Goal: Task Accomplishment & Management: Use online tool/utility

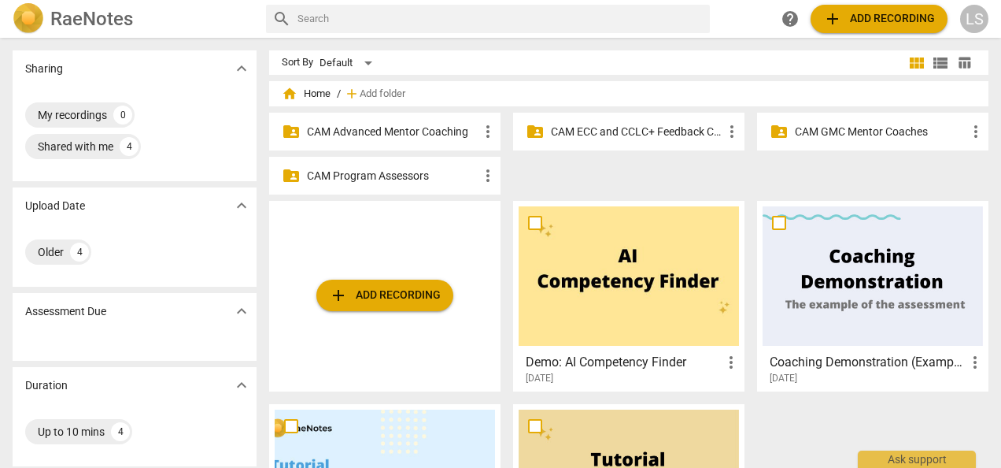
click at [678, 124] on p "CAM ECC and CCLC+ Feedback Coaches" at bounding box center [637, 132] width 172 height 17
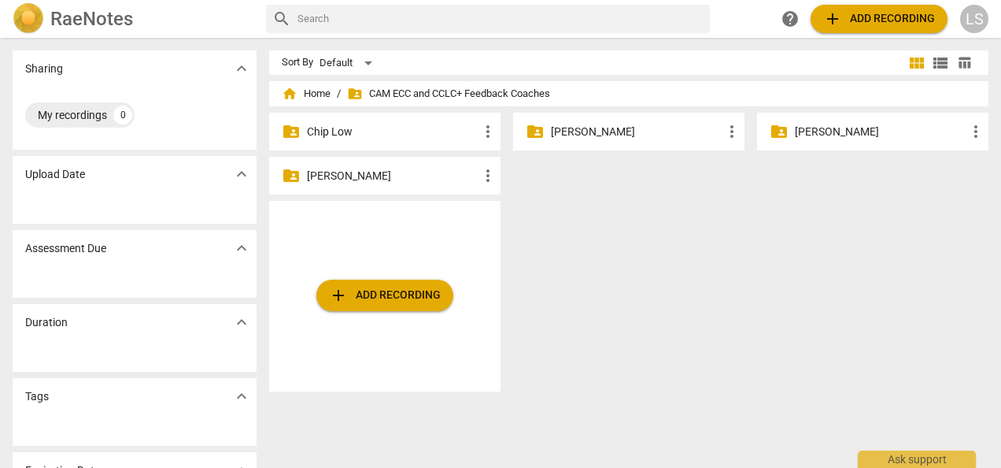
click at [416, 181] on p "[PERSON_NAME]" at bounding box center [393, 176] width 172 height 17
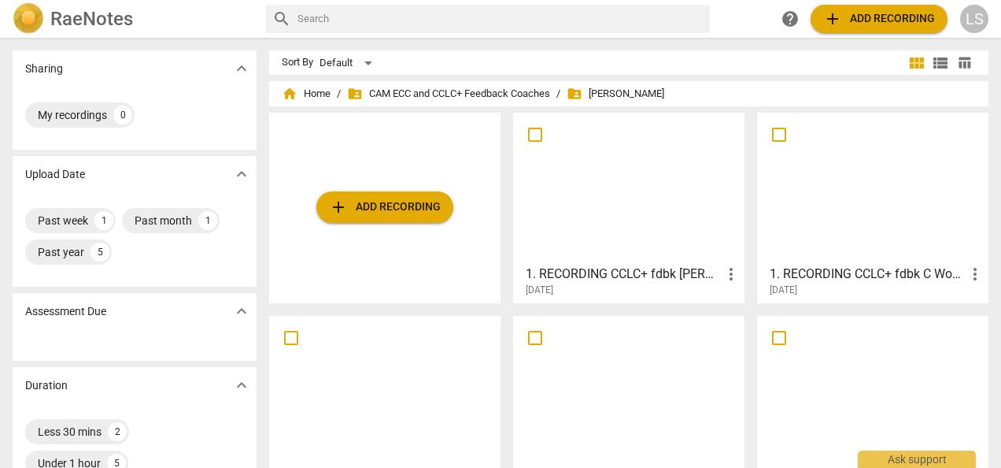
click at [628, 228] on div at bounding box center [629, 187] width 220 height 139
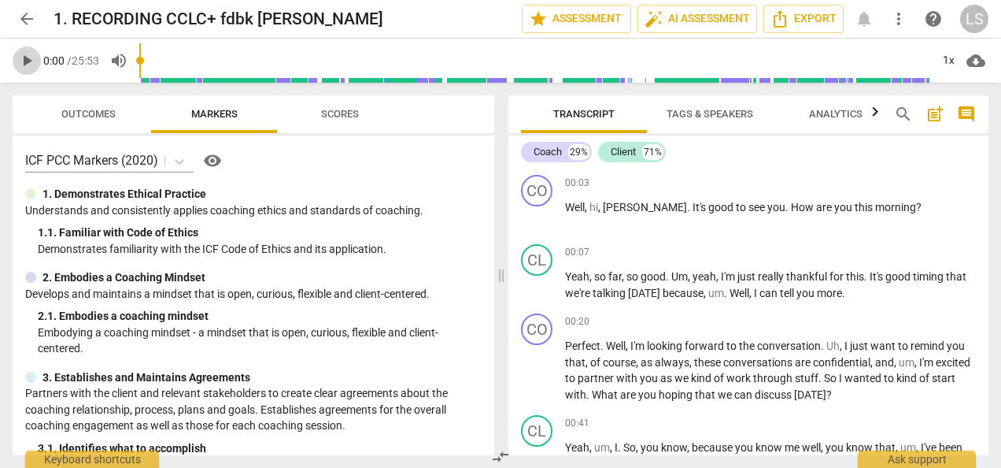
click at [26, 55] on span "play_arrow" at bounding box center [26, 60] width 19 height 19
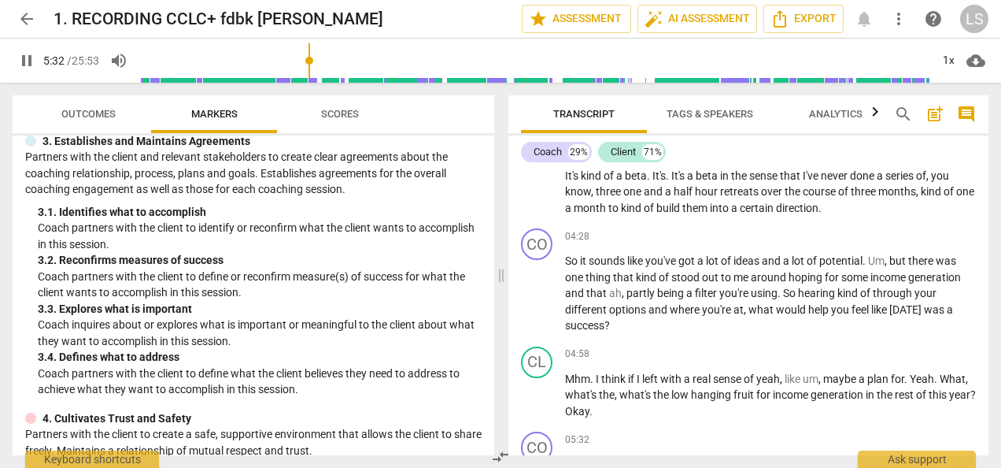
scroll to position [1167, 0]
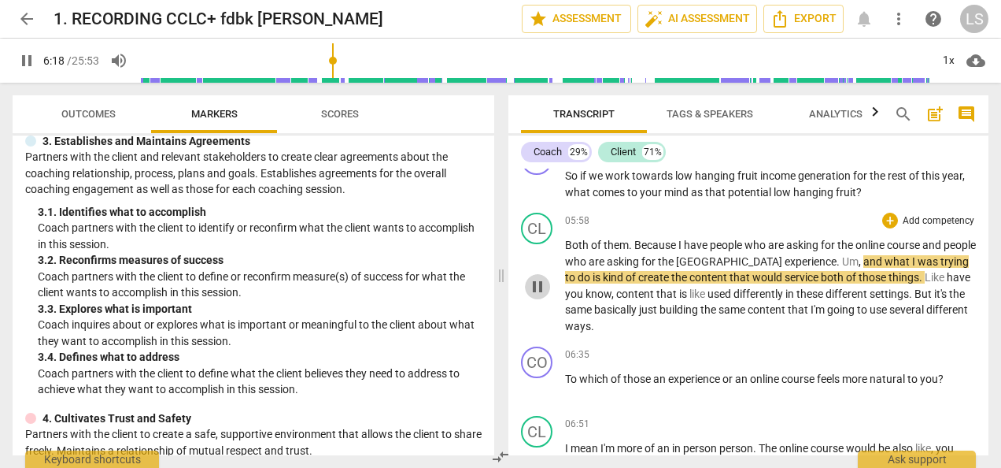
click at [535, 283] on span "pause" at bounding box center [537, 286] width 19 height 19
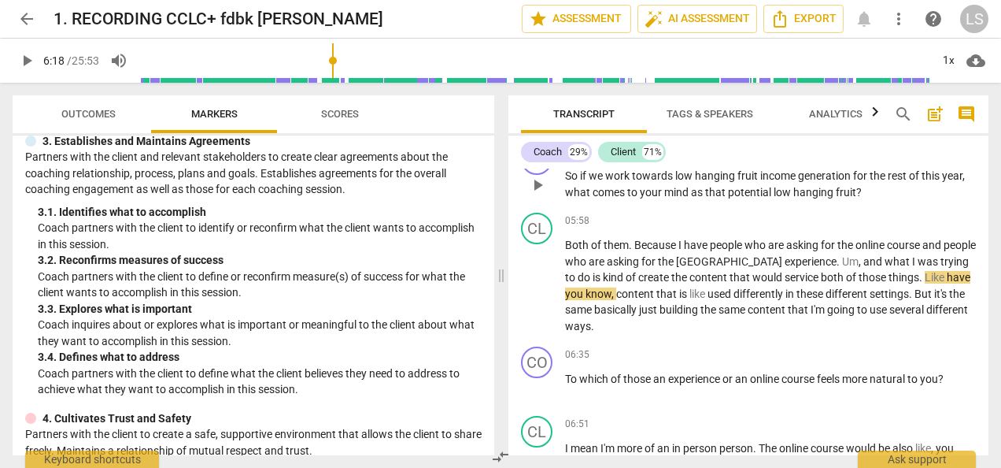
click at [538, 184] on span "play_arrow" at bounding box center [537, 185] width 19 height 19
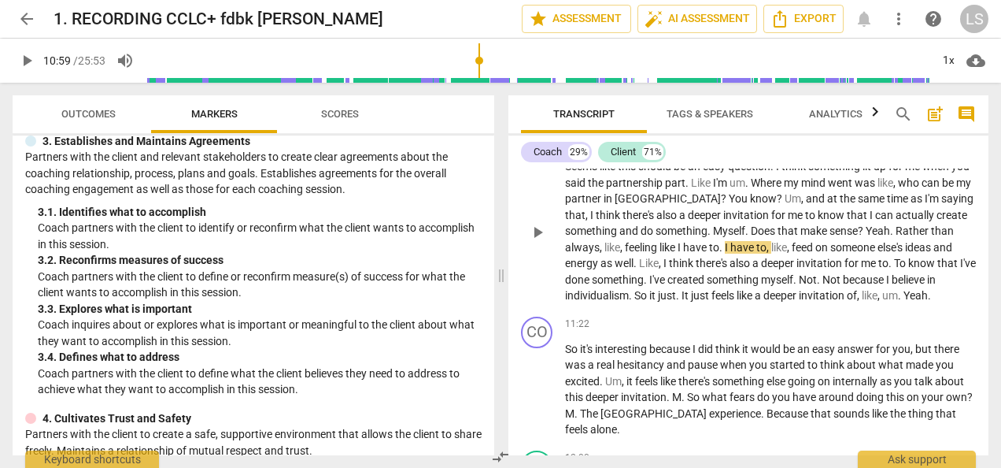
scroll to position [2239, 0]
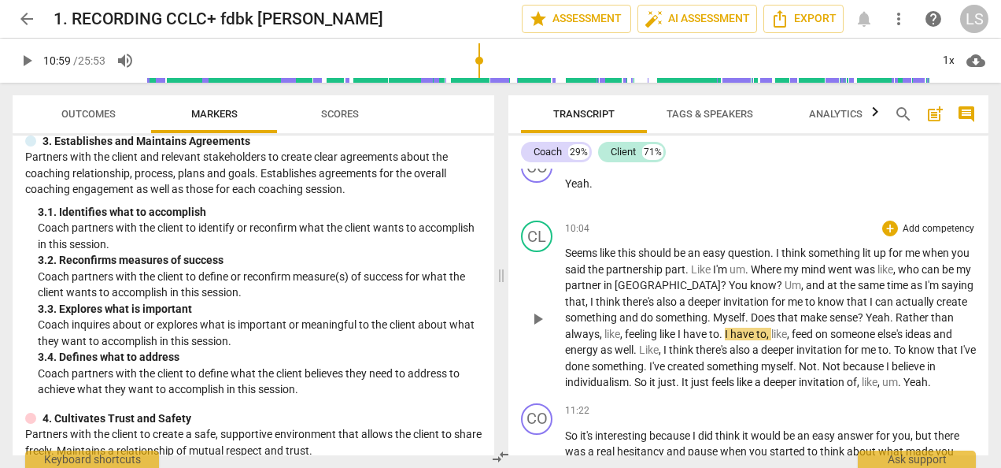
click at [866, 313] on span "?" at bounding box center [862, 317] width 8 height 13
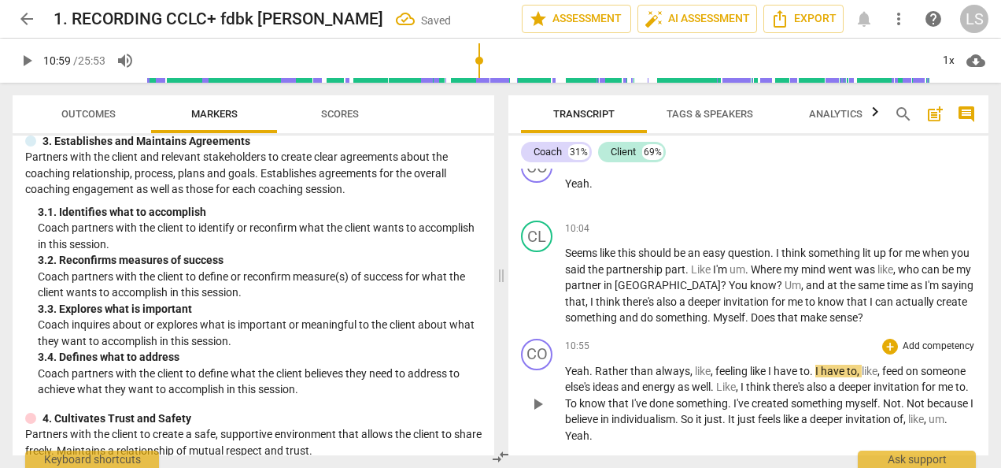
click at [595, 370] on span "Rather" at bounding box center [612, 370] width 35 height 13
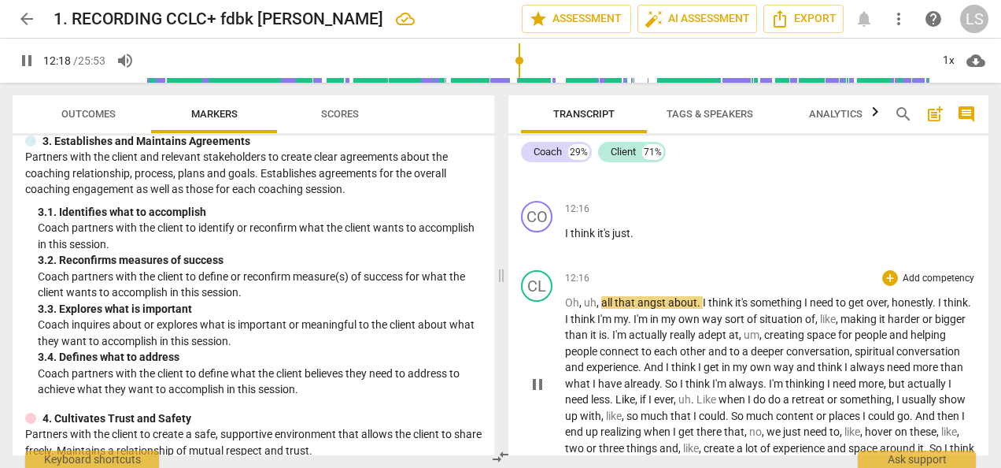
scroll to position [2745, 0]
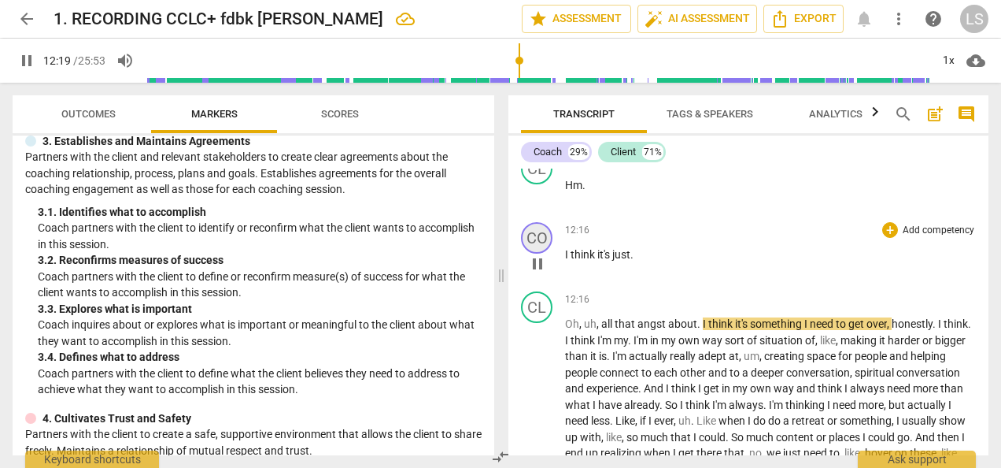
click at [537, 238] on div "CO" at bounding box center [536, 237] width 31 height 31
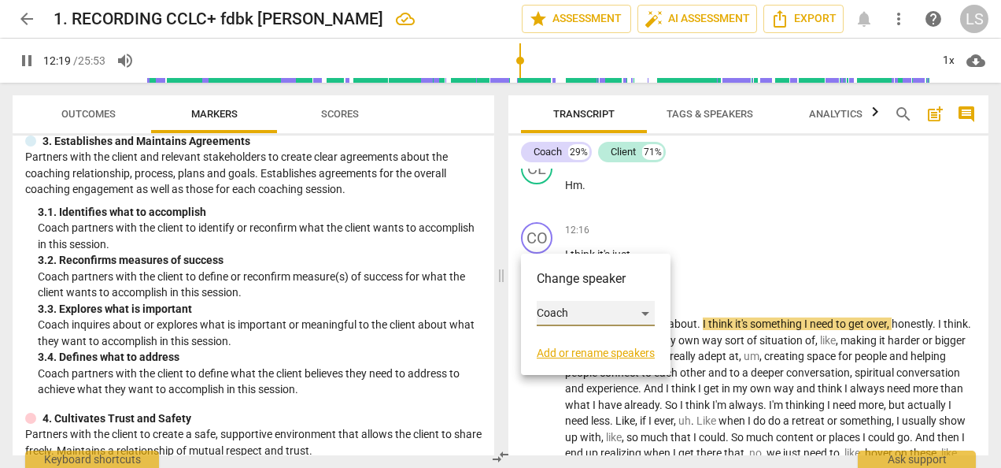
click at [574, 311] on div "Coach" at bounding box center [596, 313] width 118 height 25
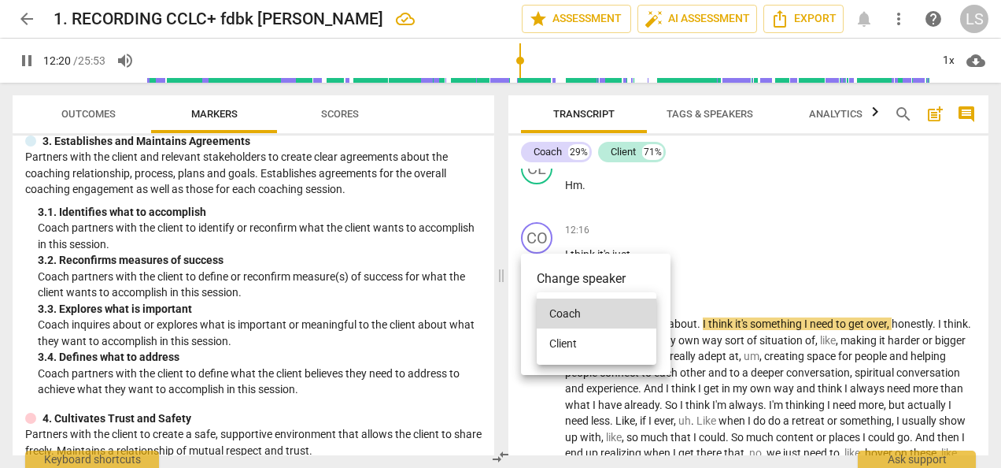
click at [581, 345] on li "Client" at bounding box center [597, 343] width 120 height 30
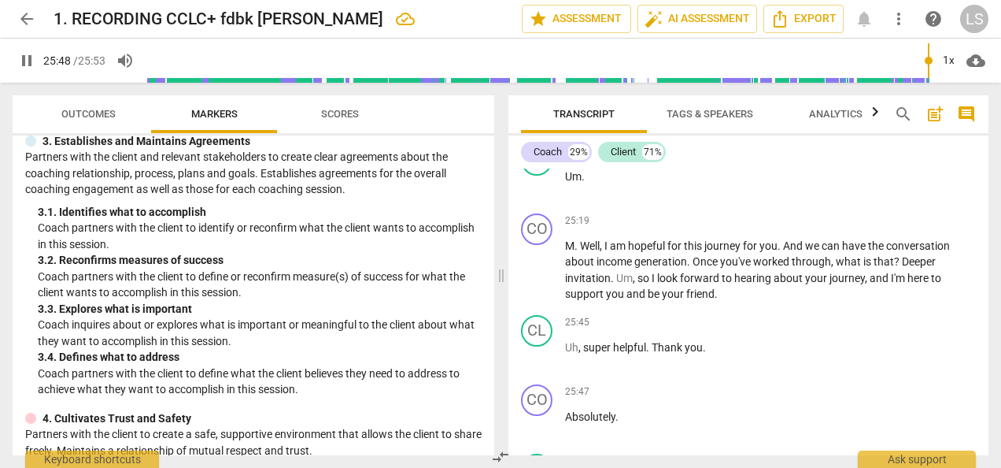
scroll to position [7001, 0]
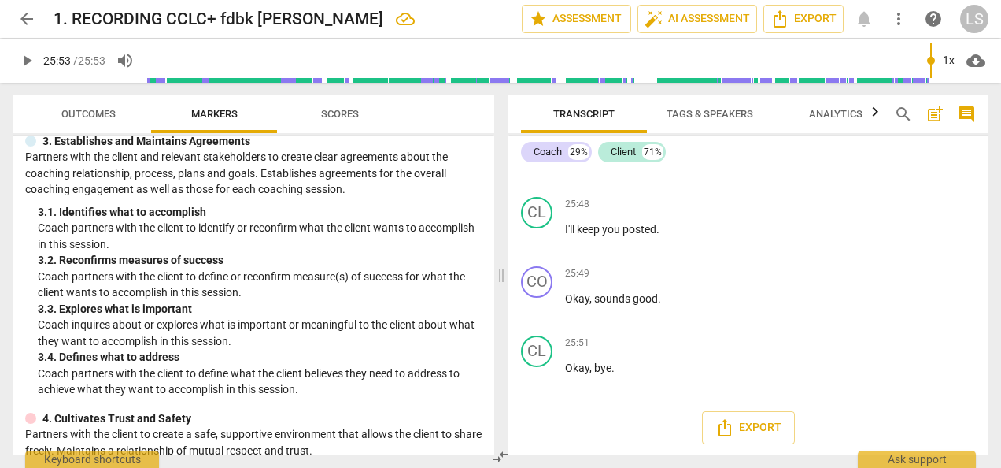
type input "1553"
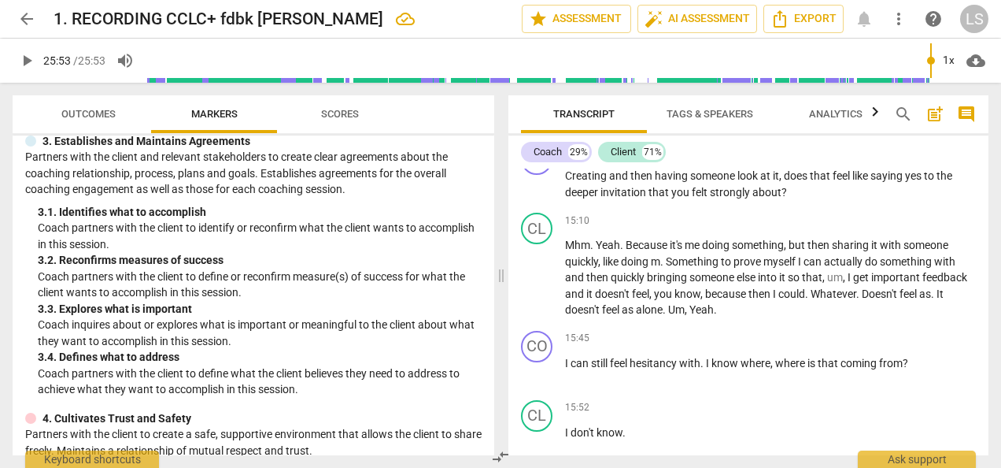
scroll to position [0, 0]
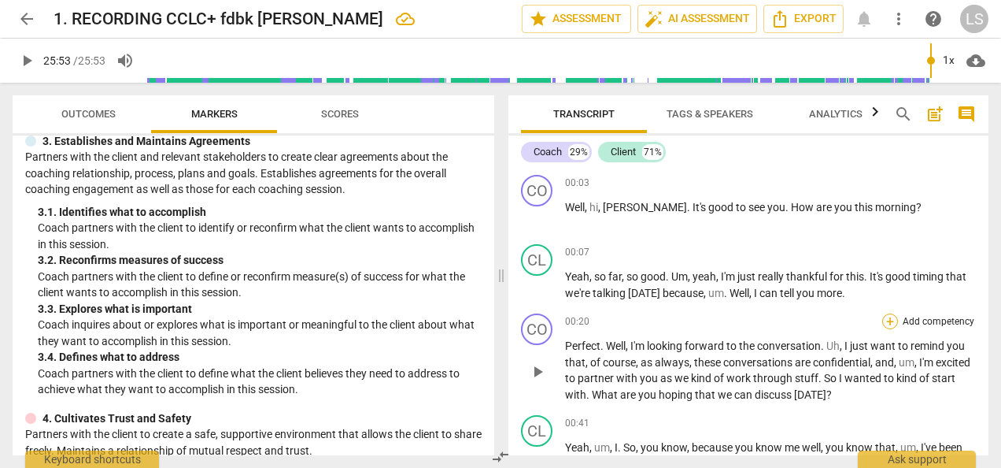
click at [889, 320] on div "+" at bounding box center [890, 321] width 16 height 16
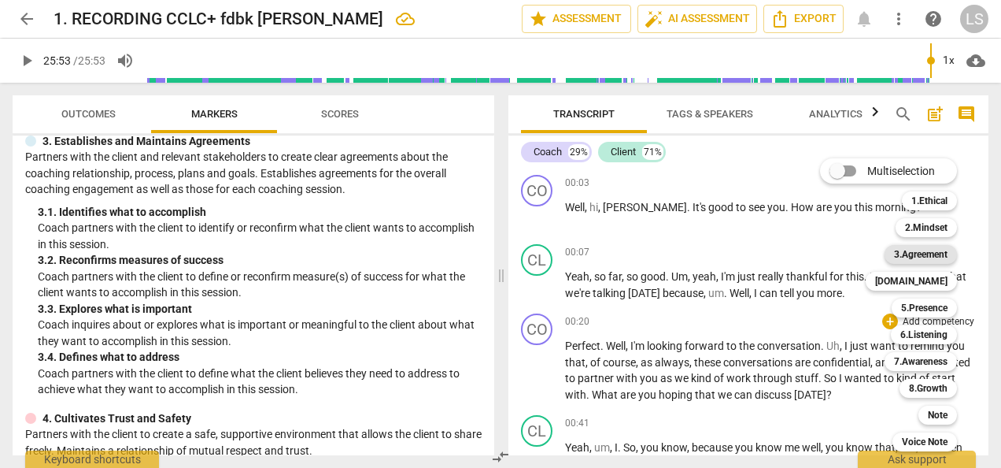
click at [953, 254] on div "3.Agreement" at bounding box center [921, 254] width 72 height 19
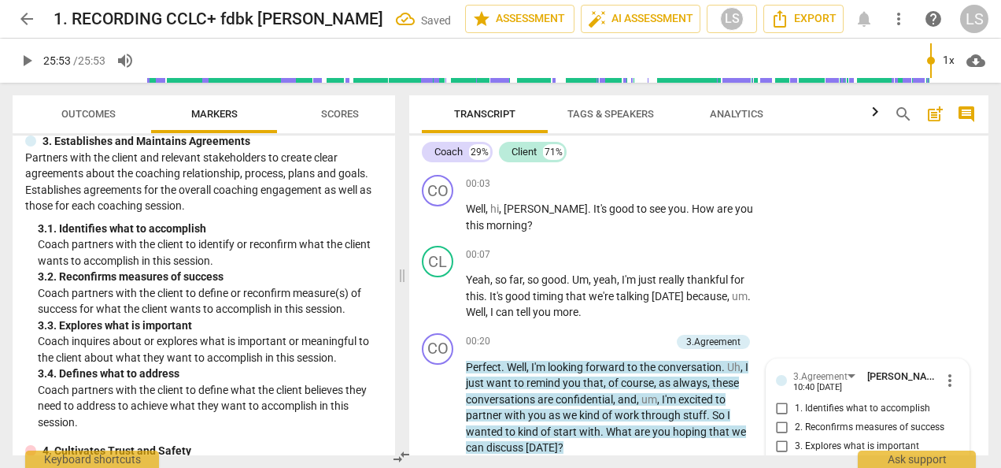
scroll to position [189, 0]
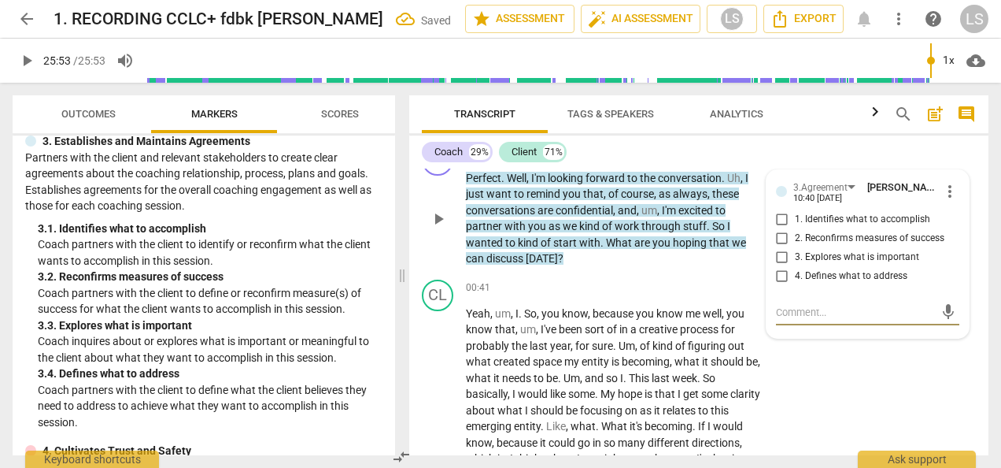
click at [776, 208] on div "3.Agreement [PERSON_NAME] 10:40 [DATE] more_vert 1. Identifies what to accompli…" at bounding box center [867, 236] width 183 height 114
click at [776, 218] on input "1. Identifies what to accomplish" at bounding box center [782, 219] width 25 height 19
checkbox input "true"
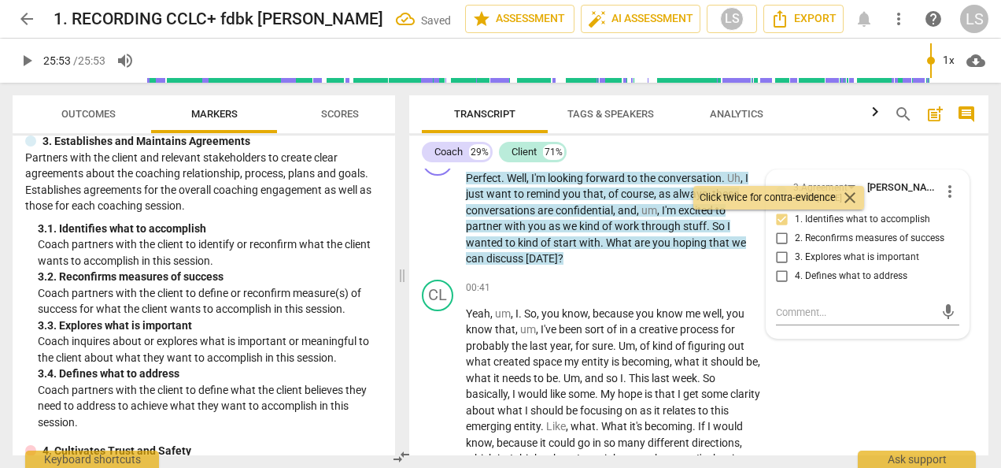
click at [855, 193] on span "close" at bounding box center [850, 197] width 19 height 19
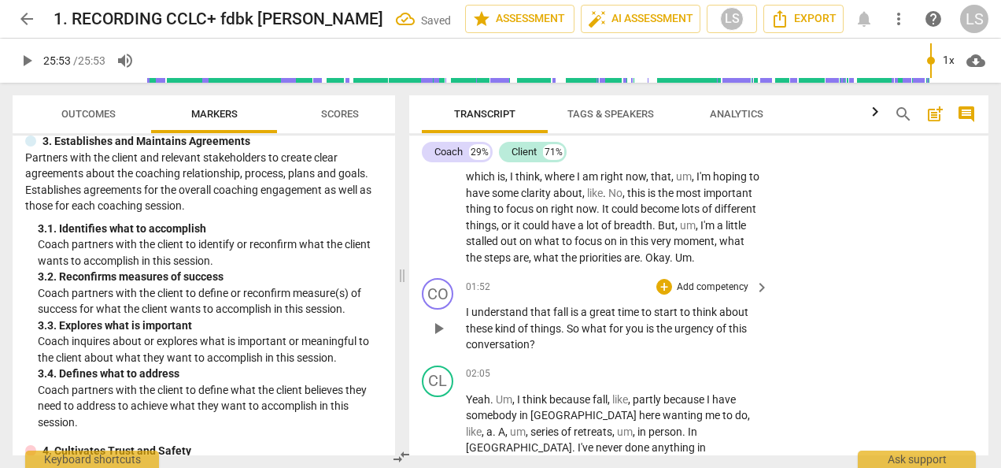
scroll to position [504, 0]
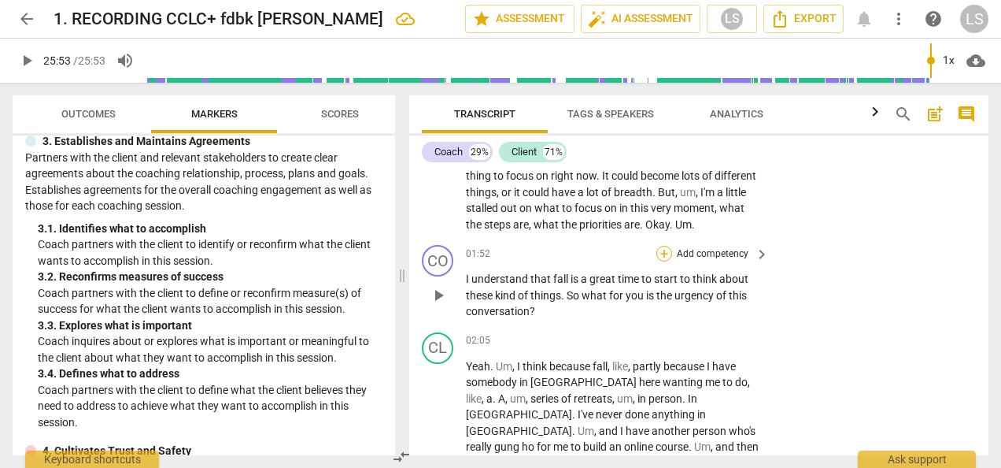
click at [658, 261] on div "+" at bounding box center [665, 254] width 16 height 16
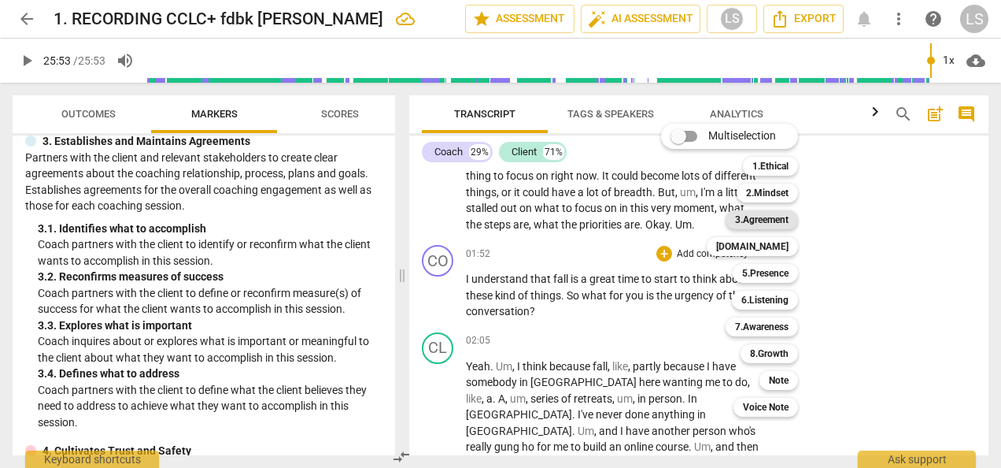
click at [757, 219] on b "3.Agreement" at bounding box center [762, 219] width 54 height 19
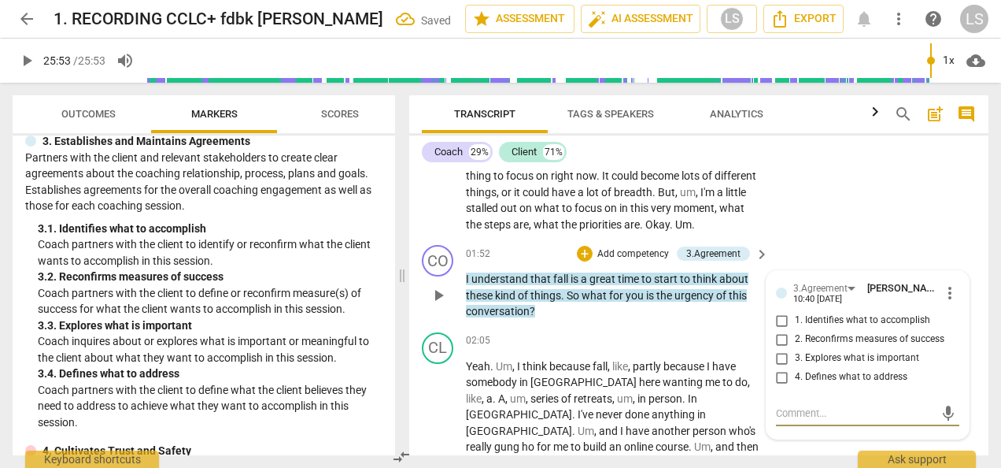
click at [775, 368] on input "3. Explores what is important" at bounding box center [782, 358] width 25 height 19
checkbox input "true"
click at [588, 261] on div "+" at bounding box center [585, 254] width 16 height 16
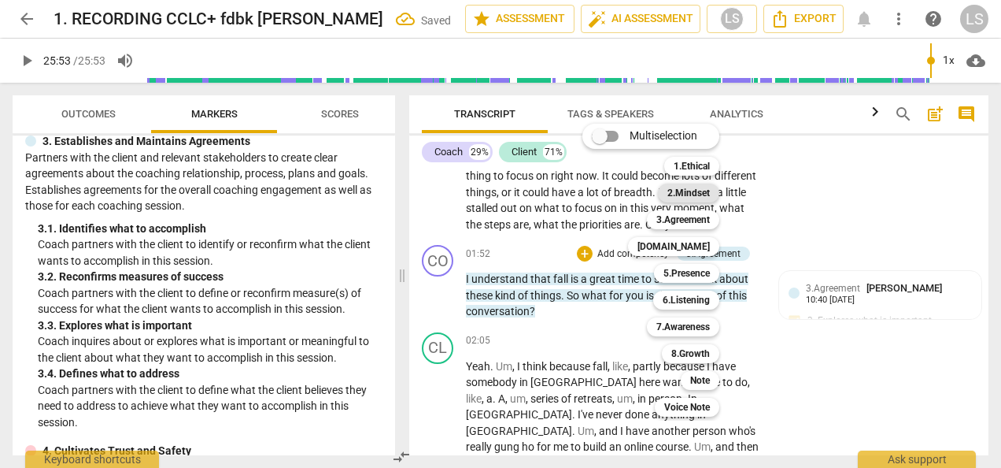
click at [708, 190] on b "2.Mindset" at bounding box center [689, 192] width 43 height 19
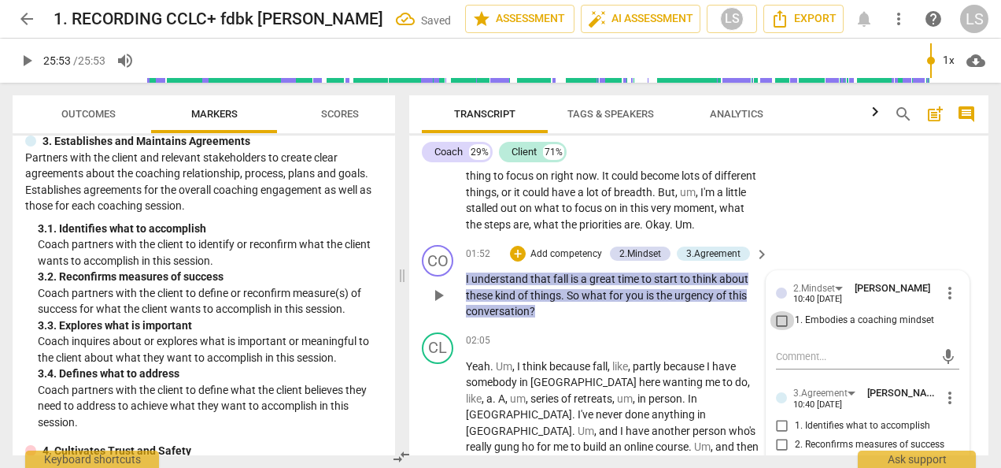
click at [784, 330] on input "1. Embodies a coaching mindset" at bounding box center [782, 320] width 25 height 19
checkbox input "true"
click at [520, 261] on div "+" at bounding box center [518, 254] width 16 height 16
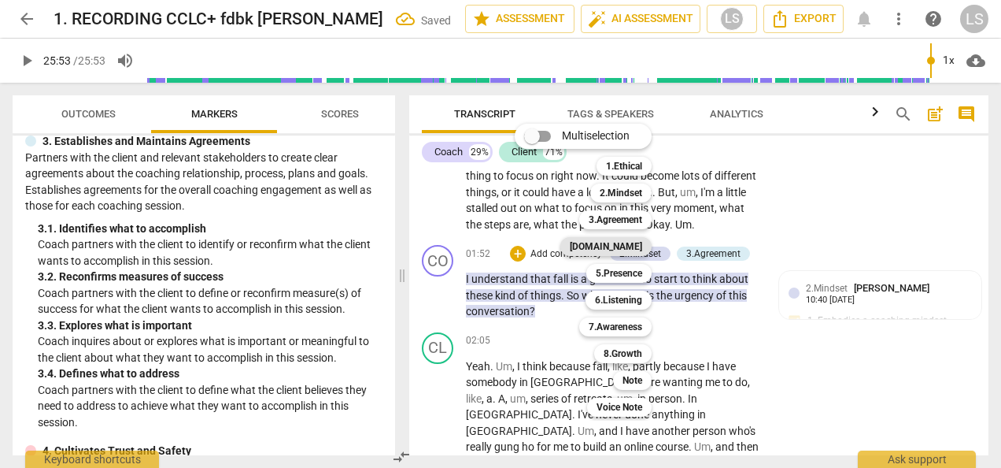
click at [631, 251] on b "[DOMAIN_NAME]" at bounding box center [606, 246] width 72 height 19
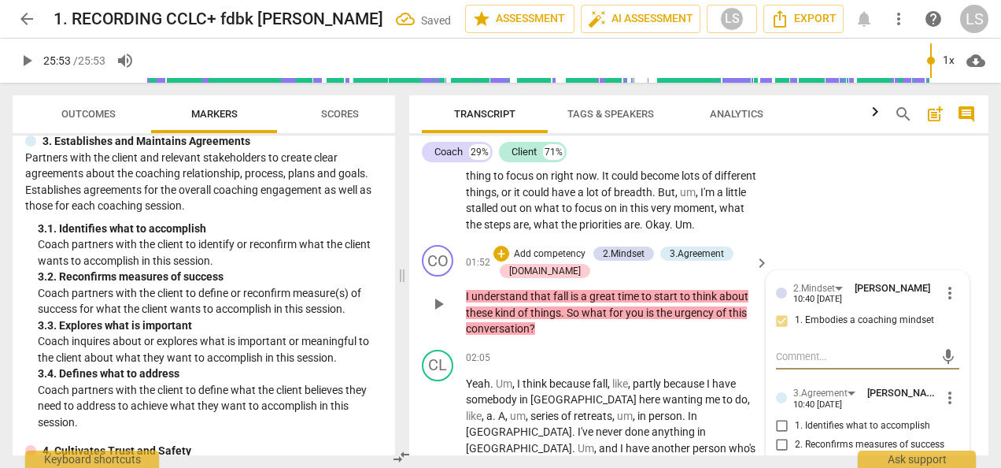
scroll to position [740, 0]
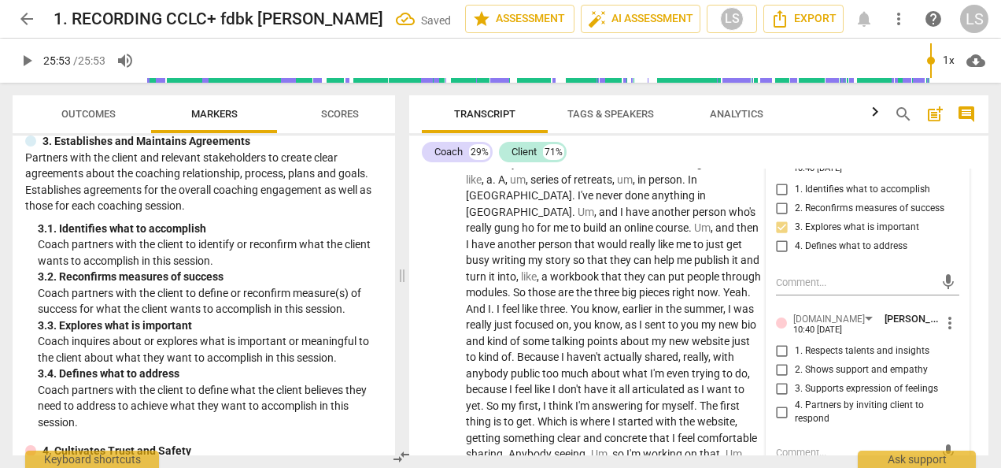
click at [782, 398] on input "3. Supports expression of feelings" at bounding box center [782, 388] width 25 height 19
checkbox input "true"
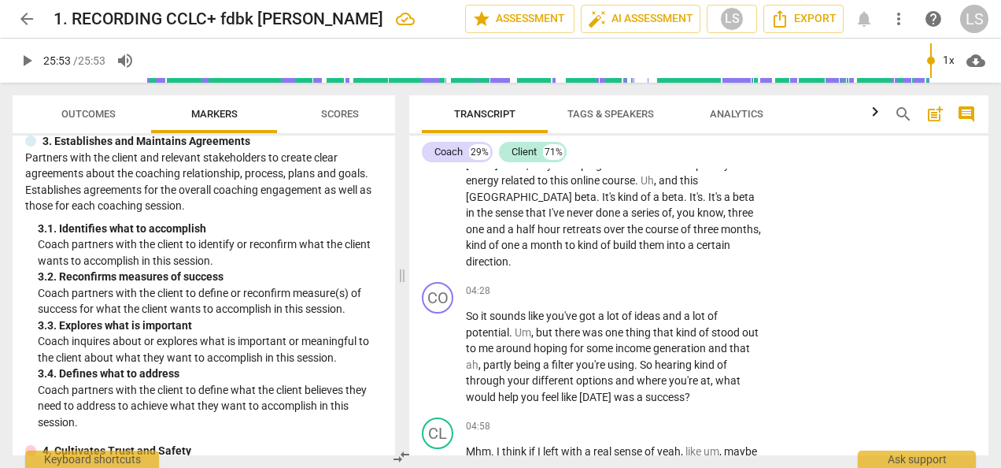
scroll to position [1212, 0]
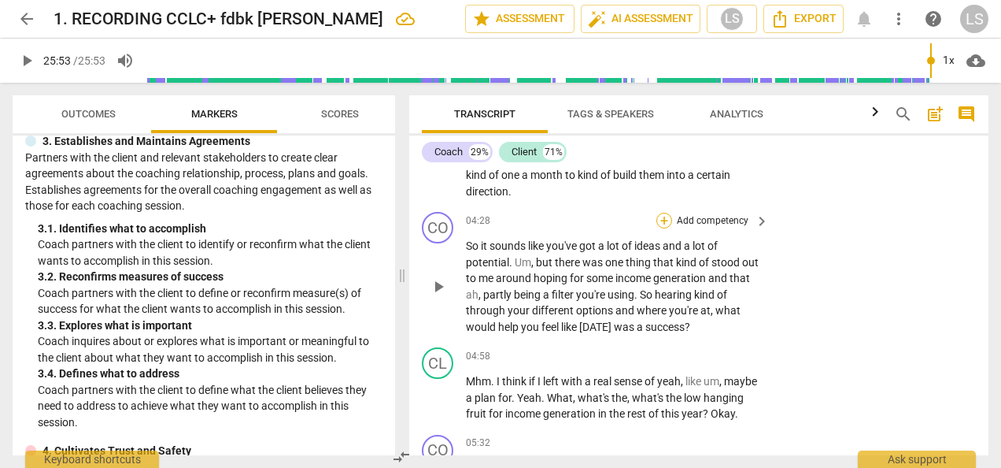
click at [657, 220] on div "+" at bounding box center [665, 221] width 16 height 16
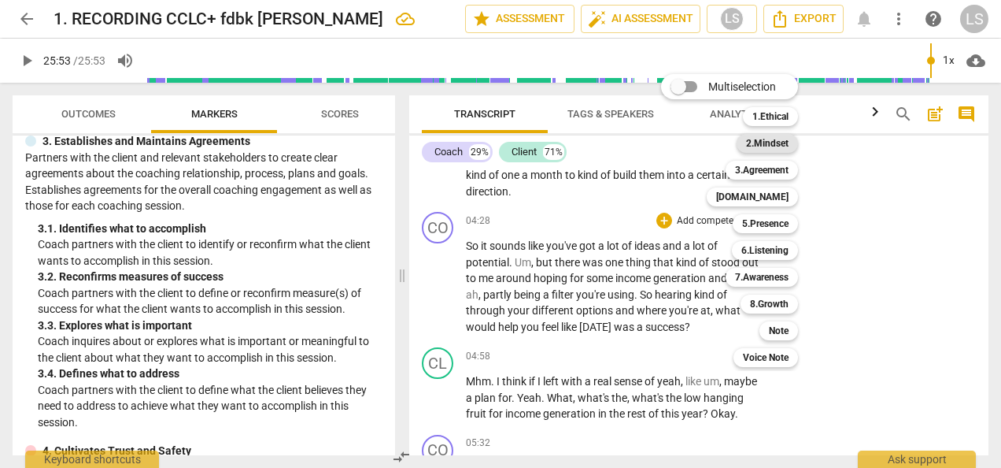
click at [767, 147] on b "2.Mindset" at bounding box center [767, 143] width 43 height 19
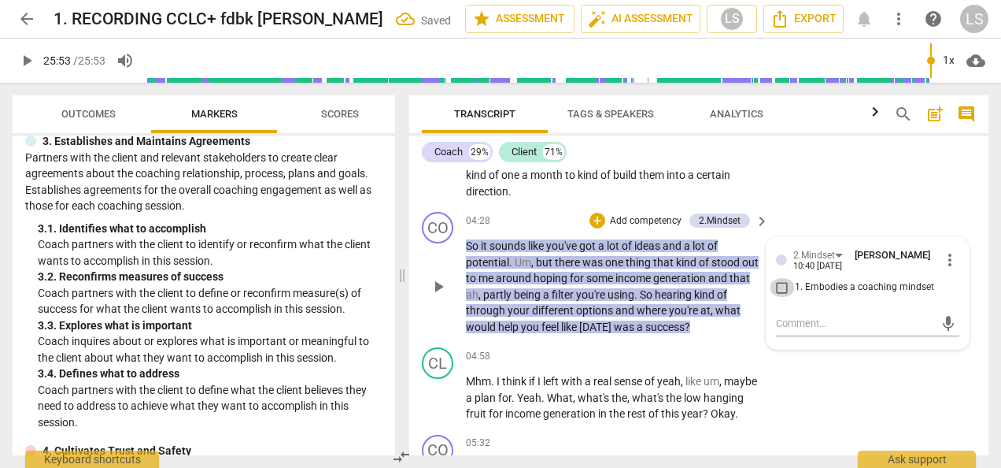
click at [779, 286] on input "1. Embodies a coaching mindset" at bounding box center [782, 287] width 25 height 19
checkbox input "true"
click at [594, 219] on div "+" at bounding box center [598, 221] width 16 height 16
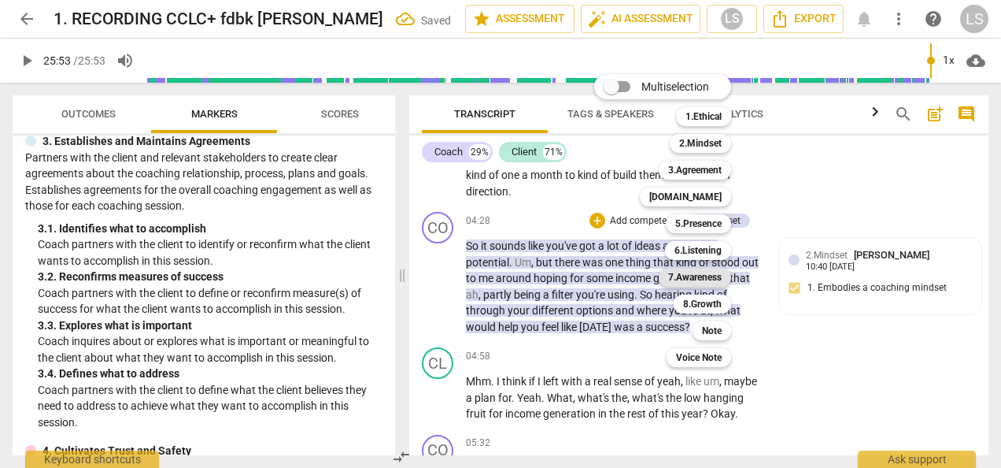
click at [691, 277] on b "7.Awareness" at bounding box center [695, 277] width 54 height 19
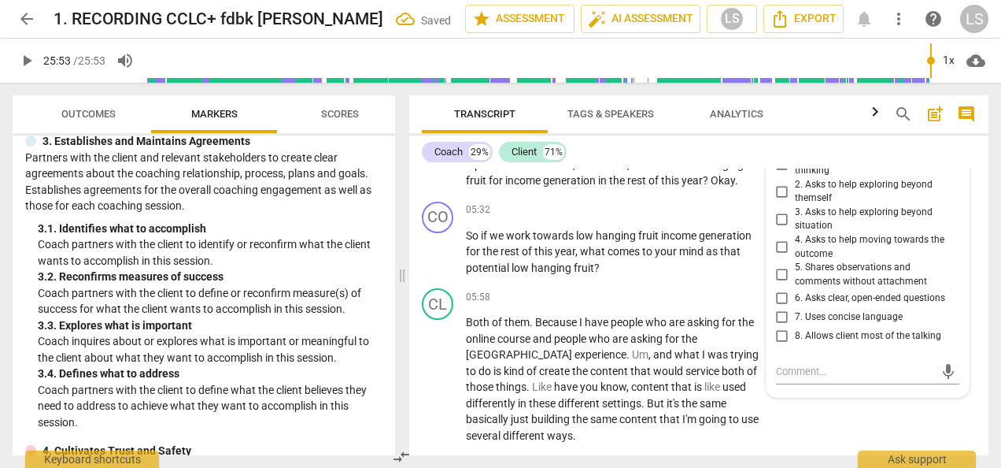
scroll to position [1448, 0]
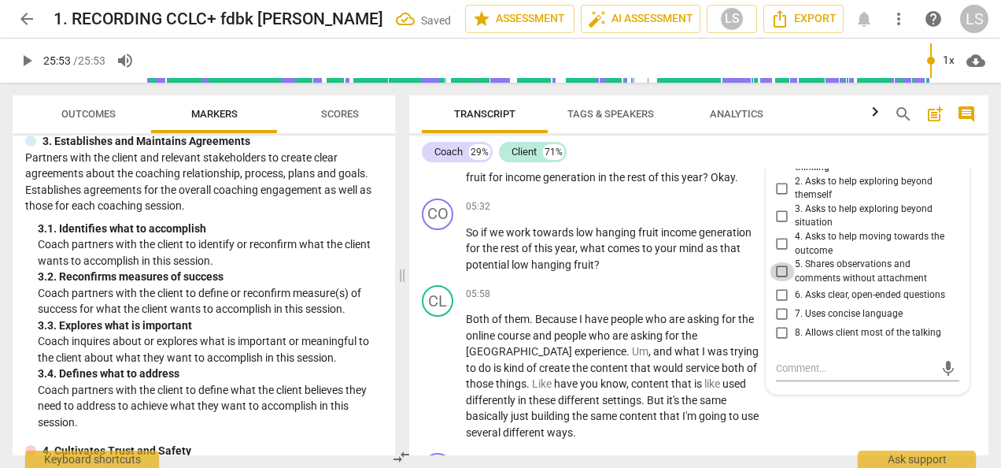
click at [778, 272] on input "5. Shares observations and comments without attachment" at bounding box center [782, 271] width 25 height 19
checkbox input "true"
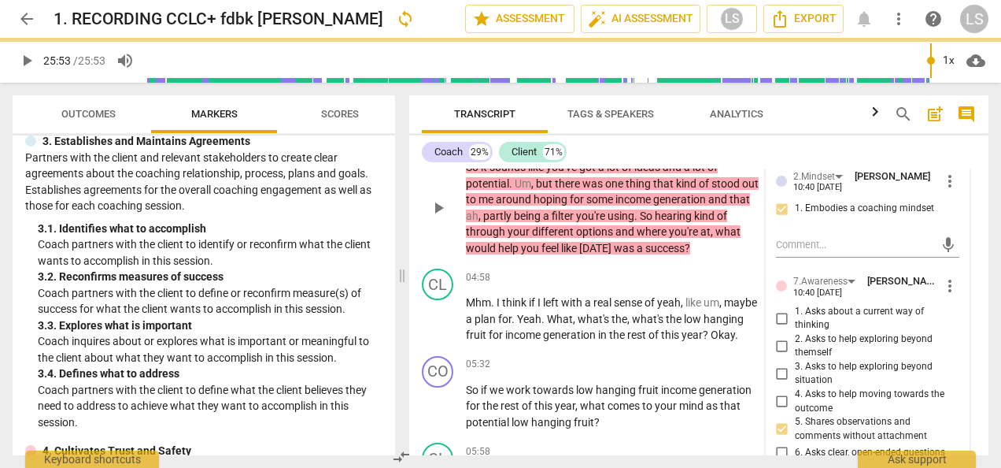
scroll to position [1134, 0]
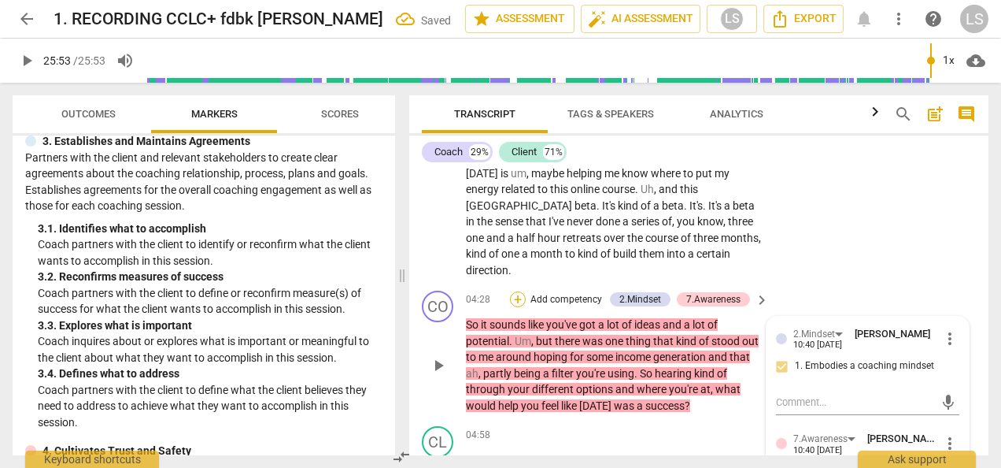
click at [517, 293] on div "+" at bounding box center [518, 299] width 16 height 16
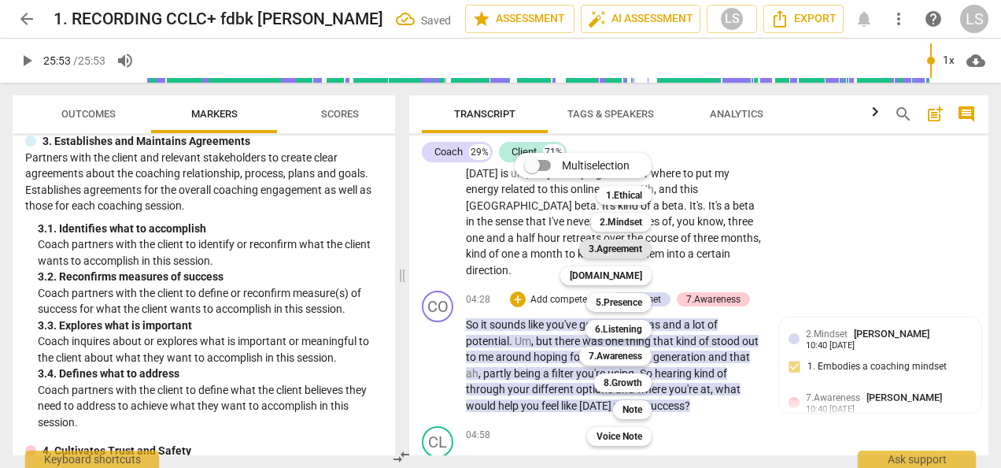
click at [625, 251] on b "3.Agreement" at bounding box center [616, 248] width 54 height 19
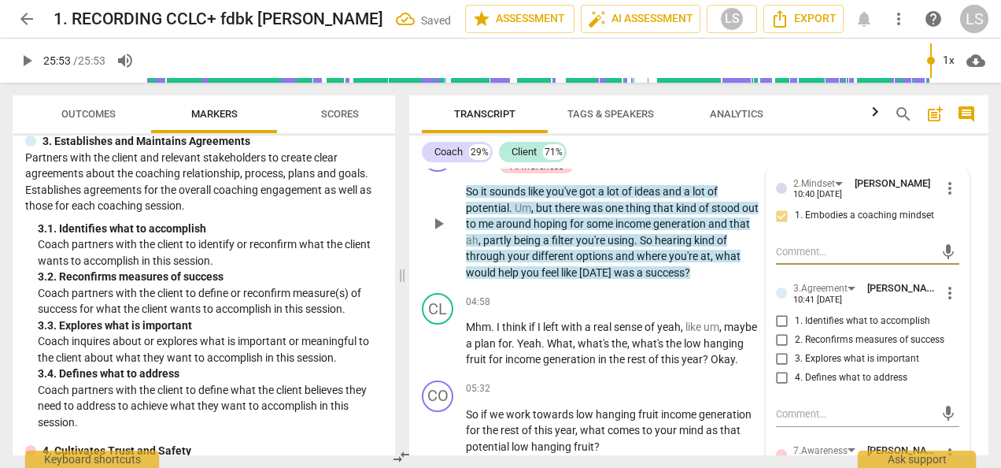
scroll to position [1291, 0]
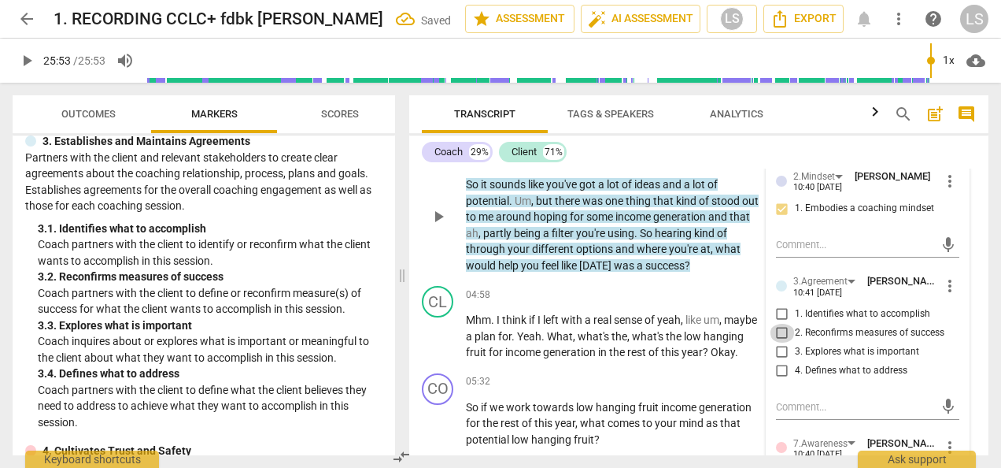
click at [779, 338] on input "2. Reconfirms measures of success" at bounding box center [782, 333] width 25 height 19
checkbox input "true"
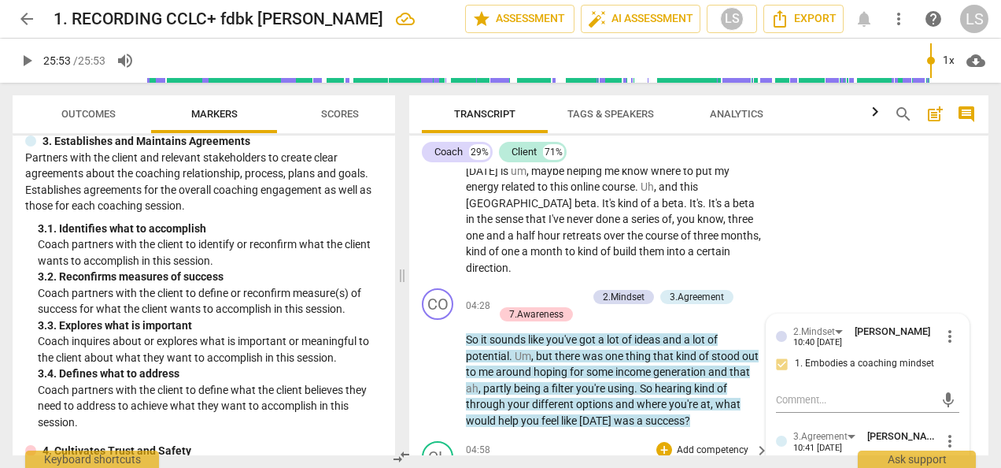
scroll to position [1134, 0]
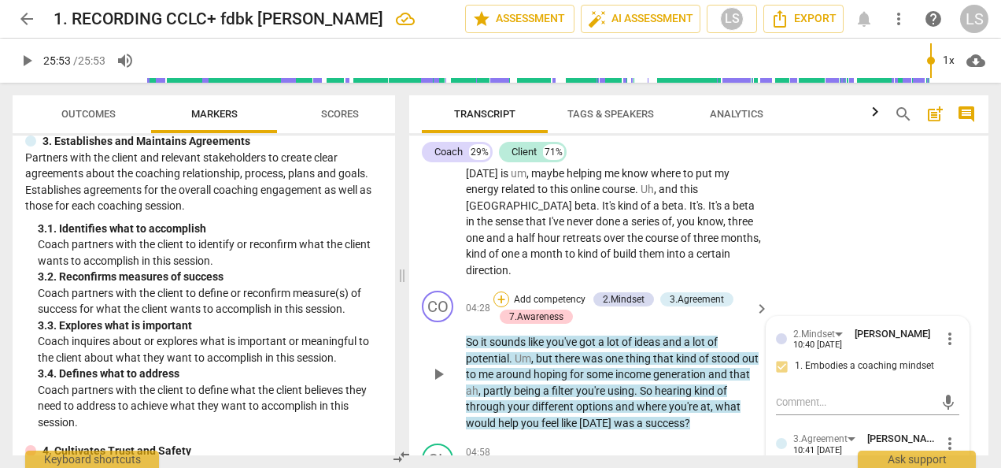
click at [494, 294] on div "+" at bounding box center [502, 299] width 16 height 16
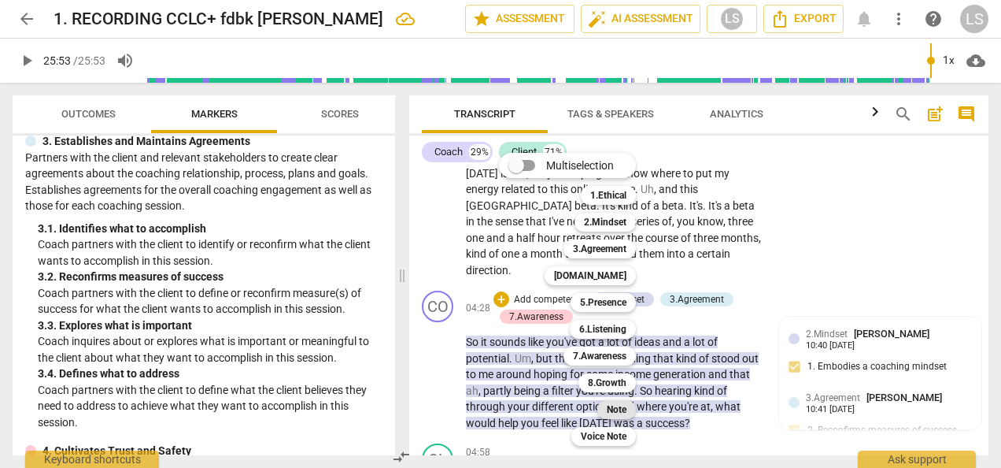
click at [635, 411] on div "Note" at bounding box center [616, 409] width 39 height 19
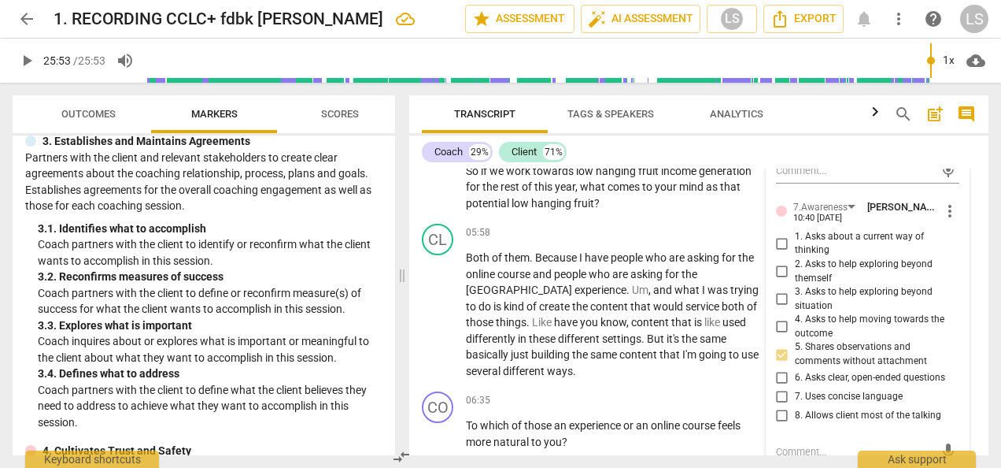
scroll to position [1763, 0]
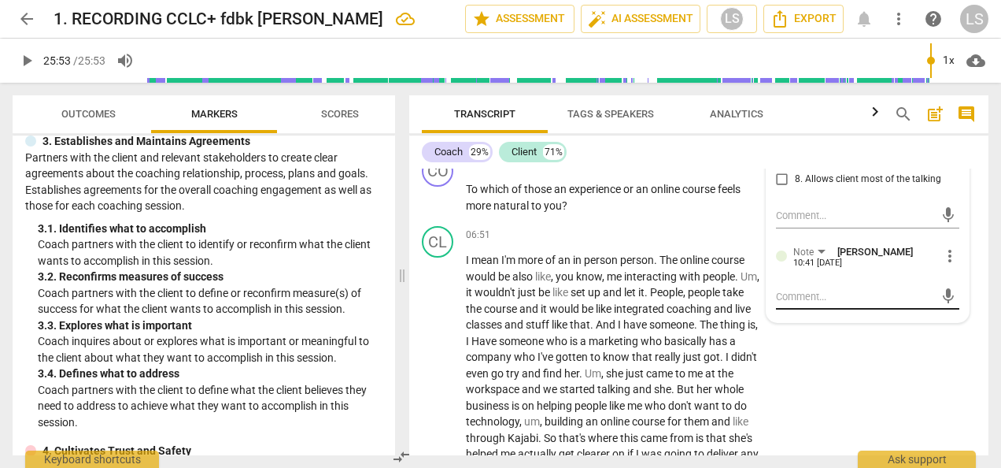
click at [819, 290] on textarea at bounding box center [855, 296] width 158 height 15
type textarea "C"
type textarea "Ch"
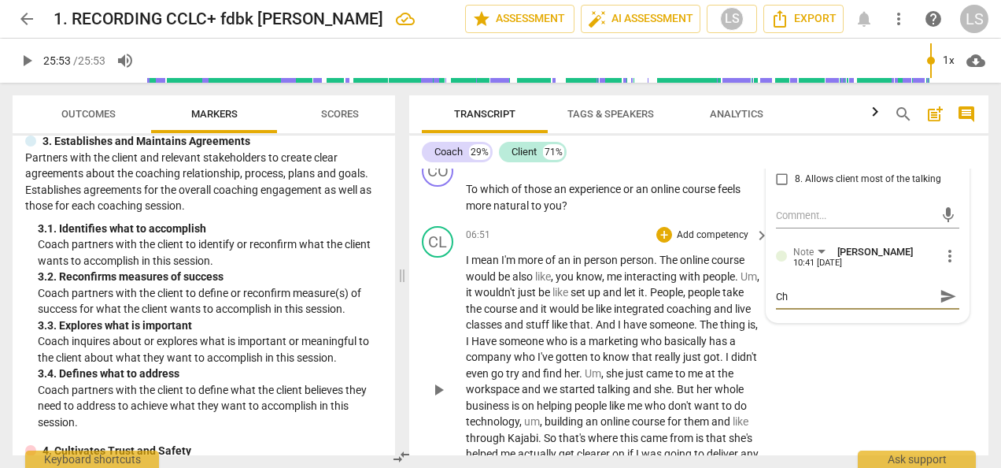
type textarea "Che"
type textarea "Chec"
type textarea "Check"
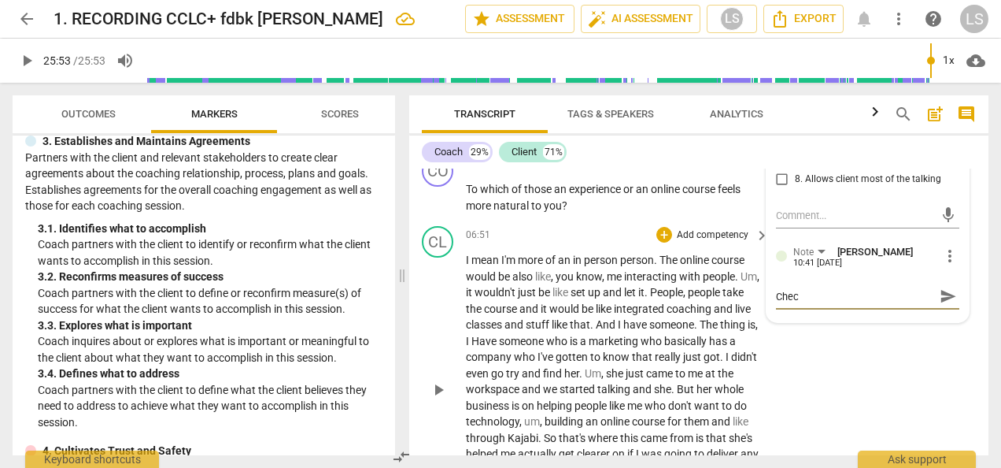
type textarea "Check"
type textarea "Check ou"
type textarea "Check ouo"
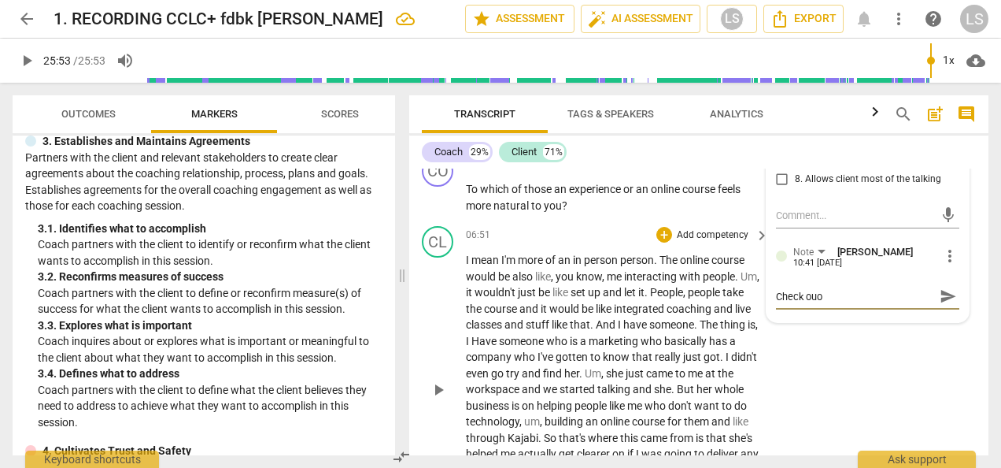
type textarea "Check ouot"
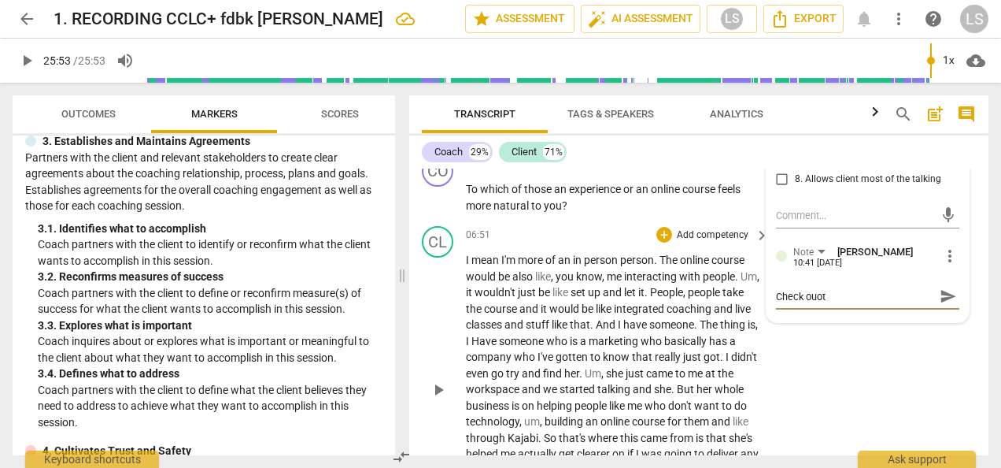
type textarea "Check ouot"
type textarea "Check ouo"
type textarea "Check ou"
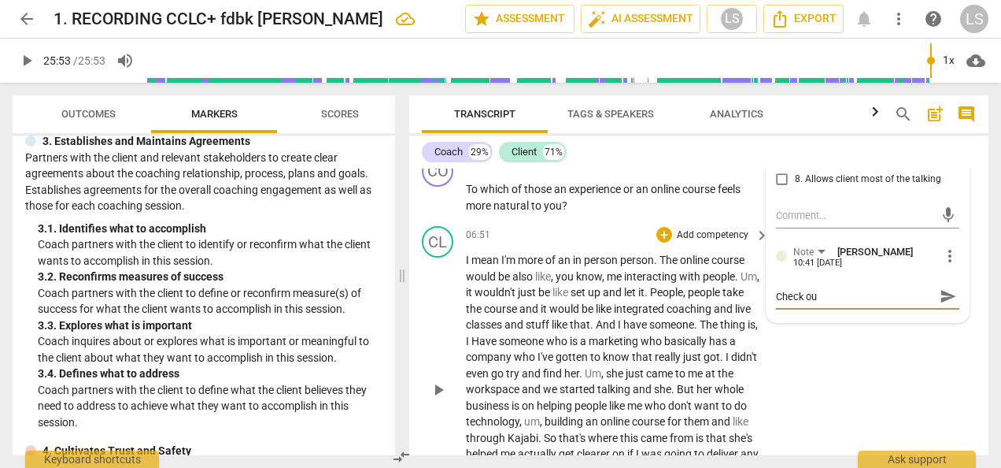
type textarea "Check out"
type textarea "Check out ""
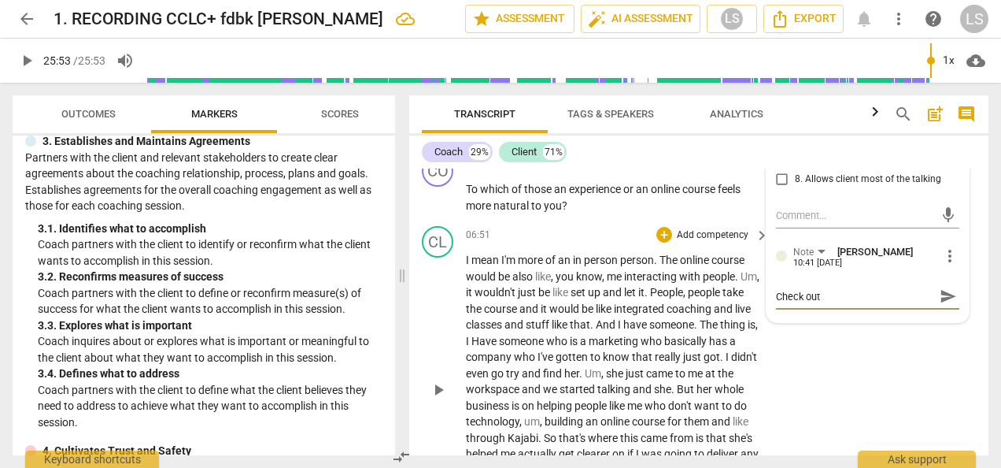
type textarea "Check out ""
type textarea "Check out "w"
type textarea "Check out "wh"
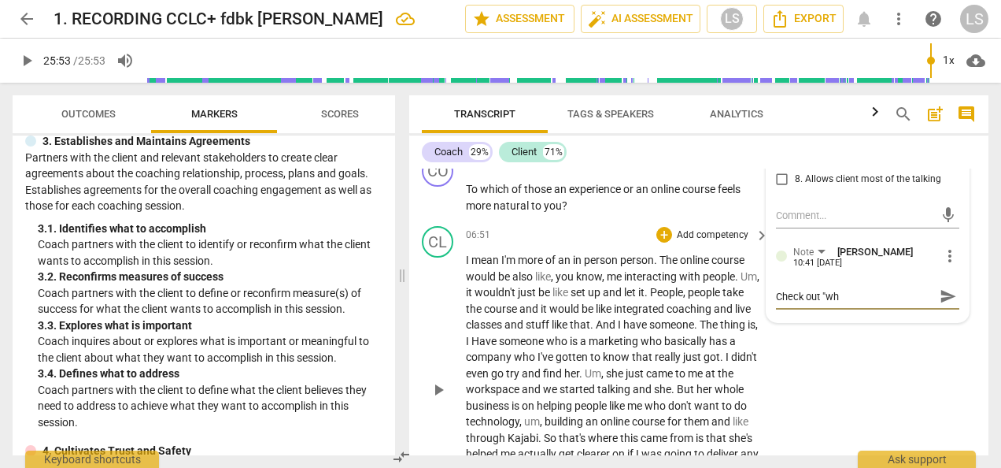
type textarea "Check out "wha"
type textarea "Check out "what"
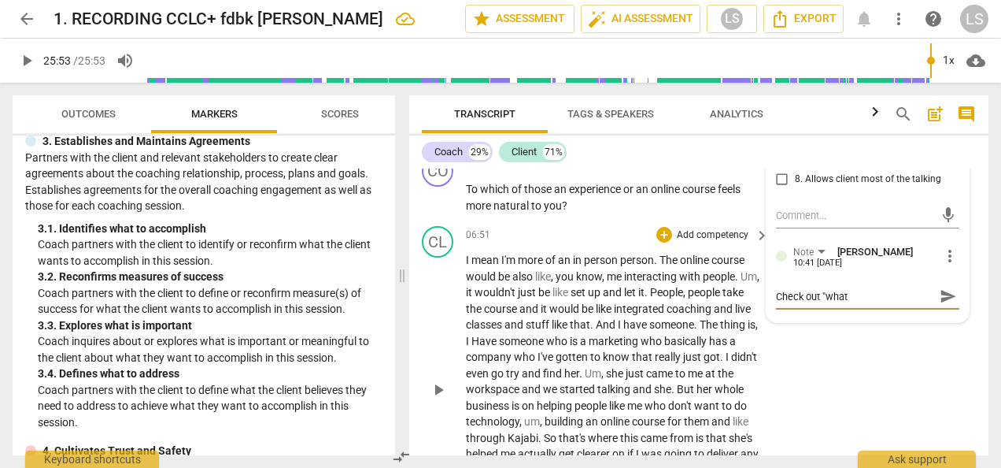
type textarea "Check out "what"
type textarea "Check out "what s"
type textarea "Check out "what st"
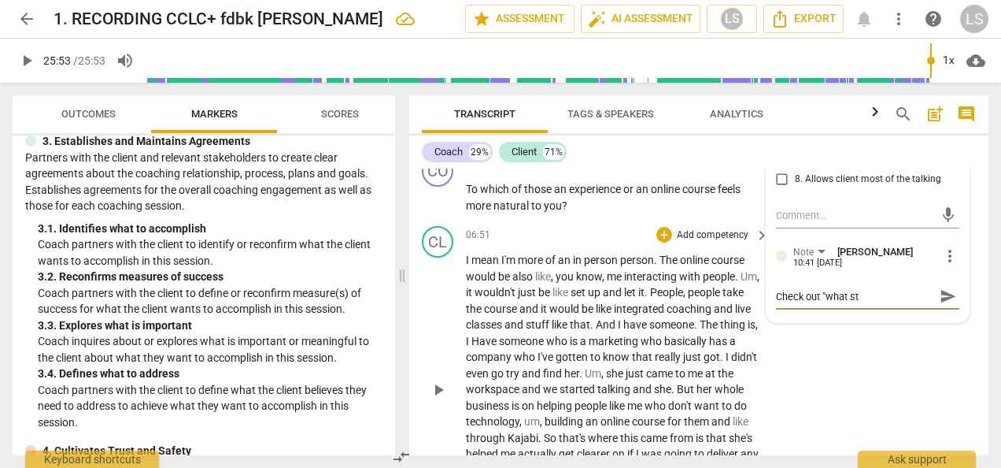
type textarea "Check out "what sto"
type textarea "Check out "what stoo"
type textarea "Check out "what stood"
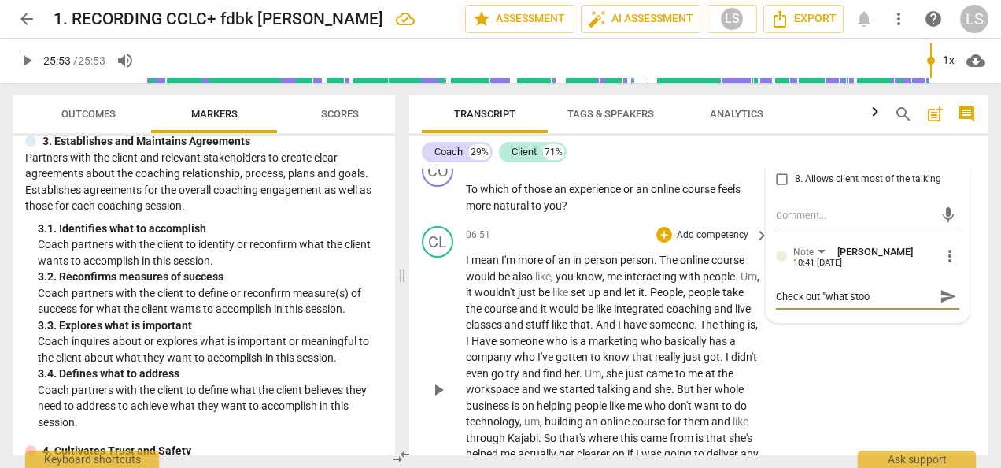
type textarea "Check out "what stood"
type textarea "Check out "what stood o"
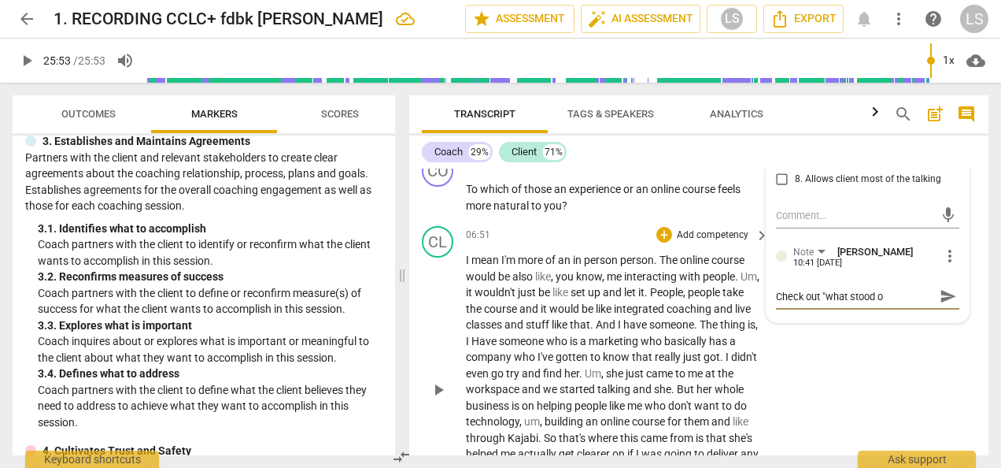
type textarea "Check out "what stood ou"
type textarea "Check out "what stood out"
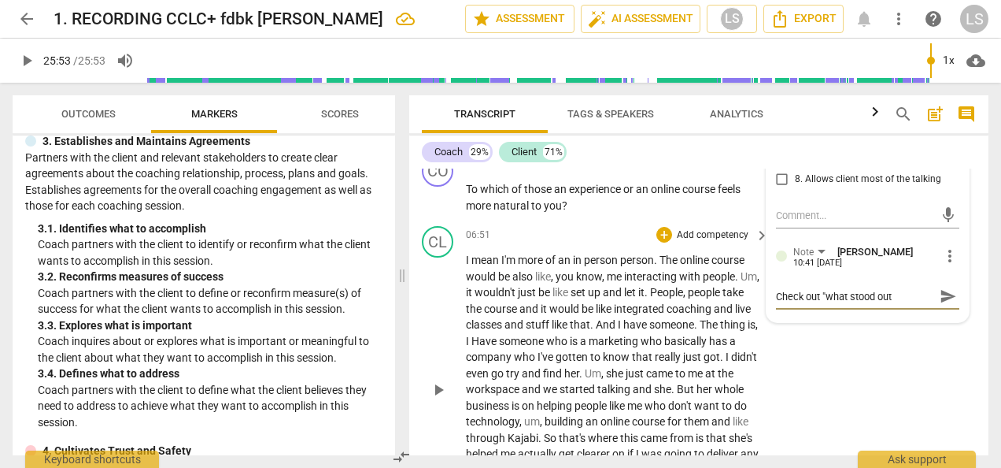
type textarea "Check out "what stood out"
type textarea "Check out "what stood out t"
type textarea "Check out "what stood out to"
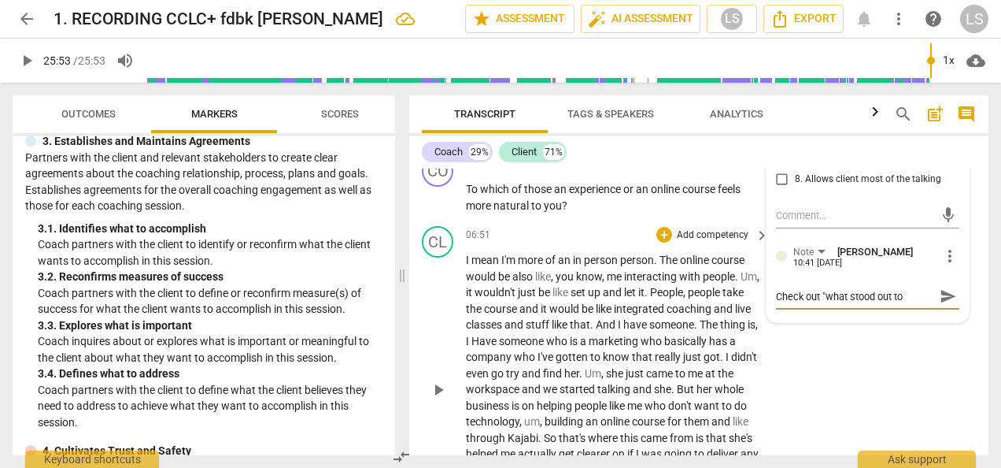
type textarea "Check out "what stood out to"
type textarea "Check out "what stood out to m"
type textarea "Check out "what stood out to me"
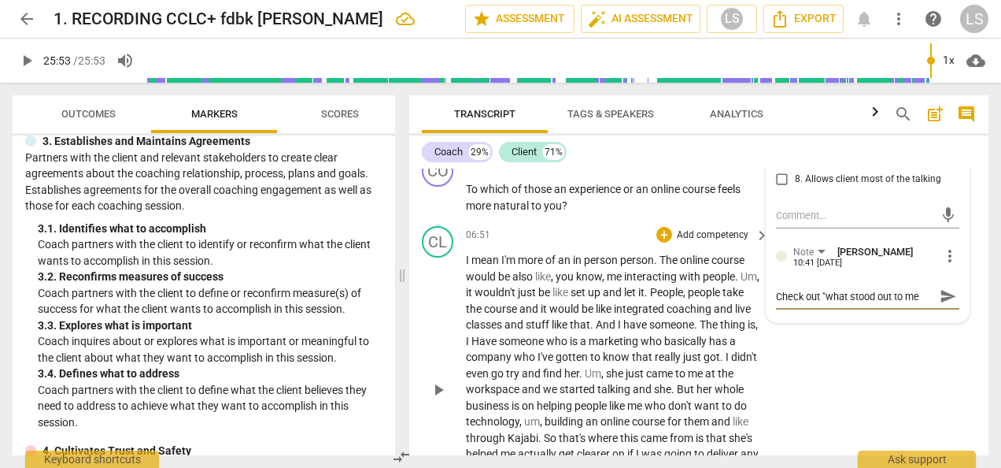
type textarea "Check out "what stood out to me"
type textarea "Check out "what stood out to me w"
type textarea "Check out "what stood out to me wa"
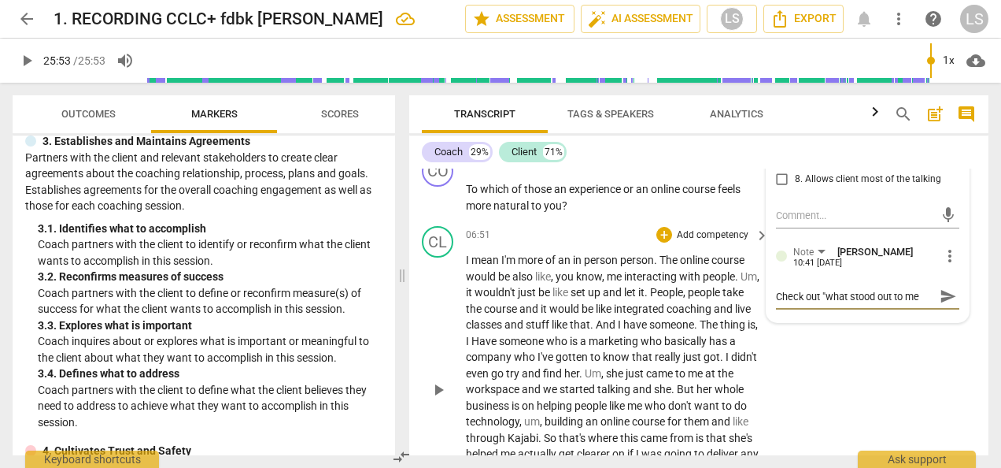
type textarea "Check out "what stood out to me was"
type textarea "Check out "what stood out to me was."
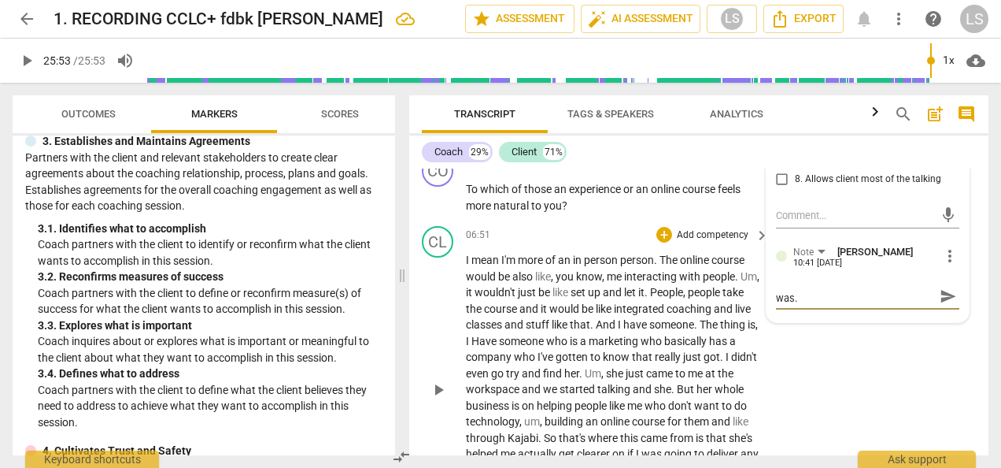
type textarea "Check out "what stood out to me was.."
type textarea "Check out "what stood out to me was..."
type textarea "Check out "what stood out to me was...""
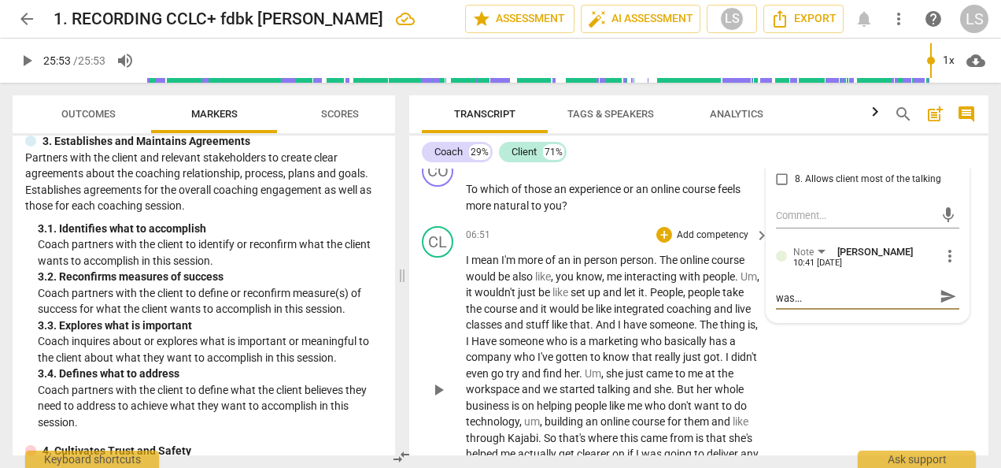
type textarea "Check out "what stood out to me was...""
type textarea "Check out "what stood out to me was..." w"
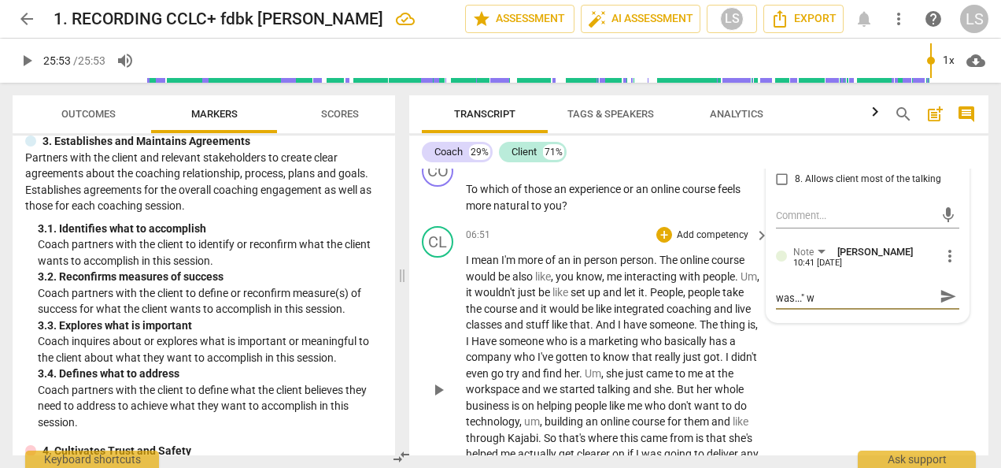
scroll to position [0, 0]
type textarea "Check out "what stood out to me was..." wi"
type textarea "Check out "what stood out to me was..." wit"
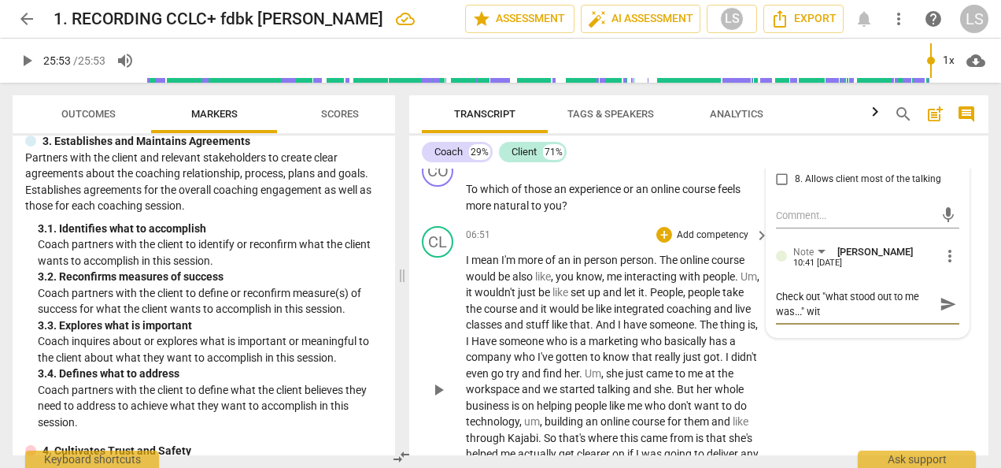
type textarea "Check out "what stood out to me was..." with"
type textarea "Check out "what stood out to me was..." with c"
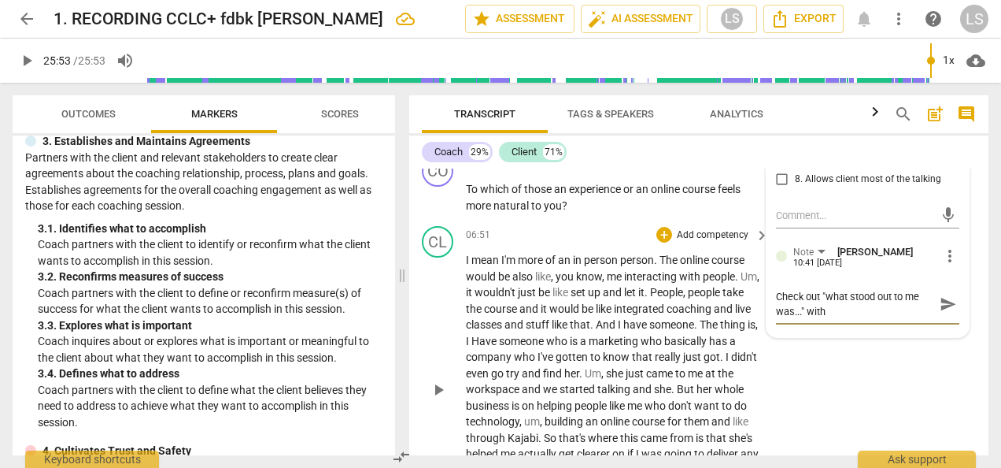
type textarea "Check out "what stood out to me was..." with c"
type textarea "Check out "what stood out to me was..." with cl"
type textarea "Check out "what stood out to me was..." with cli"
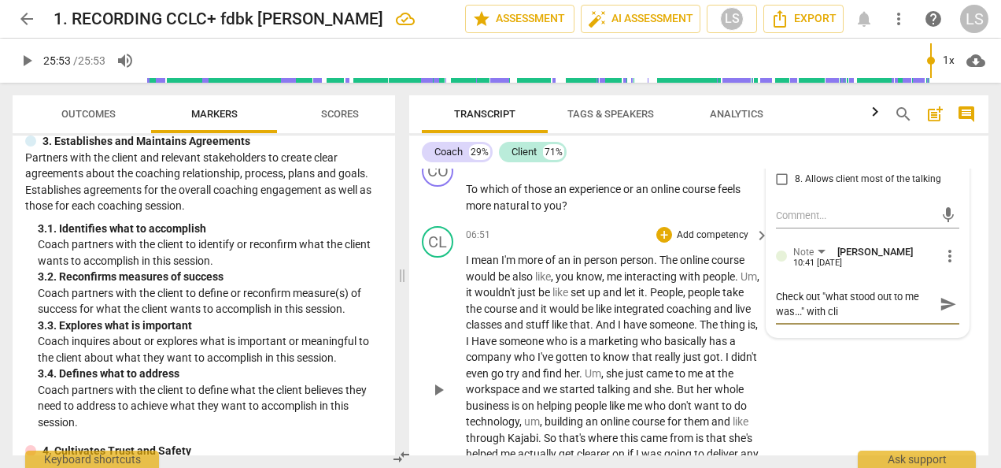
type textarea "Check out "what stood out to me was..." with clie"
type textarea "Check out "what stood out to me was..." with clien"
type textarea "Check out "what stood out to me was..." with client"
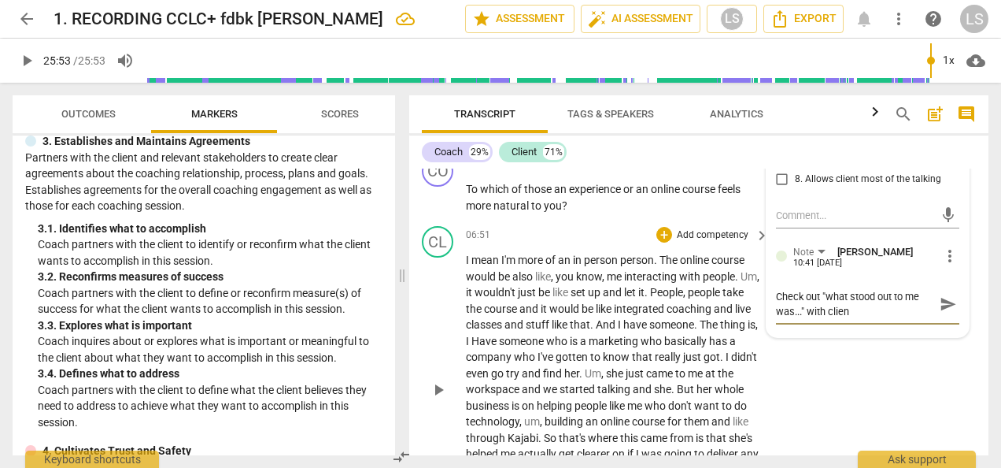
type textarea "Check out "what stood out to me was..." with client"
type textarea "Check out "what stood out to me was..." with client t"
type textarea "Check out "what stood out to me was..." with client to"
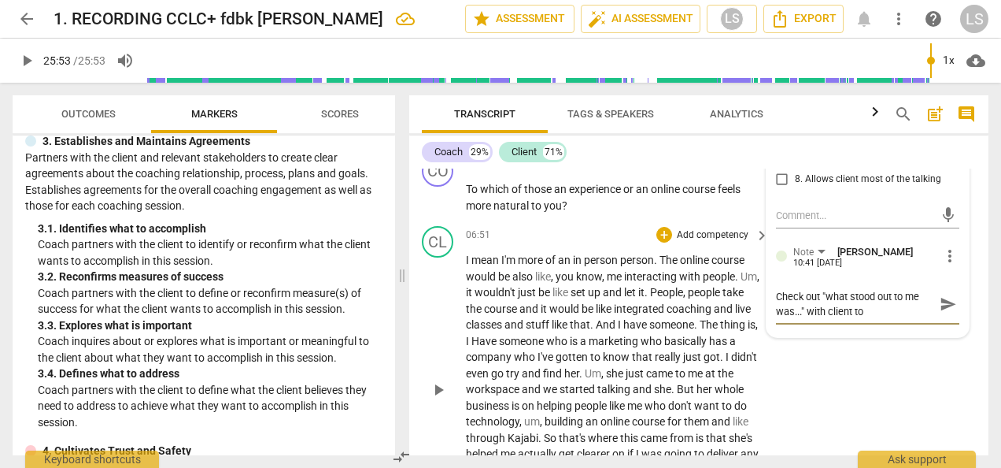
type textarea "Check out "what stood out to me was..." with client to"
type textarea "Check out "what stood out to me was..." with client to s"
type textarea "Check out "what stood out to me was..." with client to"
type textarea "Check out "what stood out to me was..." with client to e"
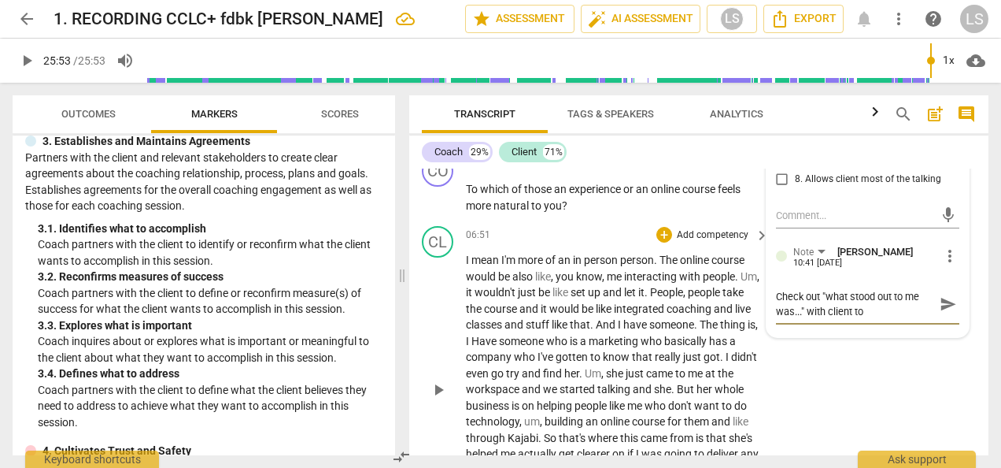
type textarea "Check out "what stood out to me was..." with client to e"
type textarea "Check out "what stood out to me was..." with client to en"
type textarea "Check out "what stood out to me was..." with client to ens"
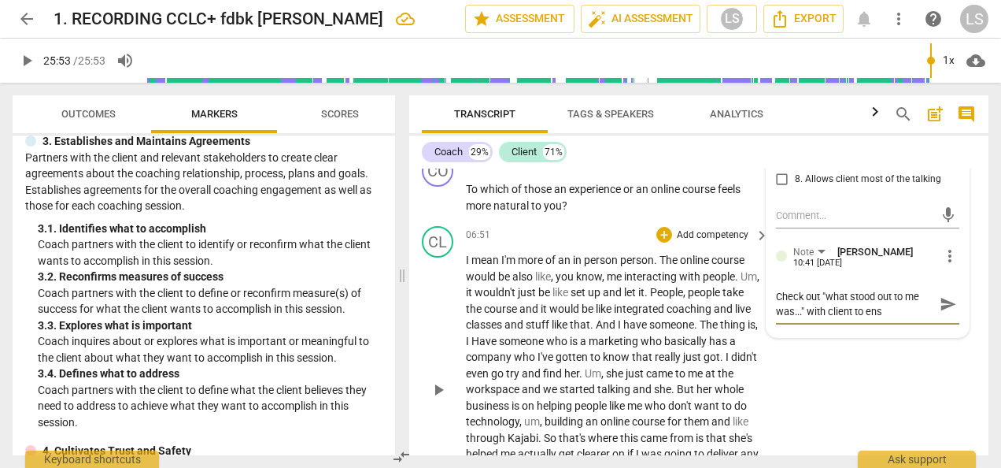
type textarea "Check out "what stood out to me was..." with client to ensu"
type textarea "Check out "what stood out to me was..." with client to ensue"
type textarea "Check out "what stood out to me was..." with client to ensu"
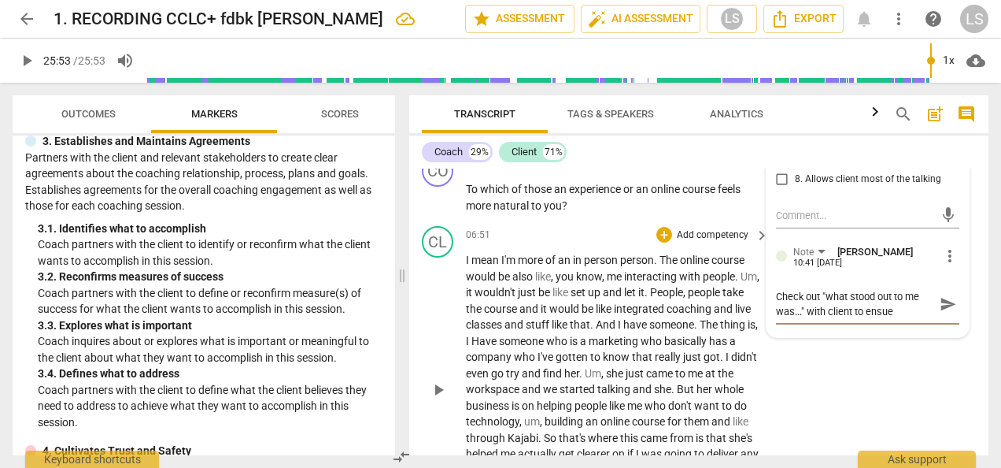
type textarea "Check out "what stood out to me was..." with client to ensu"
type textarea "Check out "what stood out to me was..." with client to ensur"
type textarea "Check out "what stood out to me was..." with client to ensure"
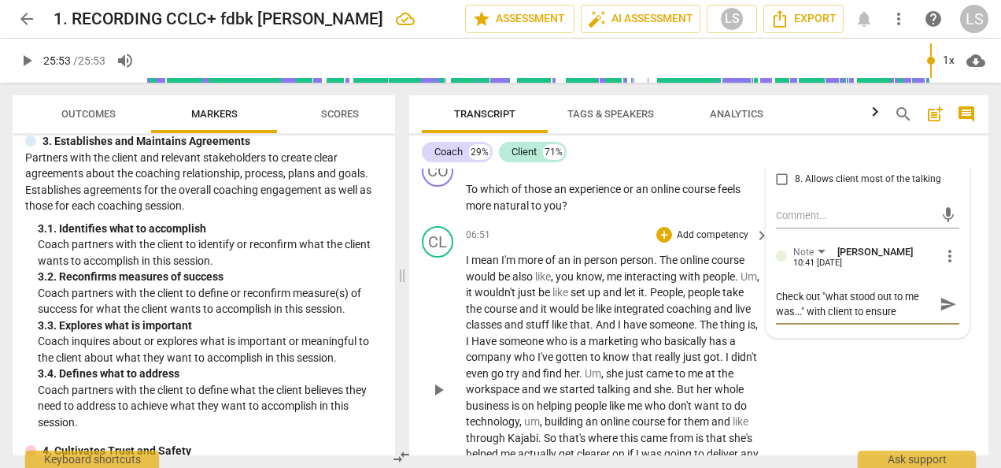
type textarea "Check out "what stood out to me was..." with client to ensure"
type textarea "Check out "what stood out to me was..." with client to ensur"
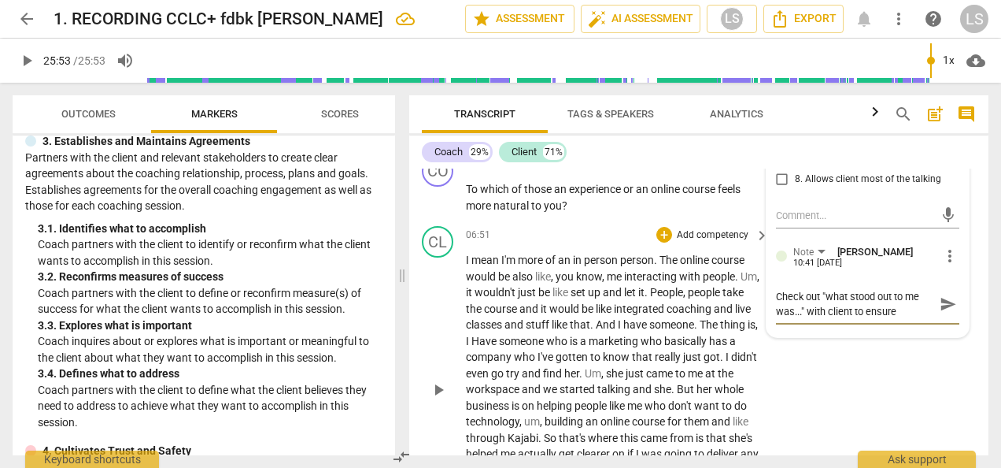
type textarea "Check out "what stood out to me was..." with client to ensur"
type textarea "Check out "what stood out to me was..." with client to ensu"
type textarea "Check out "what stood out to me was..." with client to ens"
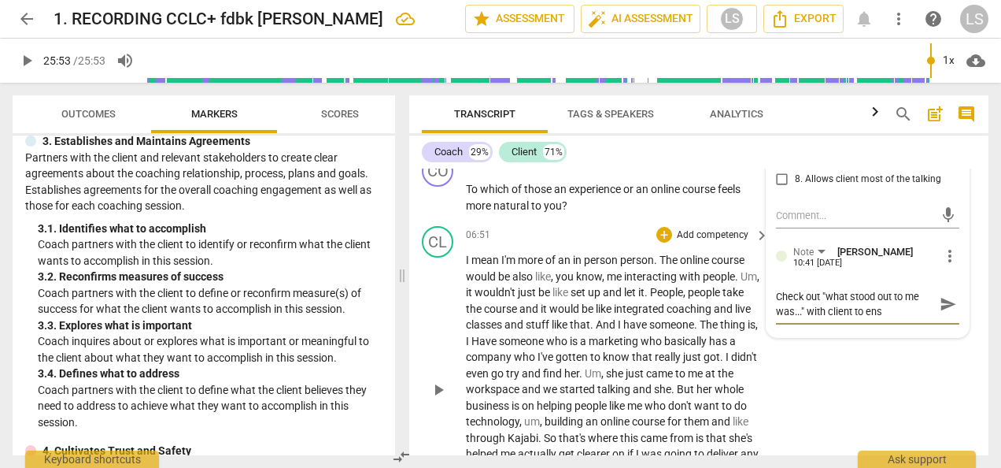
type textarea "Check out "what stood out to me was..." with client to en"
type textarea "Check out "what stood out to me was..." with client to e"
type textarea "Check out "what stood out to me was..." with client to"
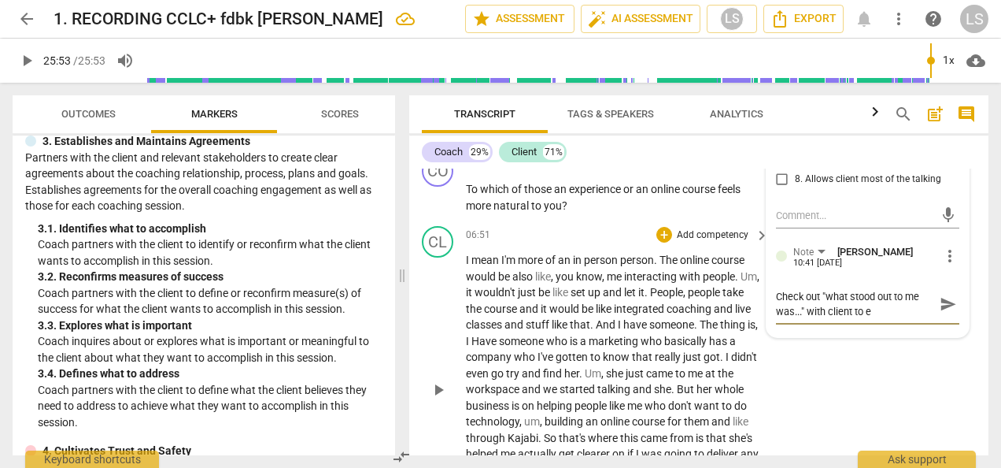
type textarea "Check out "what stood out to me was..." with client to"
type textarea "Check out "what stood out to me was..." with client t"
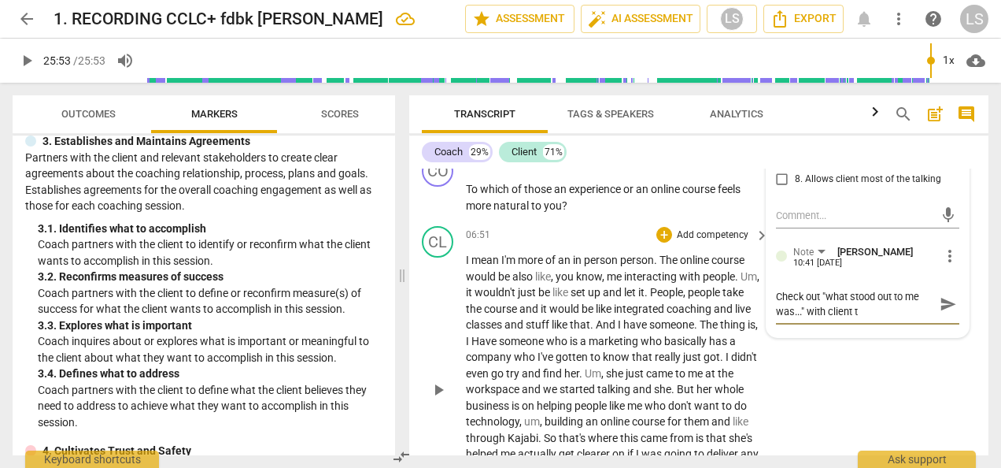
type textarea "Check out "what stood out to me was..." with client"
type textarea "Check out "what stood out to me was..." with client."
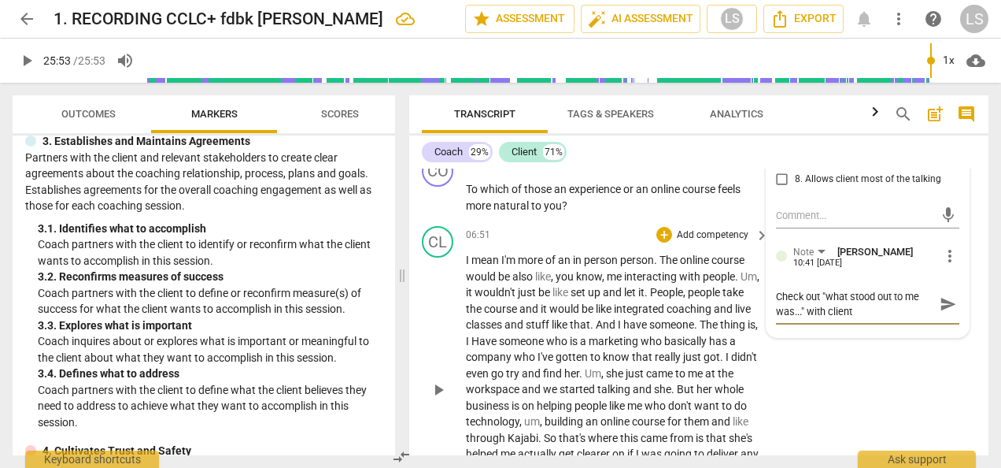
type textarea "Check out "what stood out to me was..." with client."
type textarea "Ccheck out "what stood out to me was..." with client."
type textarea "Check out "what stood out to me was..." with client."
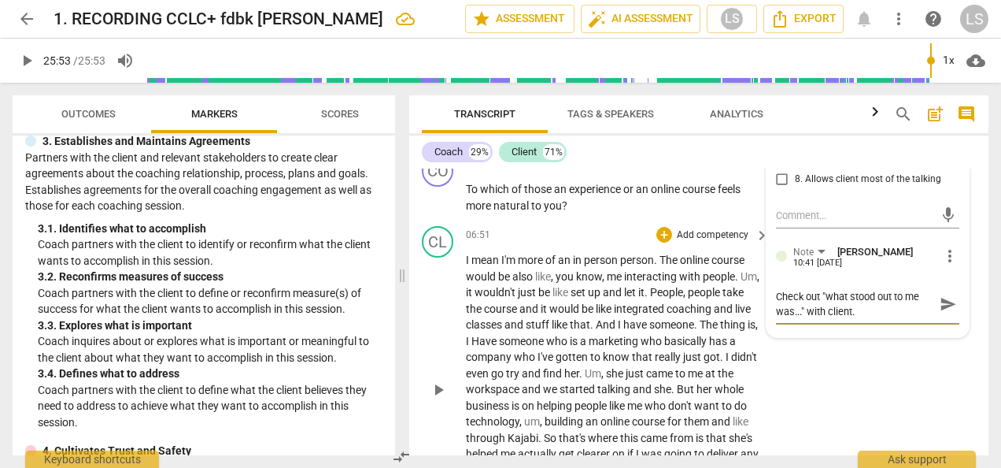
type textarea "Caheck out "what stood out to me was..." with client."
type textarea "Caoheck out "what stood out to me was..." with client."
type textarea "Caocheck out "what stood out to me was..." with client."
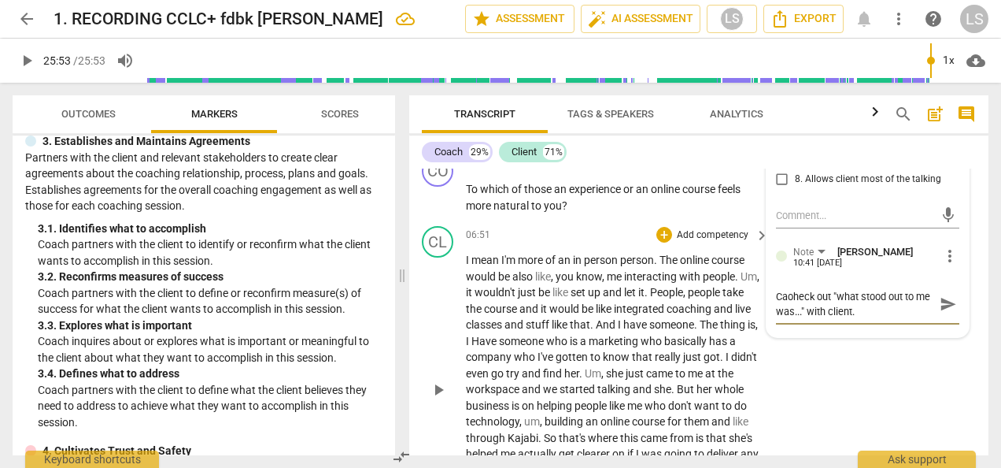
type textarea "Caocheck out "what stood out to me was..." with client."
type textarea "Caochheck out "what stood out to me was..." with client."
type textarea "Caocheck out "what stood out to me was..." with client."
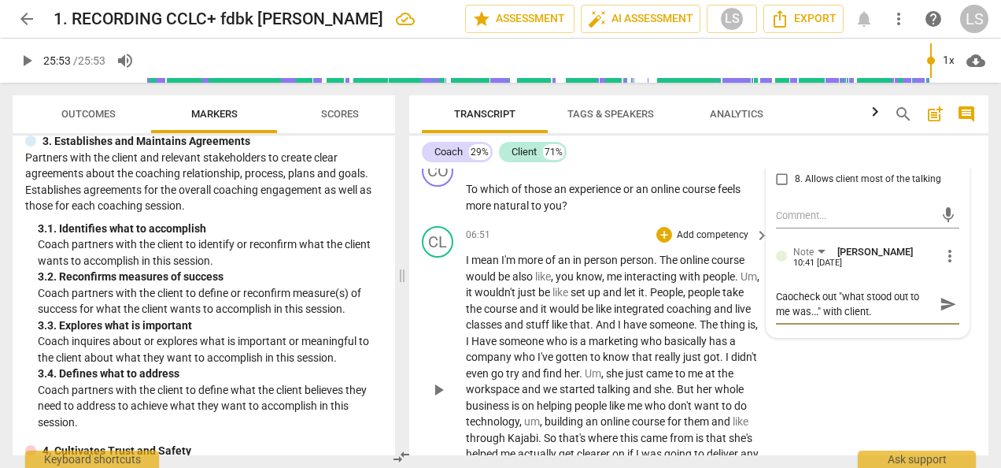
type textarea "Caoheck out "what stood out to me was..." with client."
type textarea "Caheck out "what stood out to me was..." with client."
type textarea "Check out "what stood out to me was..." with client."
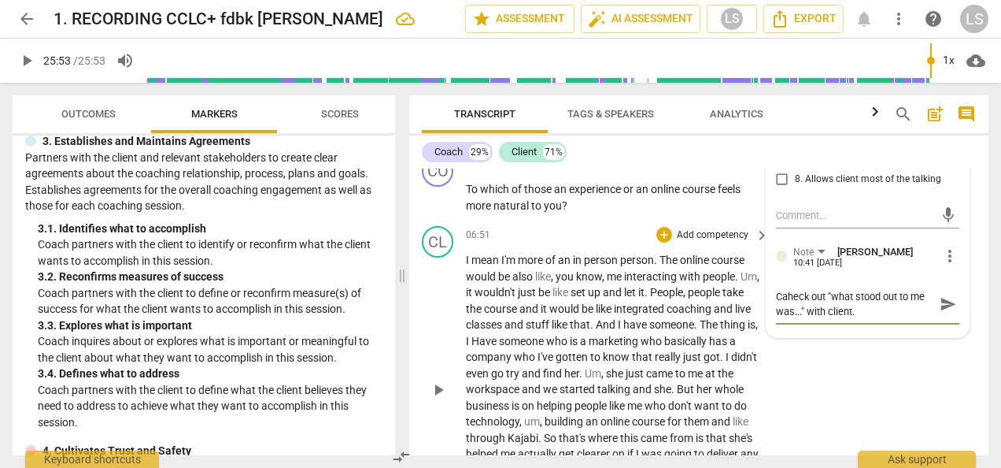
type textarea "Check out "what stood out to me was..." with client."
type textarea "Coheck out "what stood out to me was..." with client."
type textarea "Coaheck out "what stood out to me was..." with client."
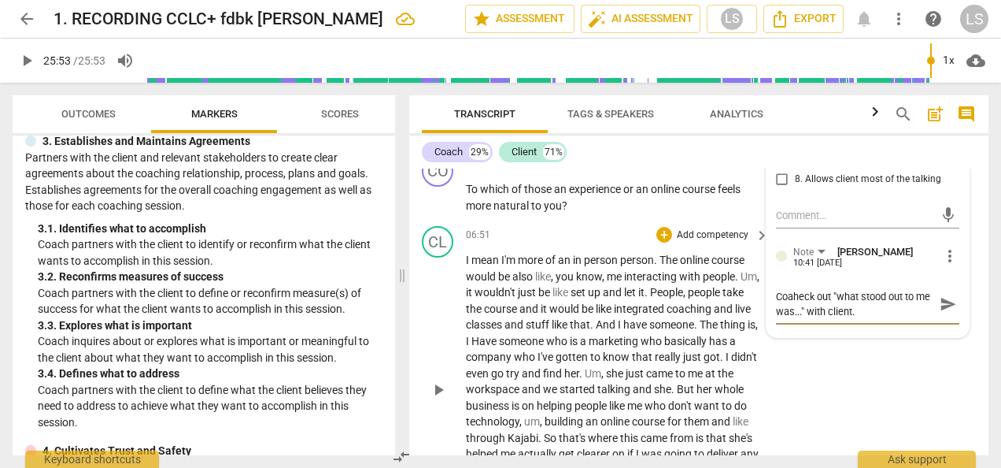
type textarea "Coacheck out "what stood out to me was..." with client."
type textarea "Coachheck out "what stood out to me was..." with client."
type textarea "Coach heck out "what stood out to me was..." with client."
type textarea "Coach check out "what stood out to me was..." with client."
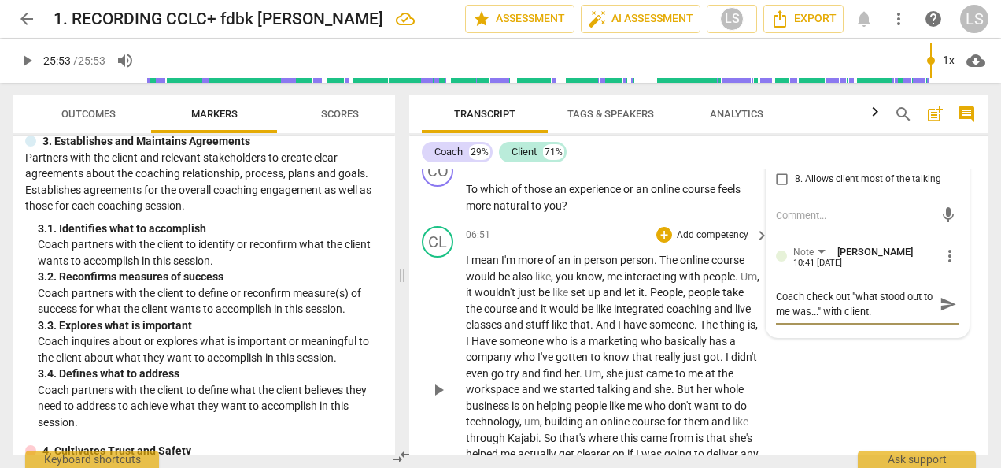
type textarea "Coach [PERSON_NAME] out "what stood out to me was..." with client."
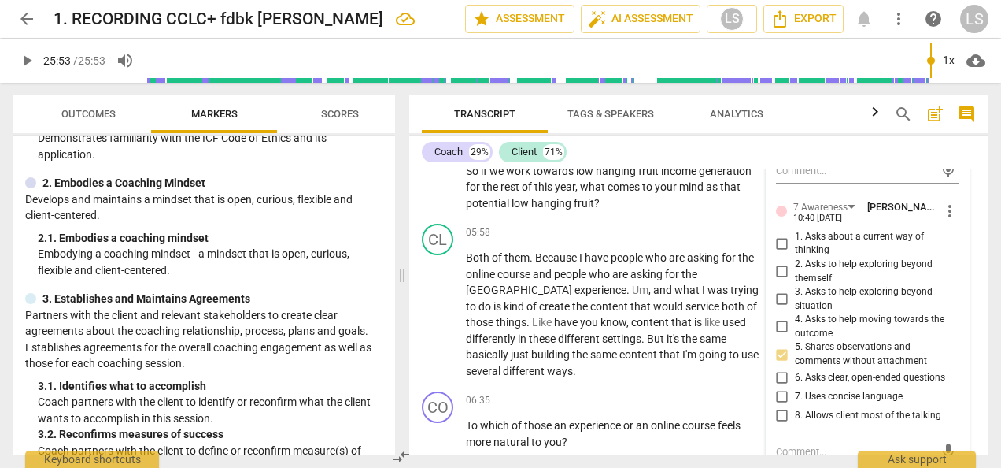
scroll to position [1685, 0]
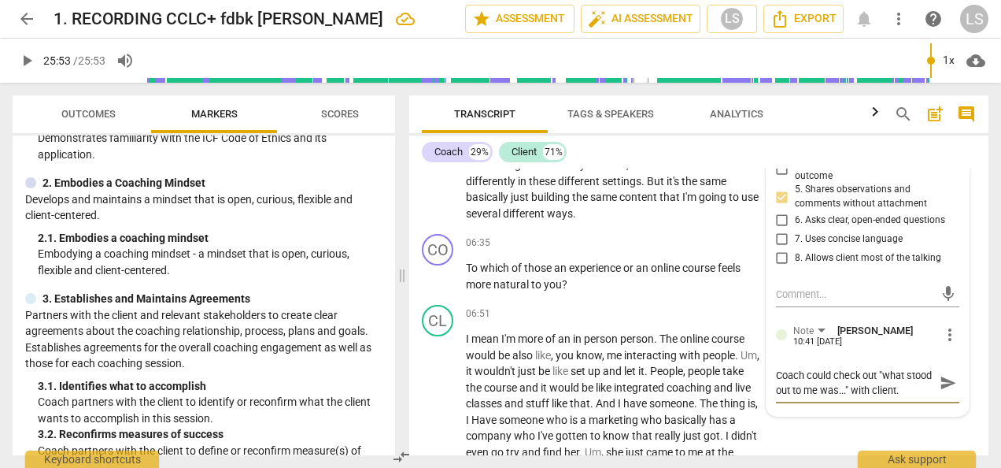
click at [921, 386] on textarea "Coach could check out "what stood out to me was..." with client." at bounding box center [855, 383] width 158 height 30
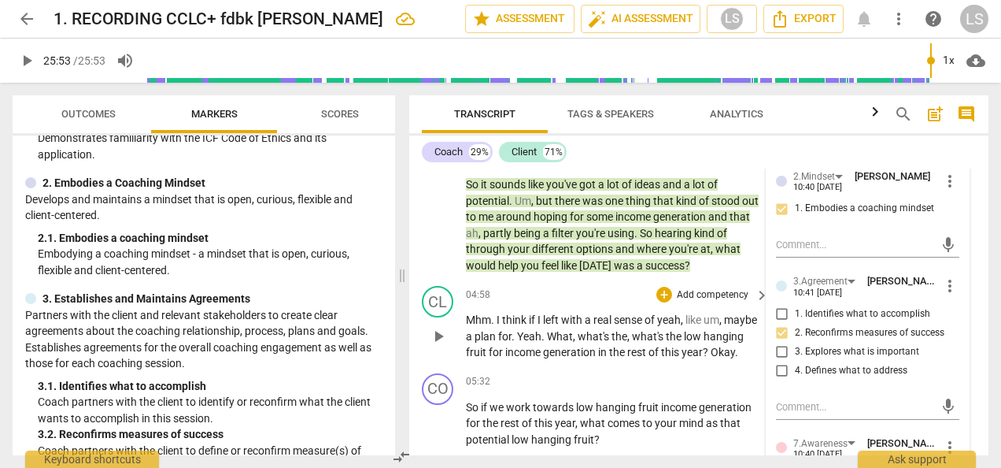
scroll to position [1370, 0]
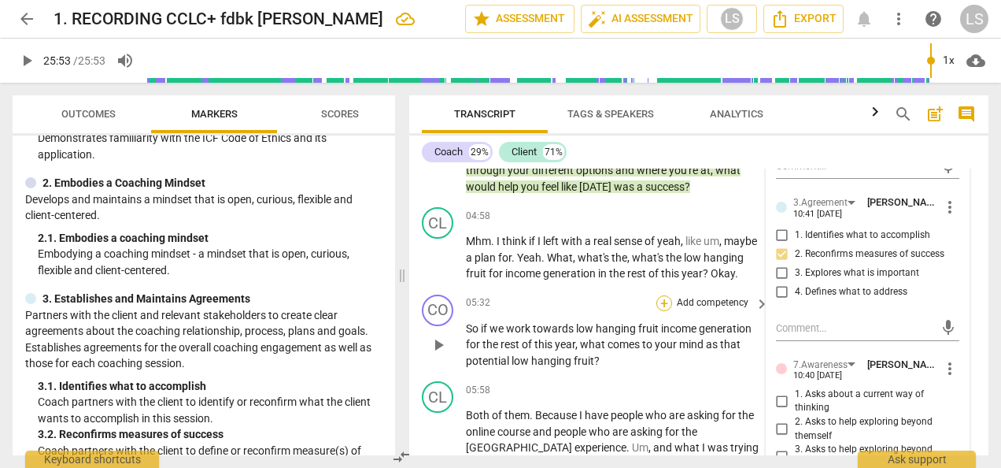
click at [664, 311] on div "+" at bounding box center [665, 303] width 16 height 16
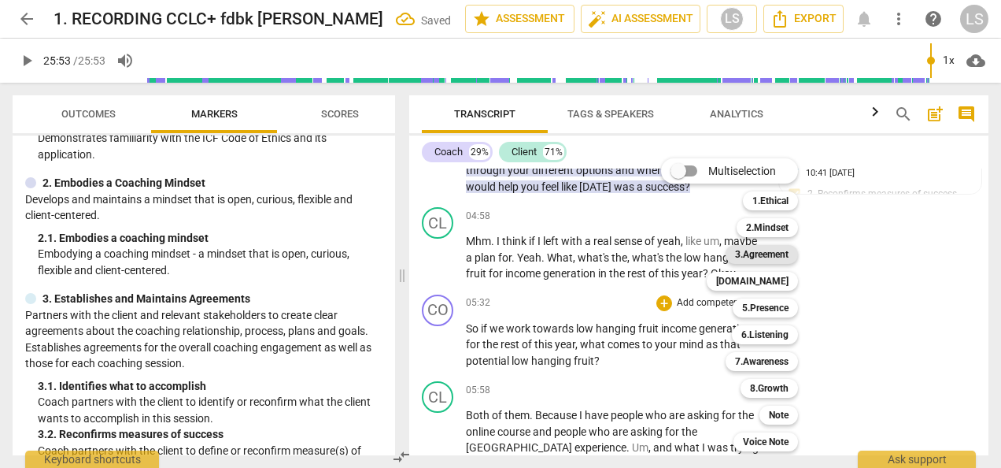
click at [779, 254] on b "3.Agreement" at bounding box center [762, 254] width 54 height 19
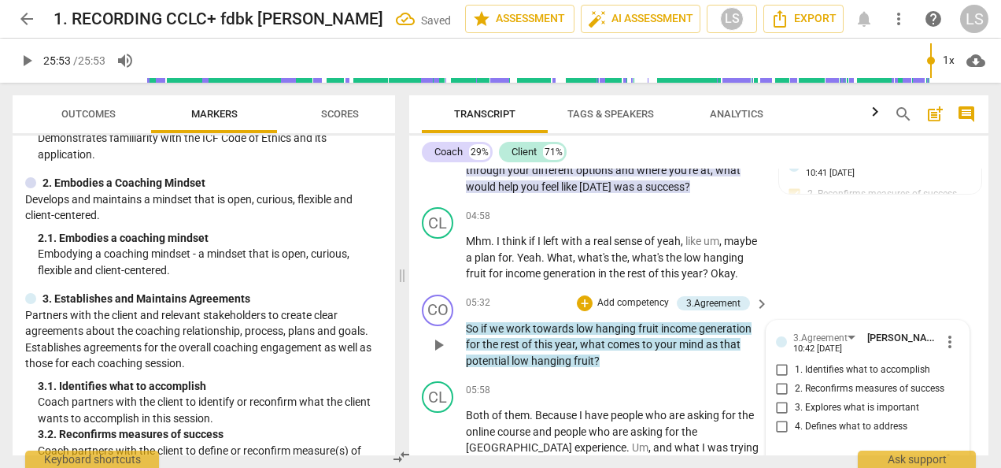
scroll to position [1536, 0]
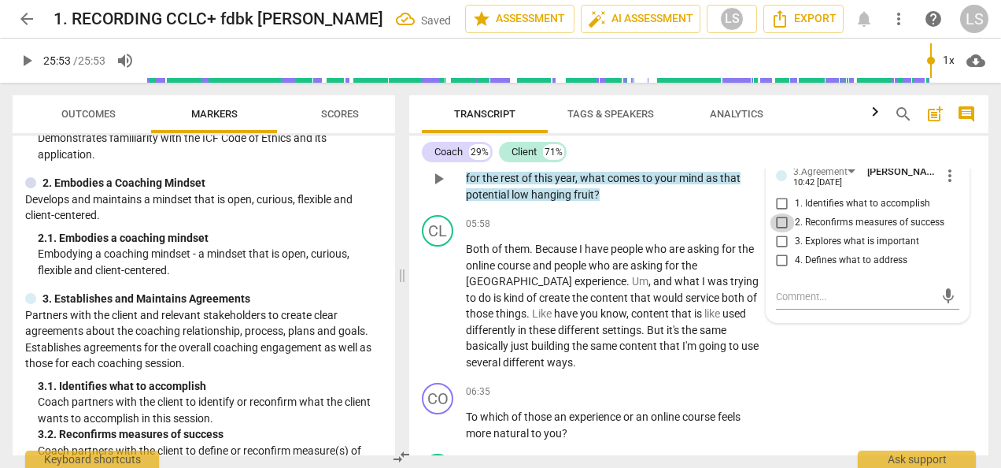
click at [779, 232] on input "2. Reconfirms measures of success" at bounding box center [782, 222] width 25 height 19
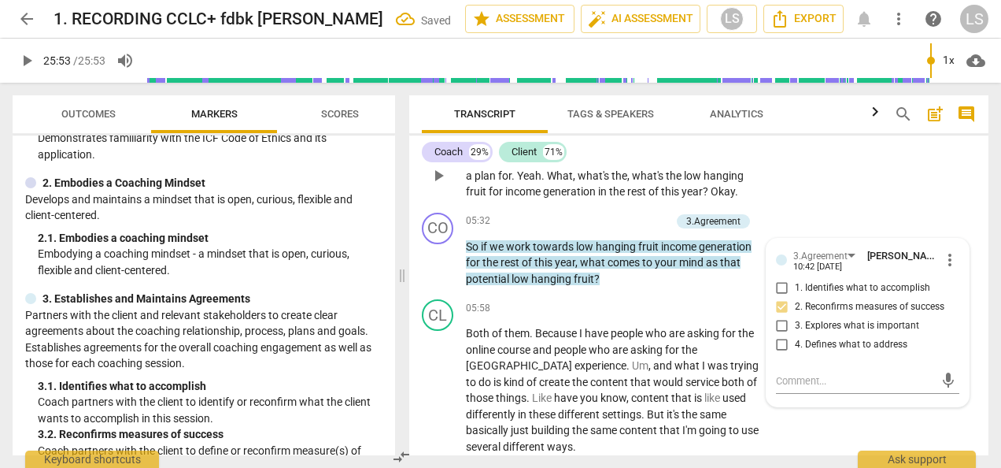
scroll to position [1378, 0]
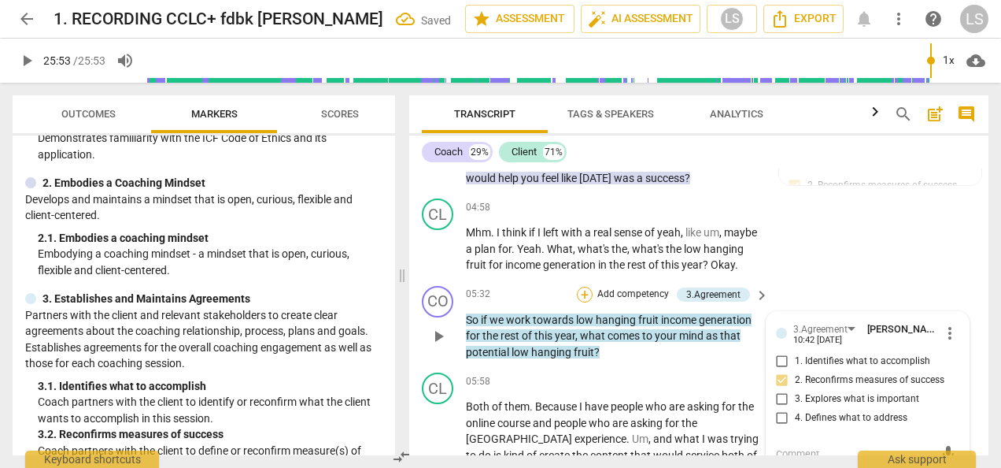
click at [583, 302] on div "+" at bounding box center [585, 295] width 16 height 16
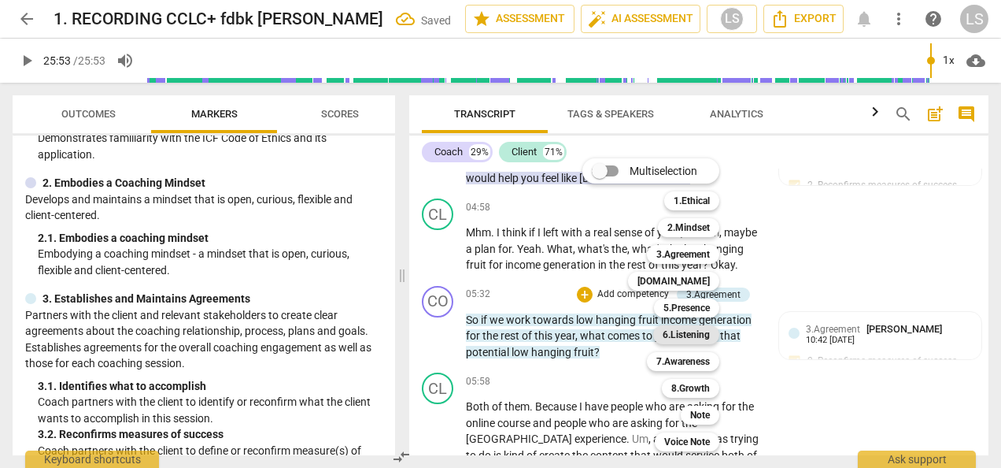
click at [683, 335] on b "6.Listening" at bounding box center [686, 334] width 47 height 19
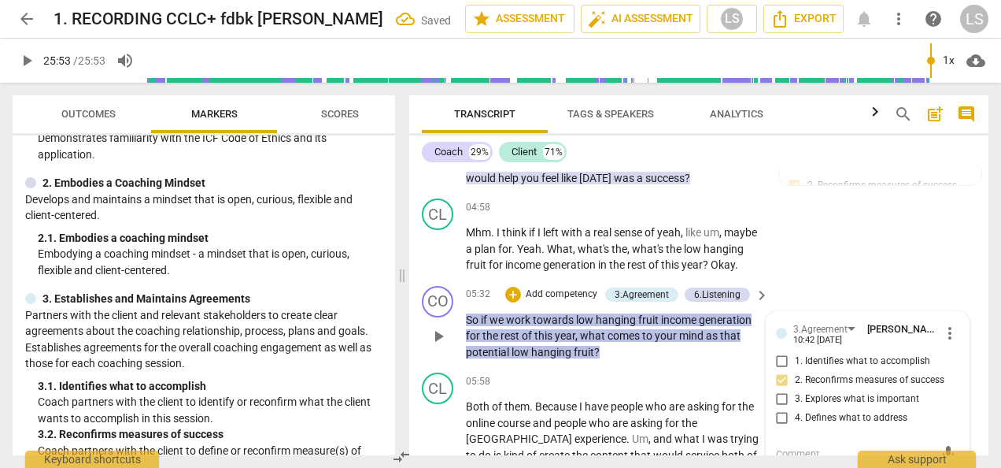
scroll to position [1536, 0]
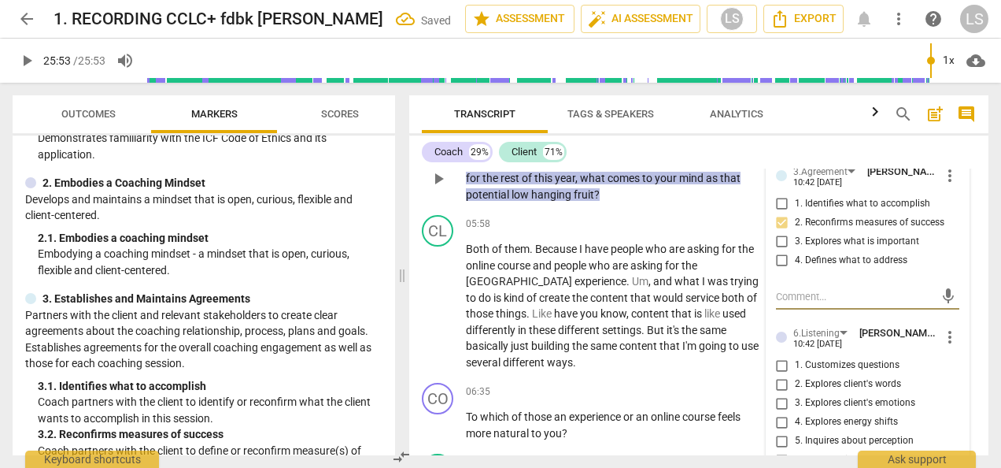
click at [776, 375] on input "1. Customizes questions" at bounding box center [782, 365] width 25 height 19
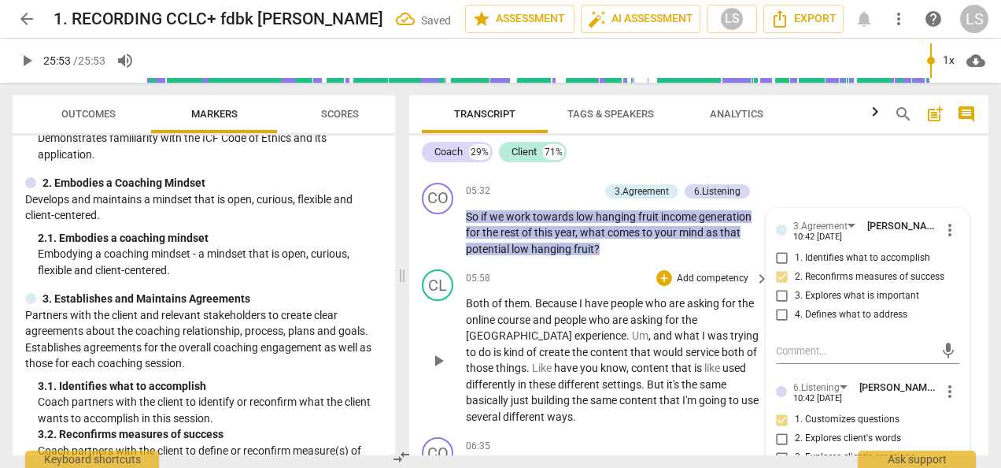
scroll to position [1457, 0]
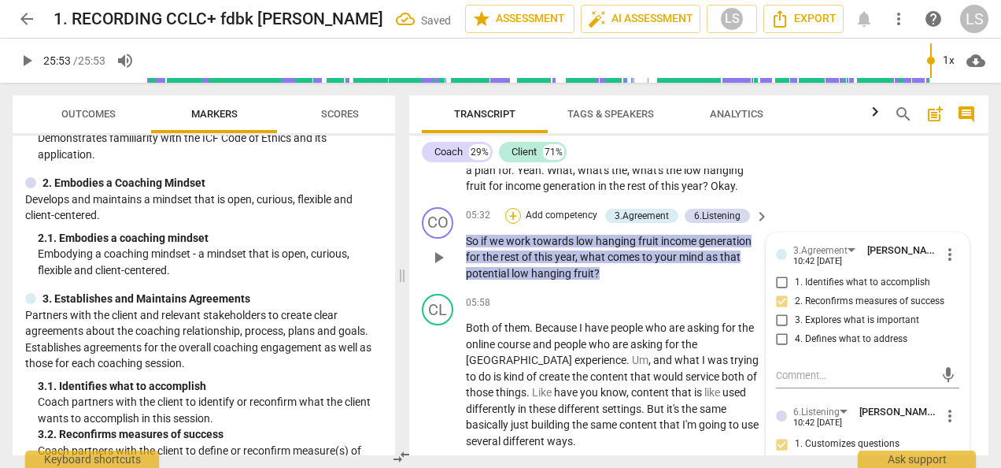
click at [515, 224] on div "+" at bounding box center [513, 216] width 16 height 16
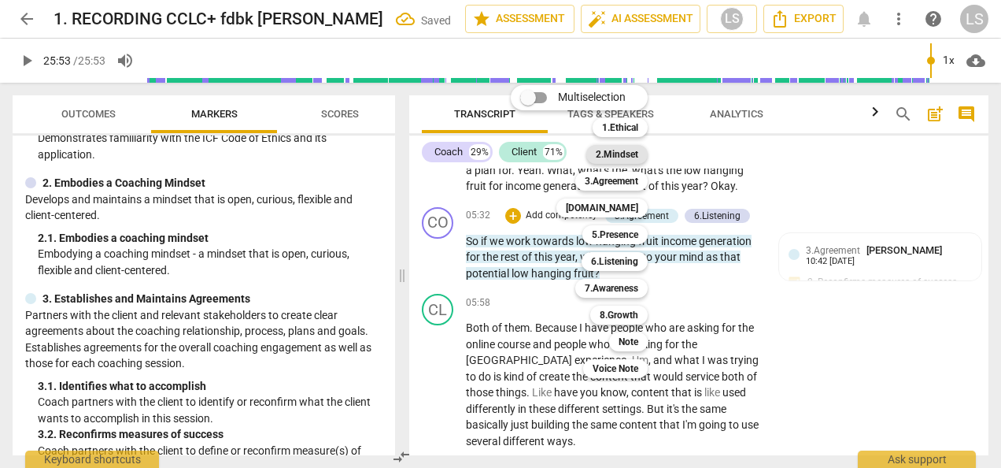
click at [627, 155] on b "2.Mindset" at bounding box center [617, 154] width 43 height 19
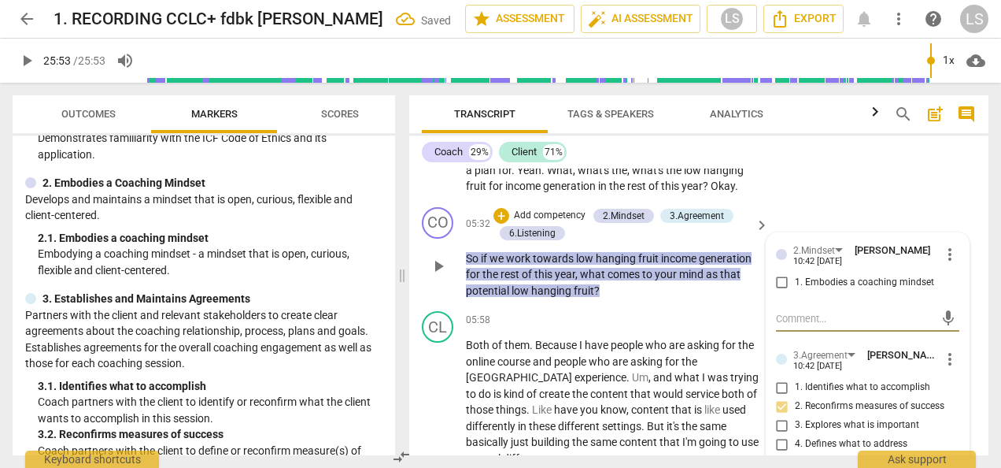
click at [781, 292] on input "1. Embodies a coaching mindset" at bounding box center [782, 282] width 25 height 19
click at [502, 224] on div "+" at bounding box center [502, 216] width 16 height 16
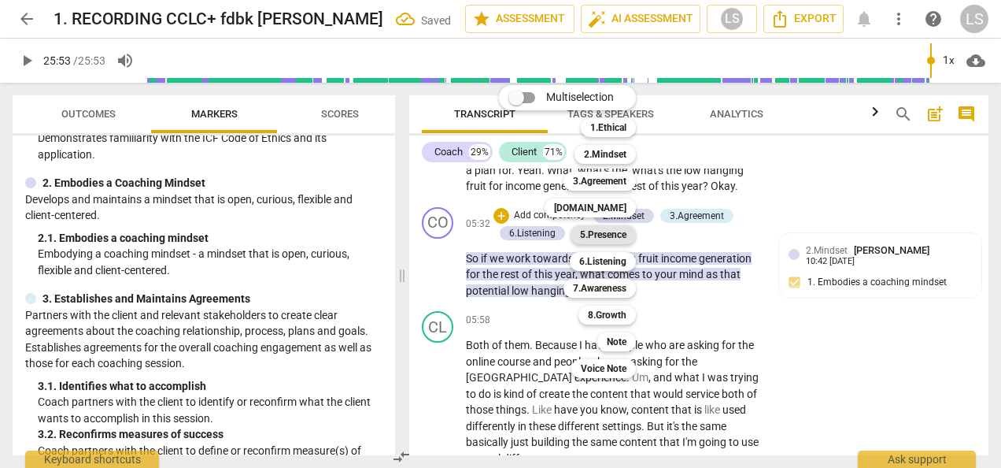
click at [622, 236] on b "5.Presence" at bounding box center [603, 234] width 46 height 19
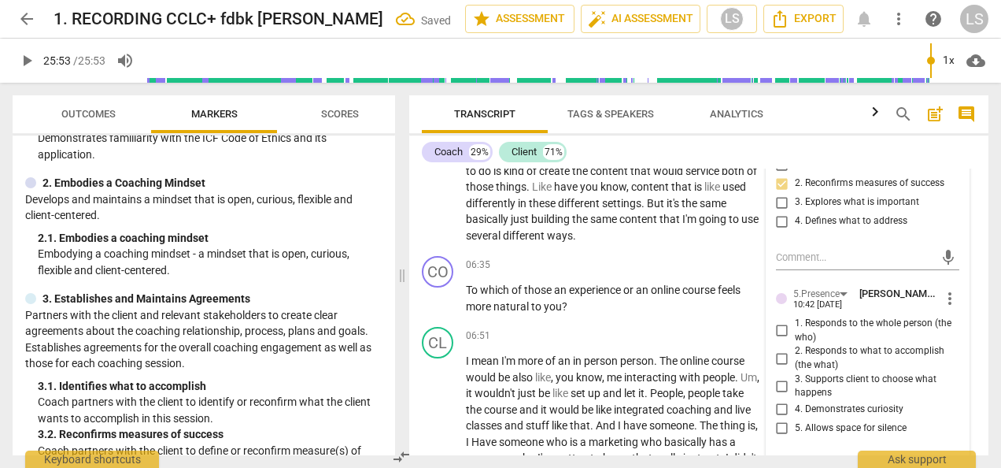
scroll to position [1772, 0]
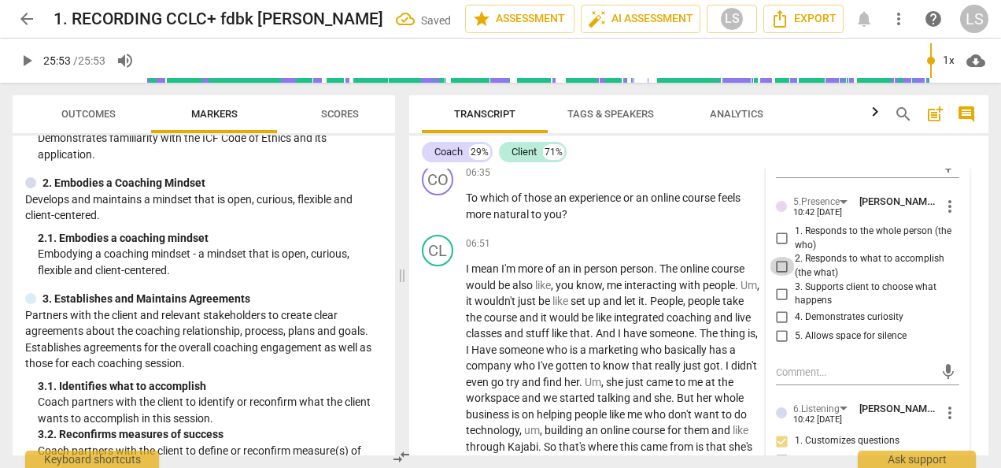
click at [774, 276] on input "2. Responds to what to accomplish (the what)" at bounding box center [782, 266] width 25 height 19
click at [776, 327] on input "4. Demonstrates curiosity" at bounding box center [782, 317] width 25 height 19
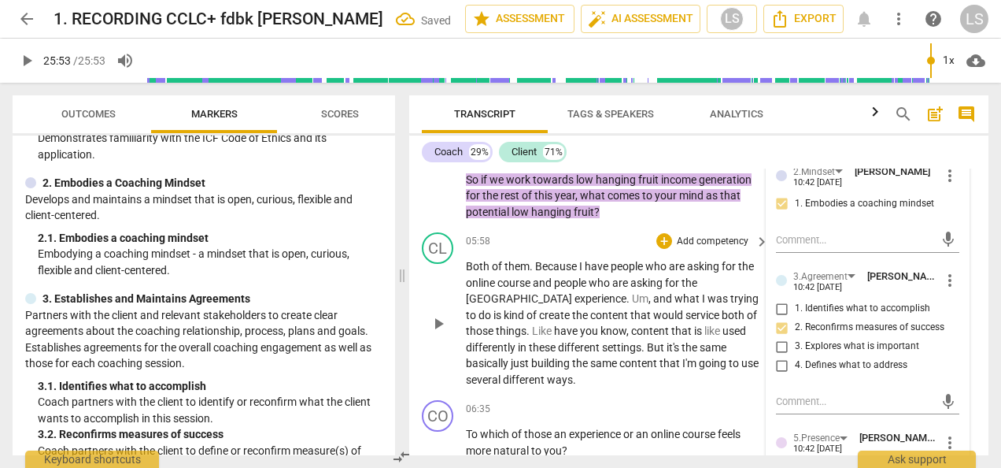
scroll to position [1457, 0]
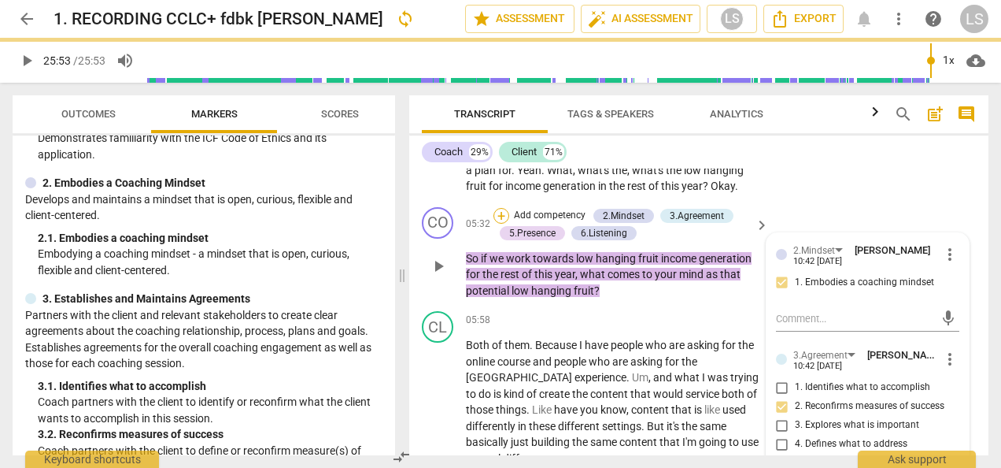
click at [498, 224] on div "+" at bounding box center [502, 216] width 16 height 16
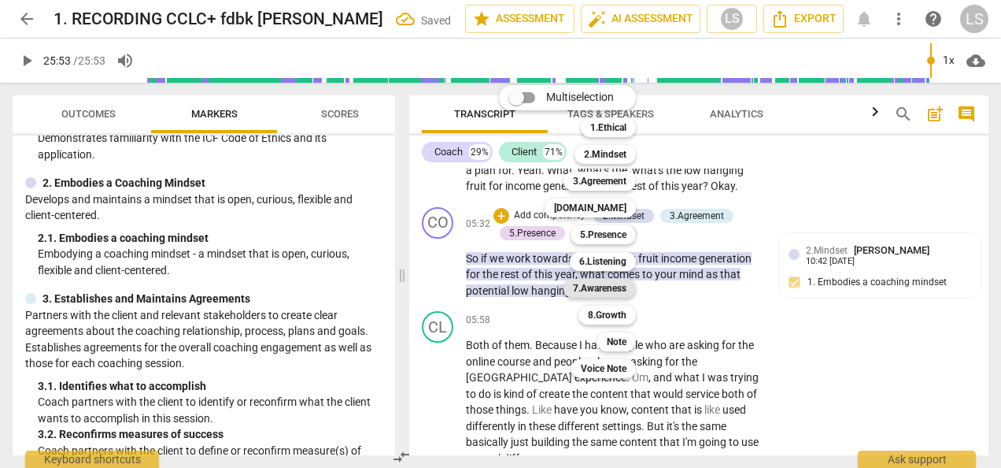
click at [615, 285] on b "7.Awareness" at bounding box center [600, 288] width 54 height 19
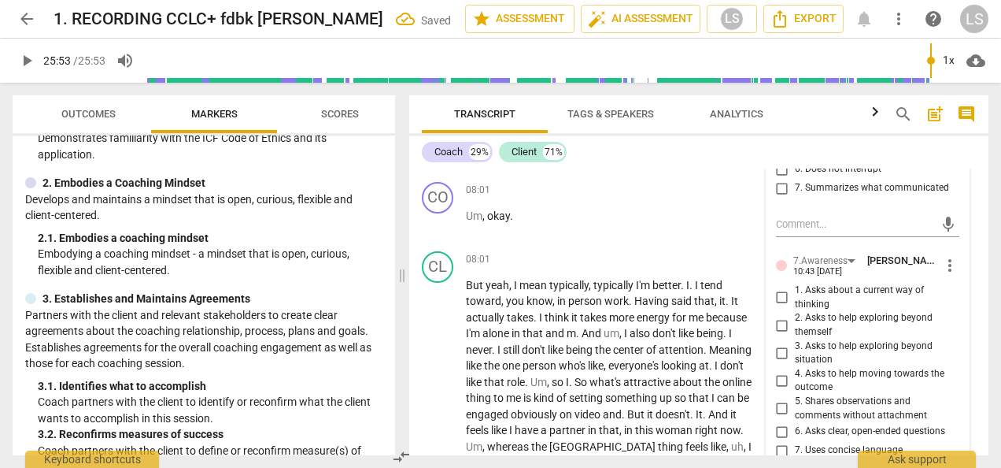
scroll to position [2244, 0]
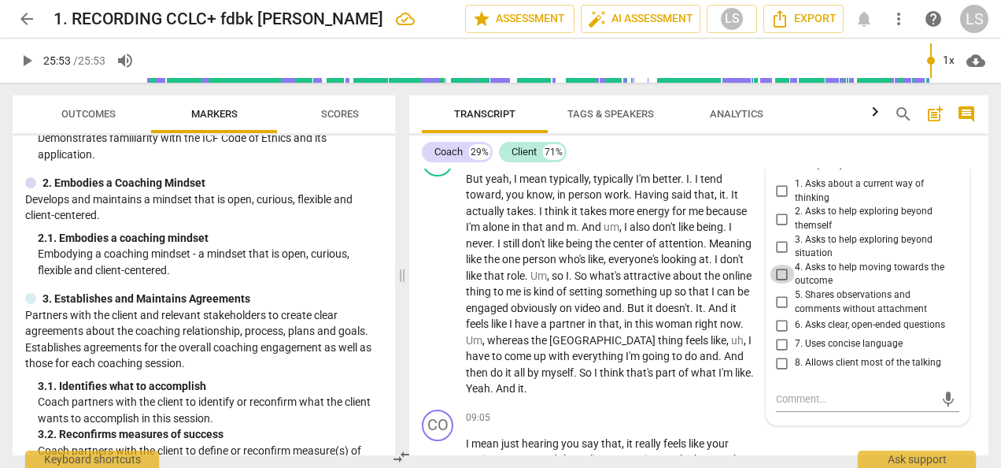
click at [775, 283] on input "4. Asks to help moving towards the outcome" at bounding box center [782, 274] width 25 height 19
click at [779, 335] on input "6. Asks clear, open-ended questions" at bounding box center [782, 325] width 25 height 19
drag, startPoint x: 781, startPoint y: 357, endPoint x: 836, endPoint y: 361, distance: 55.3
click at [781, 353] on input "7. Uses concise language" at bounding box center [782, 344] width 25 height 19
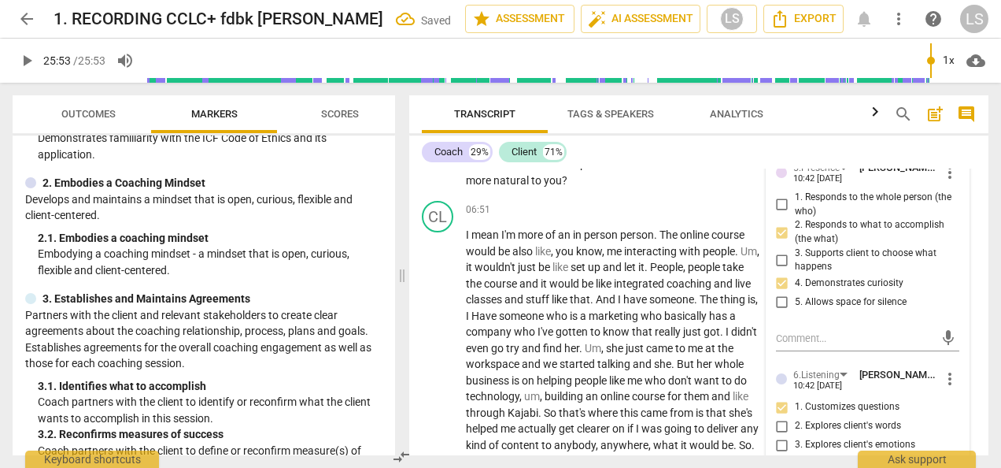
scroll to position [1693, 0]
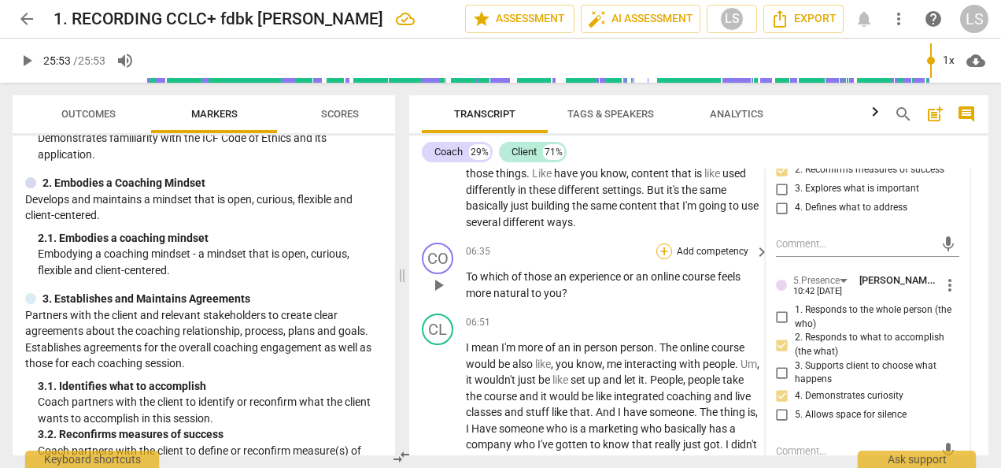
click at [666, 259] on div "+" at bounding box center [665, 251] width 16 height 16
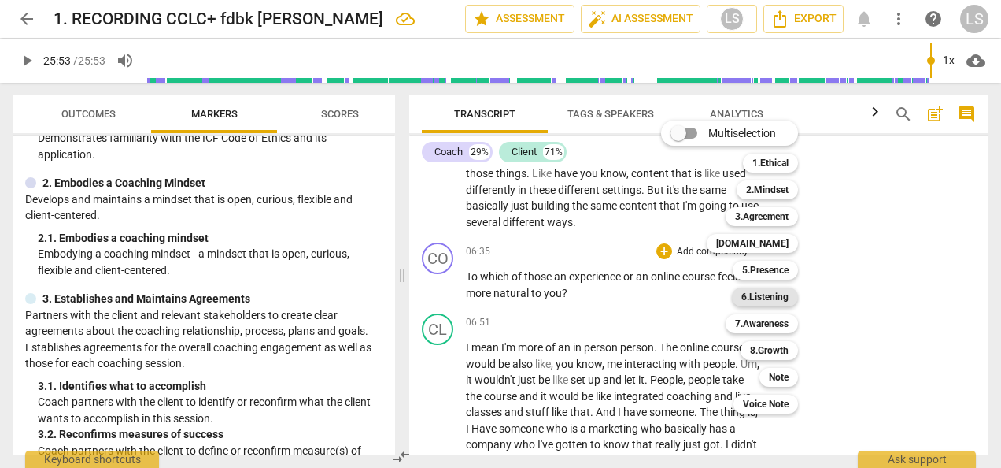
click at [778, 293] on b "6.Listening" at bounding box center [765, 296] width 47 height 19
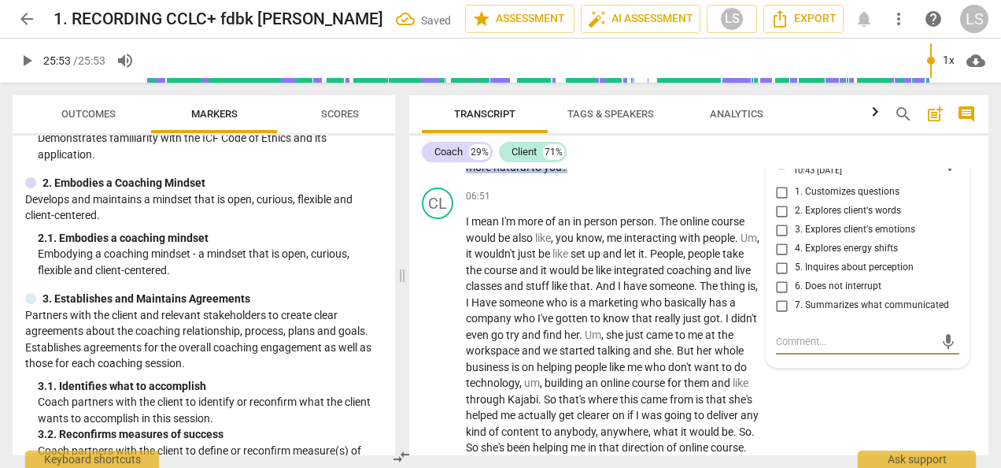
scroll to position [1785, 0]
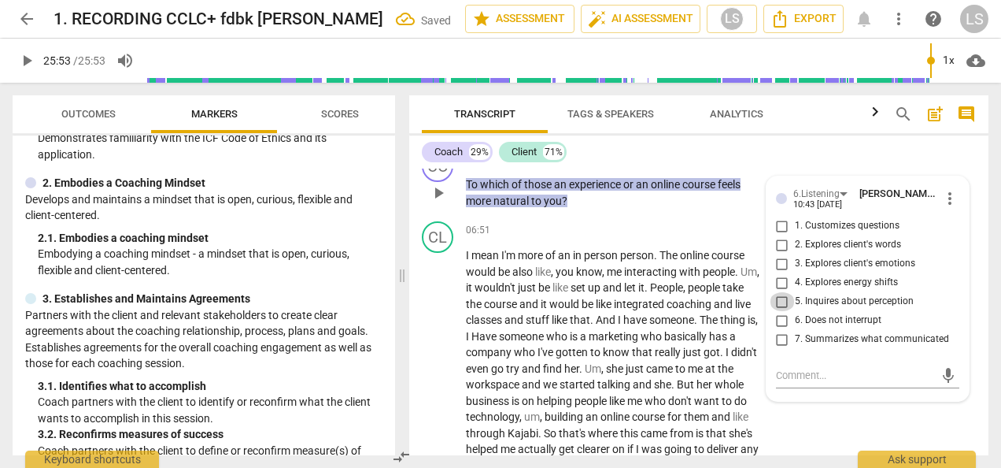
click at [778, 311] on input "5. Inquires about perception" at bounding box center [782, 301] width 25 height 19
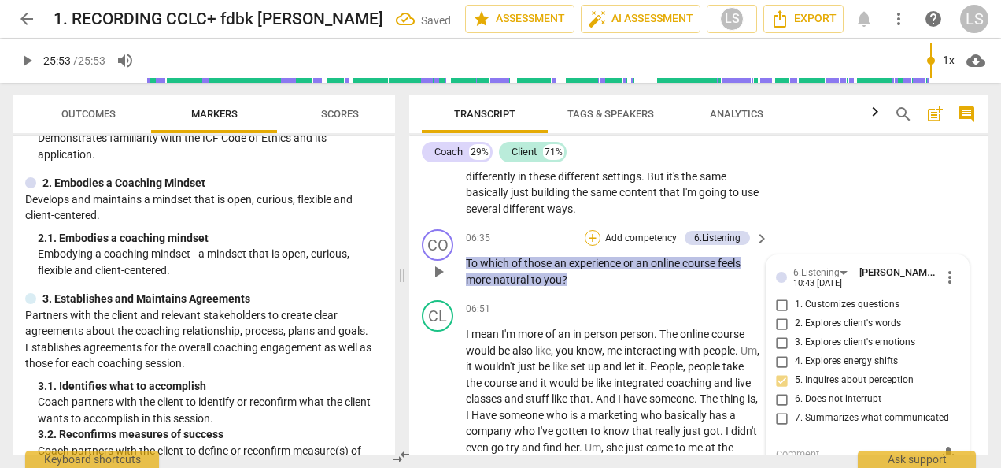
click at [595, 246] on div "+" at bounding box center [593, 238] width 16 height 16
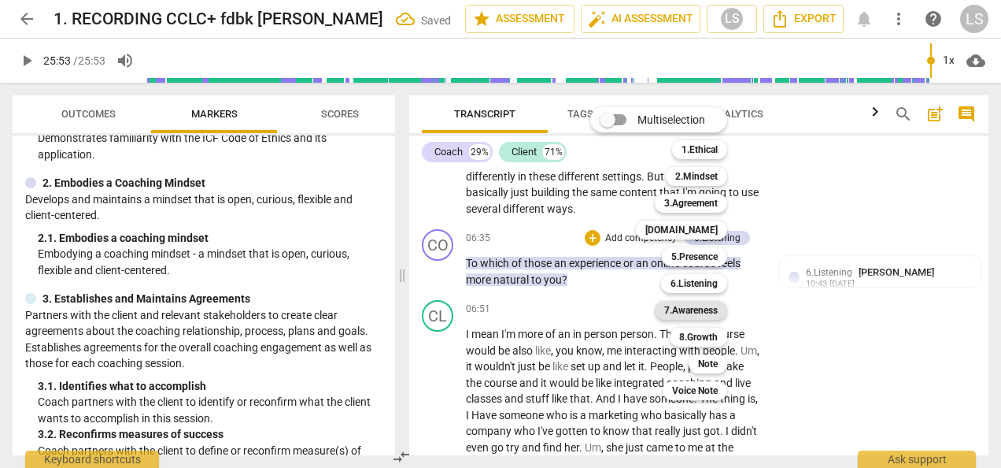
click at [706, 310] on b "7.Awareness" at bounding box center [691, 310] width 54 height 19
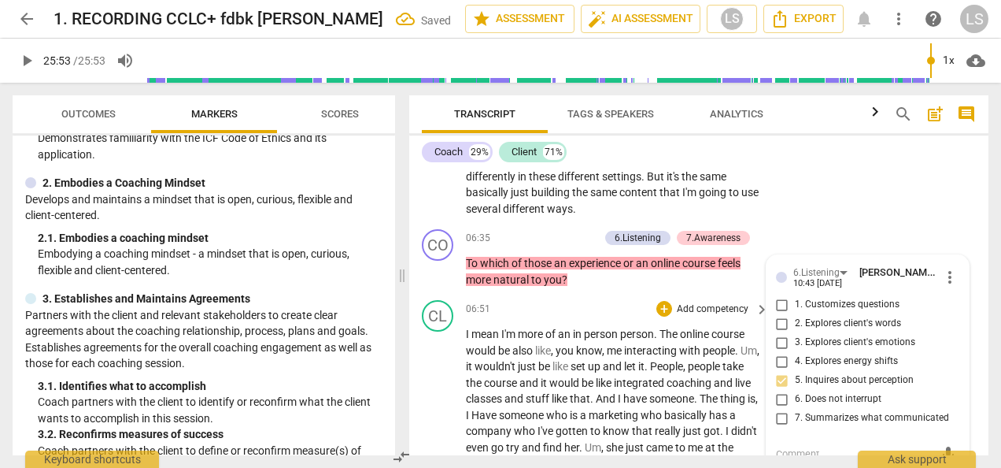
scroll to position [1864, 0]
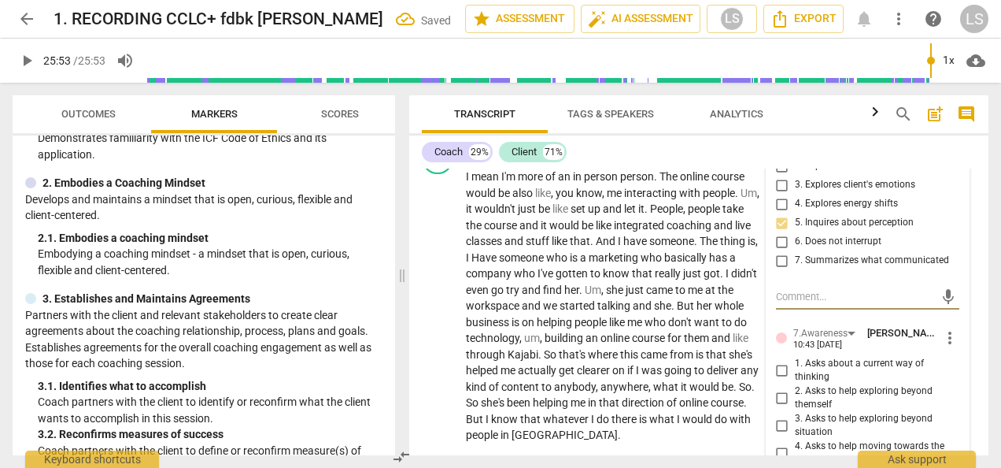
click at [782, 379] on input "1. Asks about a current way of thinking" at bounding box center [782, 370] width 25 height 19
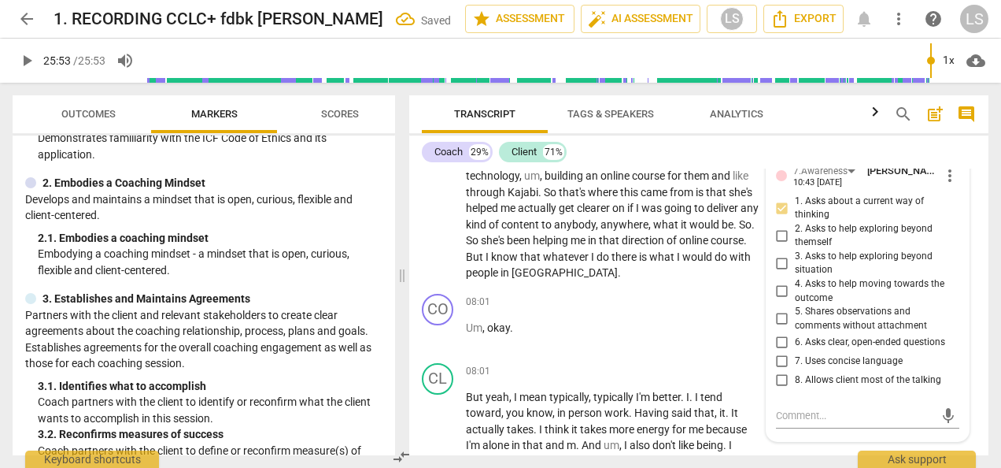
scroll to position [2100, 0]
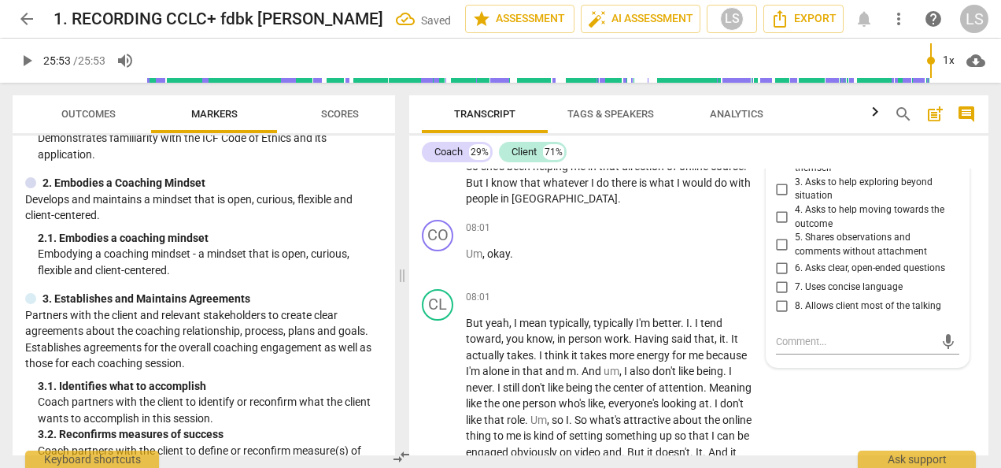
click at [779, 277] on input "6. Asks clear, open-ended questions" at bounding box center [782, 267] width 25 height 19
click at [779, 296] on input "7. Uses concise language" at bounding box center [782, 286] width 25 height 19
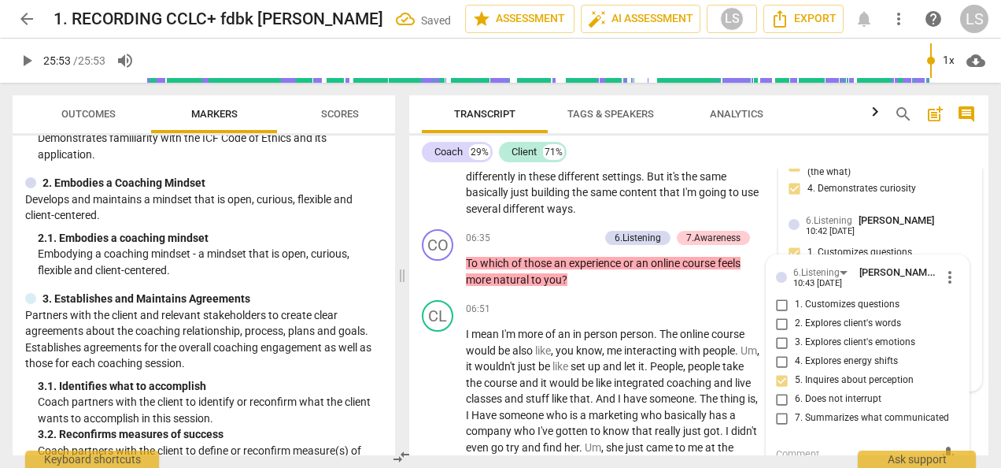
scroll to position [1785, 0]
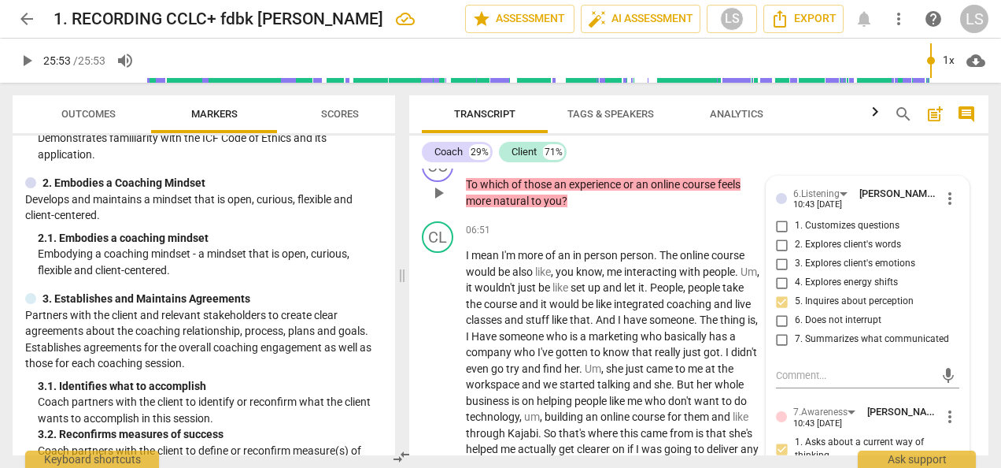
click at [505, 167] on div "+" at bounding box center [513, 159] width 16 height 16
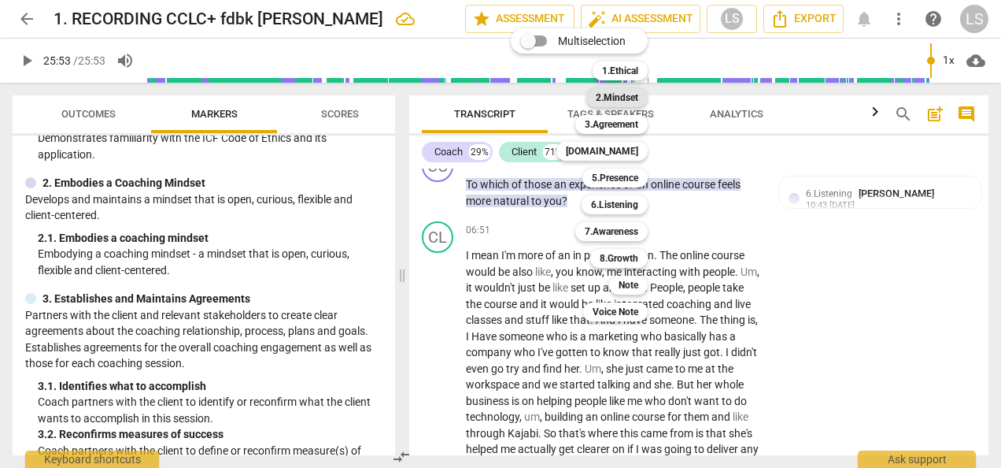
click at [625, 99] on b "2.Mindset" at bounding box center [617, 97] width 43 height 19
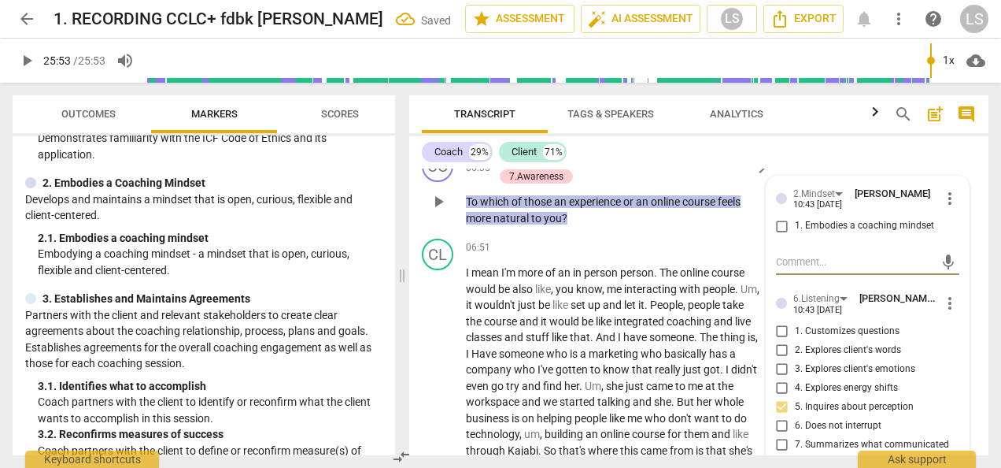
click at [779, 235] on input "1. Embodies a coaching mindset" at bounding box center [782, 225] width 25 height 19
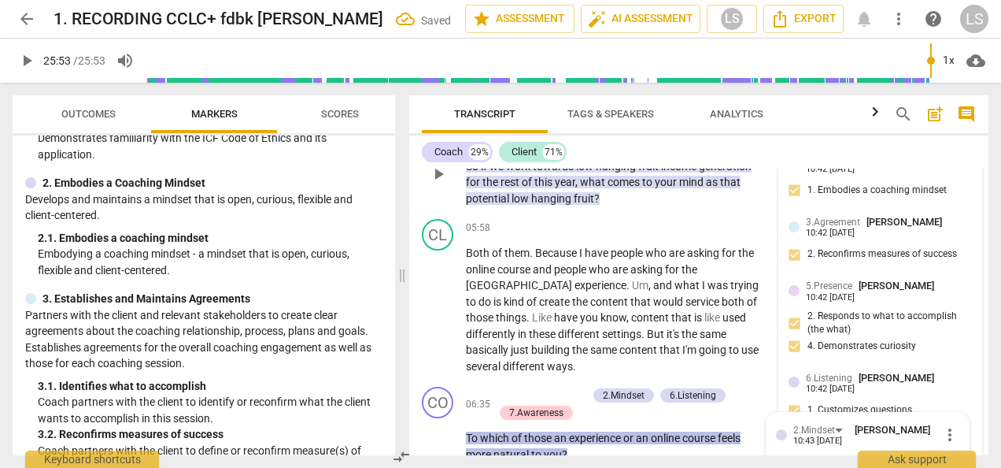
scroll to position [1628, 0]
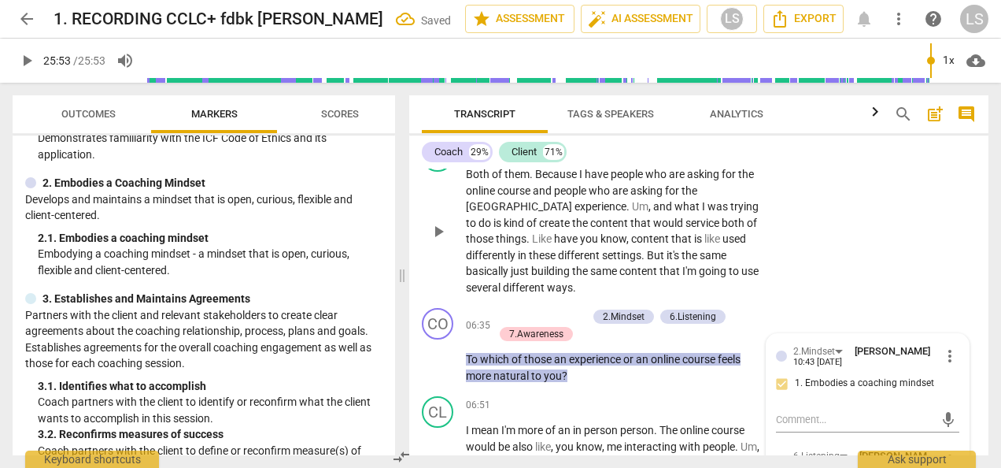
click at [749, 272] on p "Both of them . Because I have people who are asking for the online course and p…" at bounding box center [613, 230] width 295 height 129
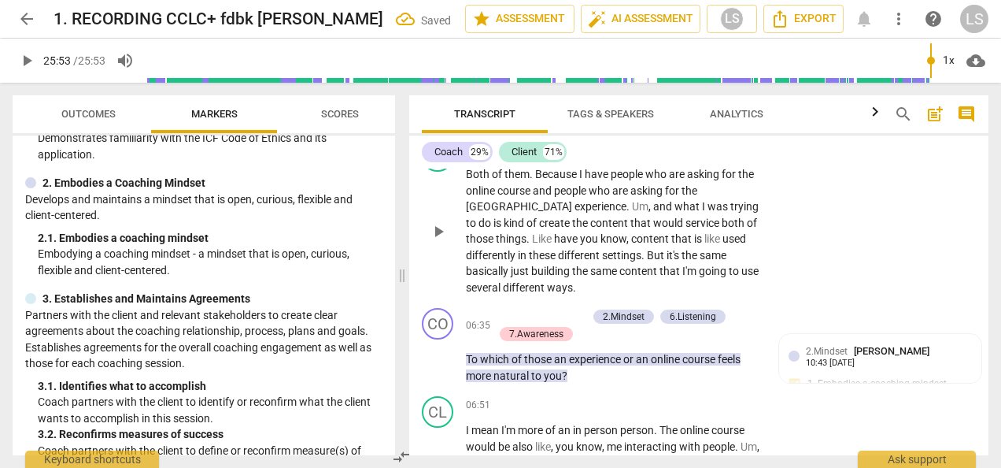
click at [844, 187] on div "CL play_arrow pause 05:58 + Add competency keyboard_arrow_right Both of them . …" at bounding box center [698, 218] width 579 height 168
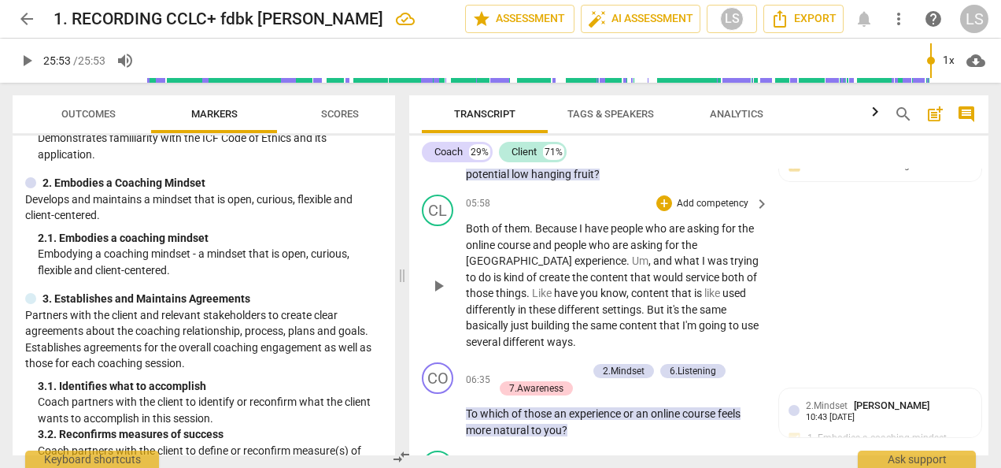
scroll to position [1549, 0]
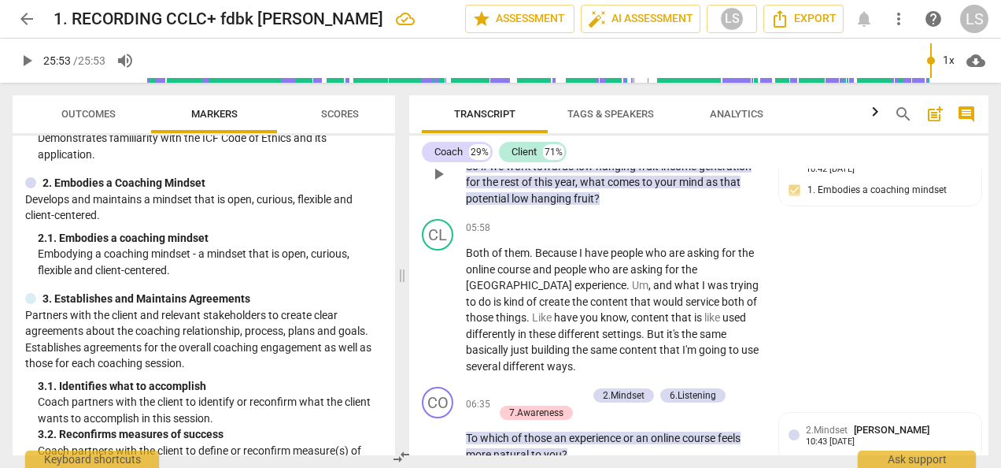
click at [644, 188] on span "to" at bounding box center [648, 182] width 13 height 13
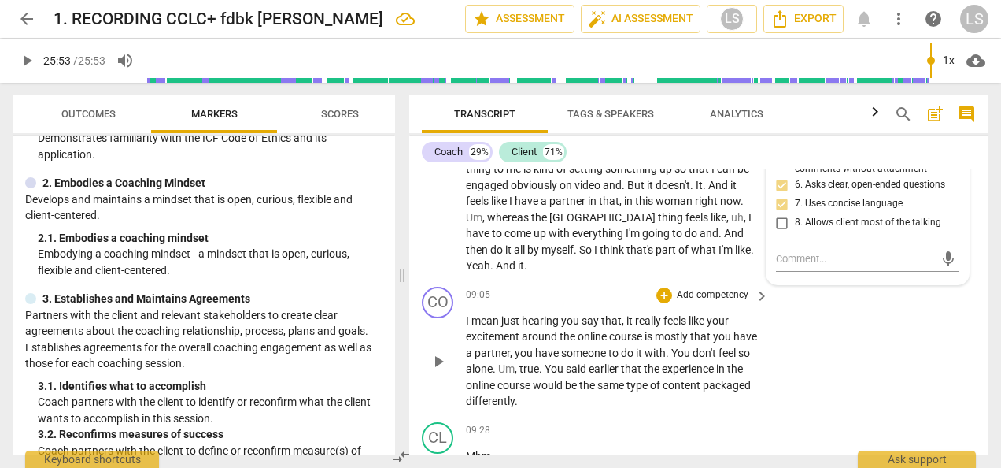
scroll to position [2415, 0]
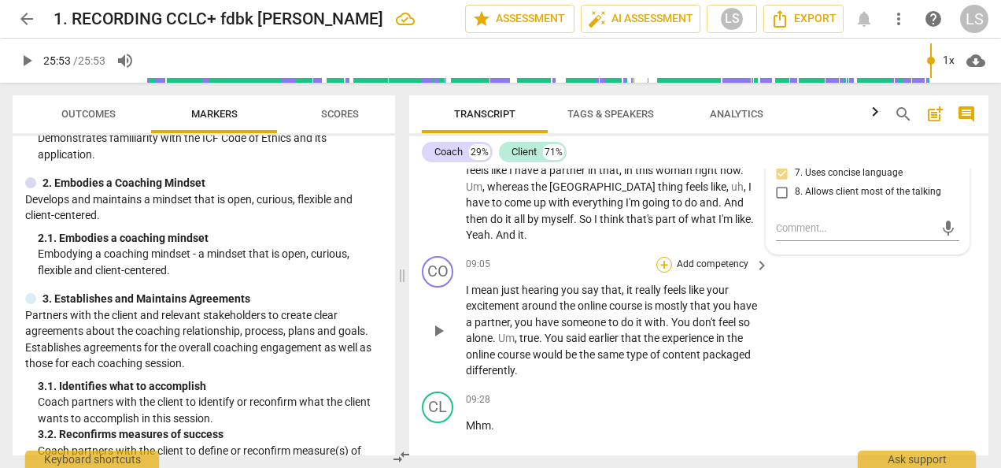
click at [664, 265] on div "+" at bounding box center [665, 265] width 16 height 16
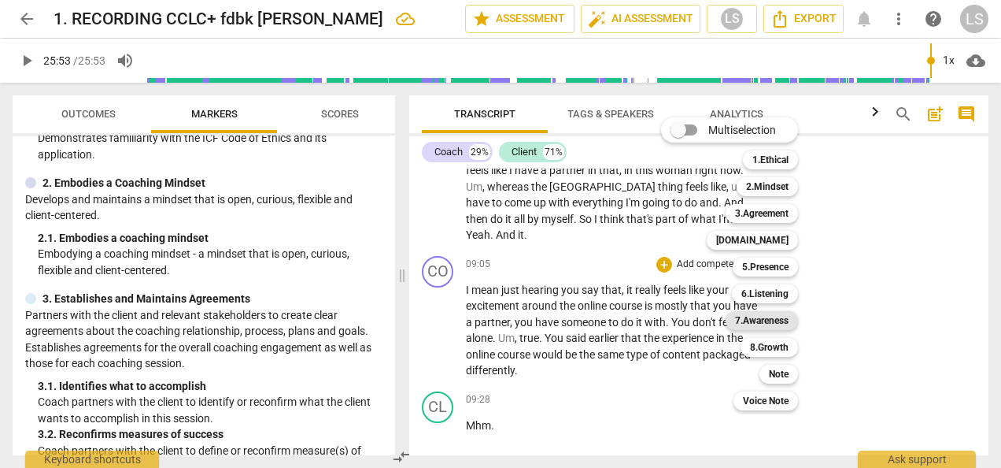
click at [765, 320] on b "7.Awareness" at bounding box center [762, 320] width 54 height 19
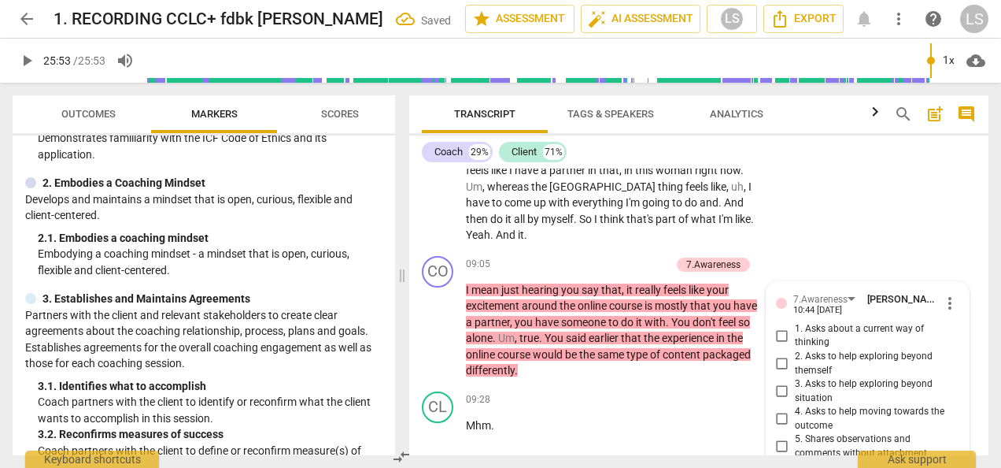
scroll to position [2647, 0]
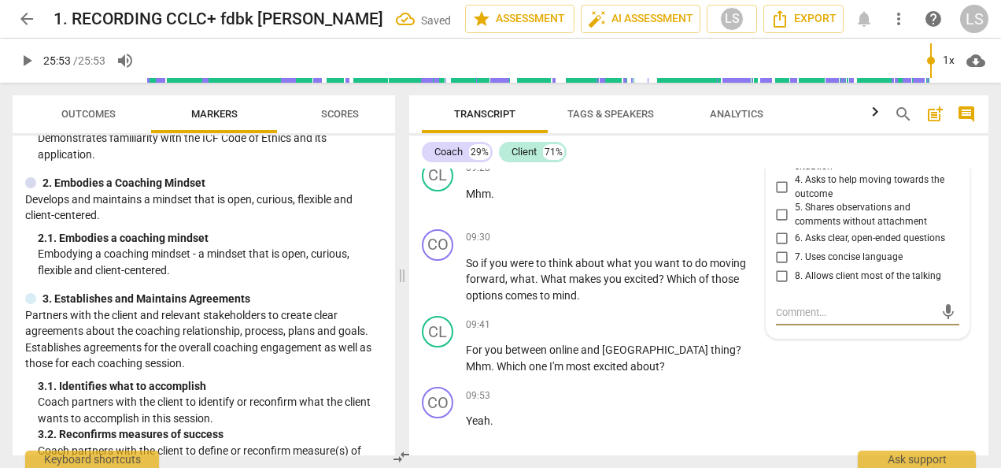
click at [775, 212] on input "5. Shares observations and comments without attachment" at bounding box center [782, 214] width 25 height 19
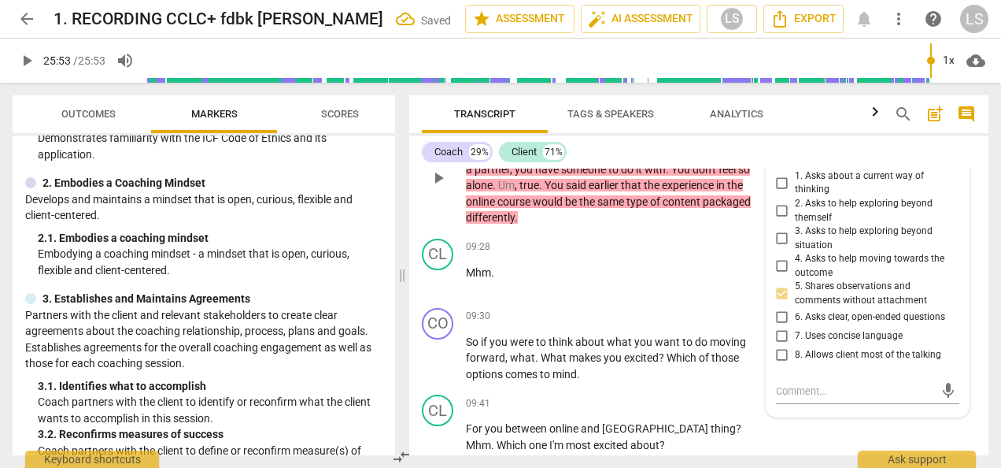
scroll to position [2410, 0]
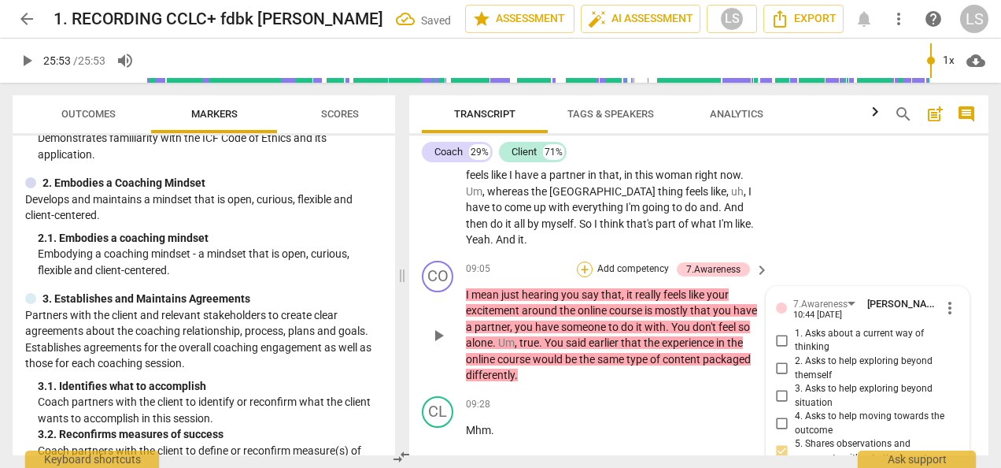
click at [587, 268] on div "+" at bounding box center [585, 269] width 16 height 16
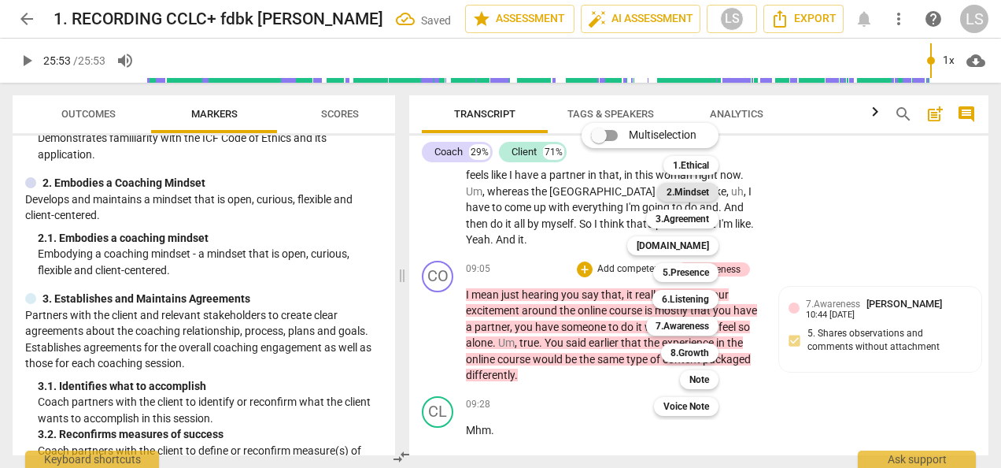
click at [696, 194] on b "2.Mindset" at bounding box center [688, 192] width 43 height 19
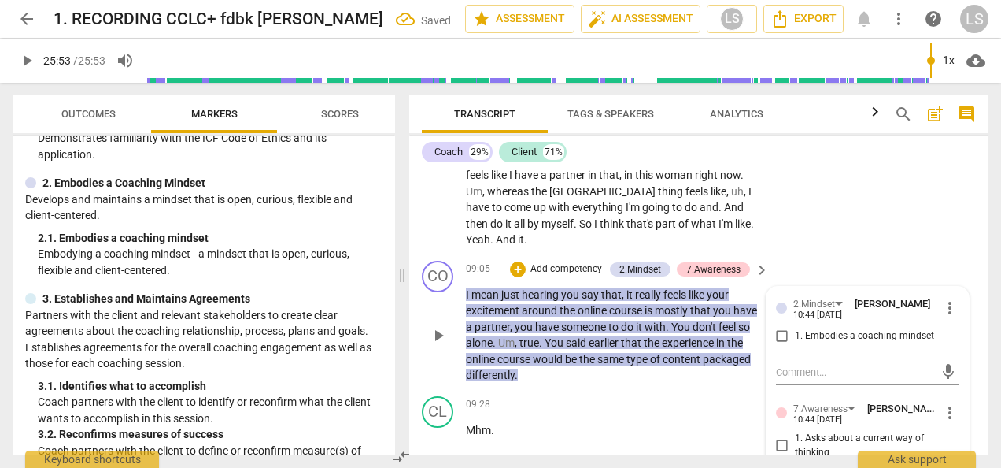
click at [787, 329] on input "1. Embodies a coaching mindset" at bounding box center [782, 336] width 25 height 19
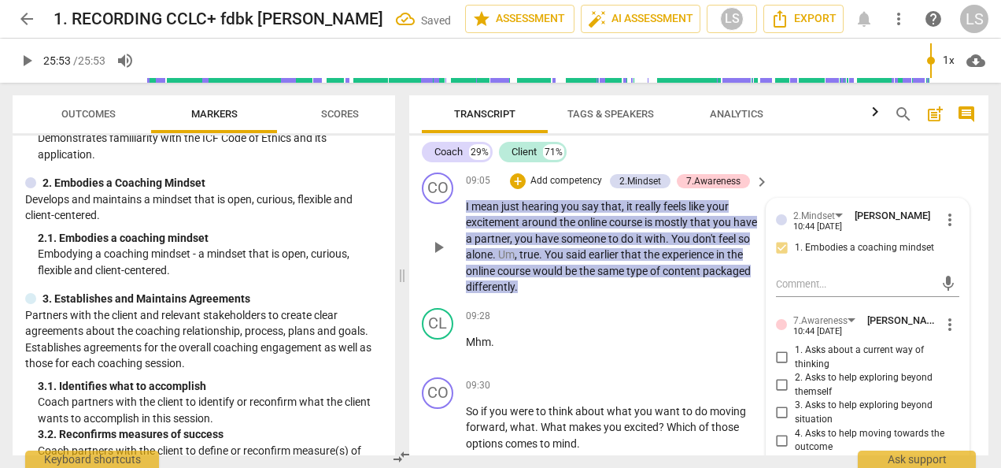
scroll to position [2568, 0]
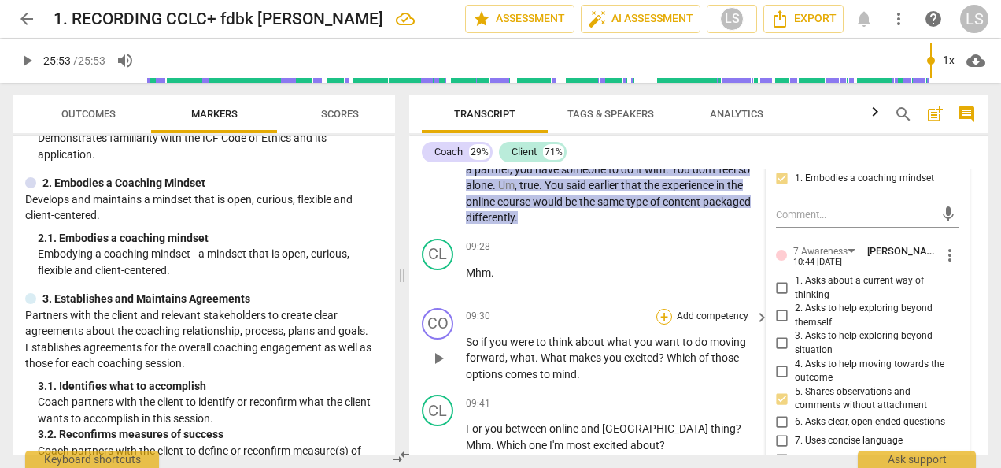
click at [662, 316] on div "+" at bounding box center [665, 317] width 16 height 16
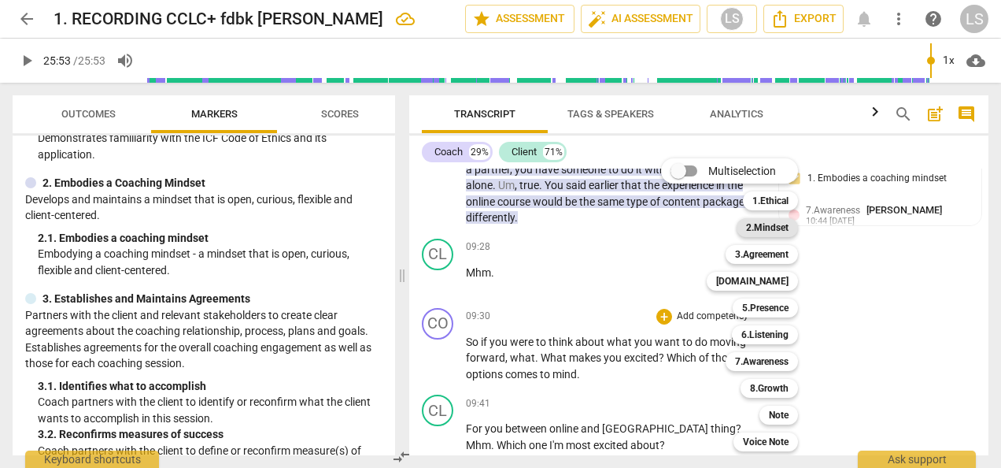
click at [781, 233] on b "2.Mindset" at bounding box center [767, 227] width 43 height 19
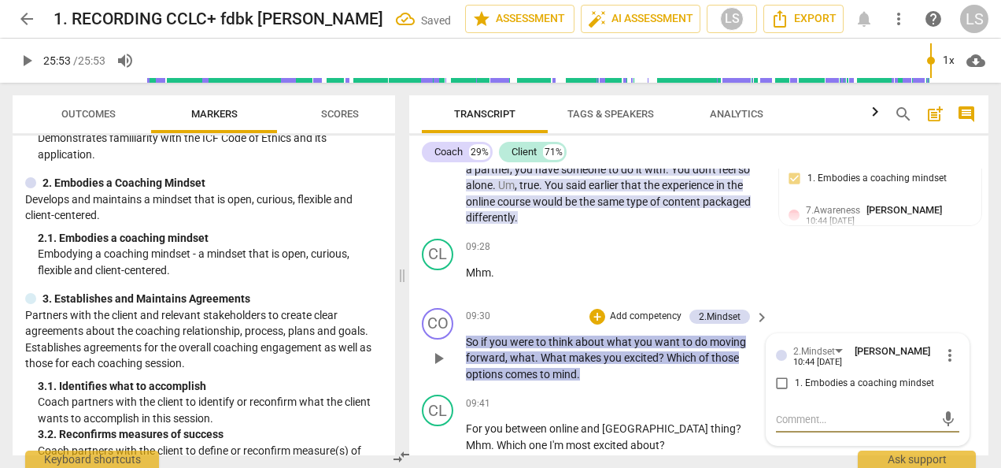
drag, startPoint x: 786, startPoint y: 380, endPoint x: 786, endPoint y: 371, distance: 9.4
click at [786, 379] on input "1. Embodies a coaching mindset" at bounding box center [782, 383] width 25 height 19
click at [600, 315] on div "+" at bounding box center [598, 317] width 16 height 16
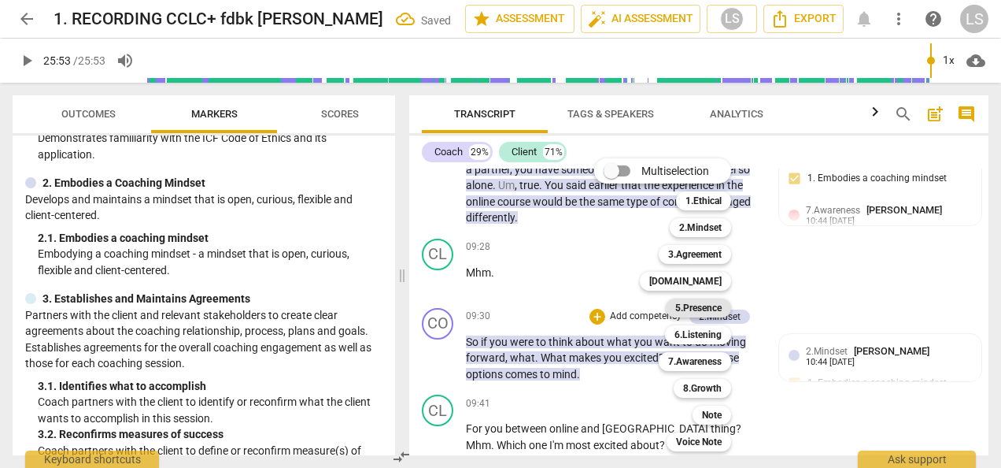
click at [696, 316] on b "5.Presence" at bounding box center [698, 307] width 46 height 19
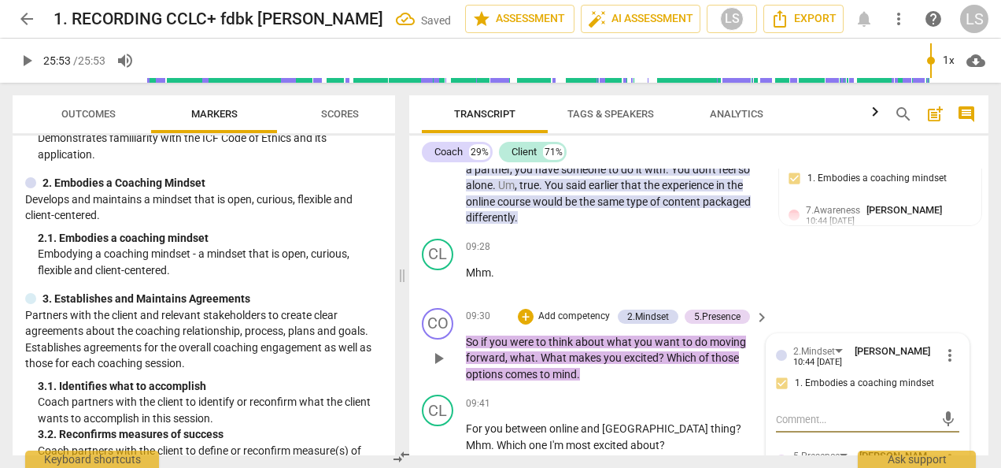
scroll to position [2725, 0]
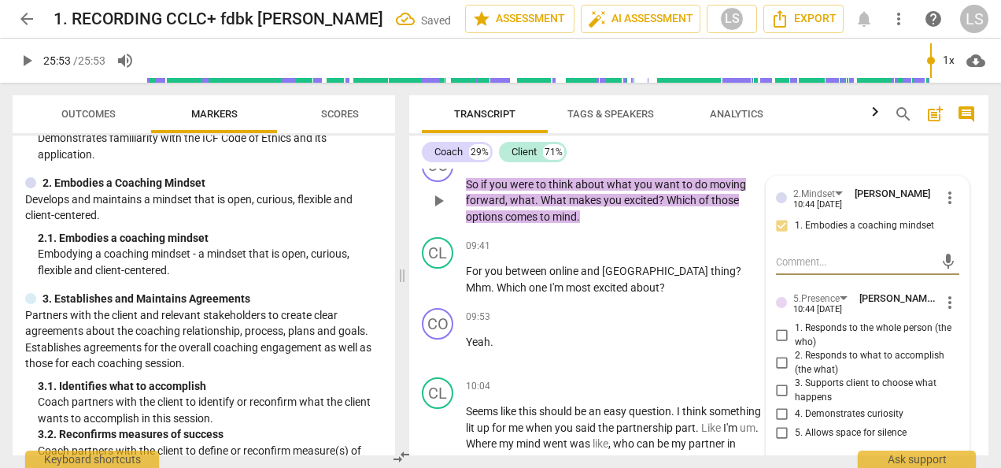
click at [779, 335] on input "1. Responds to the whole person (the who)" at bounding box center [782, 335] width 25 height 19
click at [777, 356] on input "2. Responds to what to accomplish (the what)" at bounding box center [782, 362] width 25 height 19
click at [781, 414] on input "4. Demonstrates curiosity" at bounding box center [782, 414] width 25 height 19
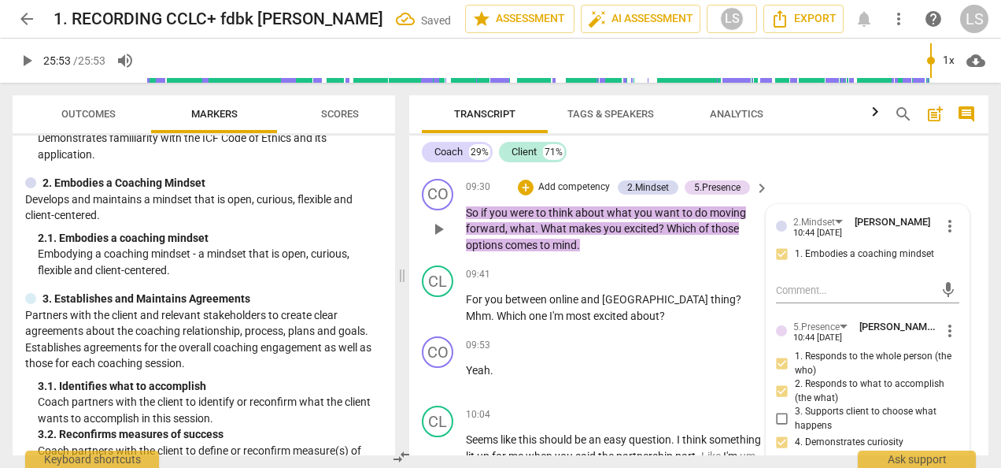
scroll to position [2647, 0]
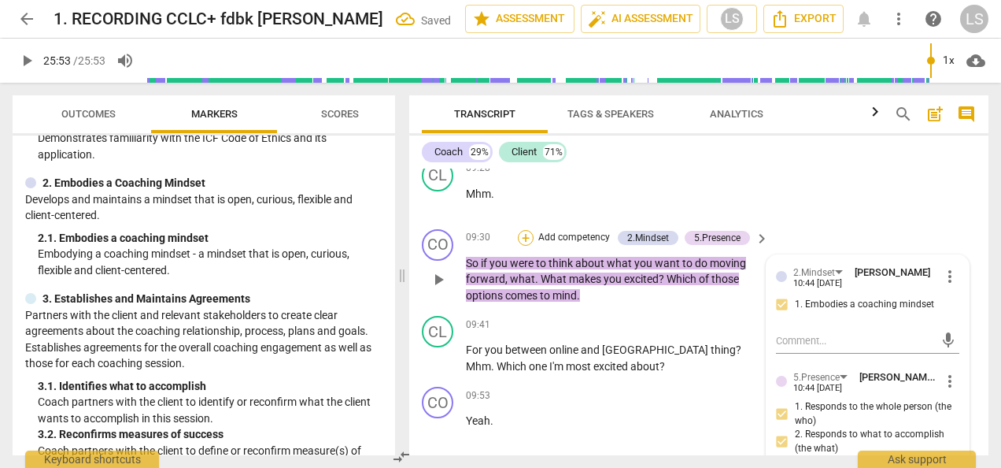
click at [519, 237] on div "+" at bounding box center [526, 238] width 16 height 16
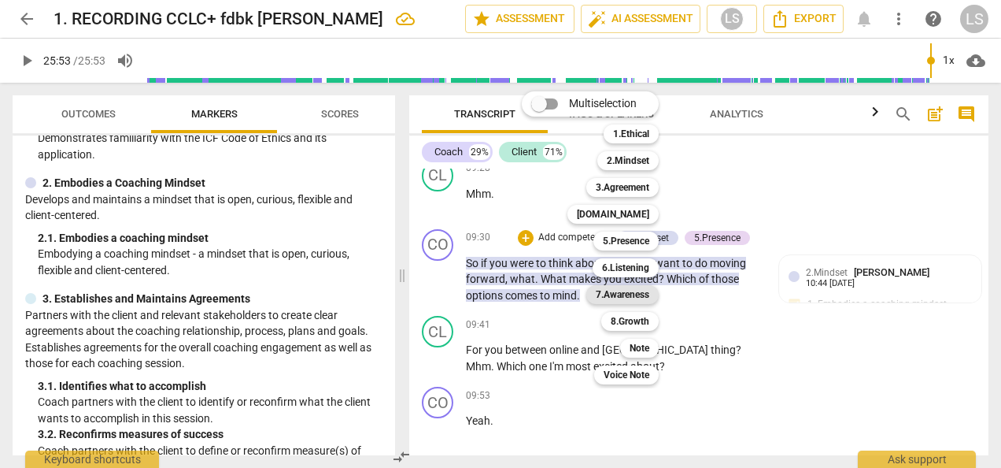
click at [629, 292] on b "7.Awareness" at bounding box center [623, 294] width 54 height 19
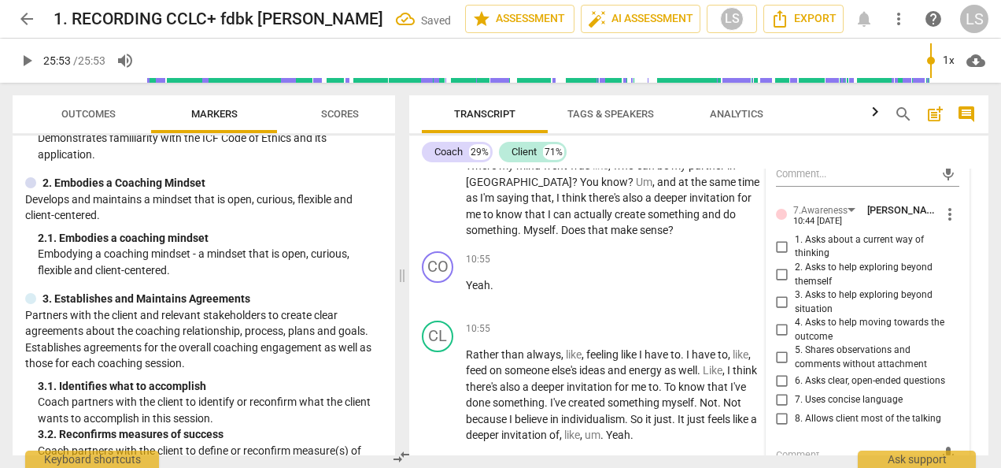
scroll to position [3040, 0]
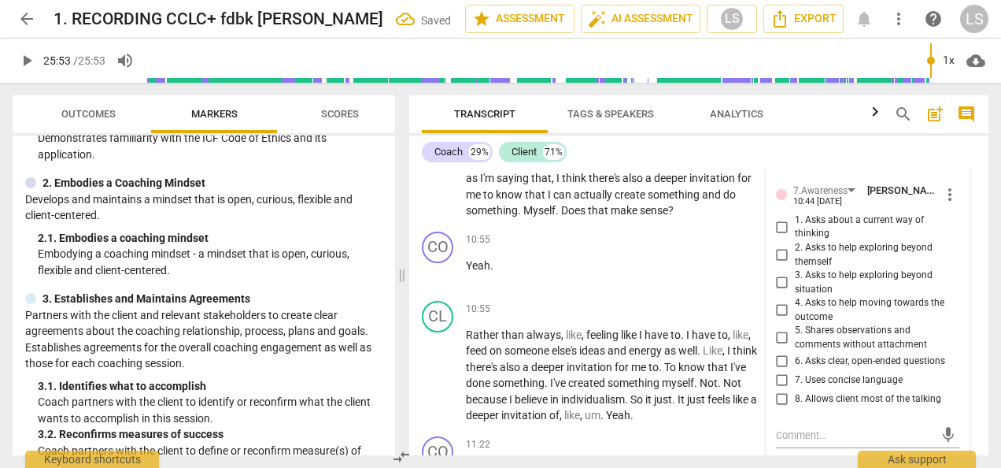
click at [771, 224] on input "1. Asks about a current way of thinking" at bounding box center [782, 226] width 25 height 19
click at [778, 310] on input "4. Asks to help moving towards the outcome" at bounding box center [782, 310] width 25 height 19
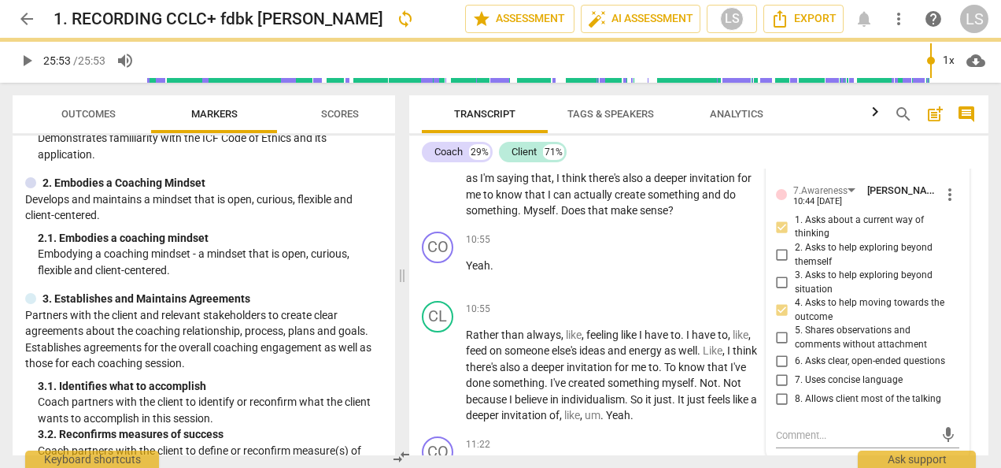
click at [775, 357] on input "6. Asks clear, open-ended questions" at bounding box center [782, 361] width 25 height 19
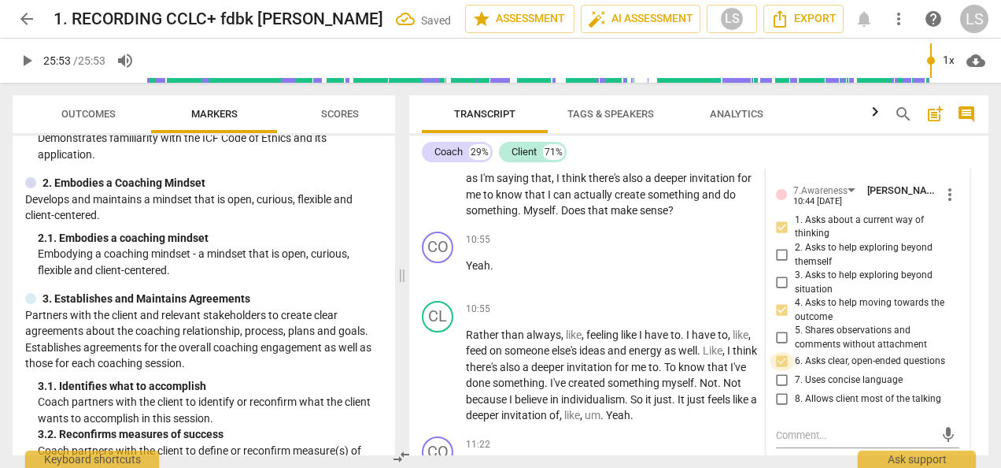
click at [776, 357] on input "6. Asks clear, open-ended questions" at bounding box center [782, 361] width 25 height 19
click at [661, 244] on div "+" at bounding box center [665, 240] width 16 height 16
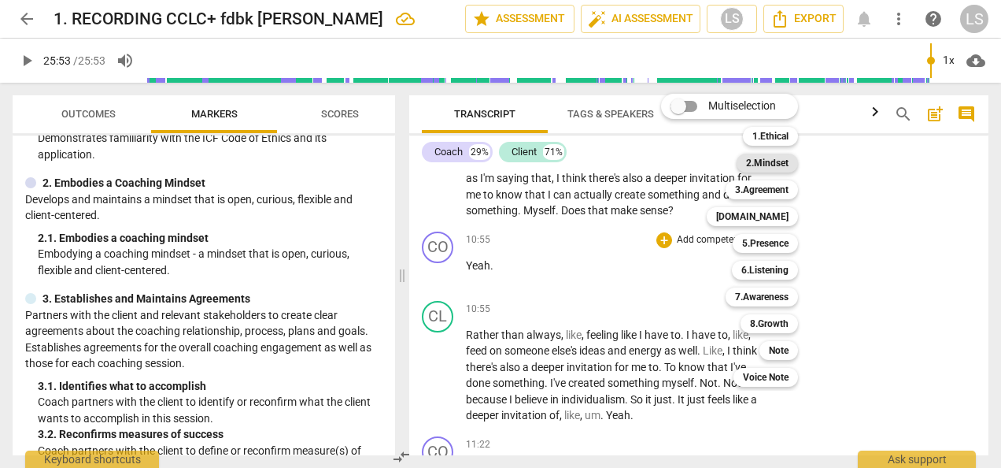
click at [757, 164] on b "2.Mindset" at bounding box center [767, 163] width 43 height 19
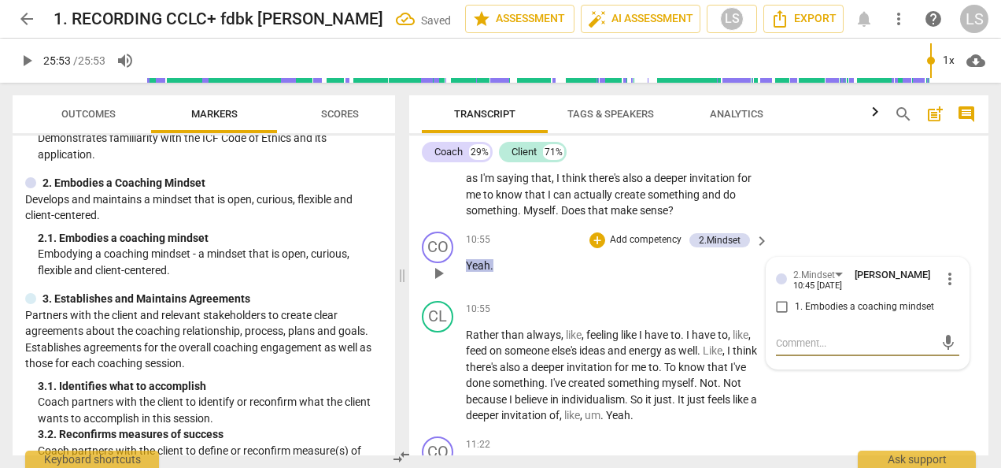
click at [777, 305] on input "1. Embodies a coaching mindset" at bounding box center [782, 307] width 25 height 19
click at [593, 240] on div "+" at bounding box center [598, 240] width 16 height 16
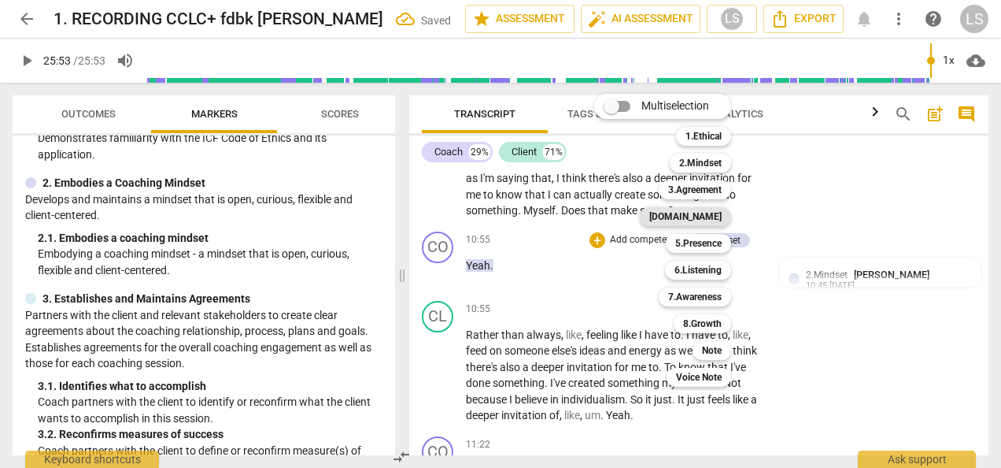
click at [699, 214] on b "[DOMAIN_NAME]" at bounding box center [685, 216] width 72 height 19
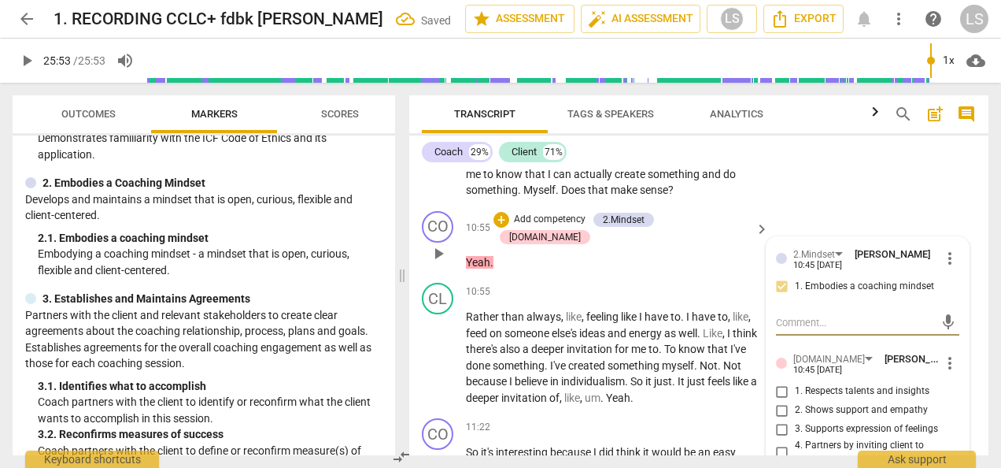
scroll to position [3119, 0]
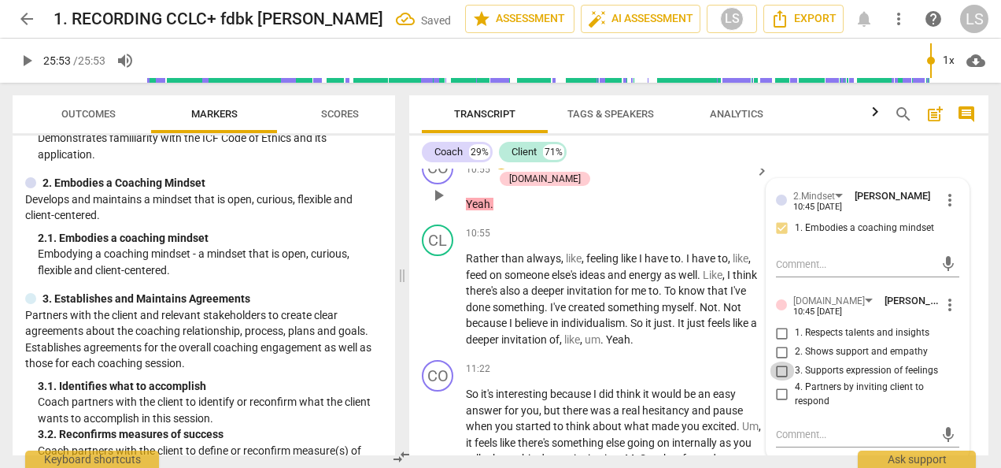
click at [781, 375] on input "3. Supports expression of feelings" at bounding box center [782, 370] width 25 height 19
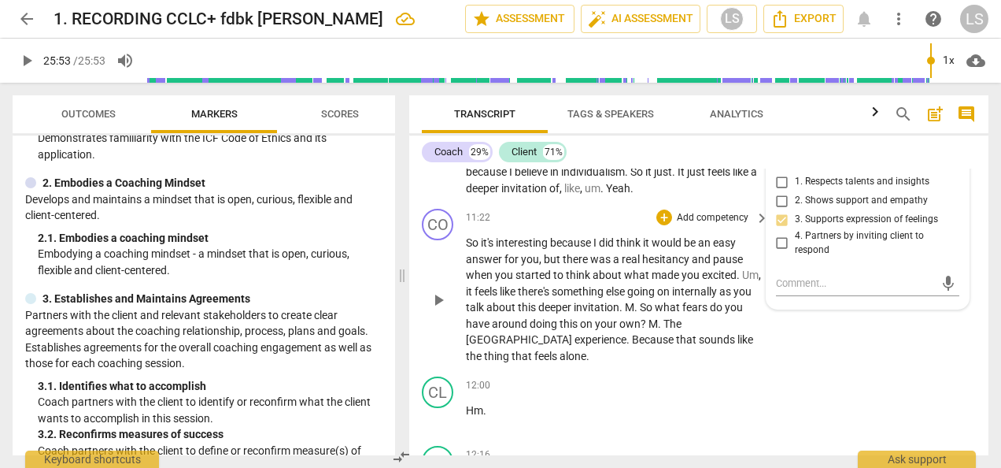
scroll to position [3276, 0]
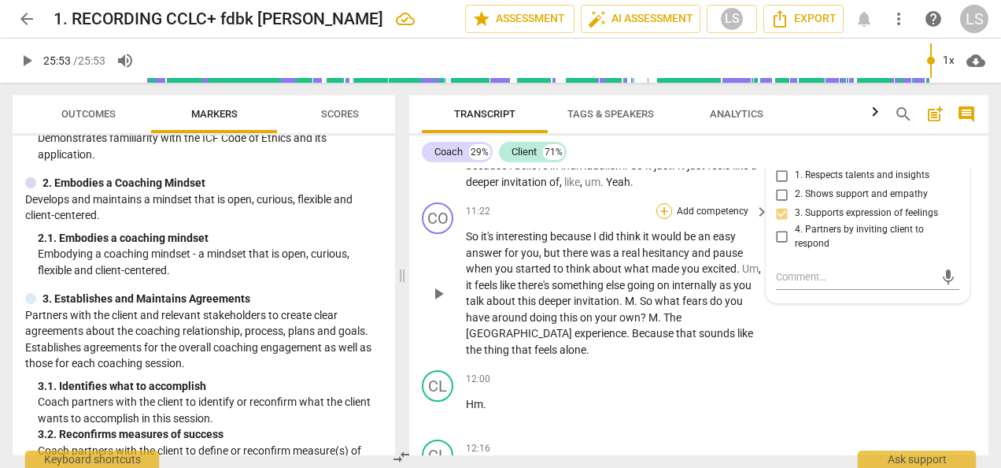
click at [659, 211] on div "+" at bounding box center [665, 211] width 16 height 16
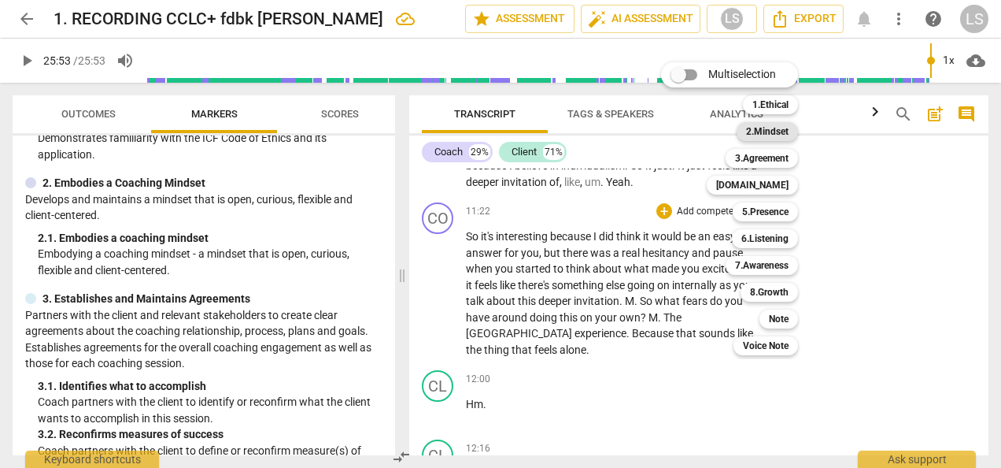
click at [784, 134] on b "2.Mindset" at bounding box center [767, 131] width 43 height 19
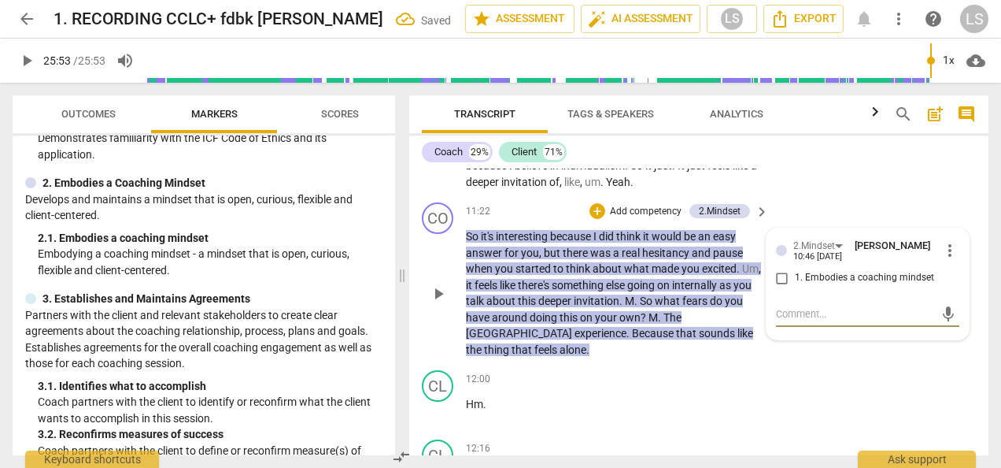
click at [779, 285] on div "2.Mindset [PERSON_NAME] 10:46 [DATE] more_vert 1. Embodies a coaching mindset" at bounding box center [867, 266] width 183 height 57
click at [779, 277] on input "1. Embodies a coaching mindset" at bounding box center [782, 277] width 25 height 19
click at [594, 202] on div "+ Add competency 2.Mindset" at bounding box center [670, 210] width 161 height 17
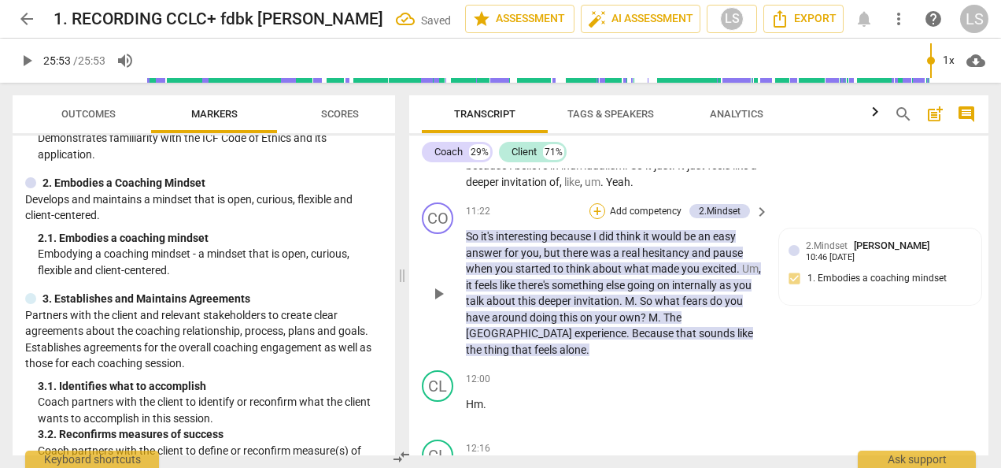
click at [594, 205] on div "+" at bounding box center [598, 211] width 16 height 16
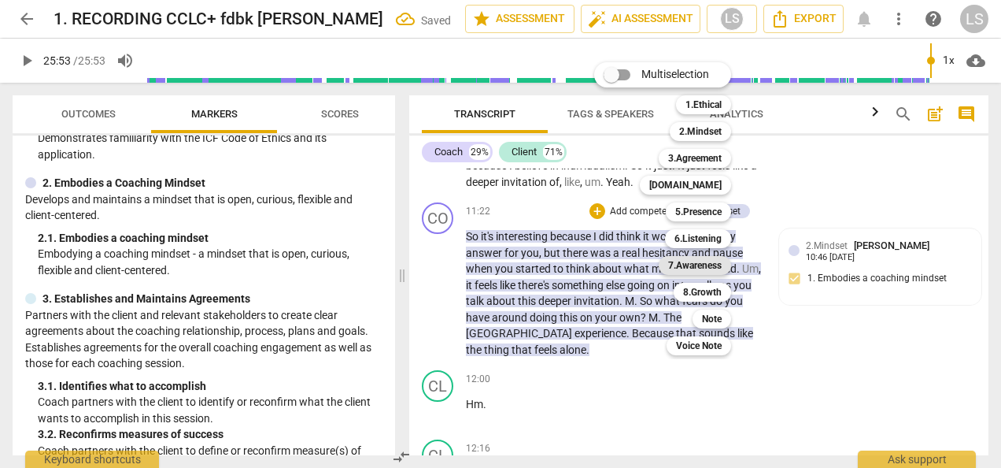
click at [685, 260] on b "7.Awareness" at bounding box center [695, 265] width 54 height 19
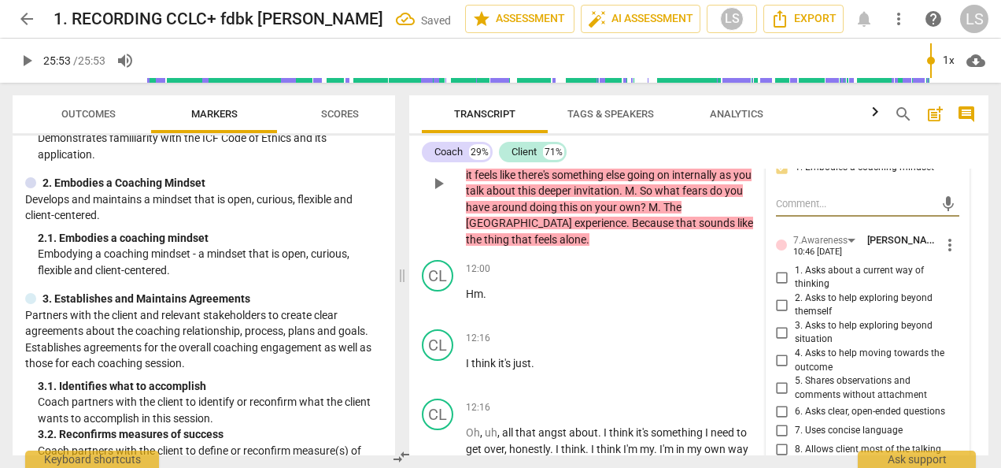
scroll to position [3434, 0]
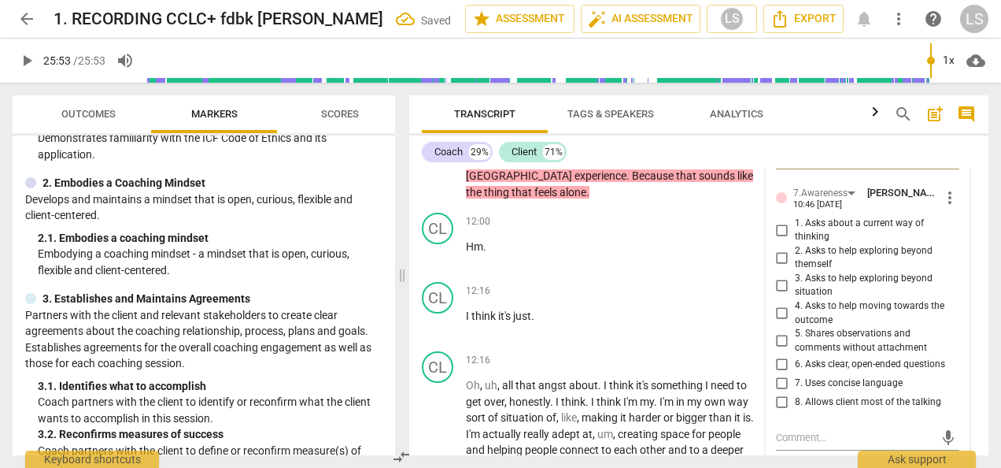
click at [777, 312] on input "4. Asks to help moving towards the outcome" at bounding box center [782, 313] width 25 height 19
click at [773, 228] on input "1. Asks about a current way of thinking" at bounding box center [782, 229] width 25 height 19
click at [778, 361] on input "6. Asks clear, open-ended questions" at bounding box center [782, 363] width 25 height 19
click at [779, 380] on input "7. Uses concise language" at bounding box center [782, 382] width 25 height 19
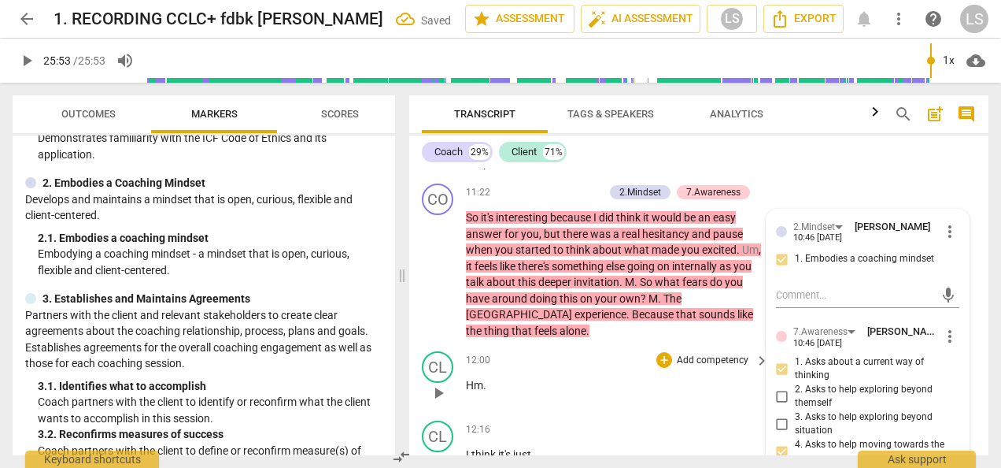
scroll to position [3276, 0]
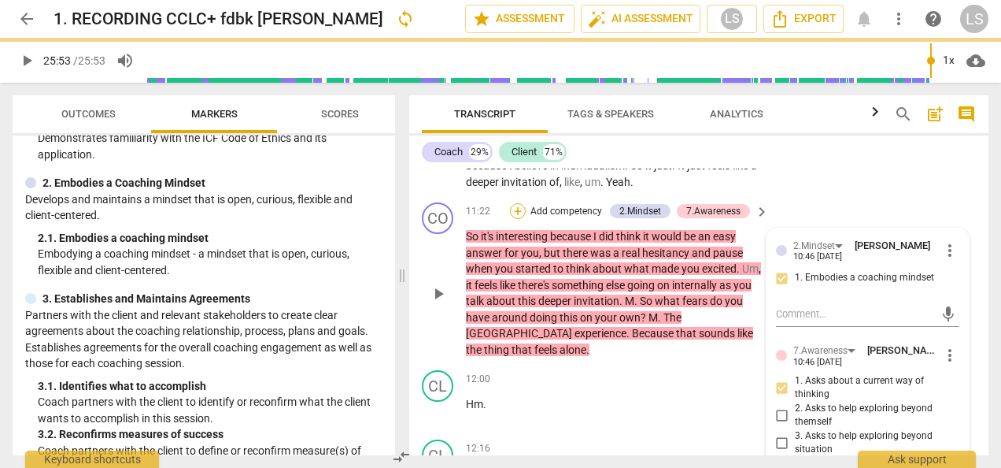
click at [517, 206] on div "+" at bounding box center [518, 211] width 16 height 16
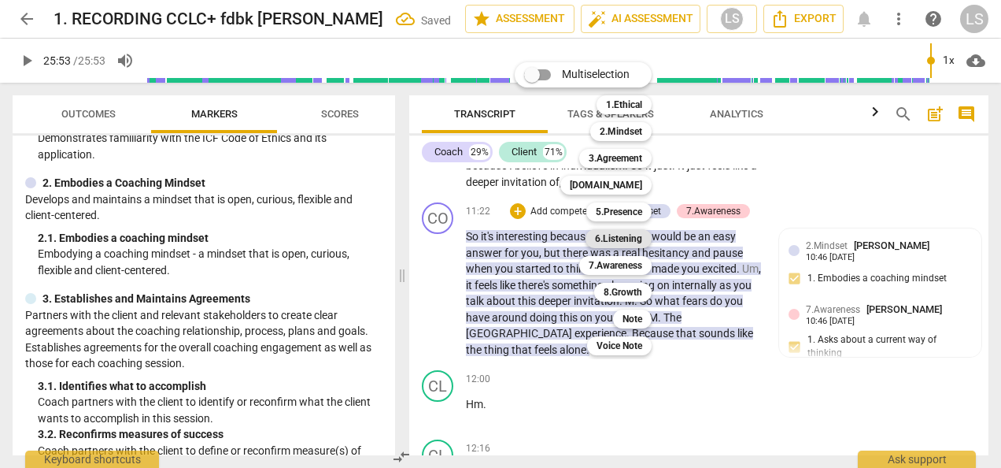
click at [640, 239] on b "6.Listening" at bounding box center [618, 238] width 47 height 19
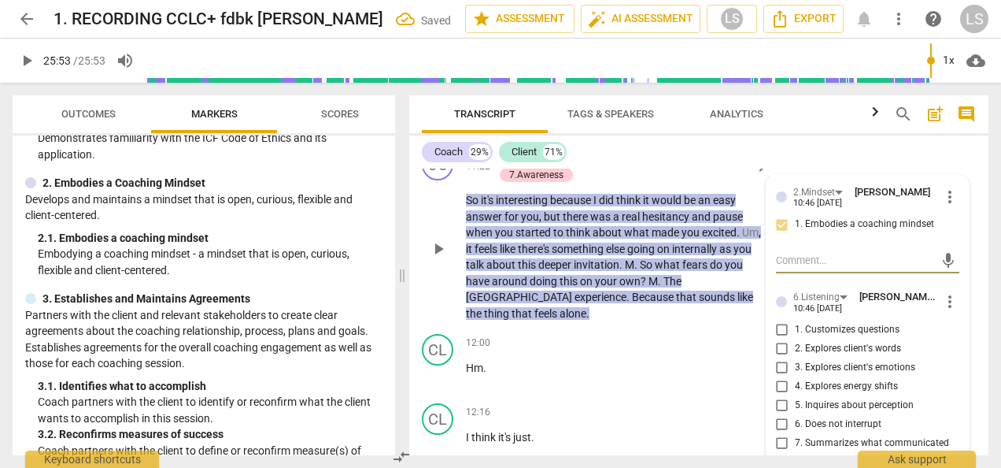
scroll to position [3355, 0]
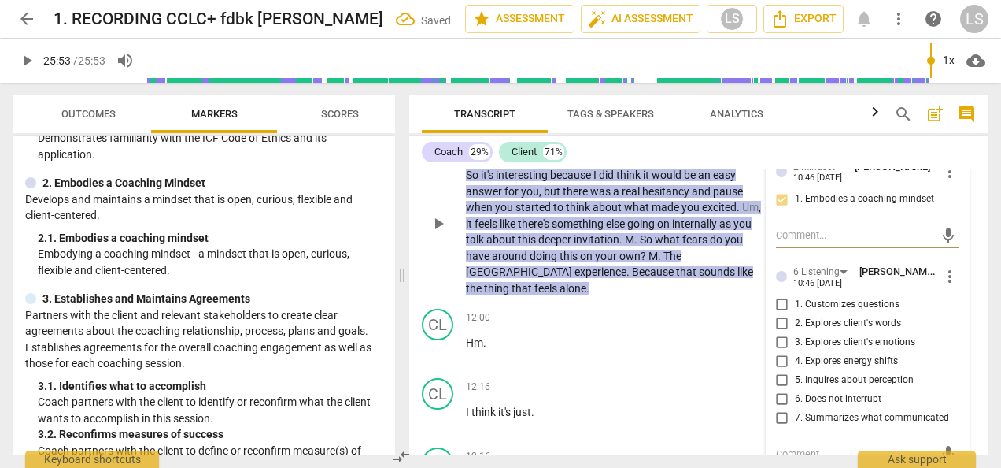
click at [779, 337] on input "3. Explores client's emotions" at bounding box center [782, 342] width 25 height 19
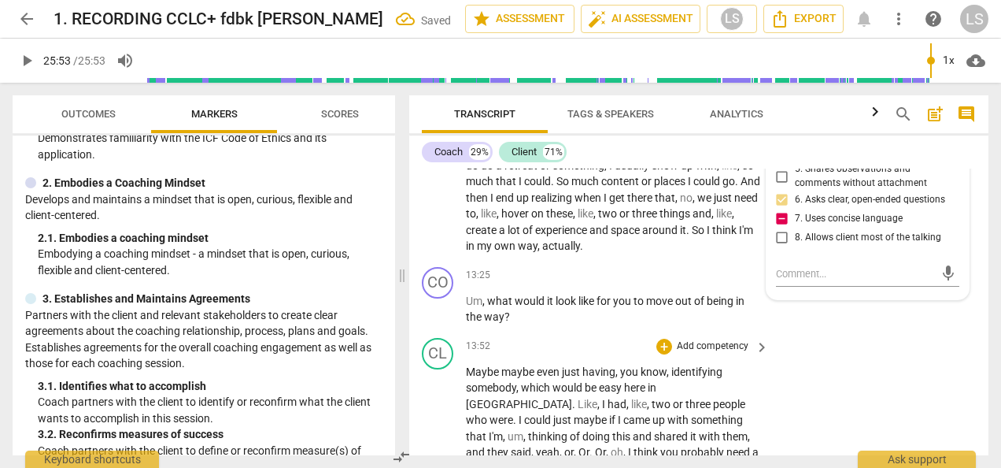
scroll to position [3827, 0]
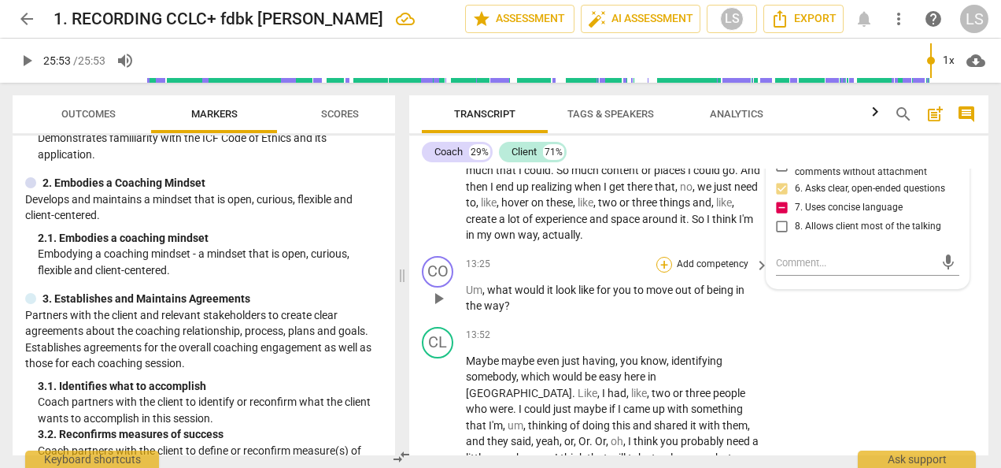
click at [664, 261] on div "+" at bounding box center [665, 265] width 16 height 16
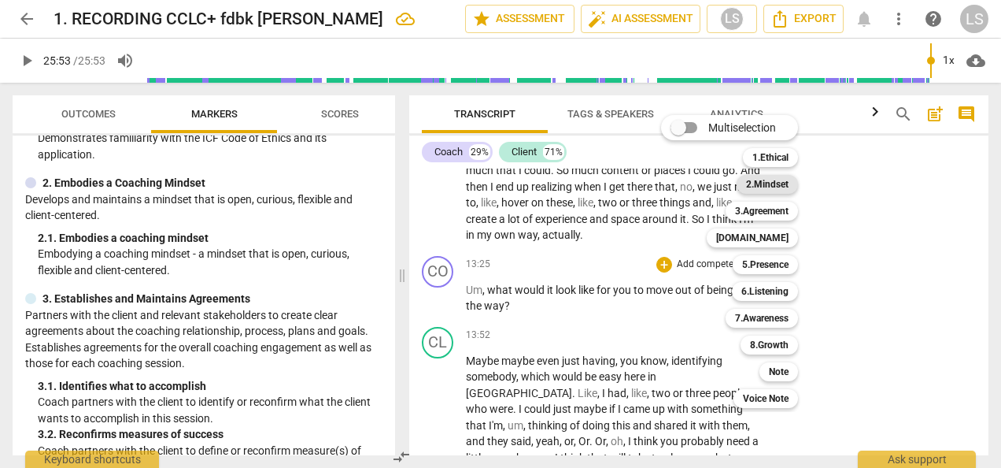
click at [771, 184] on b "2.Mindset" at bounding box center [767, 184] width 43 height 19
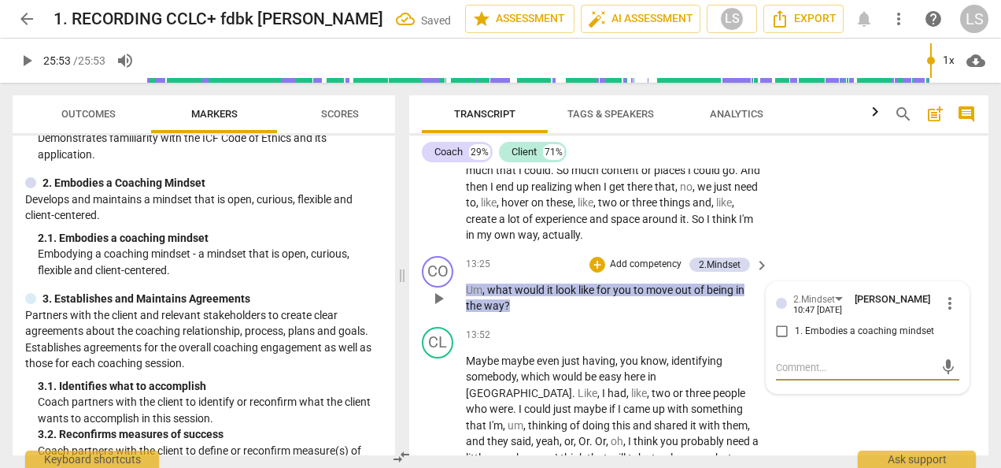
drag, startPoint x: 775, startPoint y: 324, endPoint x: 699, endPoint y: 288, distance: 84.5
click at [775, 324] on input "1. Embodies a coaching mindset" at bounding box center [782, 331] width 25 height 19
click at [597, 267] on div "+" at bounding box center [598, 265] width 16 height 16
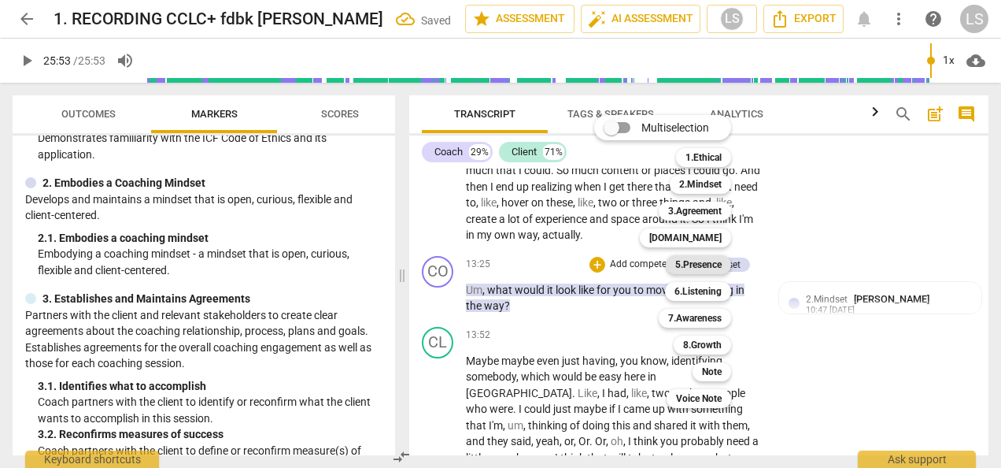
click at [715, 268] on b "5.Presence" at bounding box center [698, 264] width 46 height 19
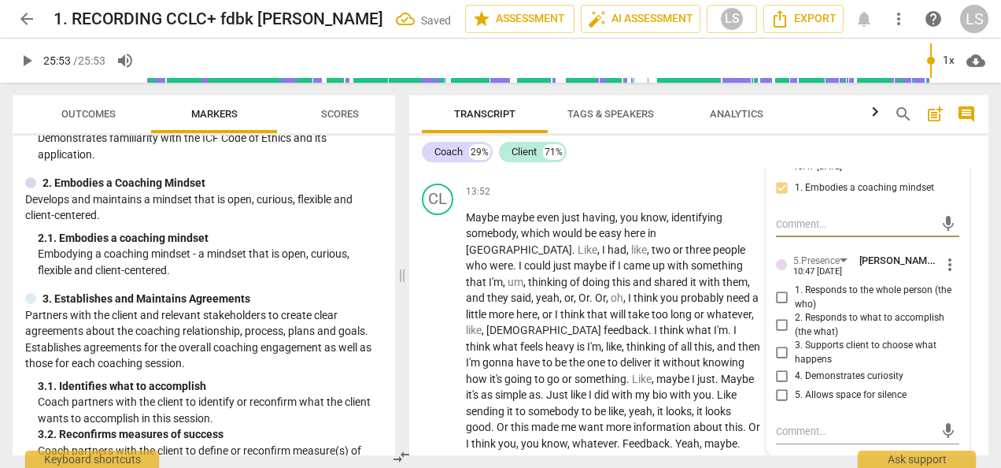
scroll to position [3985, 0]
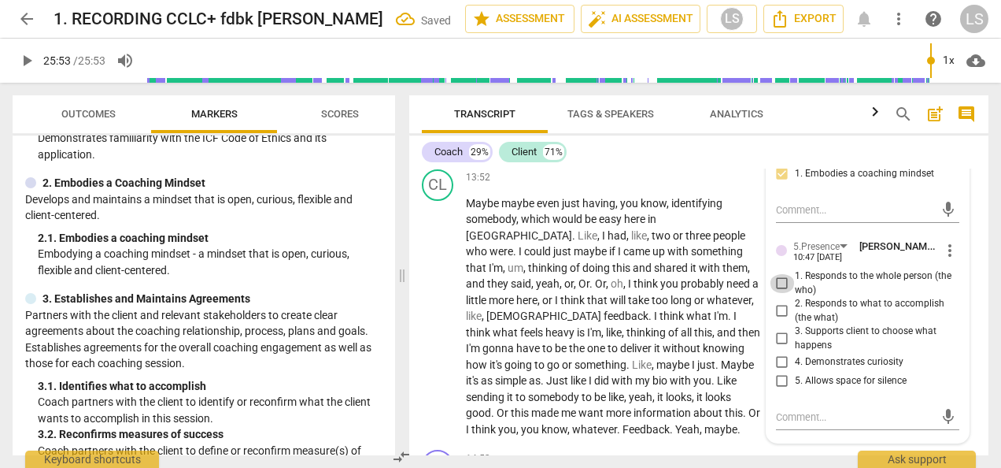
click at [778, 283] on input "1. Responds to the whole person (the who)" at bounding box center [782, 283] width 25 height 19
drag, startPoint x: 776, startPoint y: 358, endPoint x: 782, endPoint y: 348, distance: 11.6
click at [776, 357] on input "4. Demonstrates curiosity" at bounding box center [782, 362] width 25 height 19
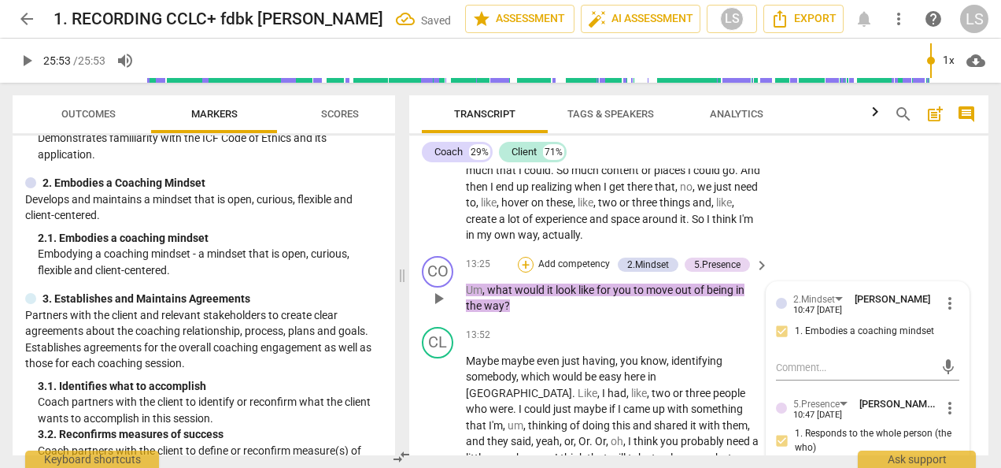
click at [523, 263] on div "+" at bounding box center [526, 265] width 16 height 16
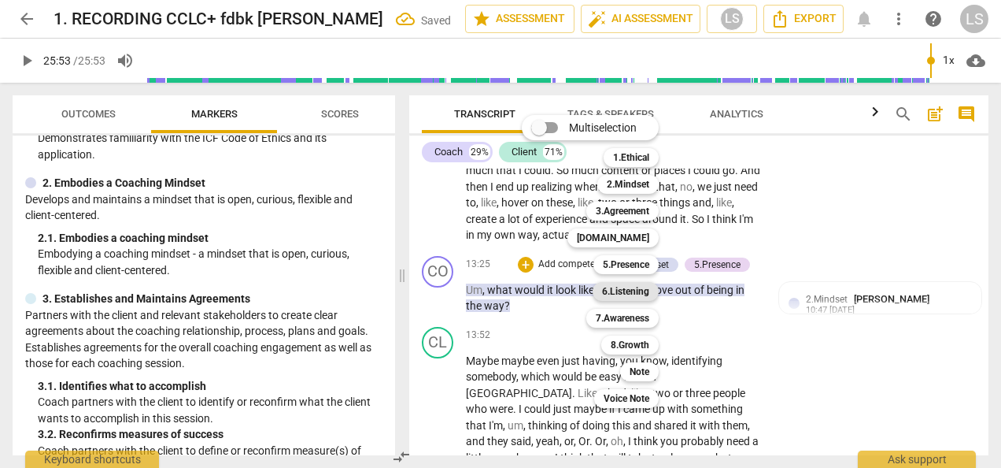
click at [639, 296] on b "6.Listening" at bounding box center [625, 291] width 47 height 19
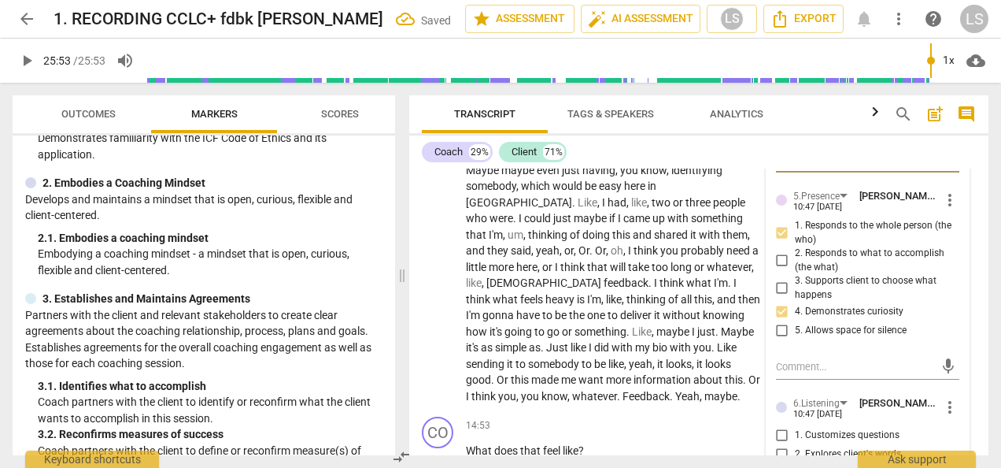
scroll to position [4064, 0]
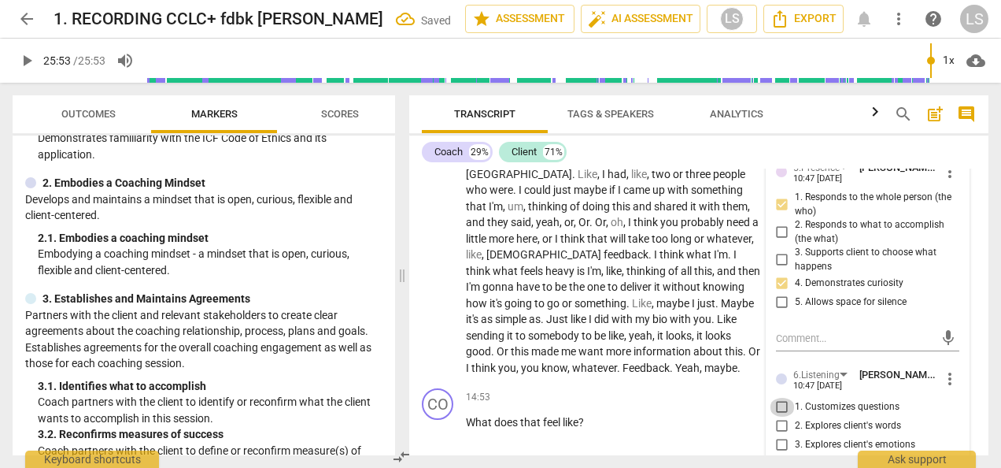
drag, startPoint x: 775, startPoint y: 401, endPoint x: 777, endPoint y: 374, distance: 27.7
click at [775, 400] on input "1. Customizes questions" at bounding box center [782, 407] width 25 height 19
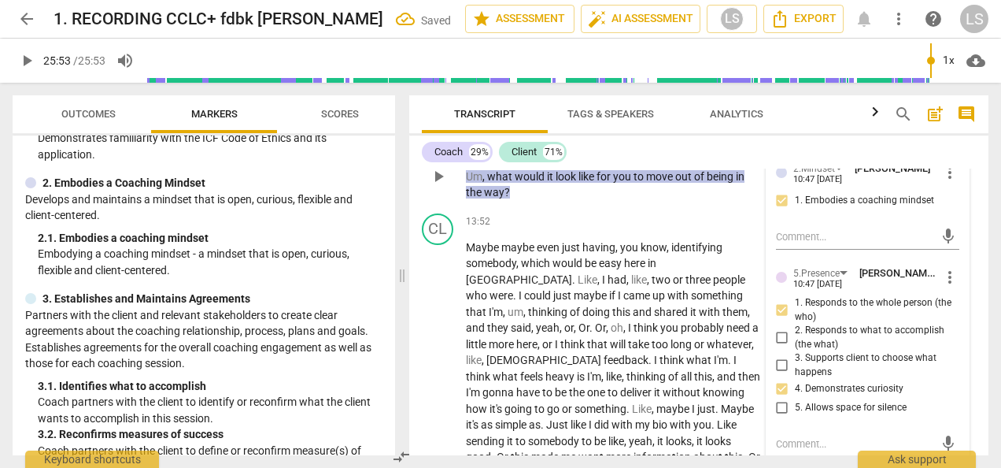
scroll to position [3827, 0]
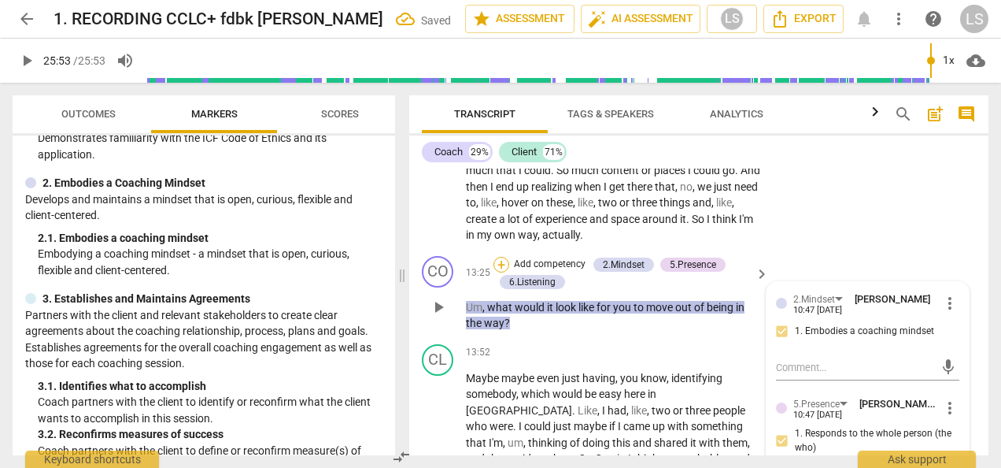
click at [499, 261] on div "+" at bounding box center [502, 265] width 16 height 16
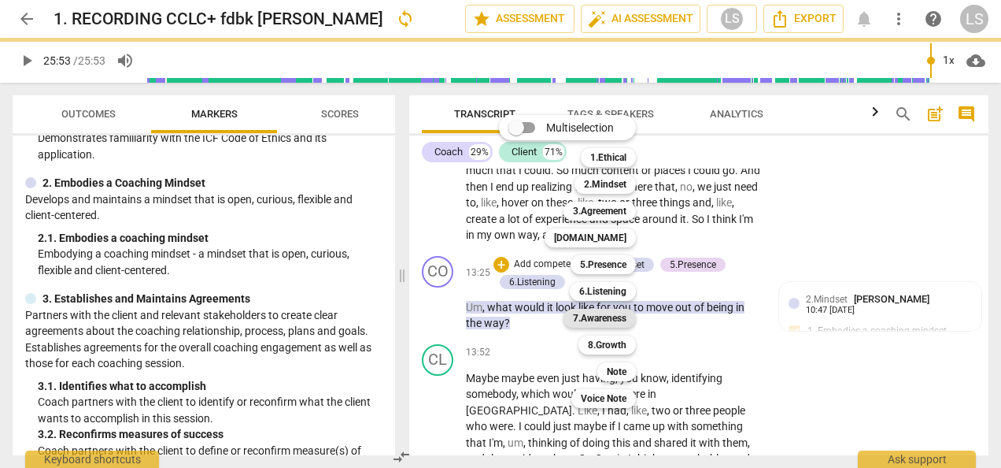
click at [631, 323] on div "7.Awareness" at bounding box center [600, 318] width 72 height 19
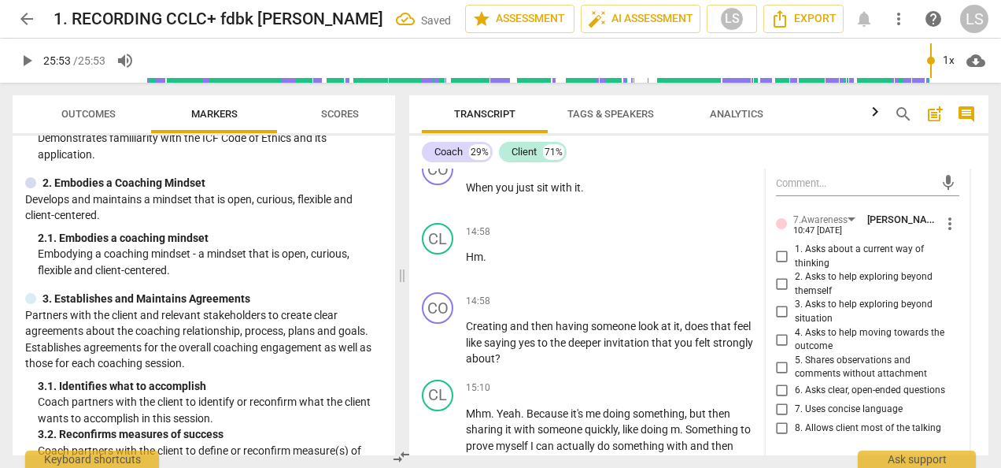
scroll to position [4457, 0]
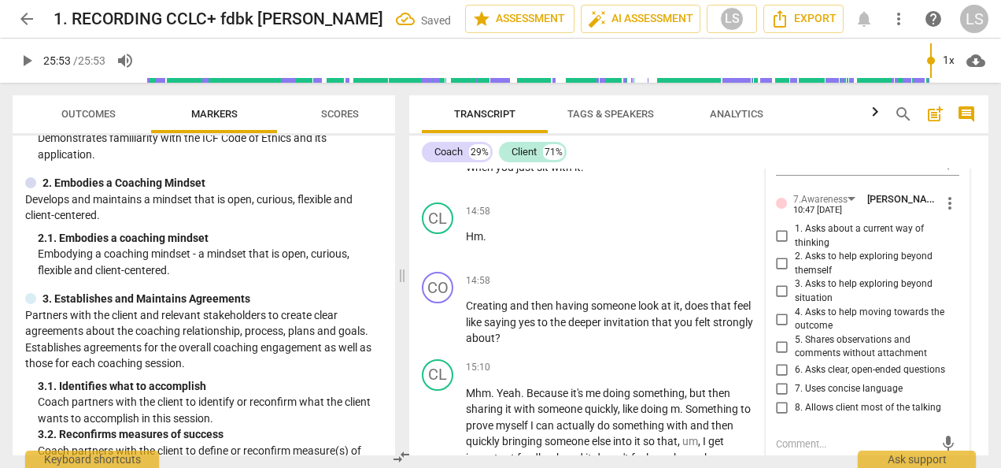
click at [773, 262] on input "2. Asks to help exploring beyond themself" at bounding box center [782, 263] width 25 height 19
click at [779, 364] on input "6. Asks clear, open-ended questions" at bounding box center [782, 370] width 25 height 19
click at [785, 386] on input "7. Uses concise language" at bounding box center [782, 388] width 25 height 19
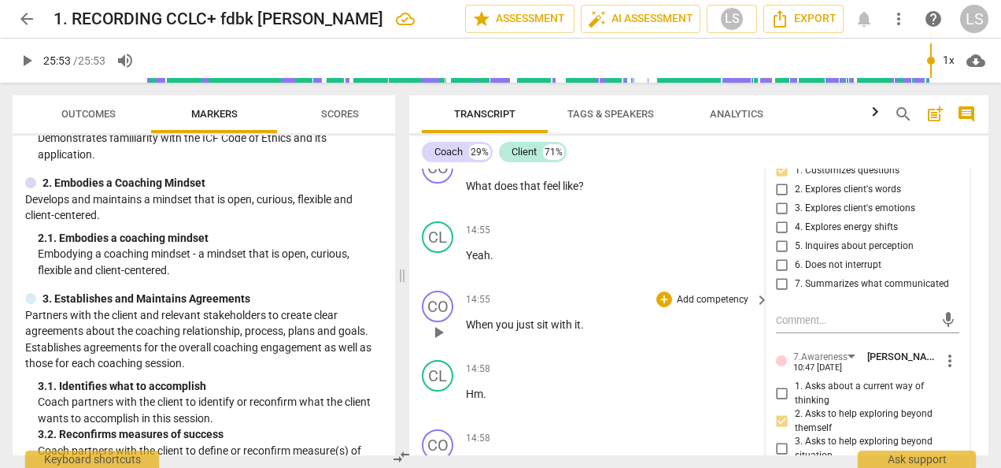
scroll to position [4221, 0]
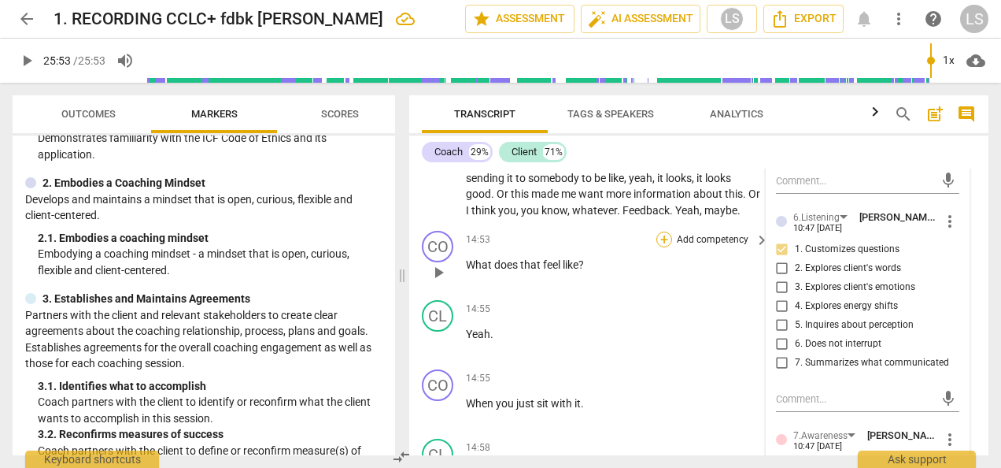
click at [666, 236] on div "+" at bounding box center [665, 239] width 16 height 16
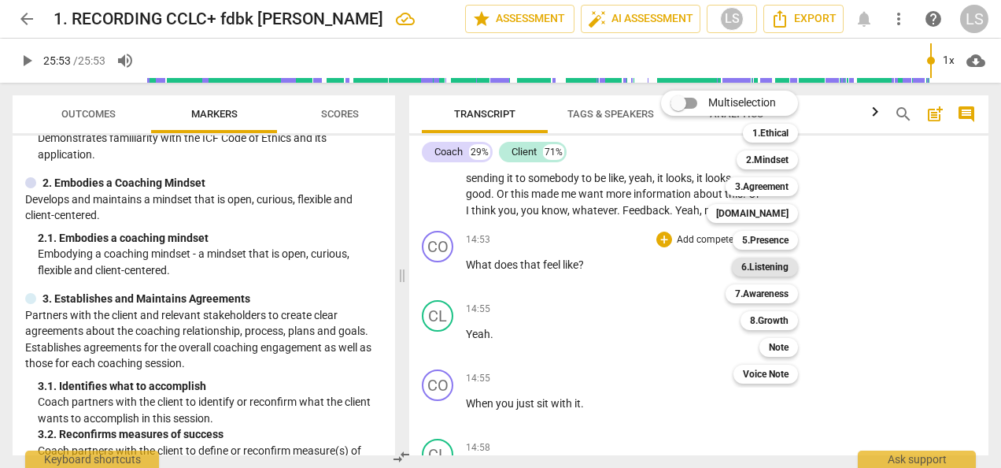
click at [781, 271] on b "6.Listening" at bounding box center [765, 266] width 47 height 19
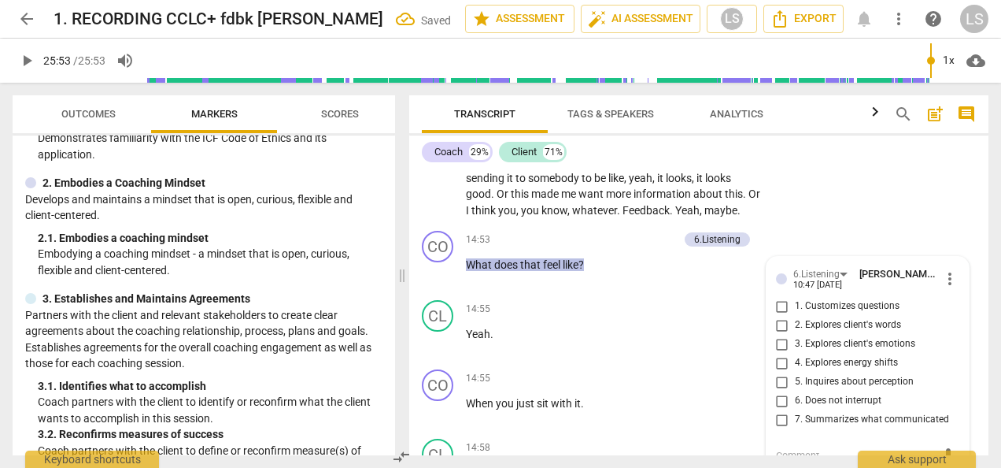
scroll to position [4224, 0]
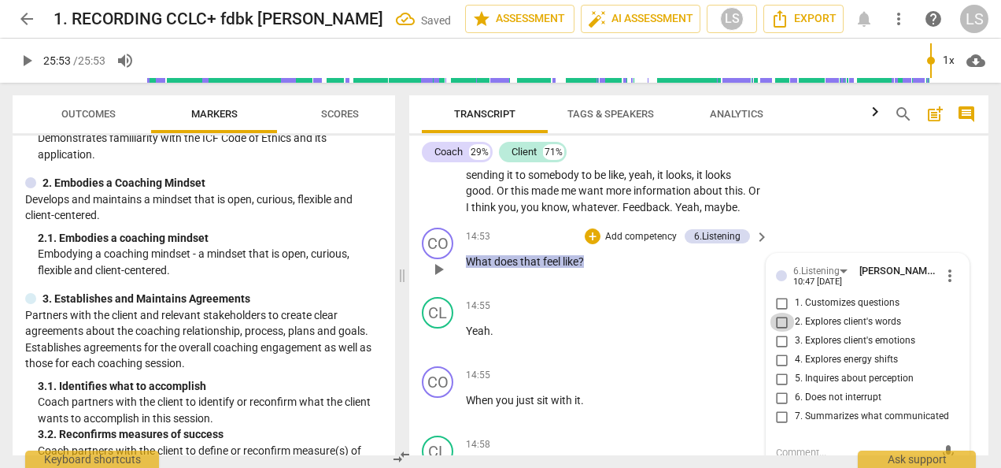
click at [779, 317] on input "2. Explores client's words" at bounding box center [782, 322] width 25 height 19
click at [586, 231] on div "+" at bounding box center [593, 236] width 16 height 16
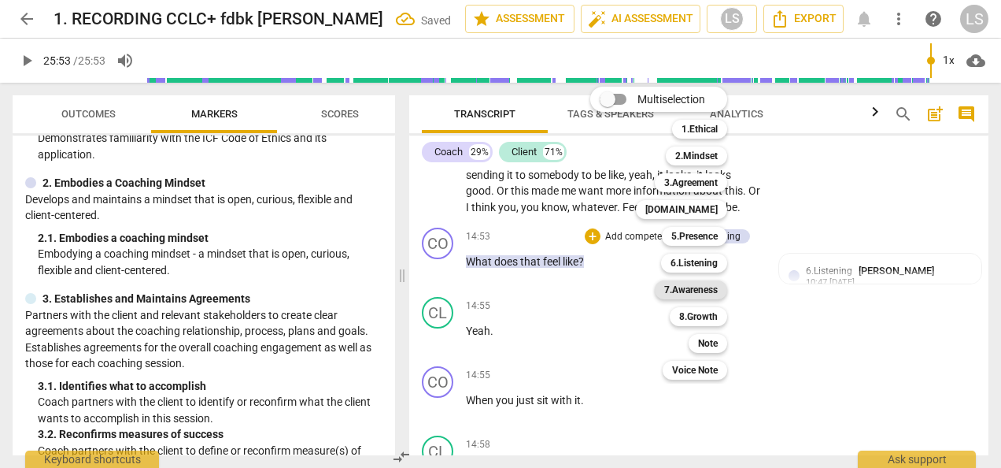
click at [710, 292] on b "7.Awareness" at bounding box center [691, 289] width 54 height 19
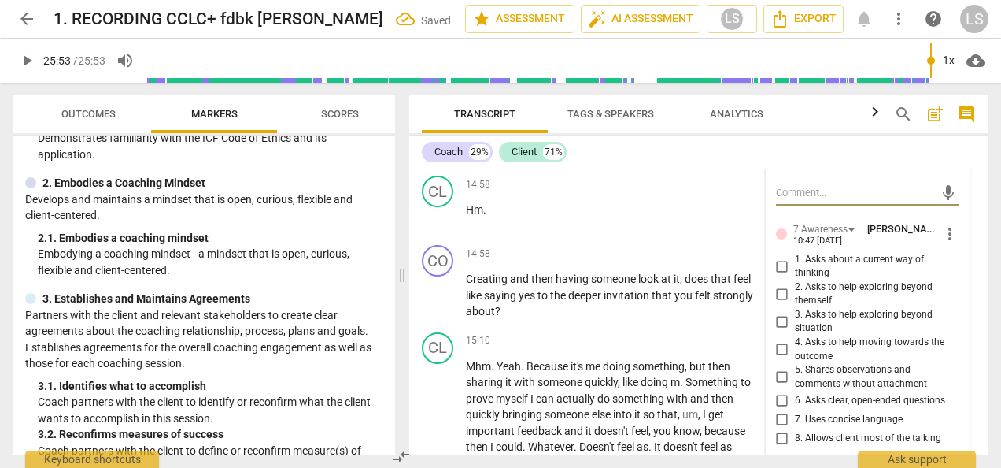
scroll to position [4539, 0]
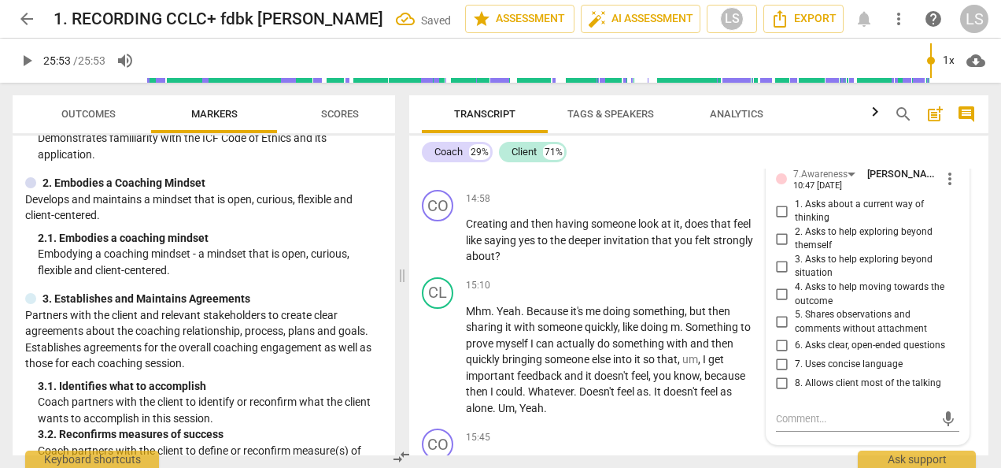
drag, startPoint x: 781, startPoint y: 343, endPoint x: 781, endPoint y: 356, distance: 12.6
click at [781, 344] on input "6. Asks clear, open-ended questions" at bounding box center [782, 344] width 25 height 19
click at [781, 359] on input "7. Uses concise language" at bounding box center [782, 363] width 25 height 19
click at [661, 194] on div "+" at bounding box center [665, 199] width 16 height 16
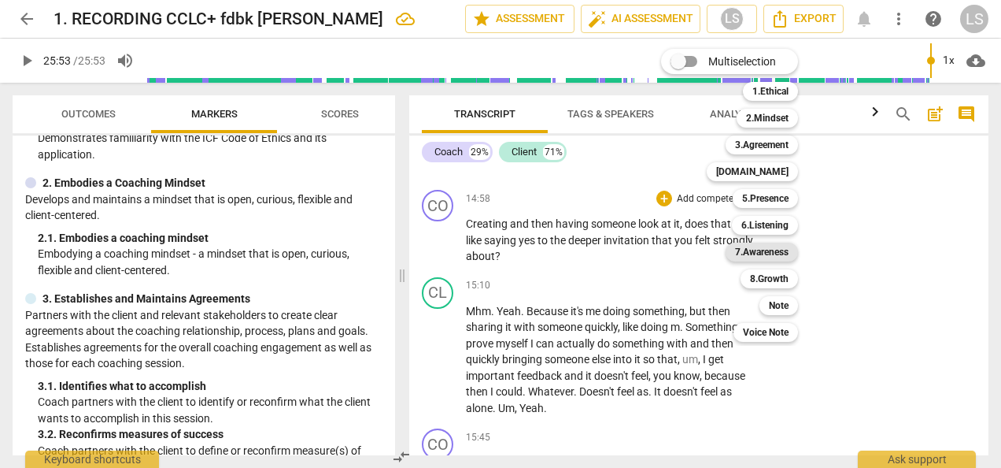
click at [775, 252] on b "7.Awareness" at bounding box center [762, 251] width 54 height 19
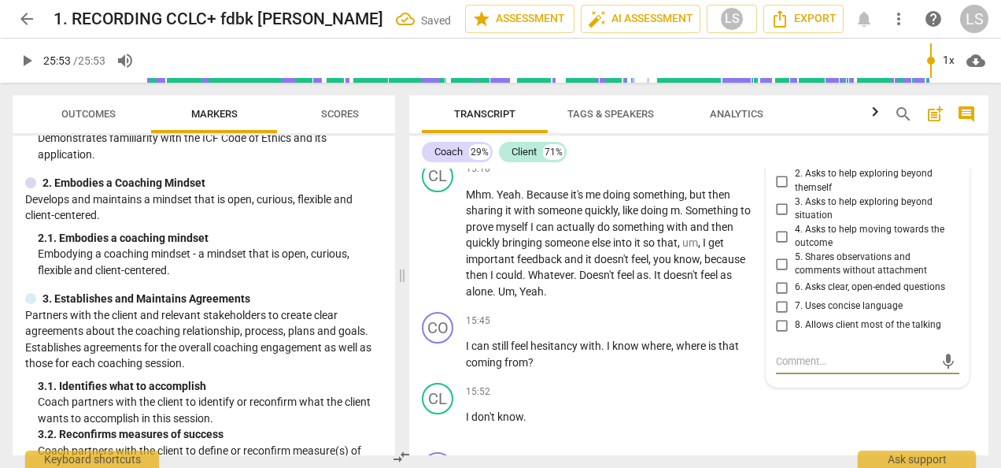
scroll to position [4622, 0]
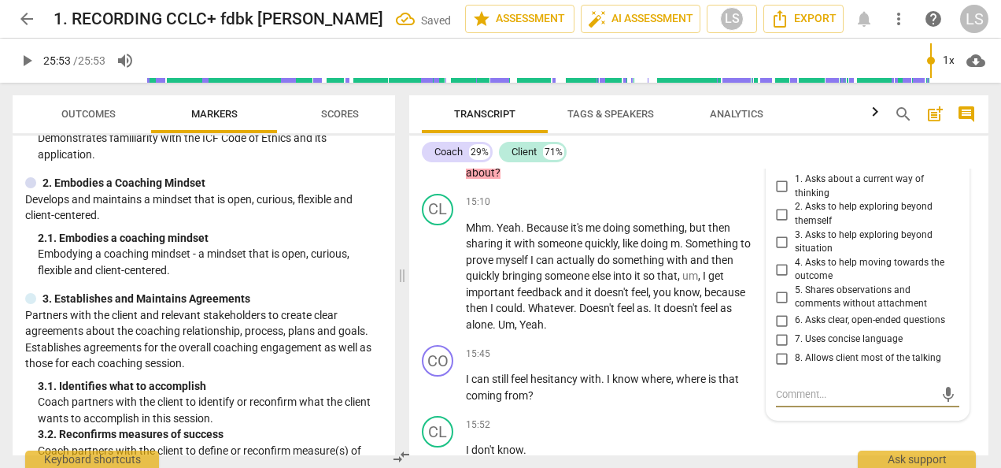
click at [775, 213] on input "2. Asks to help exploring beyond themself" at bounding box center [782, 214] width 25 height 19
click at [776, 313] on input "6. Asks clear, open-ended questions" at bounding box center [782, 320] width 25 height 19
click at [777, 313] on input "6. Asks clear, open-ended questions" at bounding box center [782, 320] width 25 height 19
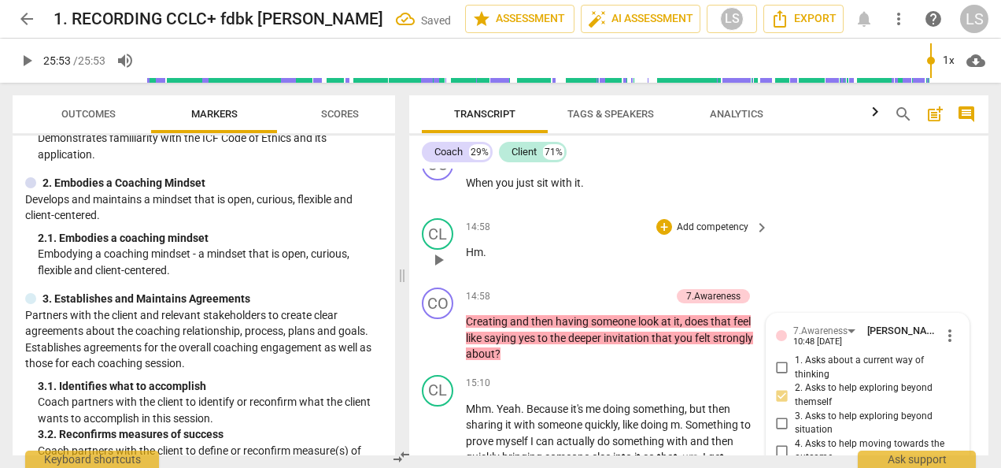
scroll to position [4386, 0]
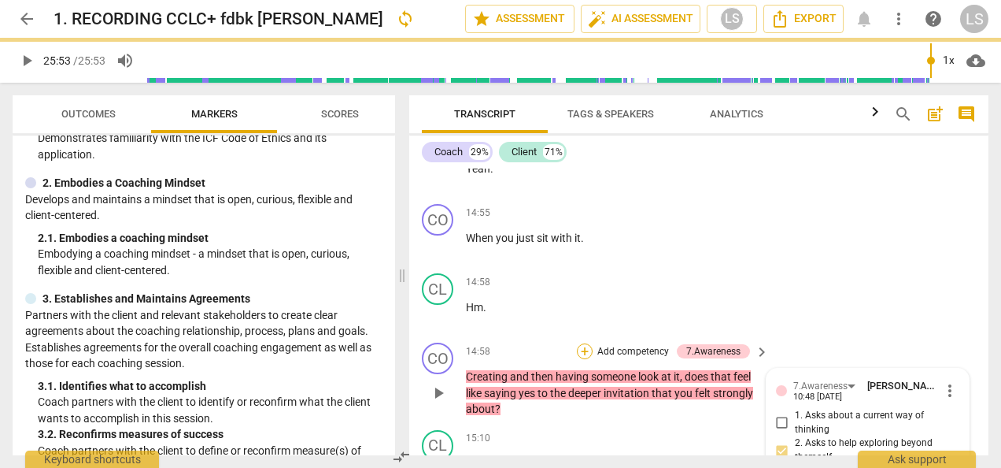
click at [586, 350] on div "+" at bounding box center [585, 351] width 16 height 16
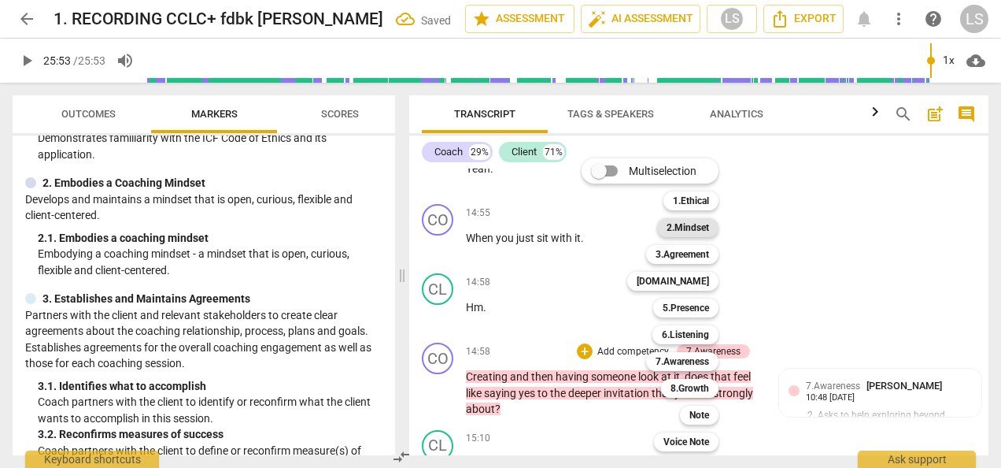
click at [674, 226] on b "2.Mindset" at bounding box center [688, 227] width 43 height 19
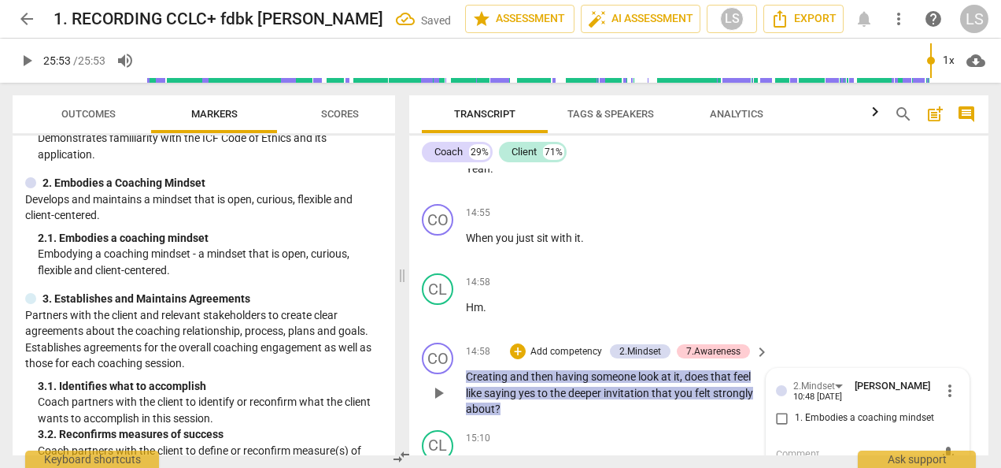
scroll to position [4388, 0]
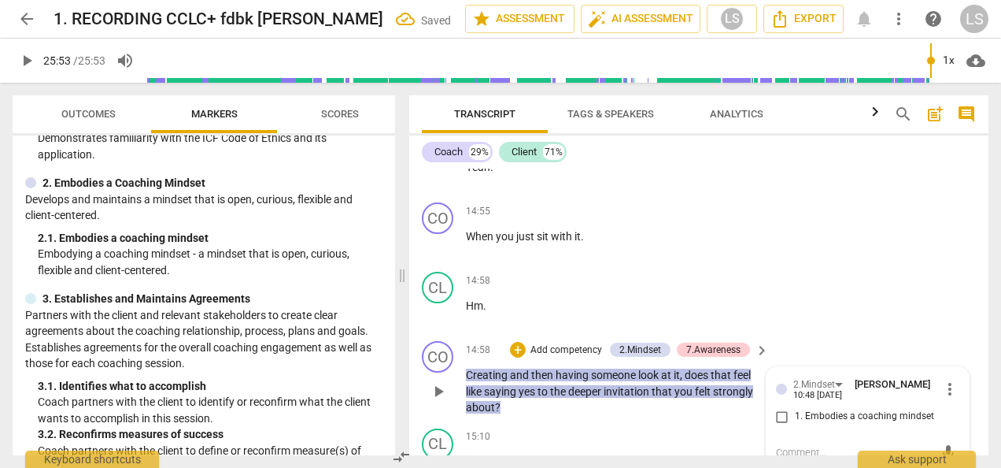
drag, startPoint x: 779, startPoint y: 409, endPoint x: 721, endPoint y: 390, distance: 60.5
click at [778, 407] on input "1. Embodies a coaching mindset" at bounding box center [782, 416] width 25 height 19
click at [522, 343] on div "+" at bounding box center [518, 350] width 16 height 16
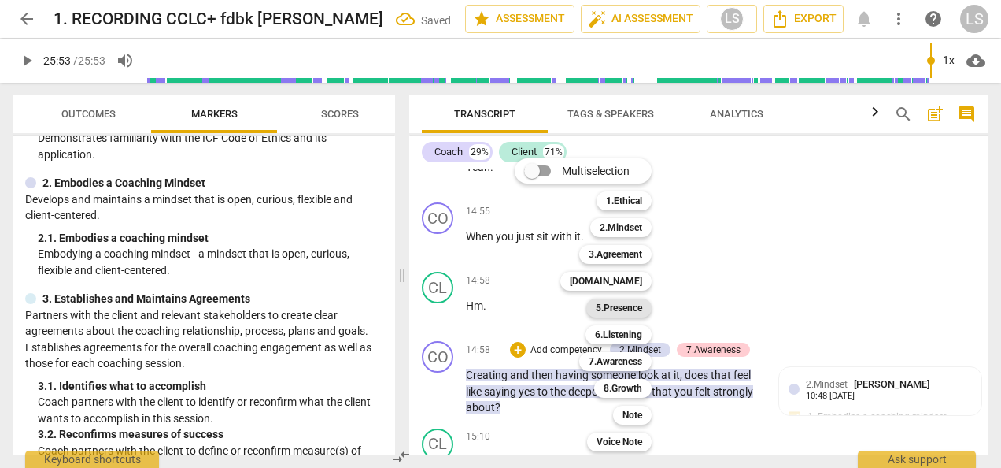
click at [623, 307] on b "5.Presence" at bounding box center [619, 307] width 46 height 19
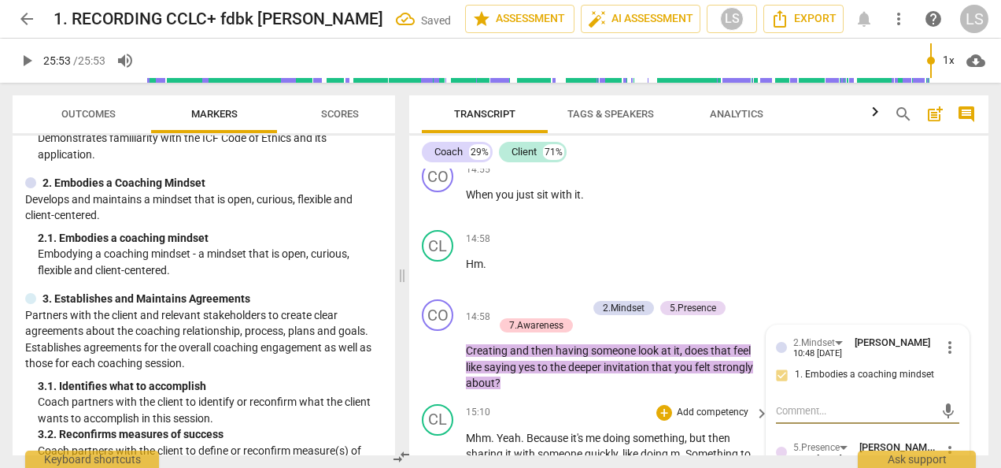
scroll to position [4545, 0]
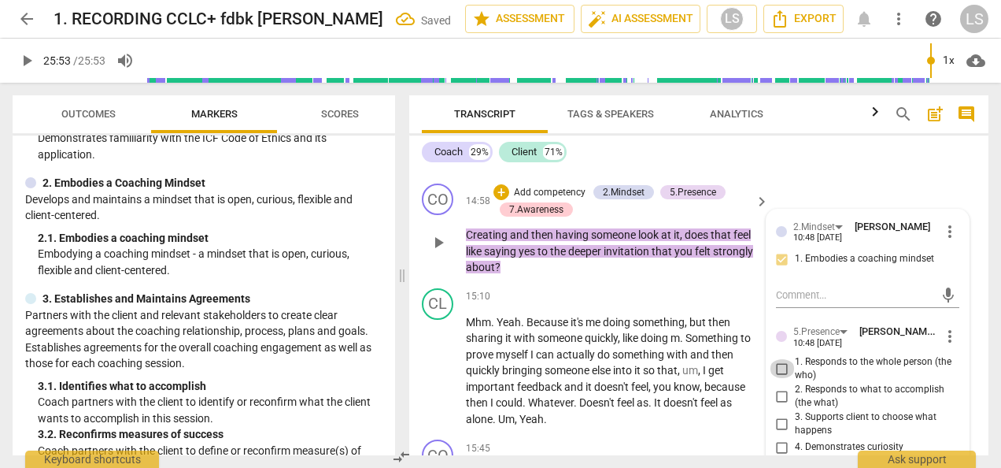
click at [777, 361] on input "1. Responds to the whole person (the who)" at bounding box center [782, 368] width 25 height 19
drag, startPoint x: 771, startPoint y: 444, endPoint x: 786, endPoint y: 435, distance: 17.0
click at [775, 442] on input "4. Demonstrates curiosity" at bounding box center [782, 447] width 25 height 19
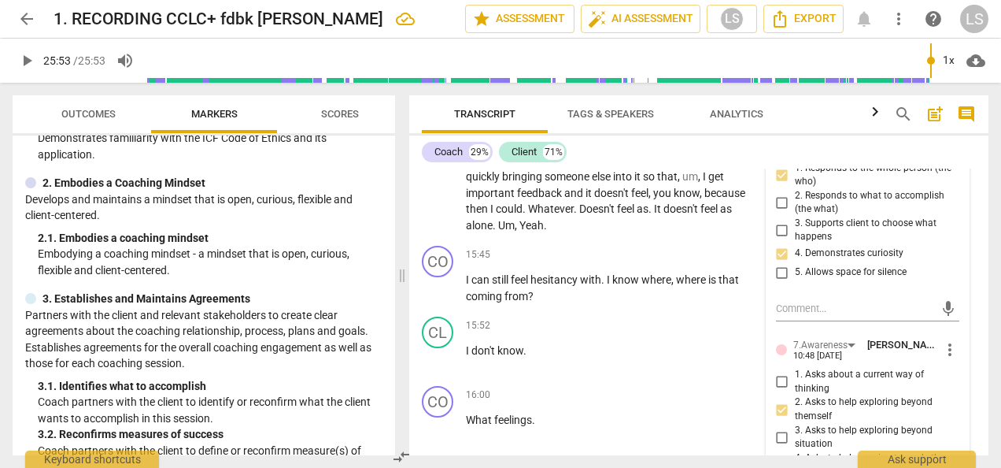
scroll to position [4703, 0]
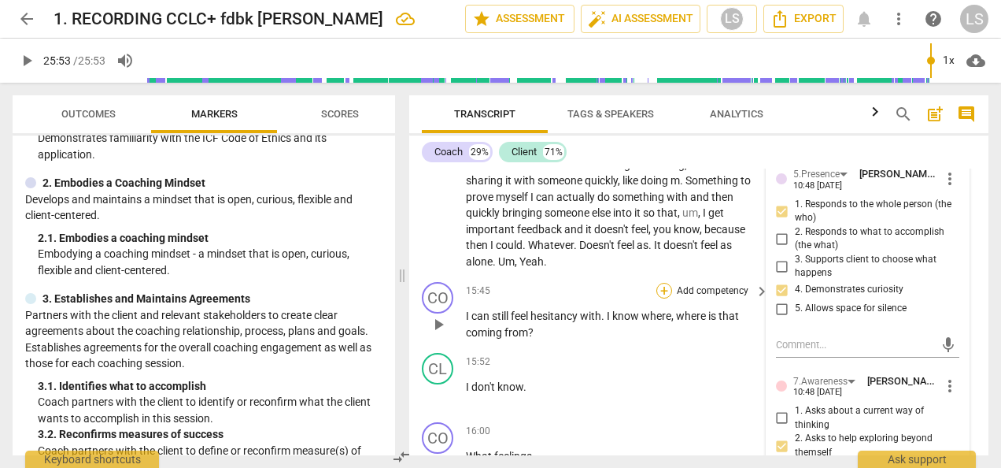
click at [665, 287] on div "+" at bounding box center [665, 291] width 16 height 16
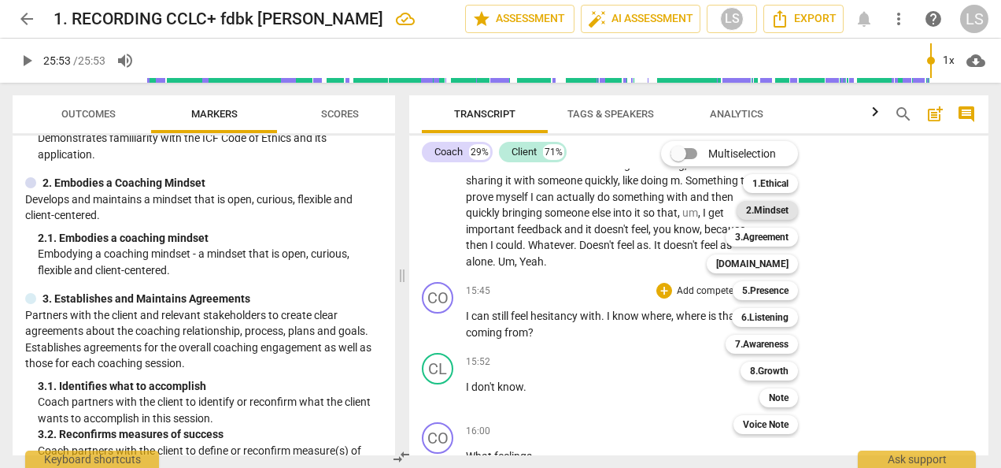
click at [776, 212] on b "2.Mindset" at bounding box center [767, 210] width 43 height 19
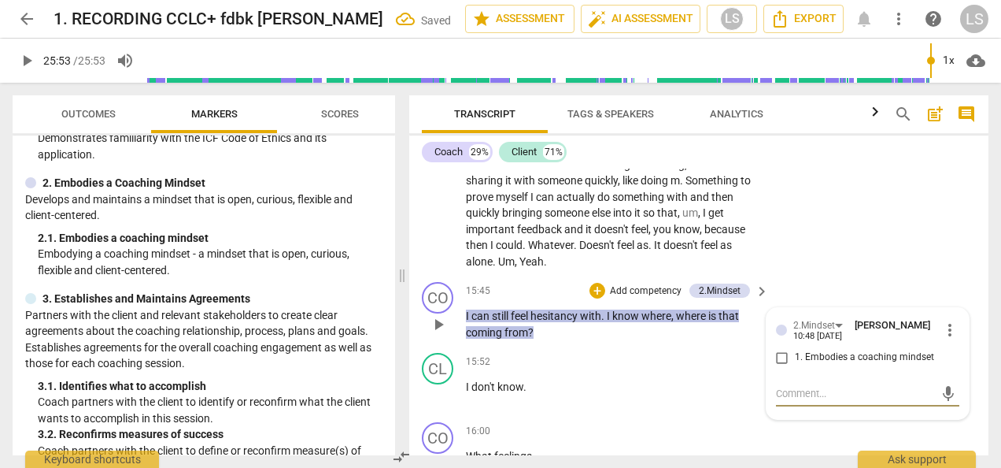
click at [784, 357] on input "1. Embodies a coaching mindset" at bounding box center [782, 357] width 25 height 19
click at [602, 283] on div "+ Add competency" at bounding box center [637, 291] width 94 height 16
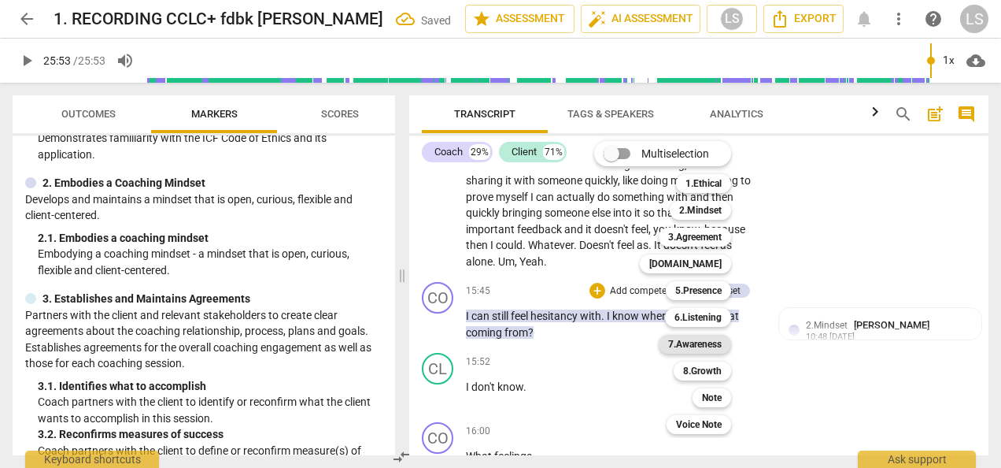
click at [708, 342] on b "7.Awareness" at bounding box center [695, 344] width 54 height 19
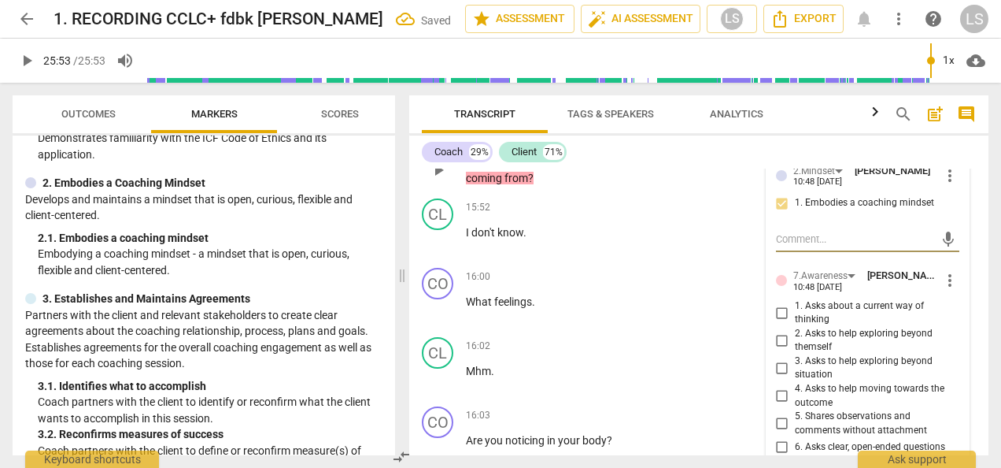
scroll to position [4860, 0]
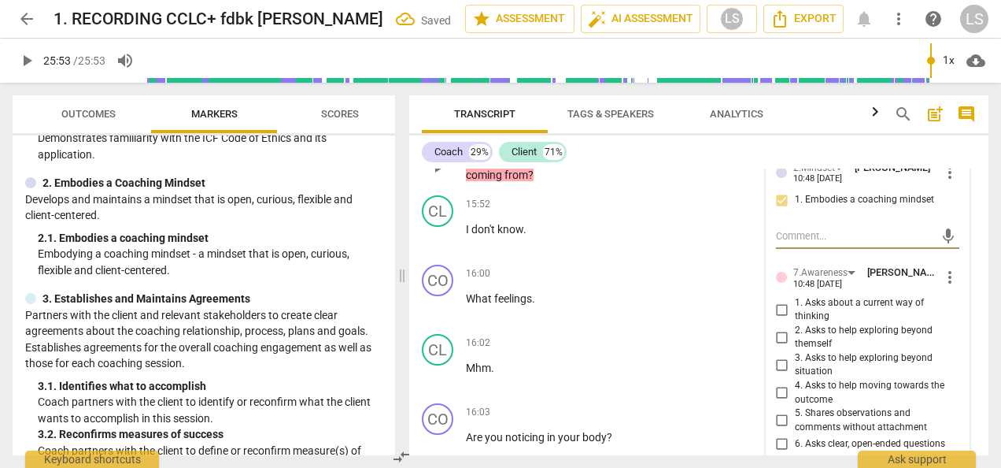
click at [779, 413] on input "5. Shares observations and comments without attachment" at bounding box center [782, 420] width 25 height 19
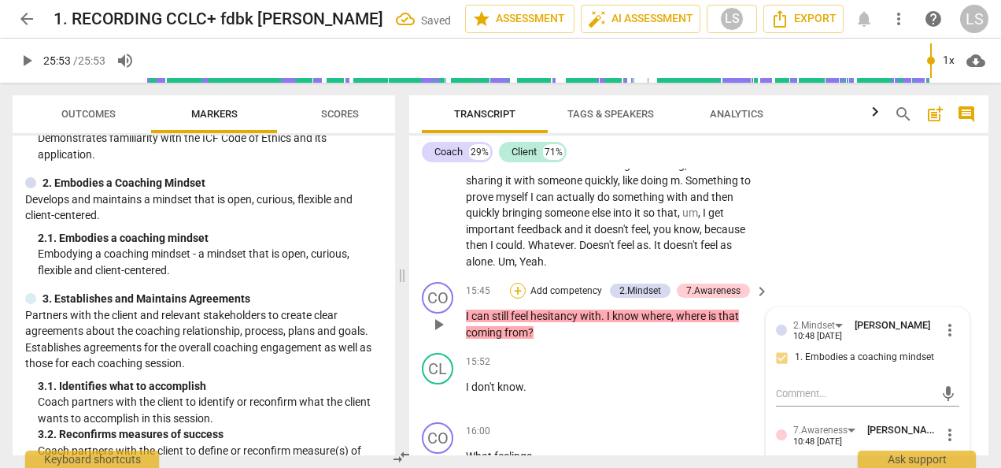
click at [521, 284] on div "+" at bounding box center [518, 291] width 16 height 16
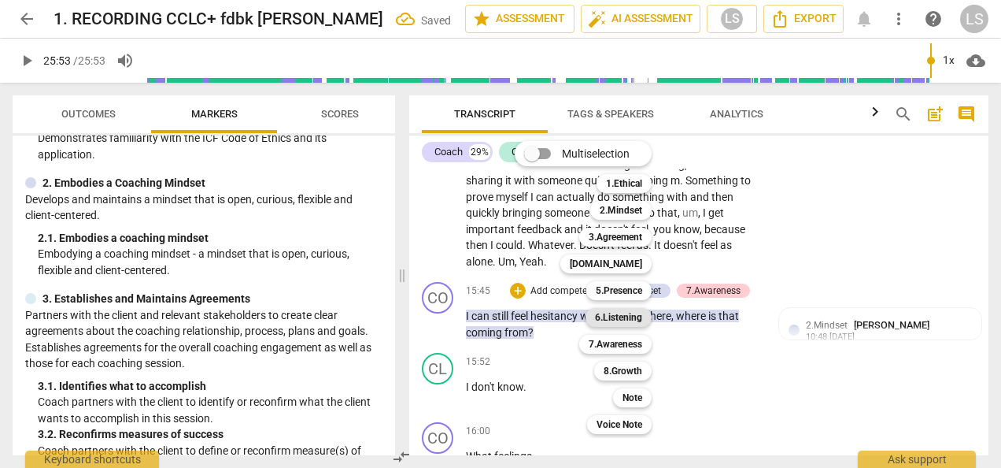
click at [625, 320] on b "6.Listening" at bounding box center [618, 317] width 47 height 19
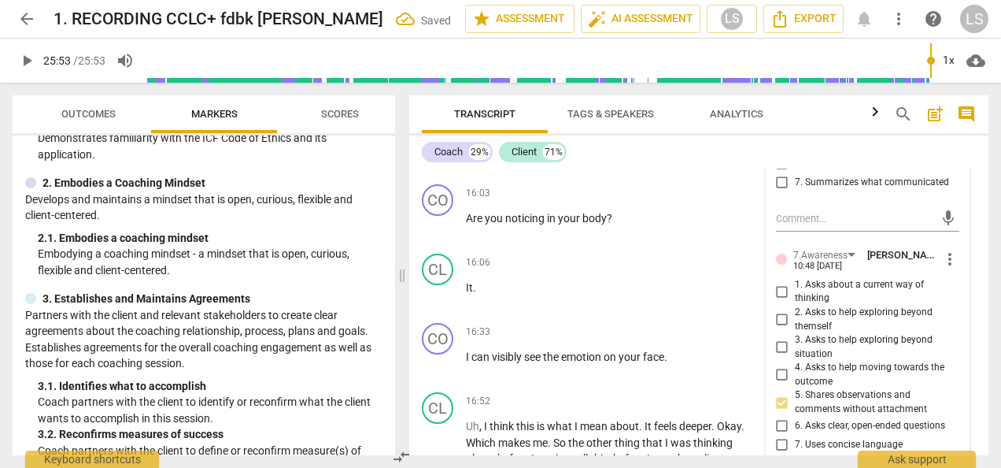
scroll to position [4939, 0]
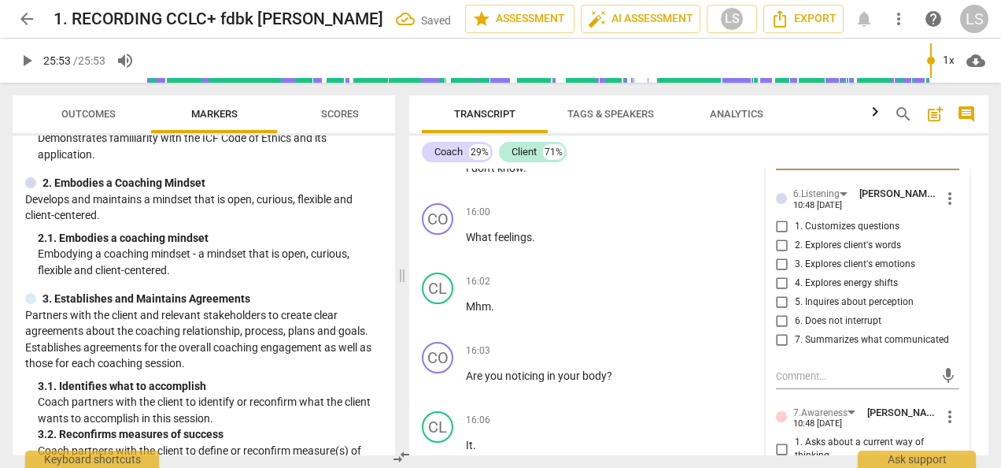
click at [784, 286] on input "4. Explores energy shifts" at bounding box center [782, 283] width 25 height 19
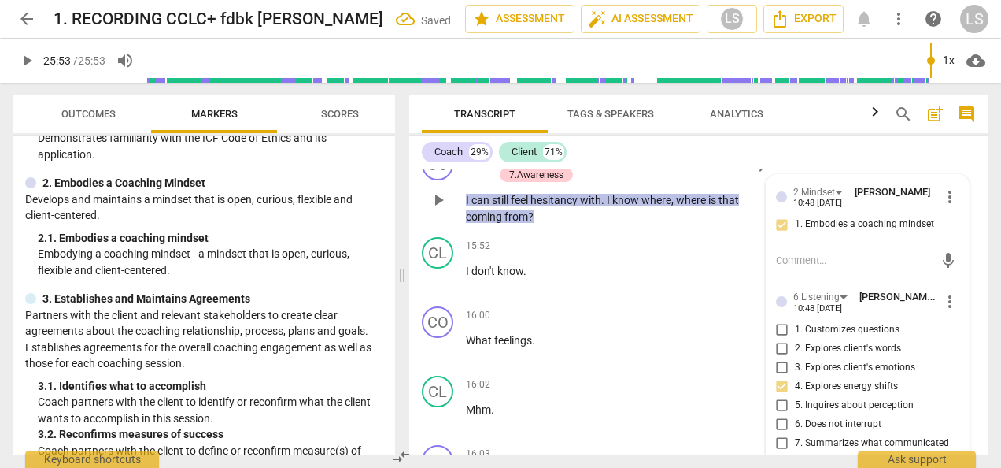
scroll to position [4703, 0]
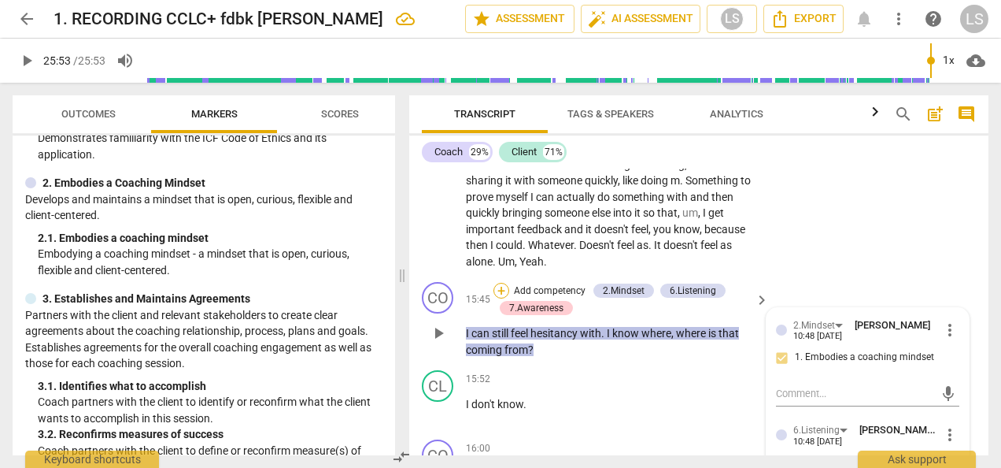
click at [501, 283] on div "+" at bounding box center [502, 291] width 16 height 16
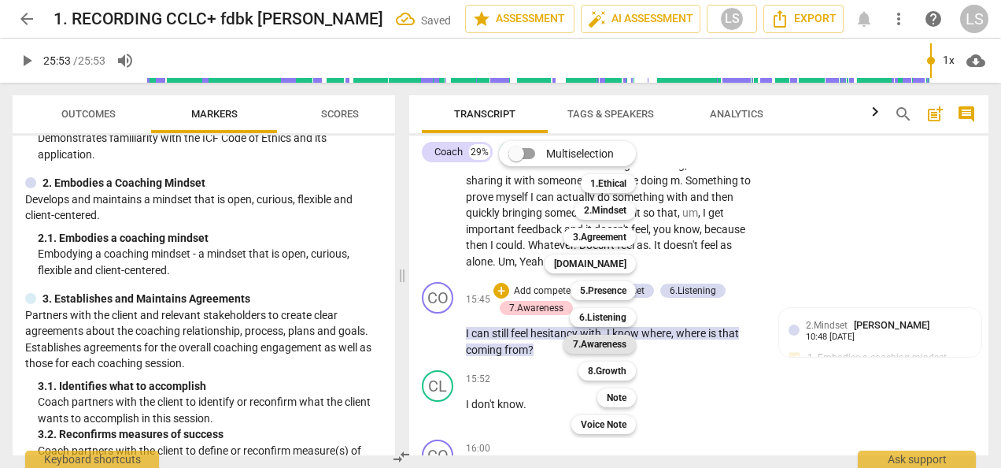
click at [619, 344] on b "7.Awareness" at bounding box center [600, 344] width 54 height 19
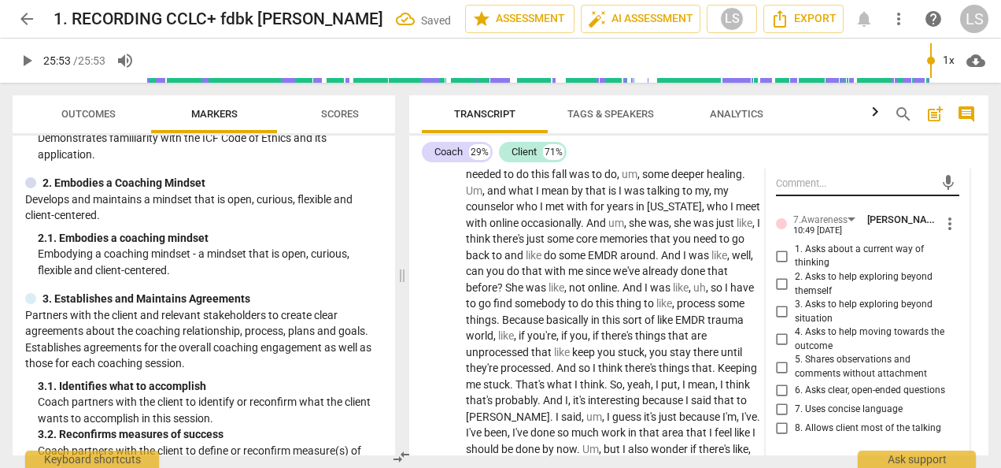
scroll to position [5490, 0]
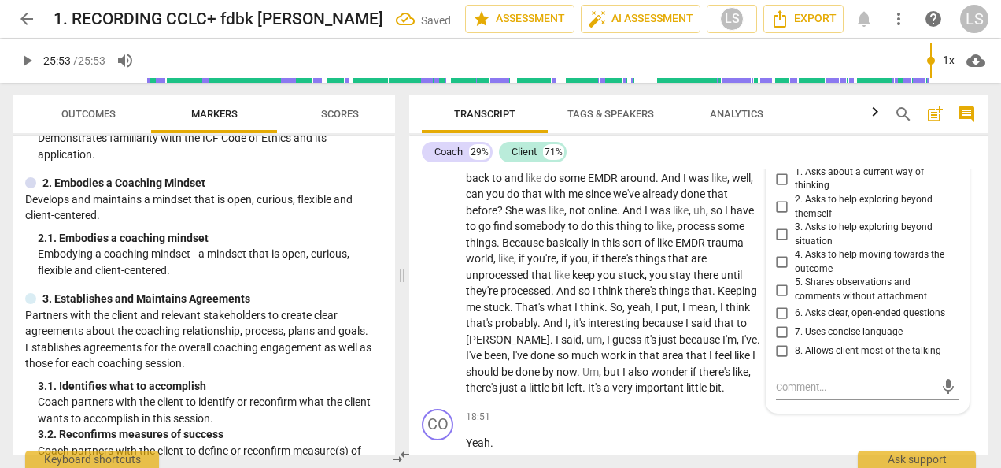
click at [781, 309] on input "6. Asks clear, open-ended questions" at bounding box center [782, 313] width 25 height 19
click at [781, 324] on input "7. Uses concise language" at bounding box center [782, 332] width 25 height 19
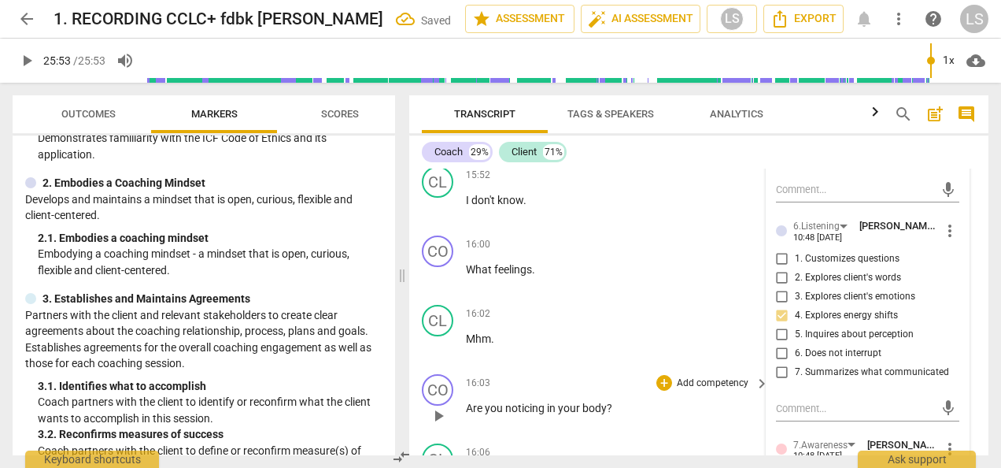
scroll to position [4939, 0]
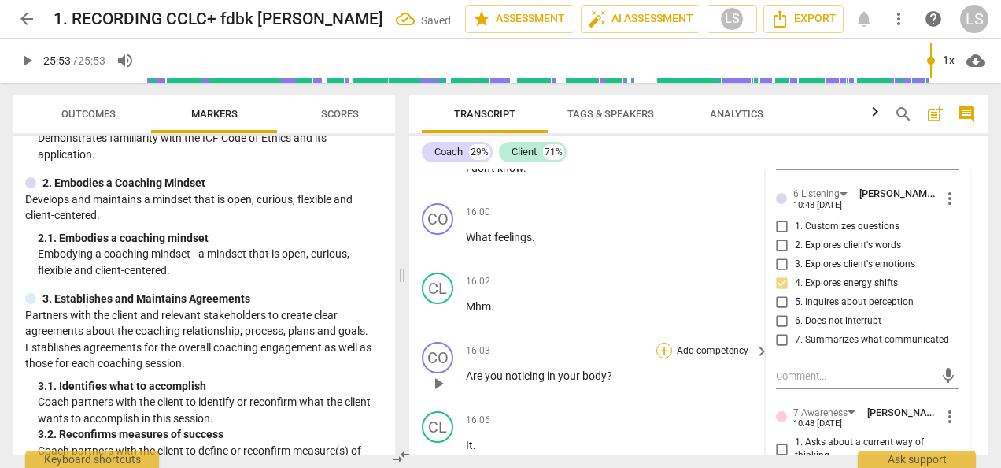
click at [664, 348] on div "+" at bounding box center [665, 350] width 16 height 16
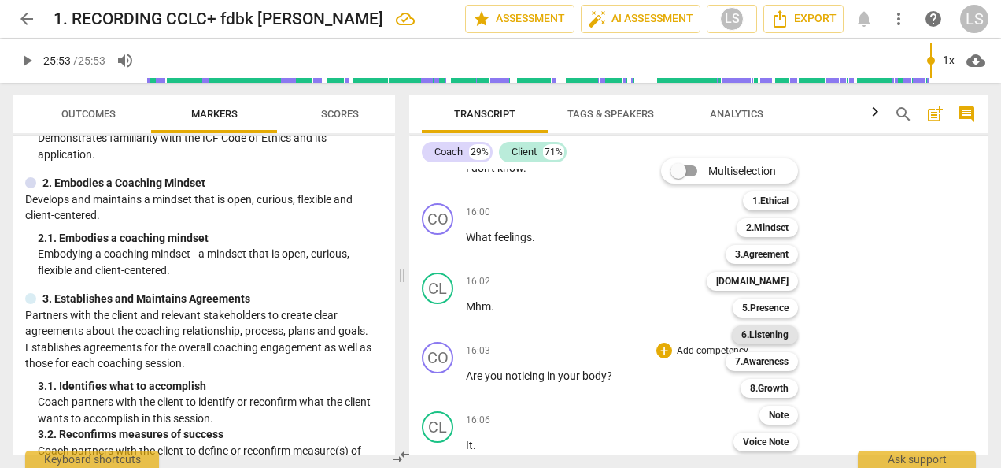
click at [768, 335] on b "6.Listening" at bounding box center [765, 334] width 47 height 19
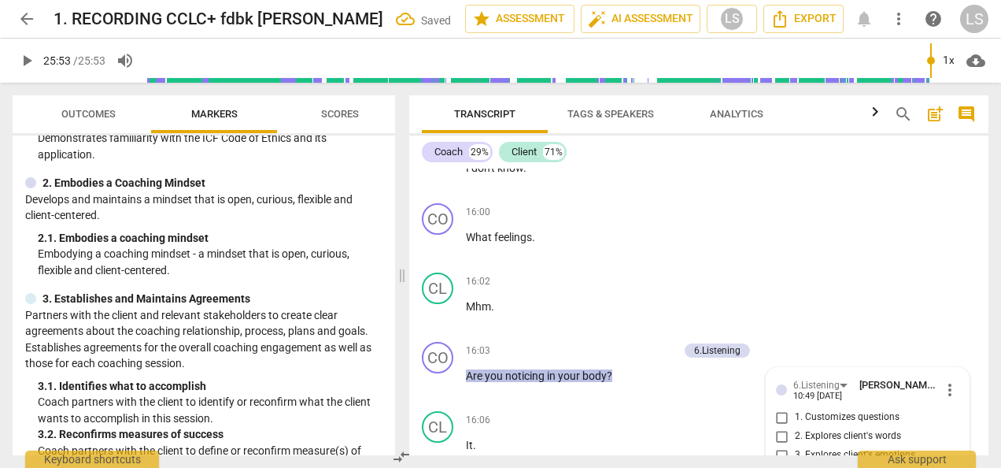
scroll to position [5191, 0]
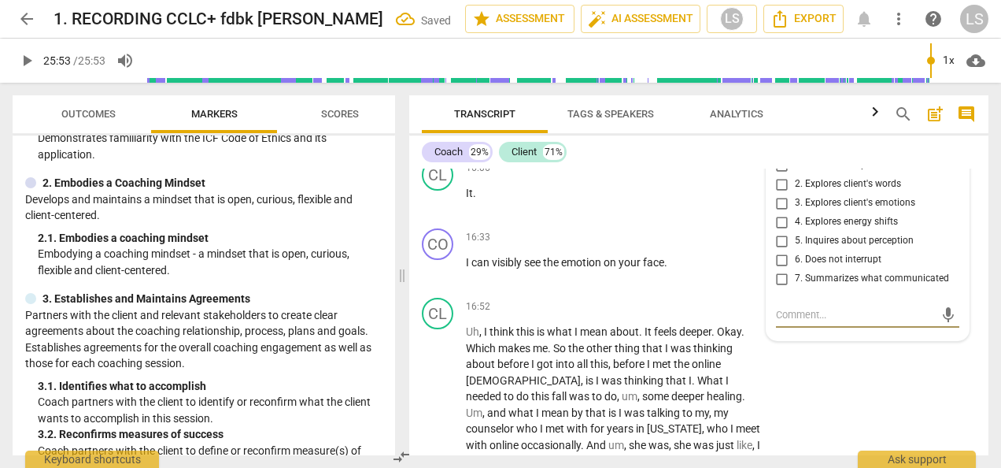
click at [776, 199] on input "3. Explores client's emotions" at bounding box center [782, 203] width 25 height 19
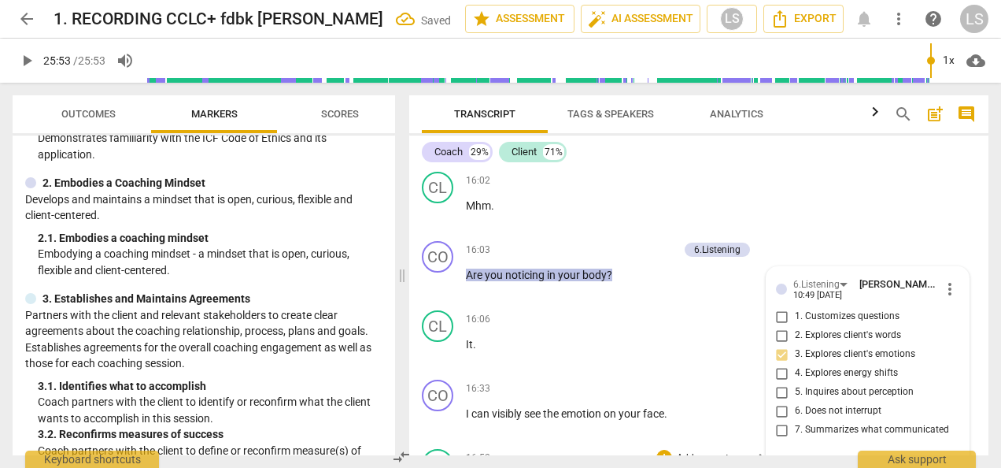
scroll to position [5033, 0]
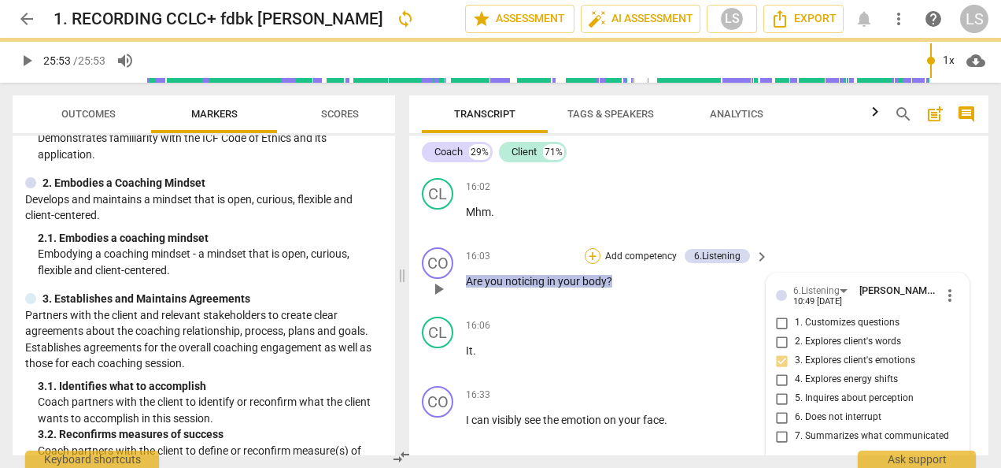
click at [591, 252] on div "+" at bounding box center [593, 256] width 16 height 16
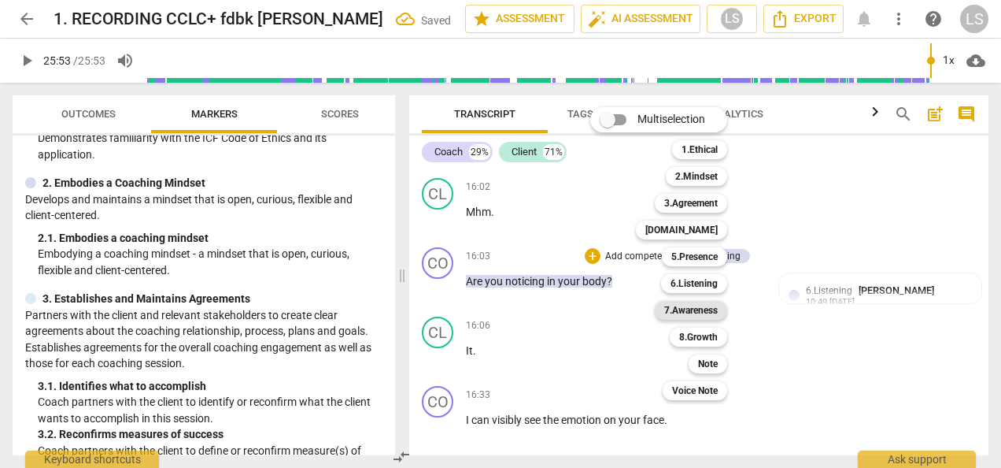
click at [710, 313] on b "7.Awareness" at bounding box center [691, 310] width 54 height 19
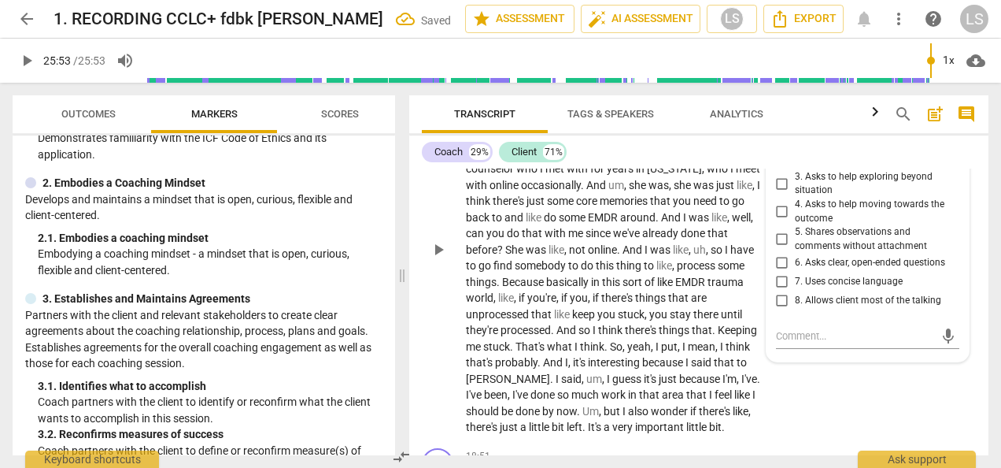
scroll to position [5427, 0]
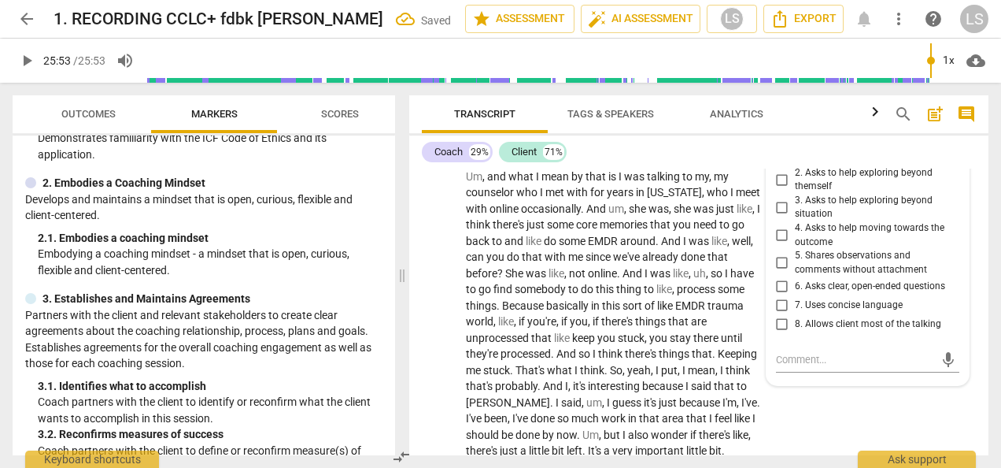
drag, startPoint x: 776, startPoint y: 279, endPoint x: 780, endPoint y: 287, distance: 8.8
click at [776, 279] on input "6. Asks clear, open-ended questions" at bounding box center [782, 285] width 25 height 19
click at [779, 301] on input "7. Uses concise language" at bounding box center [782, 304] width 25 height 19
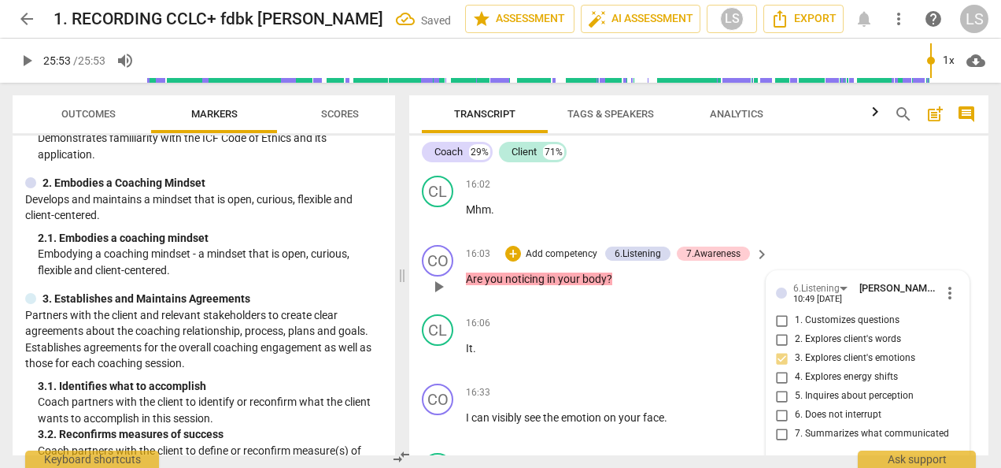
scroll to position [5033, 0]
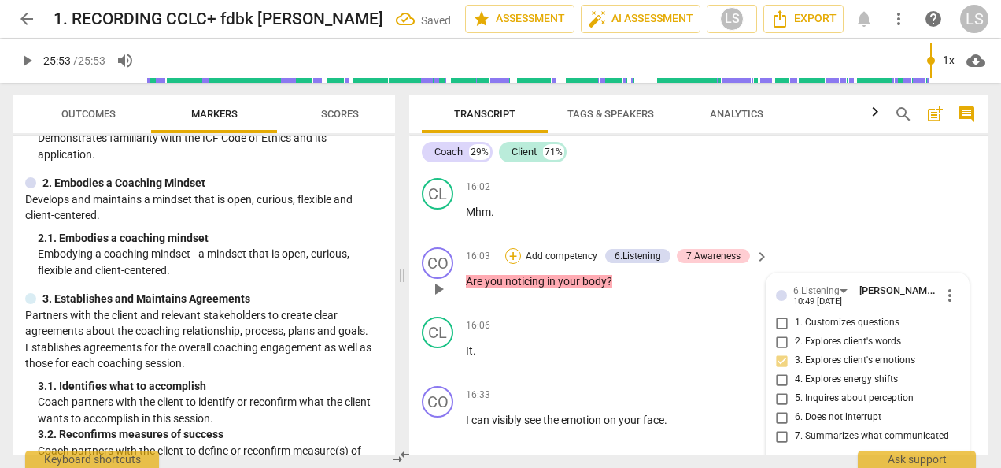
click at [516, 252] on div "+" at bounding box center [513, 256] width 16 height 16
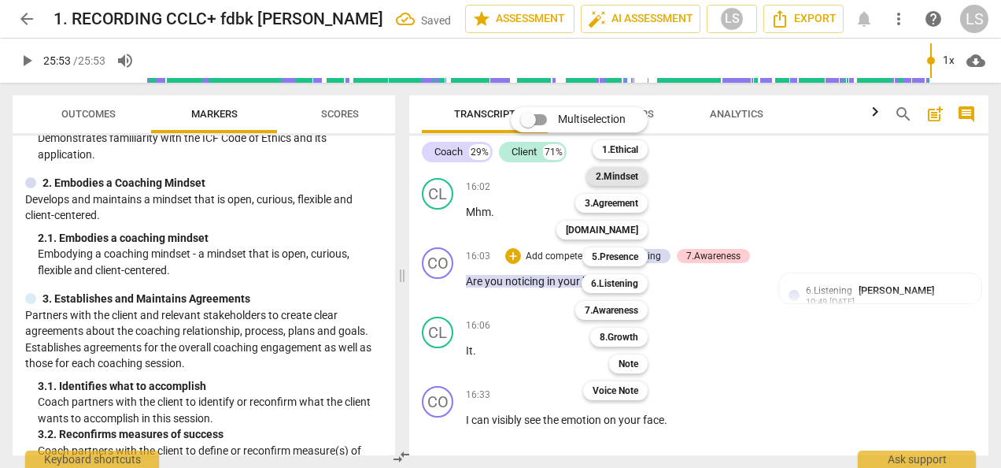
click at [633, 180] on b "2.Mindset" at bounding box center [617, 176] width 43 height 19
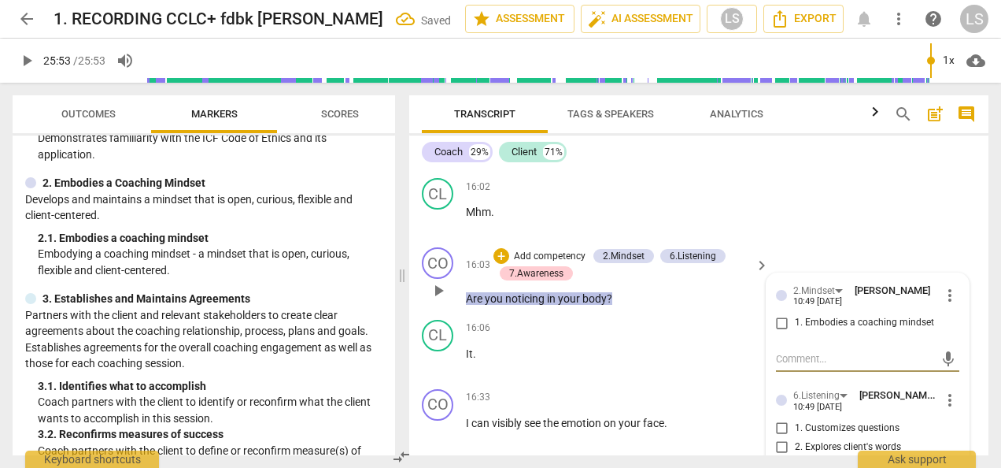
click at [775, 316] on input "1. Embodies a coaching mindset" at bounding box center [782, 322] width 25 height 19
click at [500, 254] on div "+" at bounding box center [502, 256] width 16 height 16
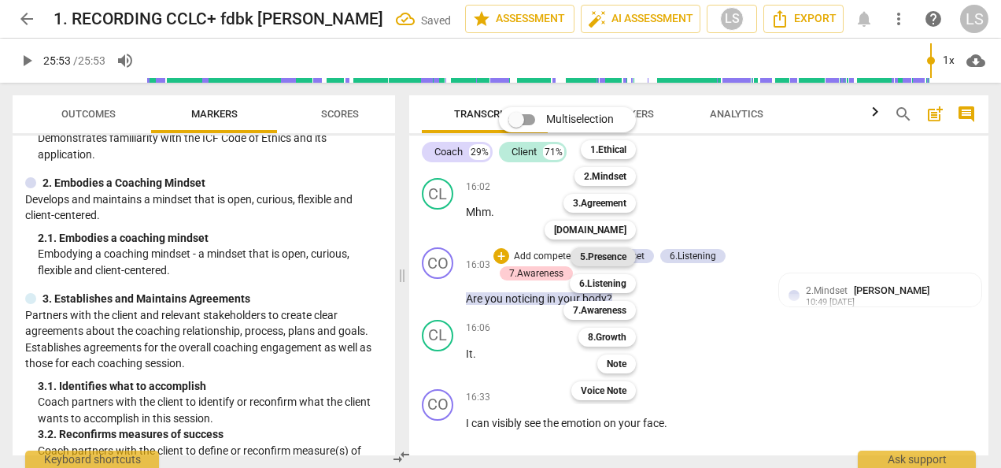
drag, startPoint x: 600, startPoint y: 260, endPoint x: 625, endPoint y: 266, distance: 26.0
click at [601, 257] on b "5.Presence" at bounding box center [603, 256] width 46 height 19
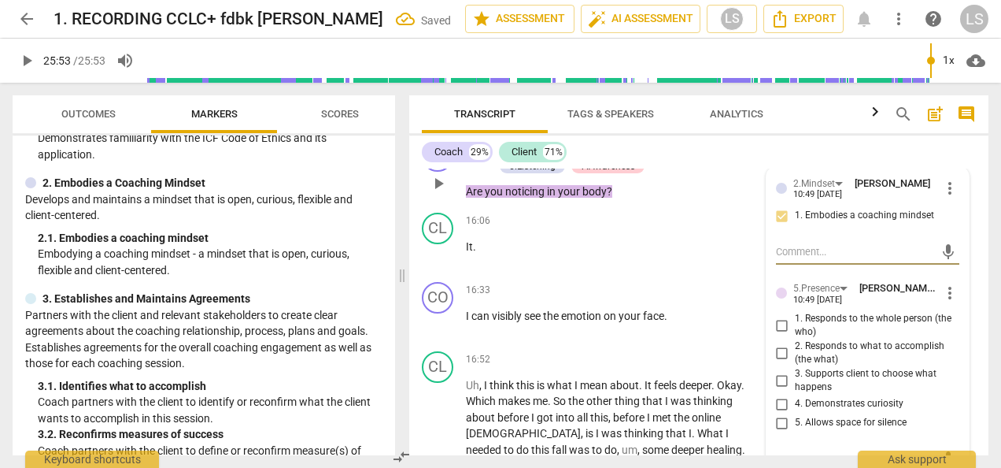
scroll to position [5191, 0]
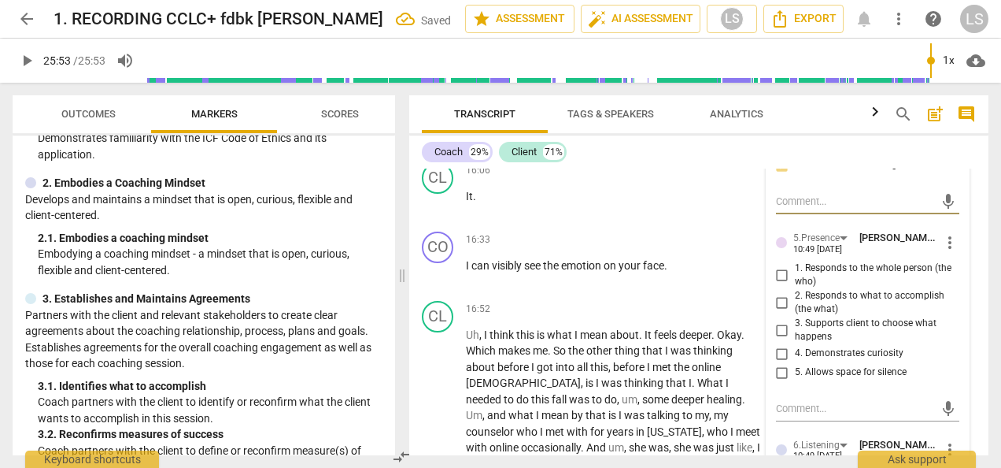
click at [776, 272] on input "1. Responds to the whole person (the who)" at bounding box center [782, 274] width 25 height 19
click at [784, 350] on input "4. Demonstrates curiosity" at bounding box center [782, 353] width 25 height 19
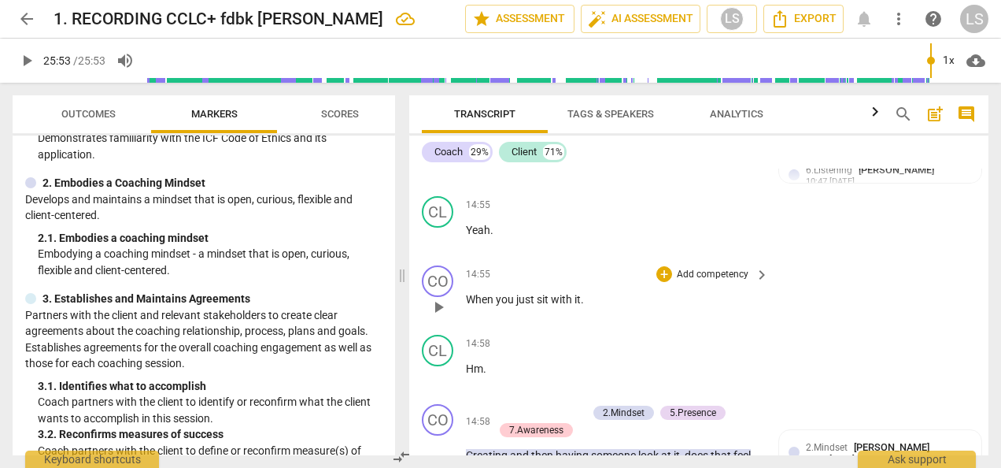
scroll to position [4246, 0]
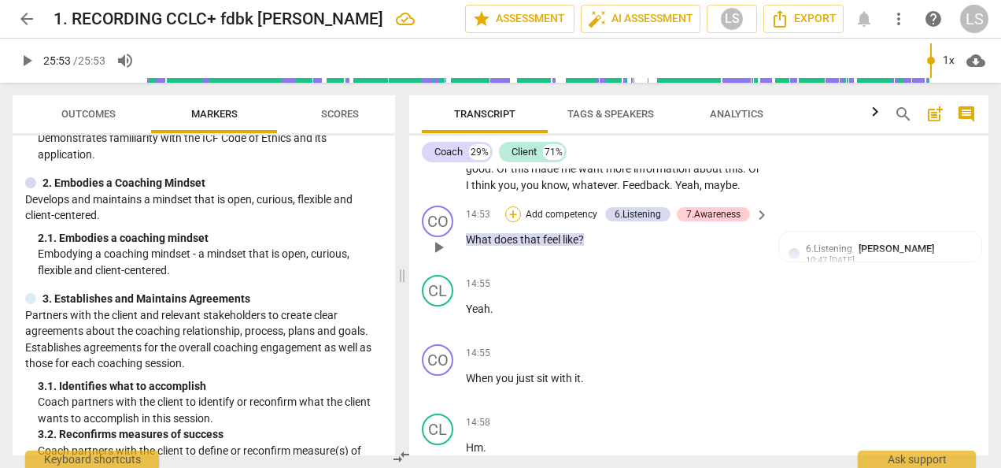
click at [516, 213] on div "+" at bounding box center [513, 214] width 16 height 16
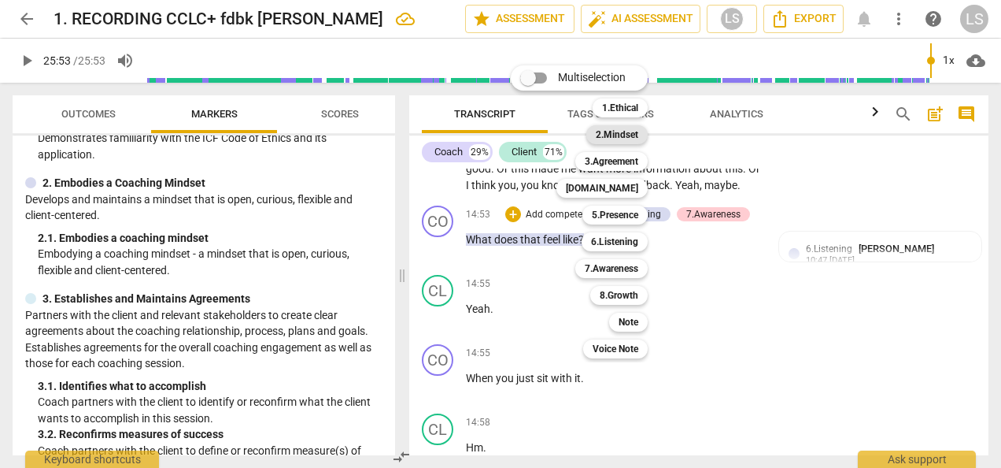
click at [614, 136] on b "2.Mindset" at bounding box center [617, 134] width 43 height 19
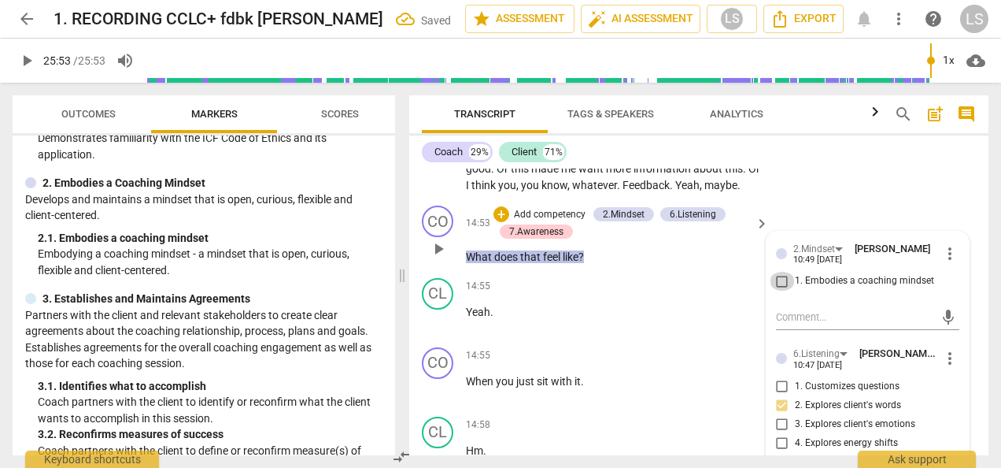
click at [775, 274] on input "1. Embodies a coaching mindset" at bounding box center [782, 281] width 25 height 19
click at [502, 206] on div "+" at bounding box center [502, 214] width 16 height 16
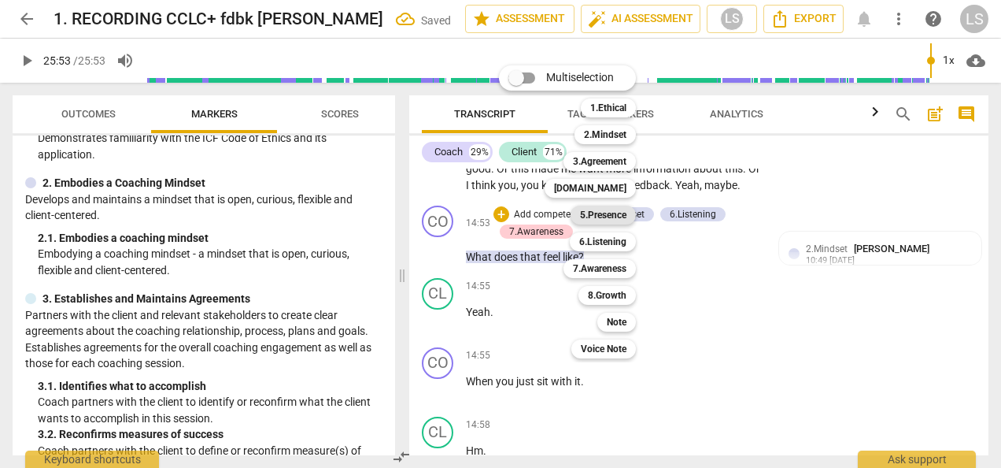
click at [615, 217] on b "5.Presence" at bounding box center [603, 214] width 46 height 19
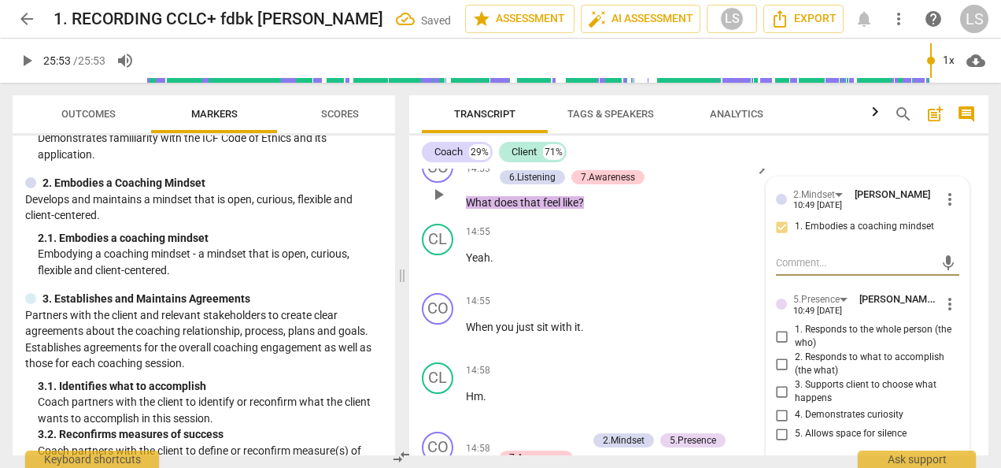
scroll to position [4325, 0]
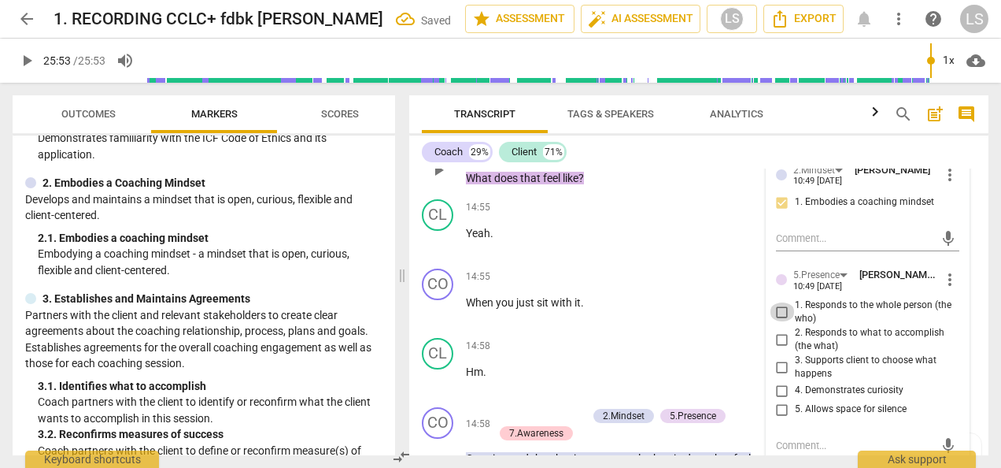
click at [777, 307] on input "1. Responds to the whole person (the who)" at bounding box center [782, 311] width 25 height 19
click at [771, 381] on input "4. Demonstrates curiosity" at bounding box center [782, 390] width 25 height 19
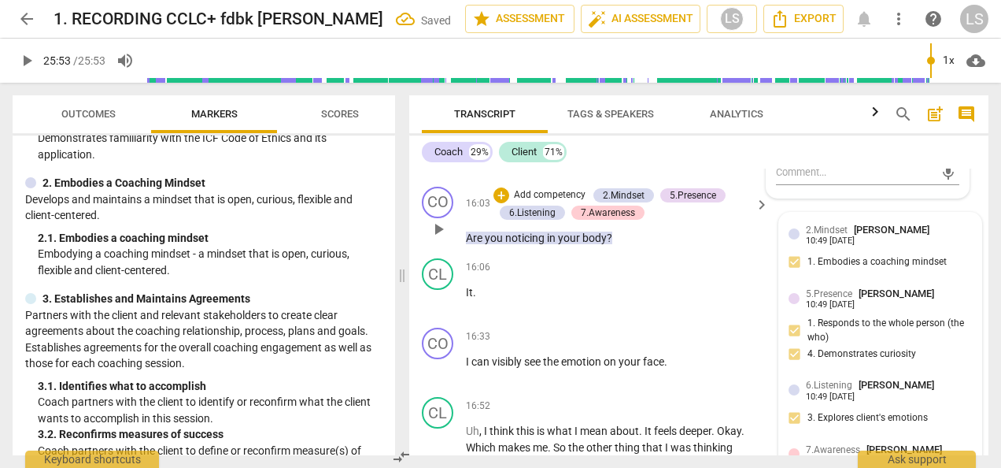
scroll to position [5191, 0]
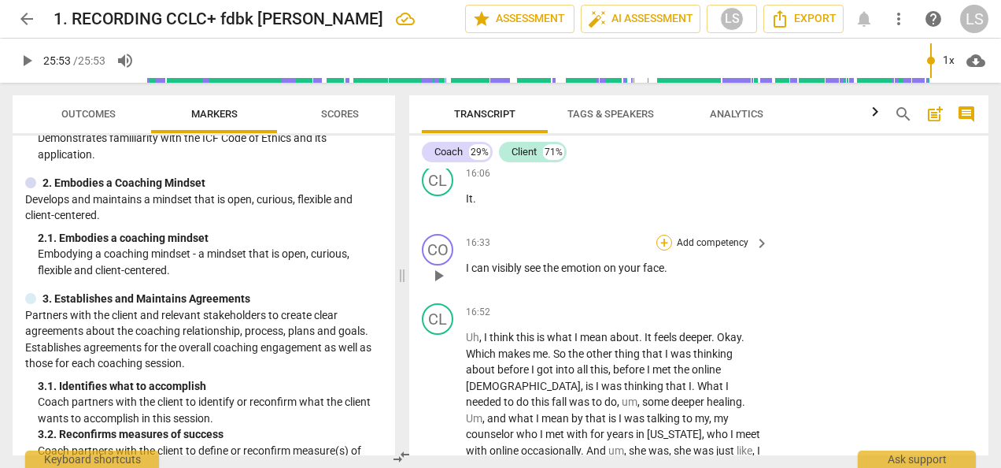
click at [660, 242] on div "+" at bounding box center [665, 243] width 16 height 16
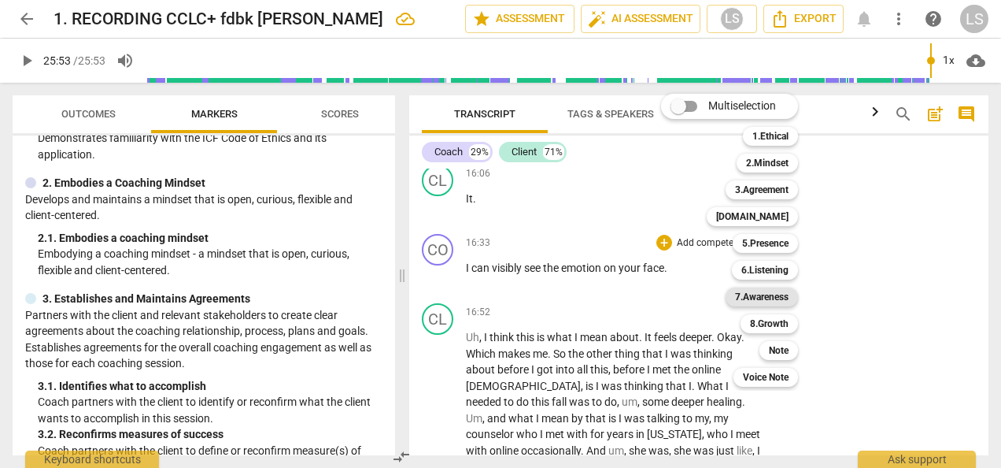
click at [749, 302] on b "7.Awareness" at bounding box center [762, 296] width 54 height 19
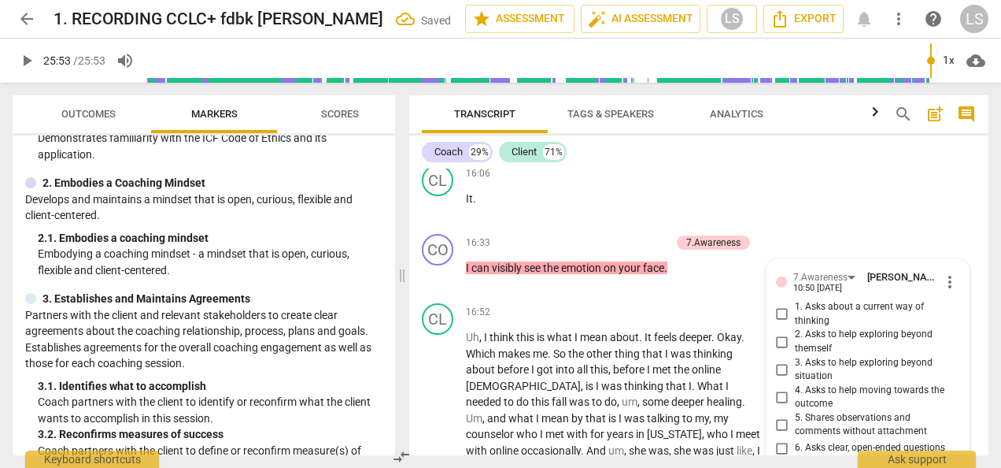
scroll to position [5397, 0]
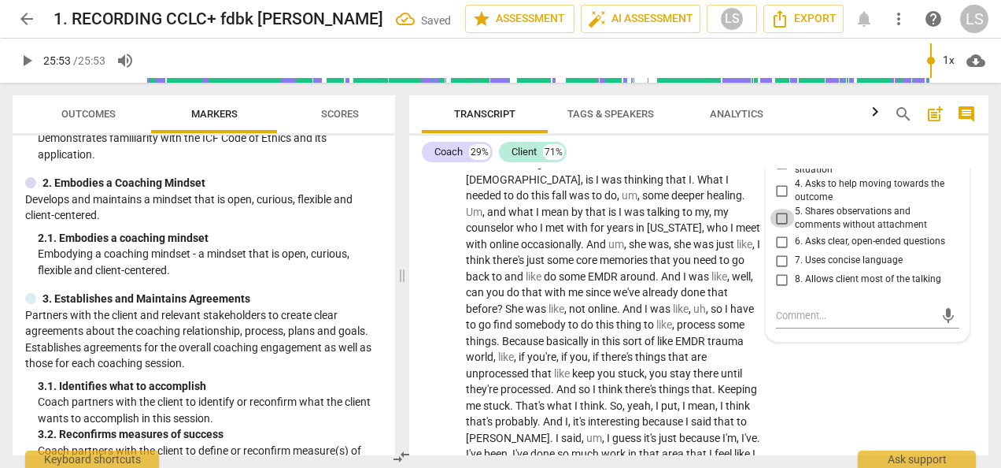
click at [782, 212] on input "5. Shares observations and comments without attachment" at bounding box center [782, 218] width 25 height 19
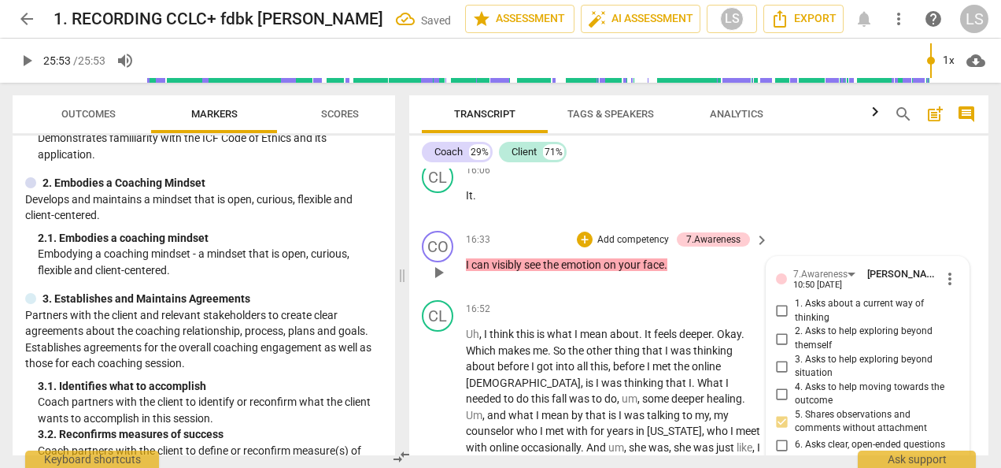
scroll to position [5161, 0]
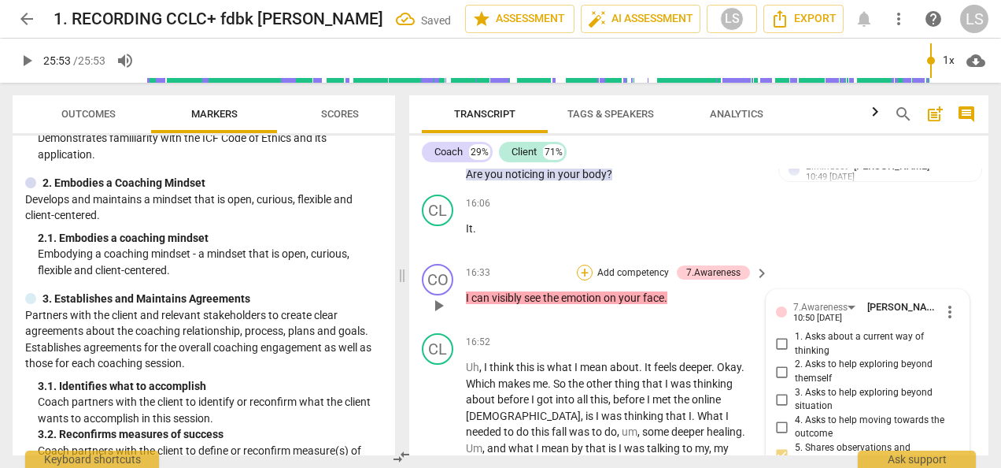
click at [584, 265] on div "+" at bounding box center [585, 273] width 16 height 16
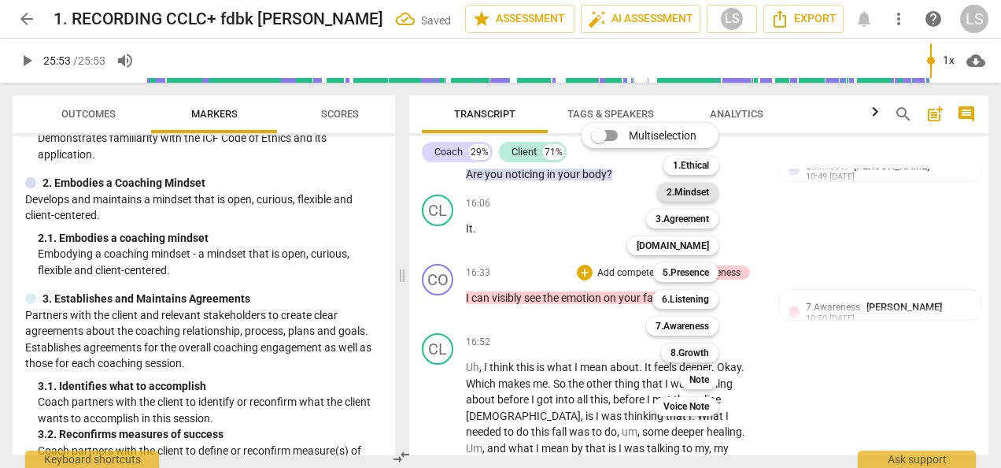
drag, startPoint x: 682, startPoint y: 198, endPoint x: 689, endPoint y: 193, distance: 8.5
click at [683, 198] on b "2.Mindset" at bounding box center [688, 192] width 43 height 19
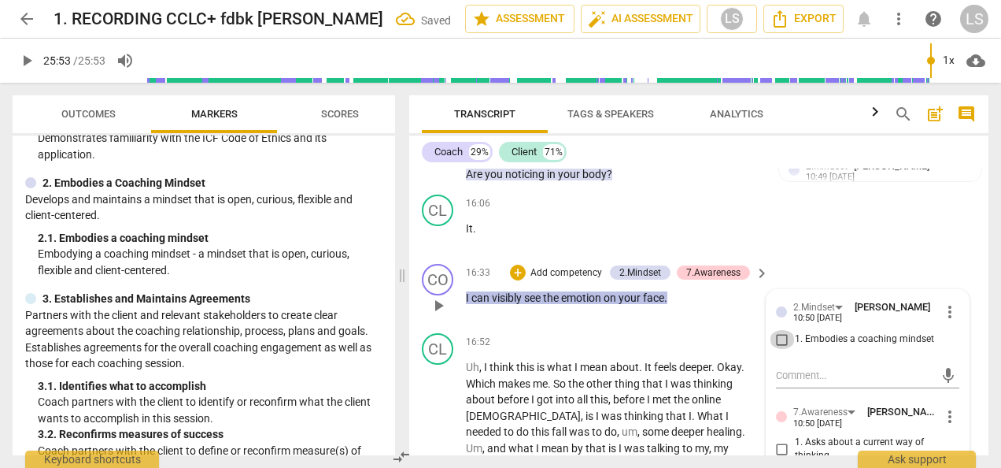
click at [782, 330] on input "1. Embodies a coaching mindset" at bounding box center [782, 339] width 25 height 19
click at [515, 271] on div "+" at bounding box center [518, 273] width 16 height 16
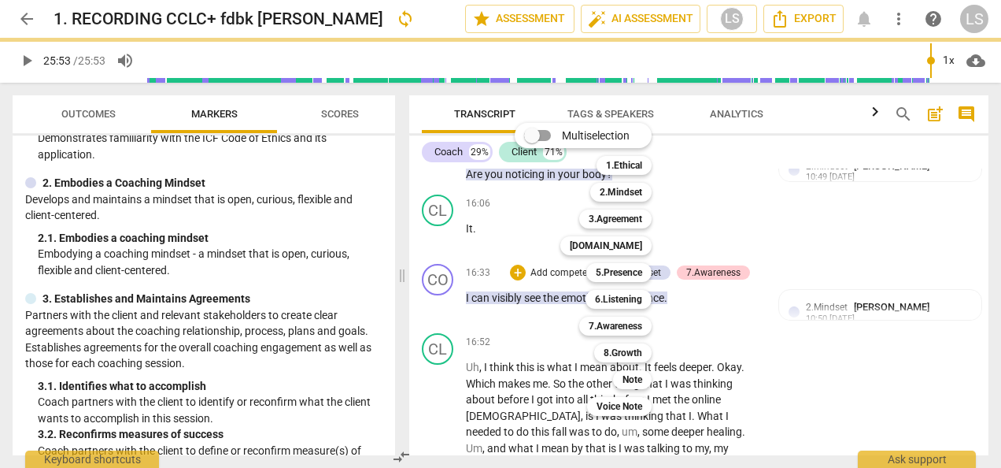
click at [628, 241] on b "[DOMAIN_NAME]" at bounding box center [606, 245] width 72 height 19
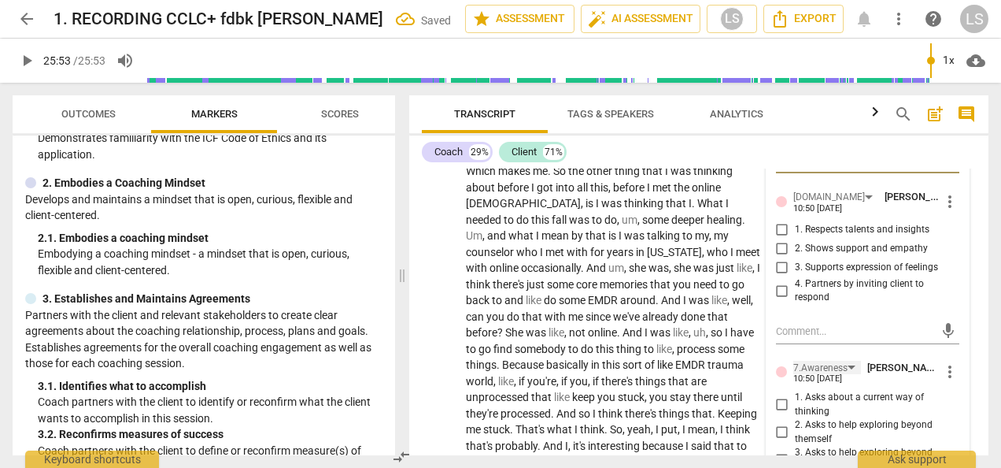
scroll to position [5397, 0]
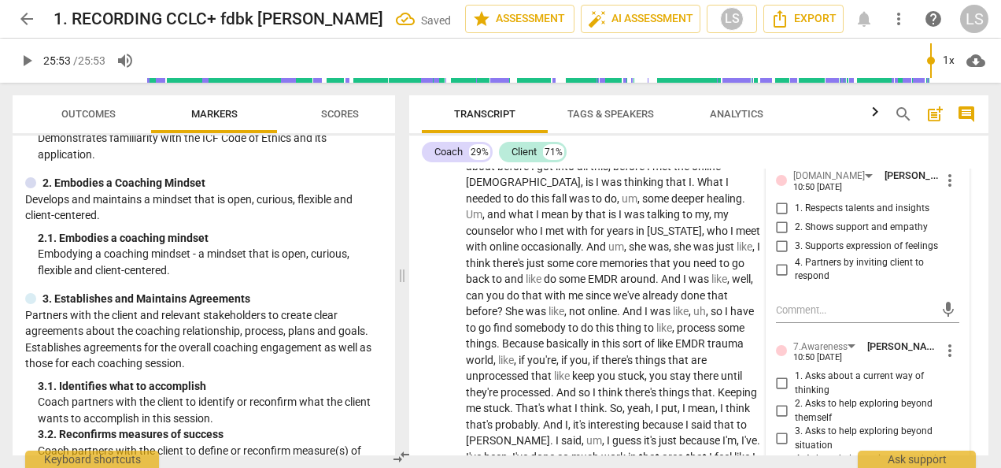
click at [786, 270] on input "4. Partners by inviting client to respond" at bounding box center [782, 269] width 25 height 19
click at [778, 269] on input "4. Partners by inviting client to respond" at bounding box center [782, 269] width 25 height 19
click at [778, 268] on input "4. Partners by inviting client to respond" at bounding box center [782, 269] width 25 height 19
click at [776, 242] on input "3. Supports expression of feelings" at bounding box center [782, 246] width 25 height 19
click at [781, 222] on input "2. Shows support and empathy" at bounding box center [782, 227] width 25 height 19
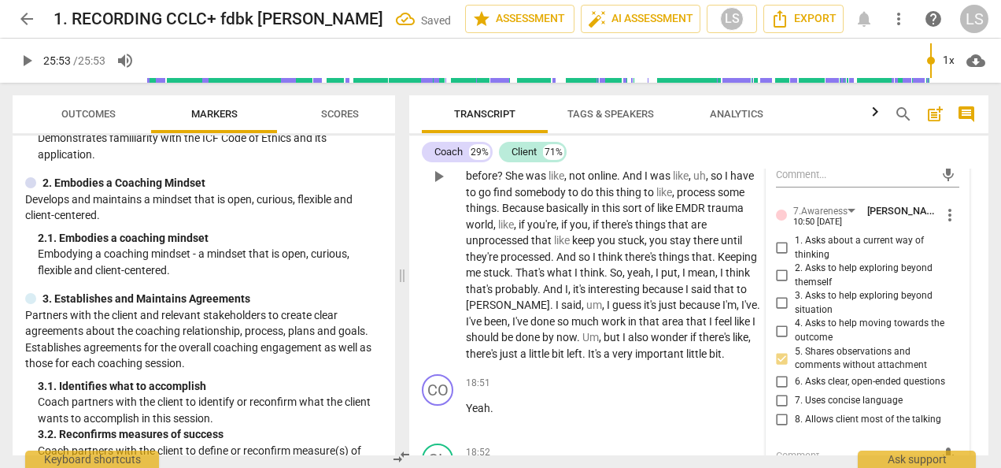
scroll to position [5633, 0]
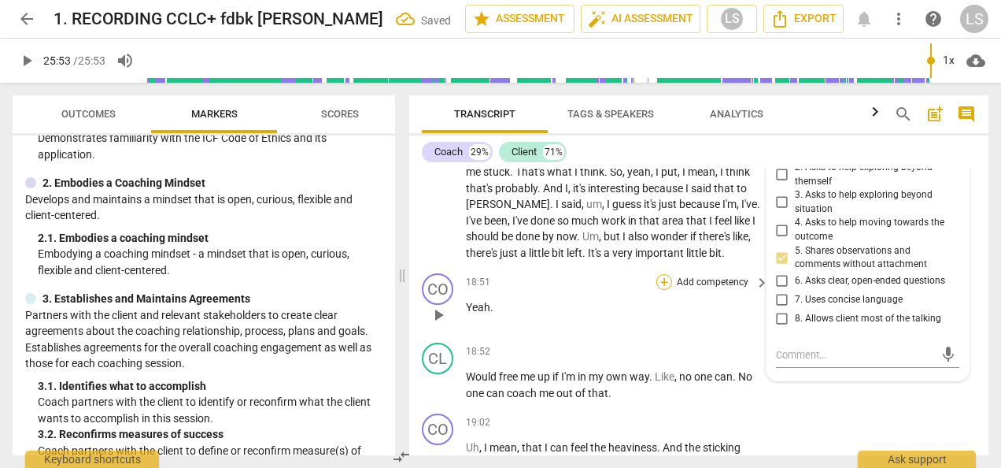
click at [664, 277] on div "+" at bounding box center [665, 282] width 16 height 16
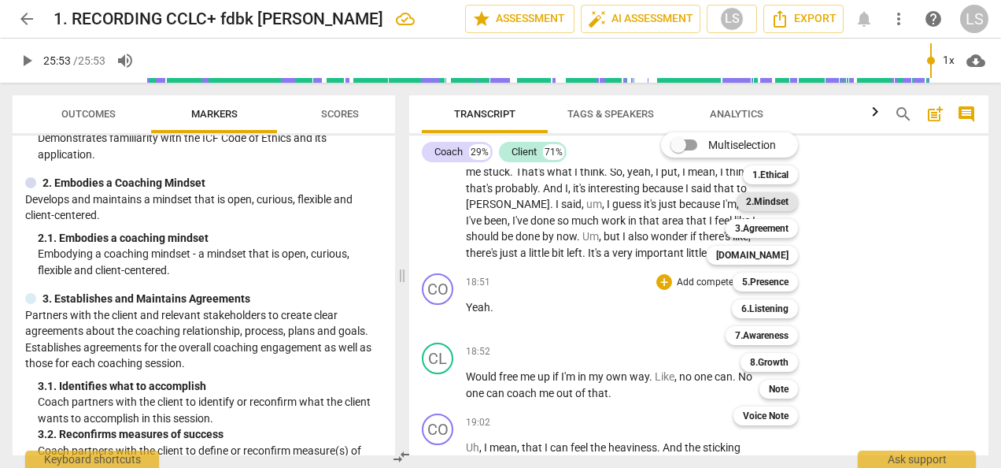
click at [763, 201] on b "2.Mindset" at bounding box center [767, 201] width 43 height 19
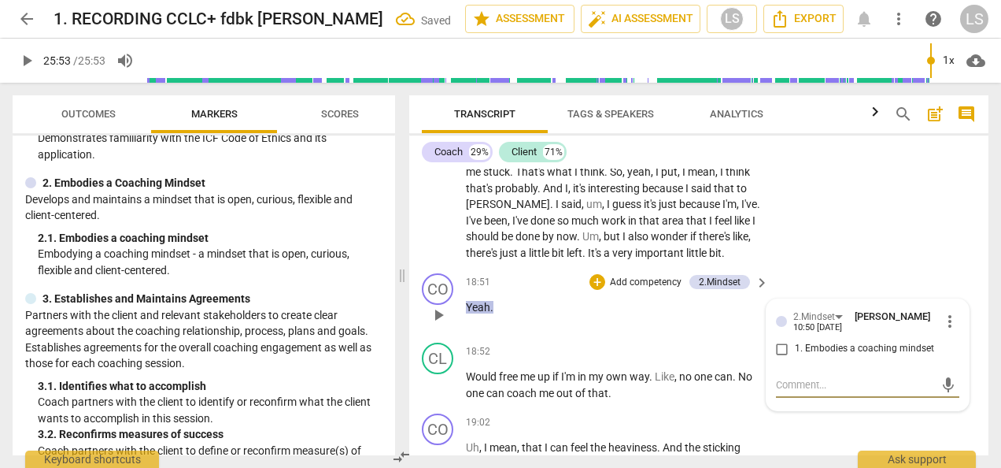
click at [781, 331] on div "2.Mindset [PERSON_NAME] 10:50 [DATE] more_vert 1. Embodies a coaching mindset" at bounding box center [867, 337] width 183 height 57
click at [777, 345] on input "1. Embodies a coaching mindset" at bounding box center [782, 348] width 25 height 19
click at [594, 279] on div "+" at bounding box center [598, 282] width 16 height 16
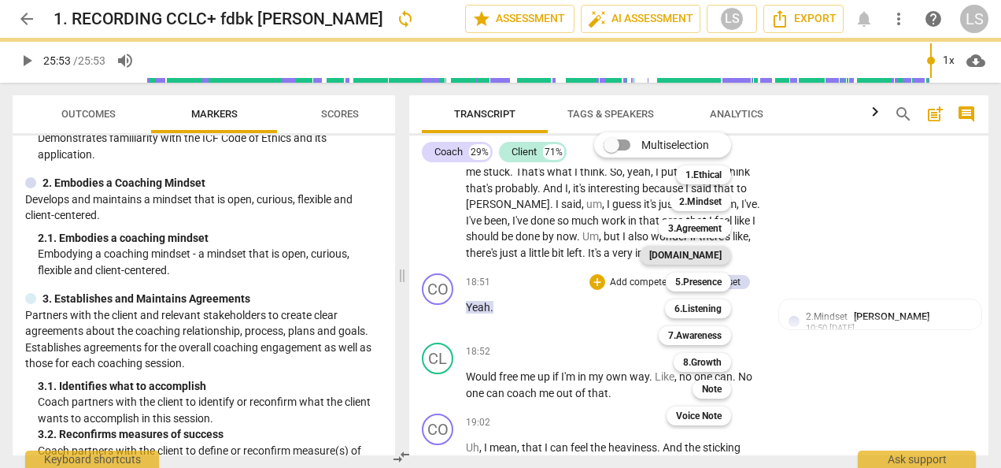
click at [722, 260] on b "[DOMAIN_NAME]" at bounding box center [685, 255] width 72 height 19
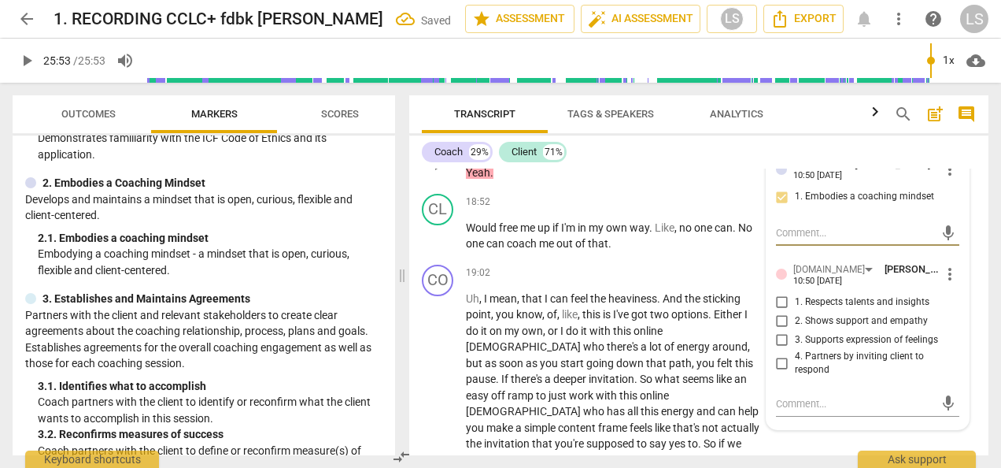
scroll to position [5791, 0]
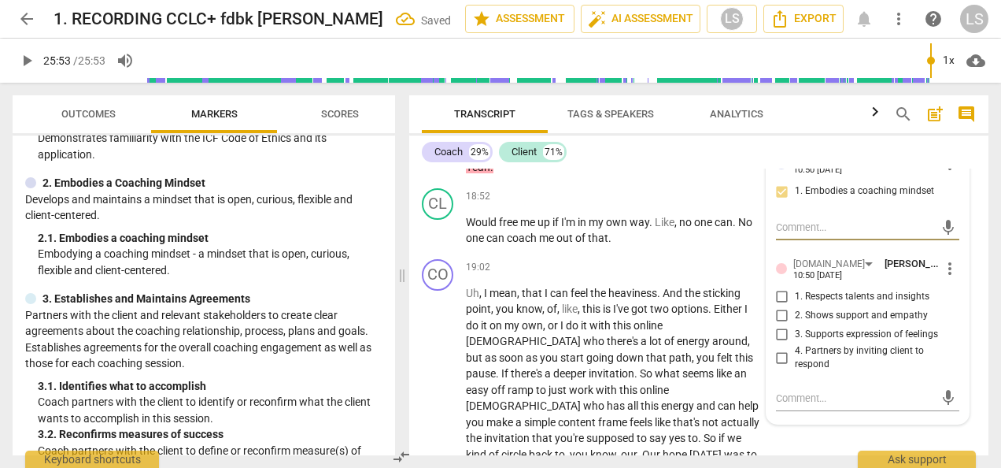
drag, startPoint x: 782, startPoint y: 331, endPoint x: 794, endPoint y: 330, distance: 11.0
click at [782, 331] on input "3. Supports expression of feelings" at bounding box center [782, 334] width 25 height 19
click at [669, 263] on div "+" at bounding box center [665, 268] width 16 height 16
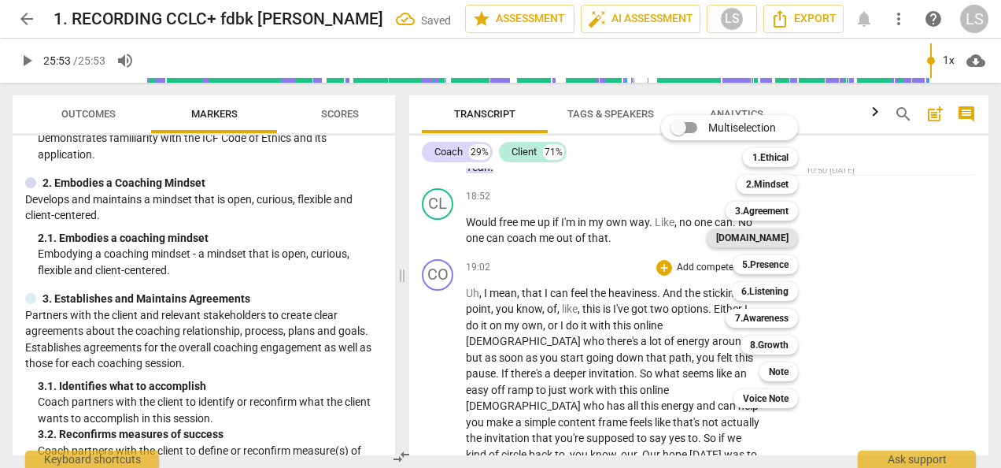
click at [771, 242] on b "[DOMAIN_NAME]" at bounding box center [752, 237] width 72 height 19
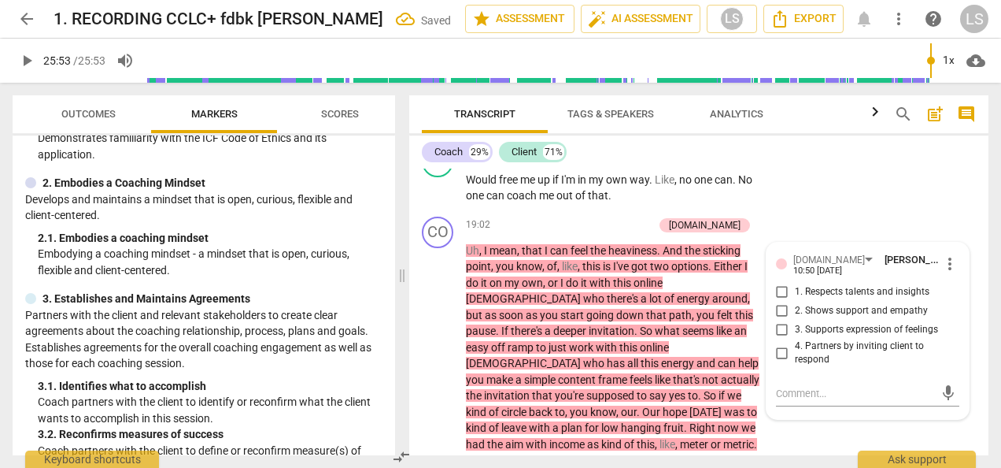
scroll to position [5842, 0]
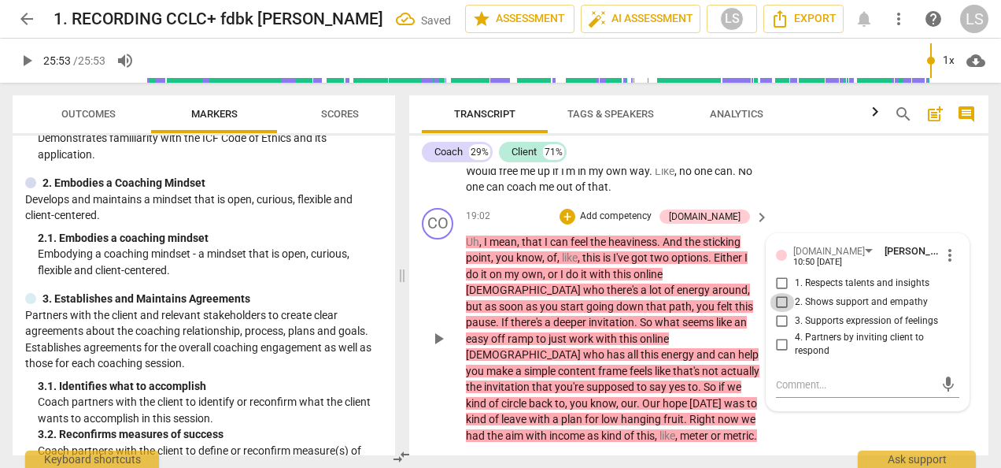
click at [782, 295] on input "2. Shows support and empathy" at bounding box center [782, 302] width 25 height 19
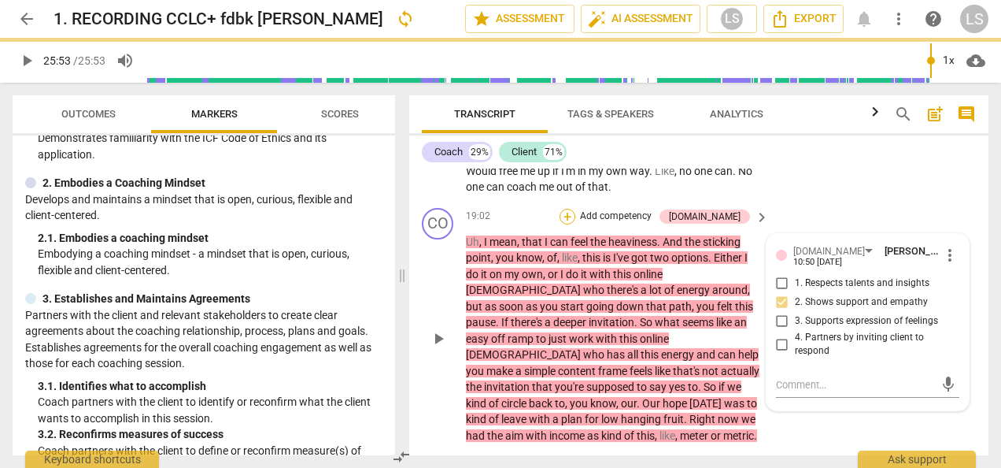
click at [575, 209] on div "+" at bounding box center [568, 217] width 16 height 16
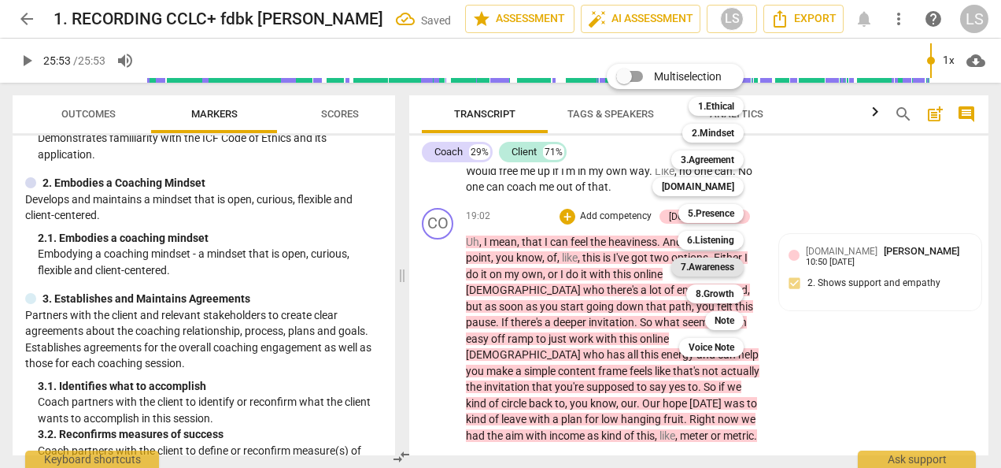
click at [715, 263] on b "7.Awareness" at bounding box center [708, 266] width 54 height 19
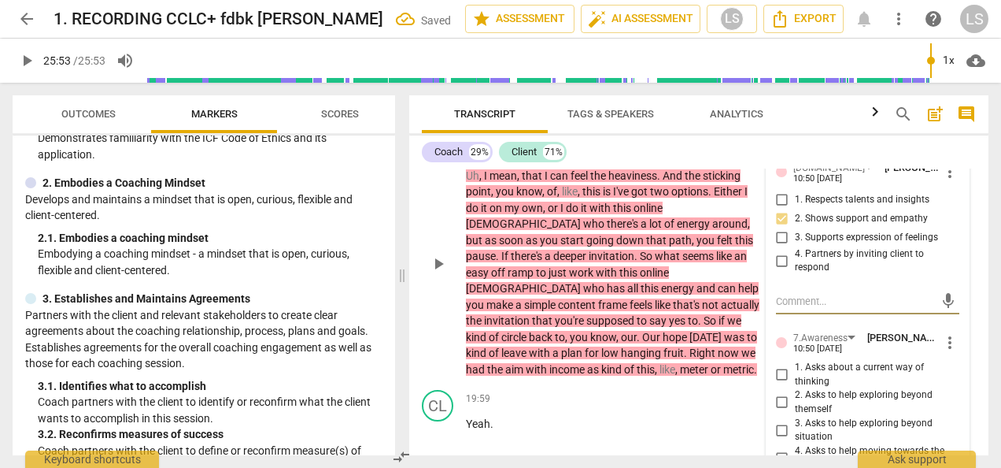
scroll to position [5999, 0]
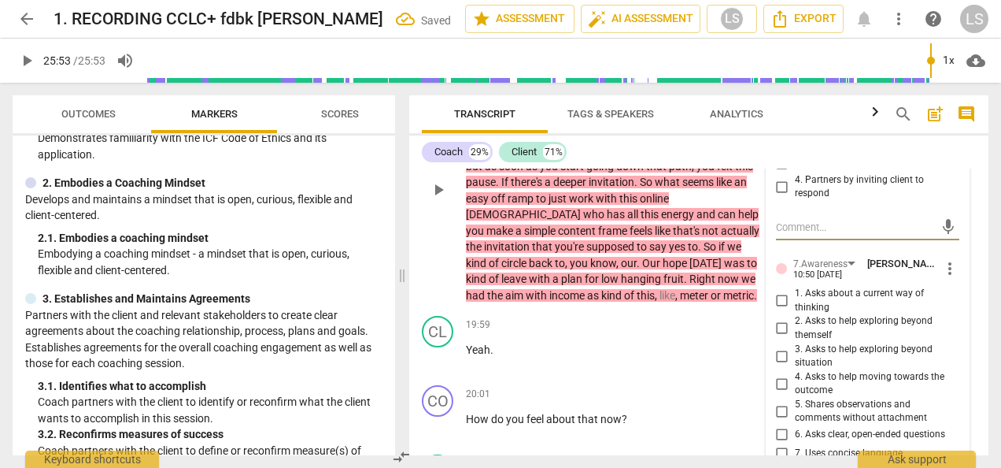
click at [782, 408] on input "5. Shares observations and comments without attachment" at bounding box center [782, 410] width 25 height 19
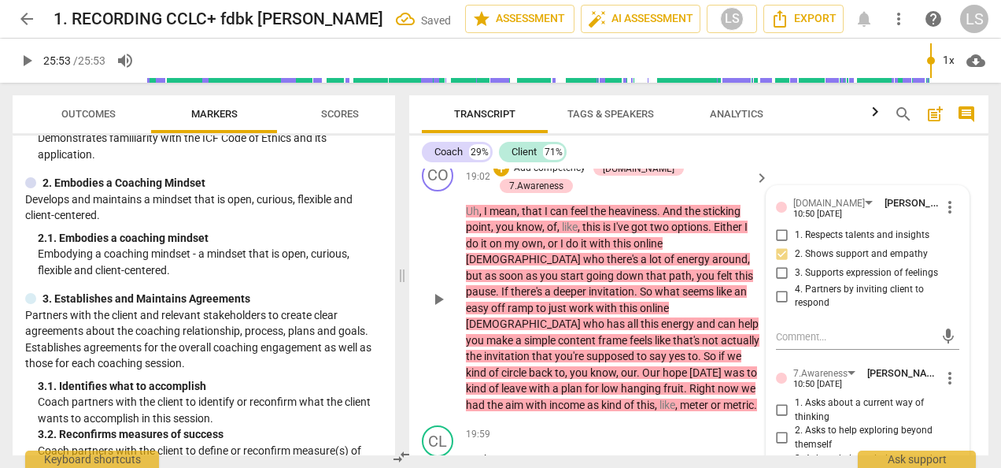
scroll to position [5842, 0]
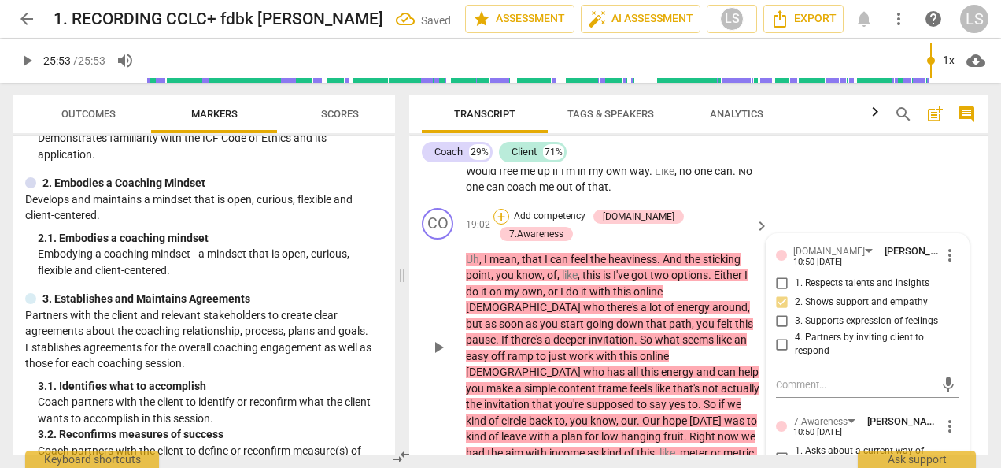
click at [509, 209] on div "+" at bounding box center [502, 217] width 16 height 16
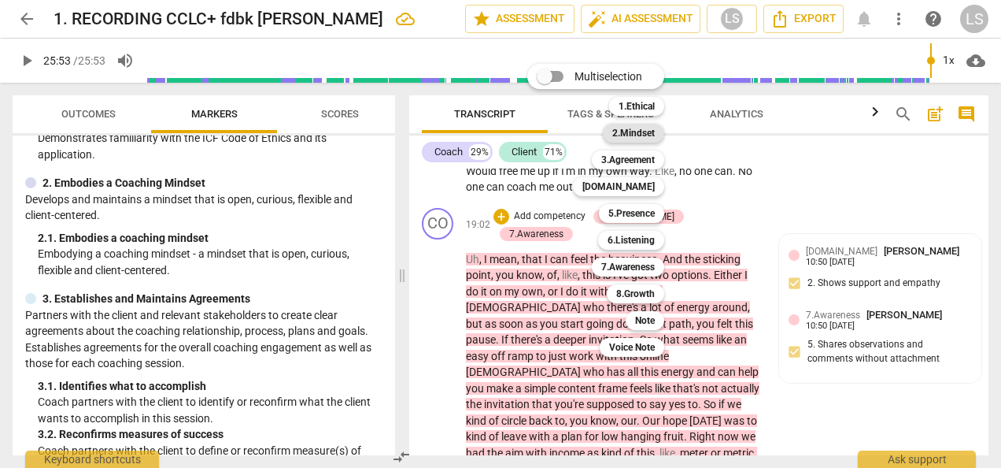
click at [649, 133] on b "2.Mindset" at bounding box center [633, 133] width 43 height 19
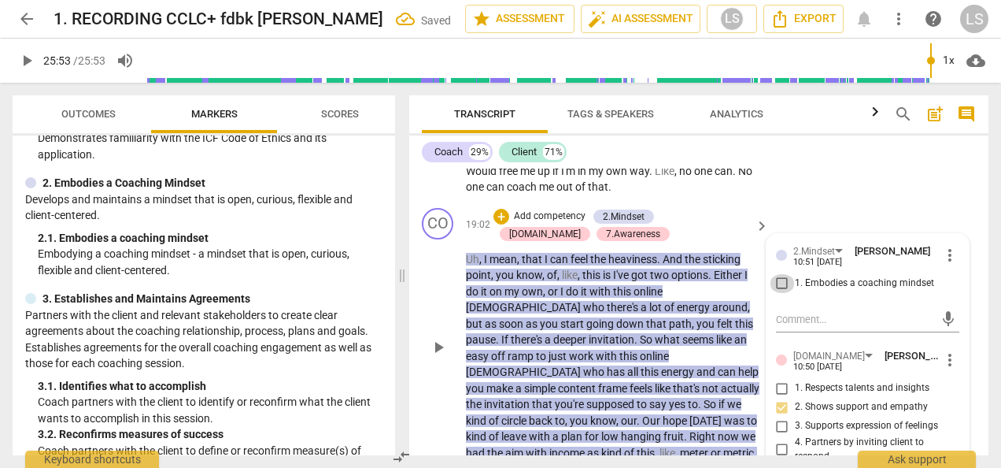
click at [787, 278] on input "1. Embodies a coaching mindset" at bounding box center [782, 283] width 25 height 19
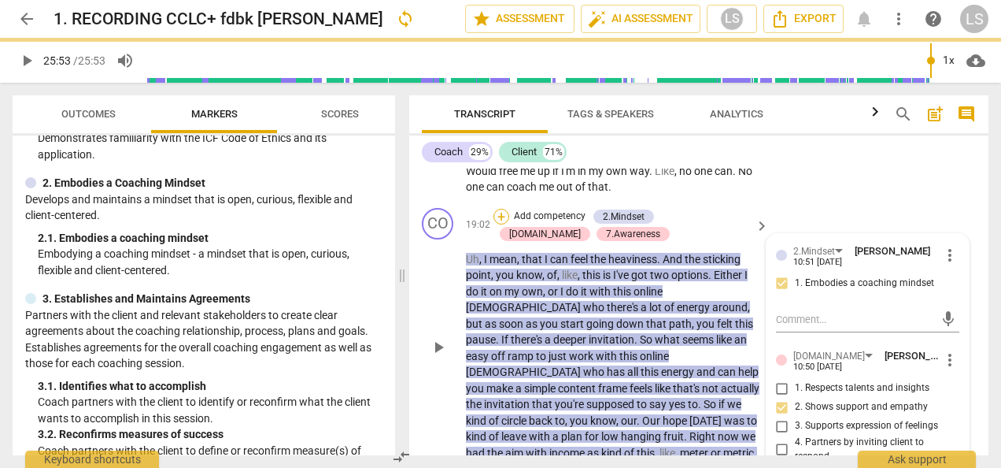
click at [498, 209] on div "+" at bounding box center [502, 217] width 16 height 16
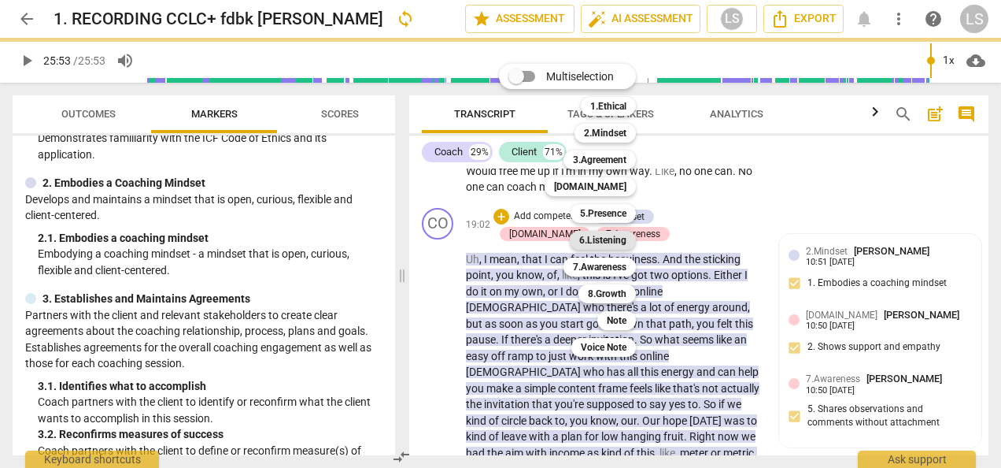
click at [619, 242] on b "6.Listening" at bounding box center [602, 240] width 47 height 19
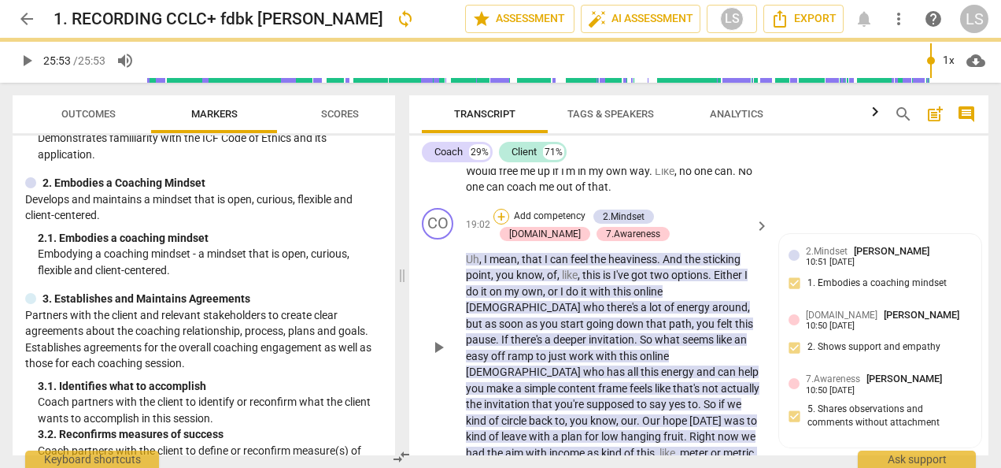
click at [498, 211] on div "+" at bounding box center [502, 217] width 16 height 16
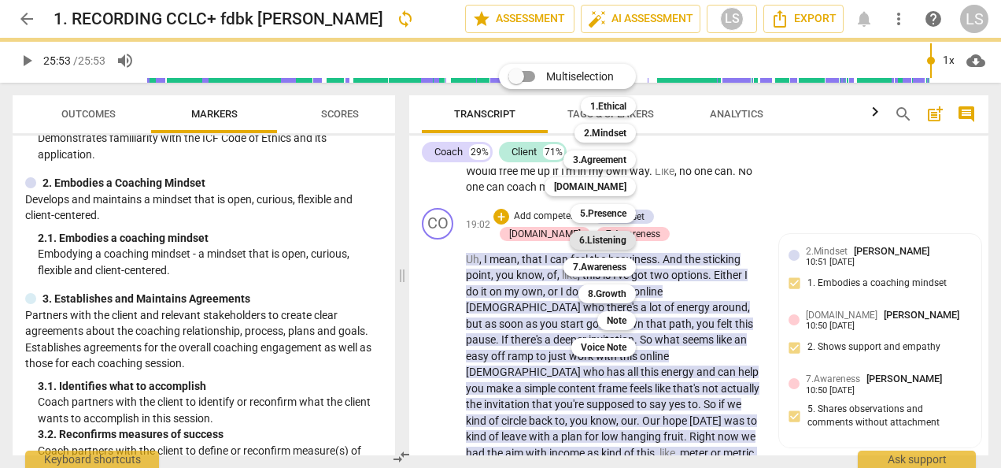
click at [583, 242] on b "6.Listening" at bounding box center [602, 240] width 47 height 19
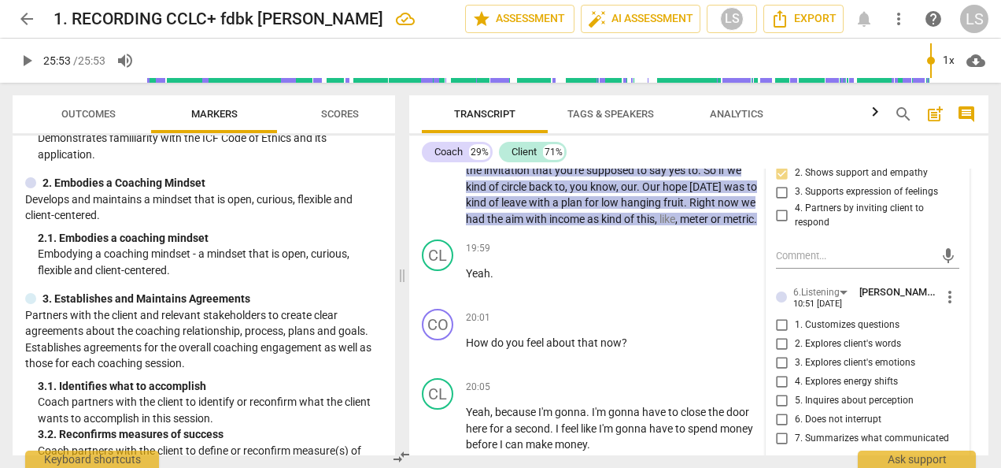
scroll to position [6078, 0]
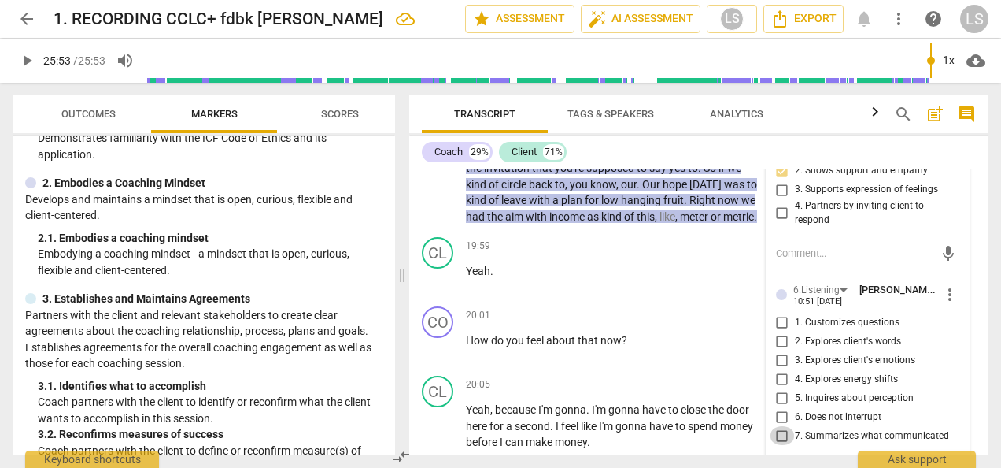
click at [779, 433] on input "7. Summarizes what communicated" at bounding box center [782, 435] width 25 height 19
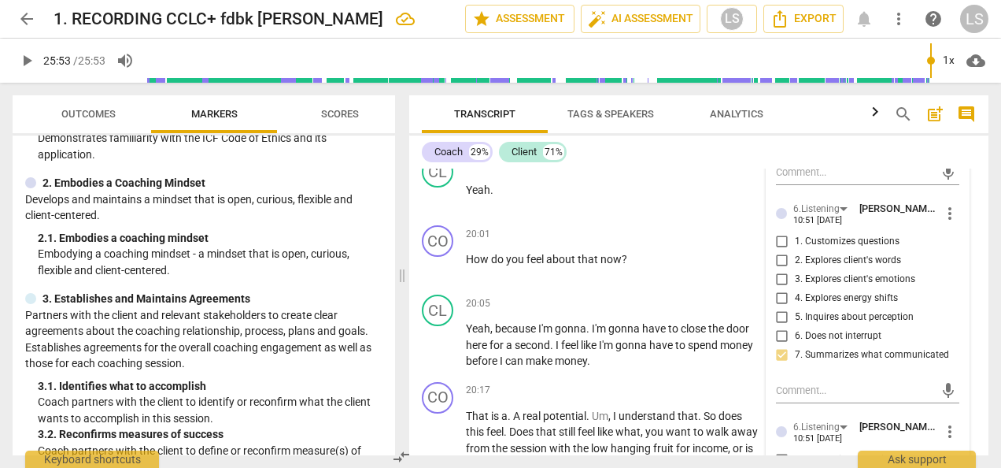
scroll to position [6235, 0]
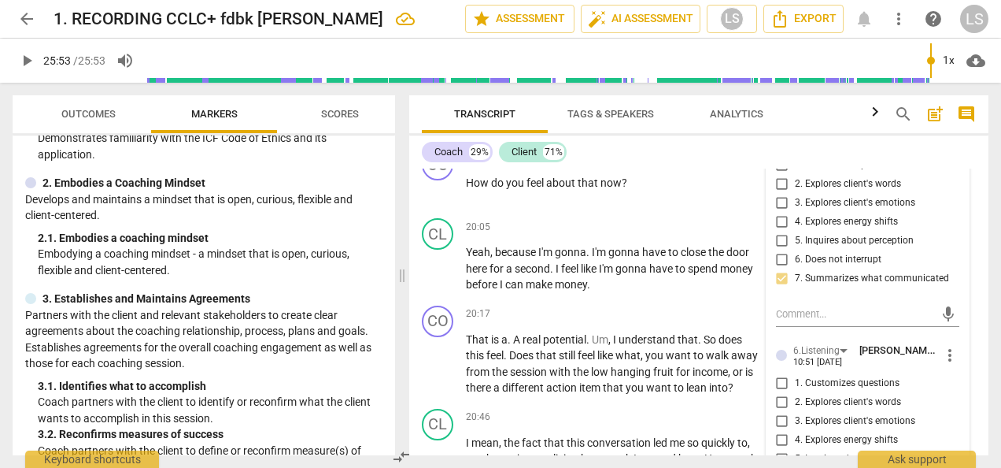
click at [941, 354] on span "more_vert" at bounding box center [950, 355] width 19 height 19
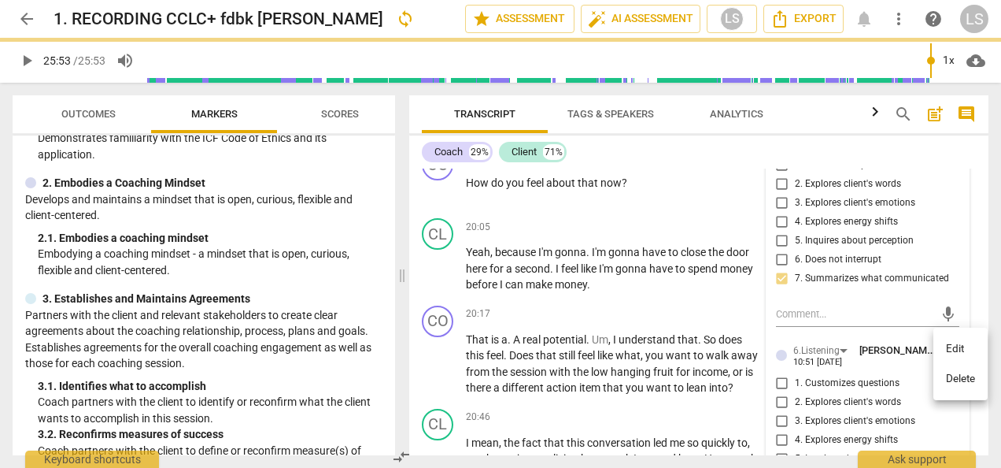
click at [951, 383] on li "Delete" at bounding box center [961, 379] width 54 height 30
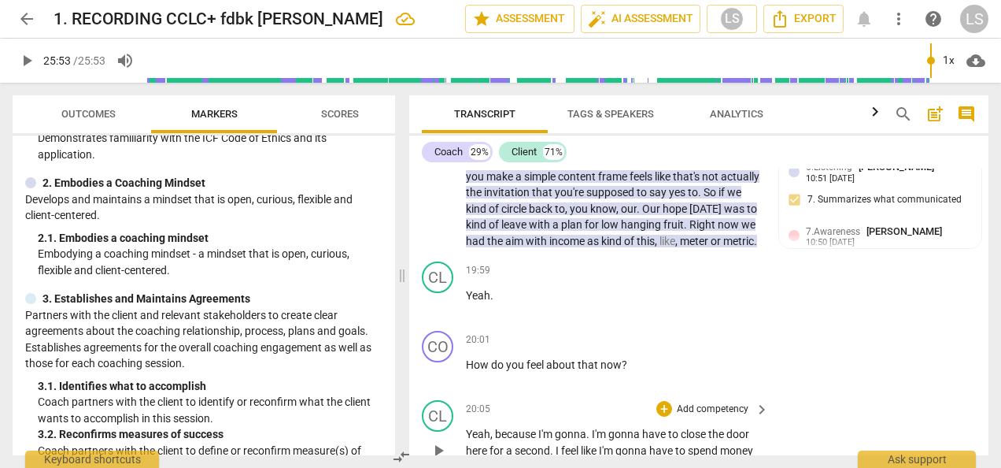
scroll to position [6078, 0]
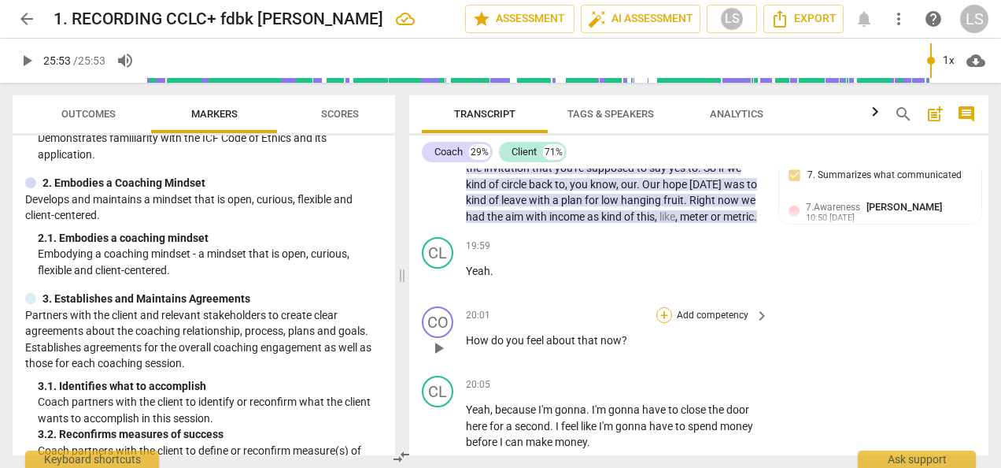
click at [661, 307] on div "+" at bounding box center [665, 315] width 16 height 16
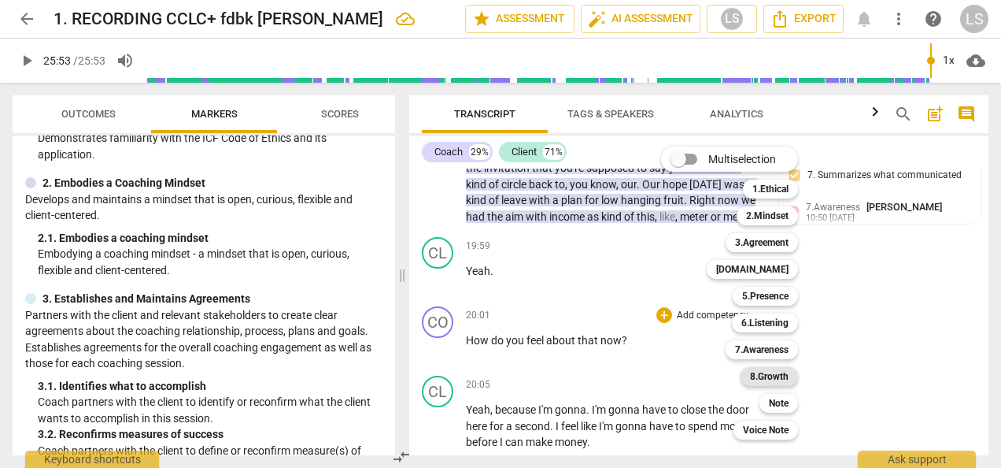
click at [773, 375] on b "8.Growth" at bounding box center [769, 376] width 39 height 19
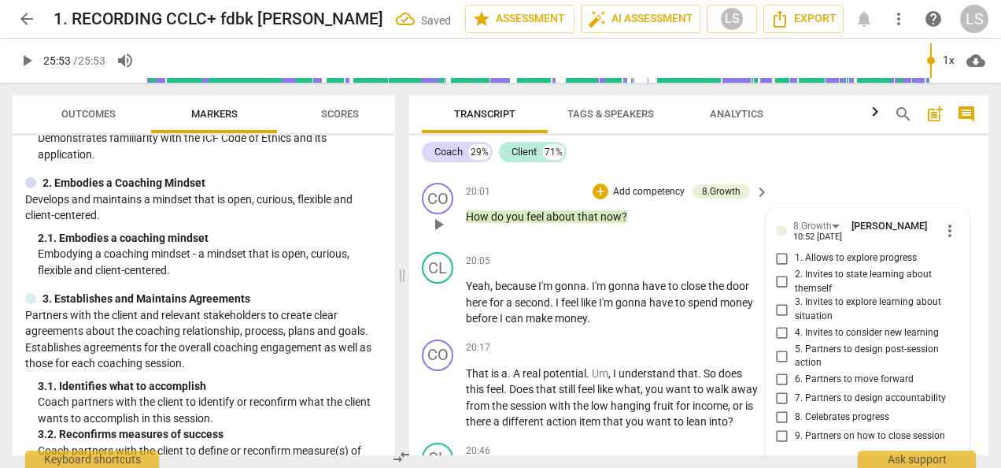
scroll to position [6182, 0]
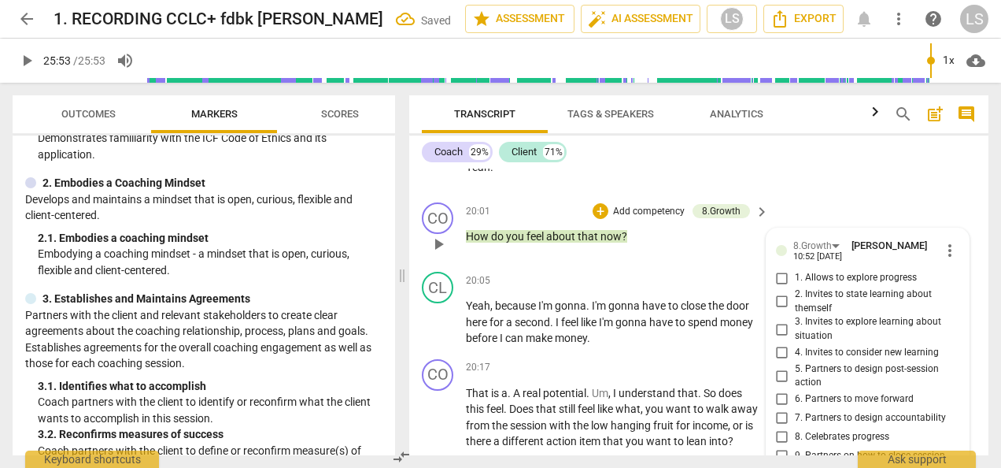
click at [775, 268] on input "1. Allows to explore progress" at bounding box center [782, 277] width 25 height 19
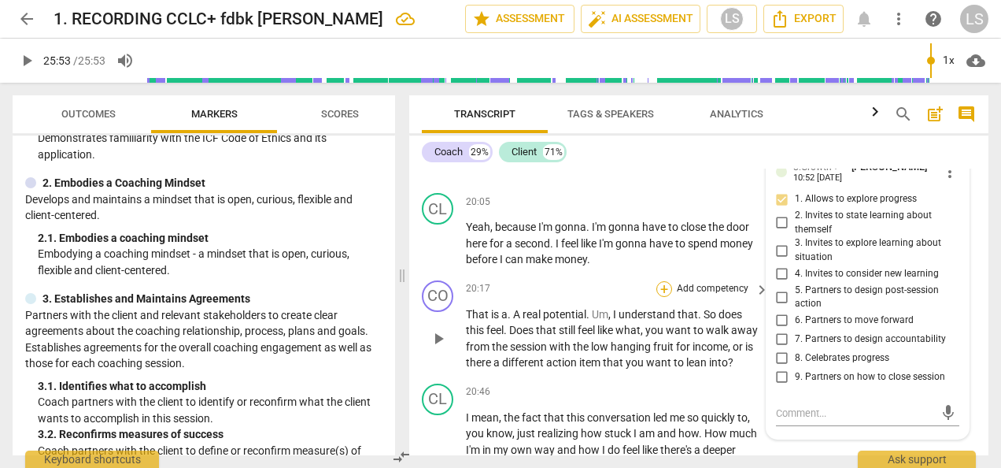
click at [663, 281] on div "+" at bounding box center [665, 289] width 16 height 16
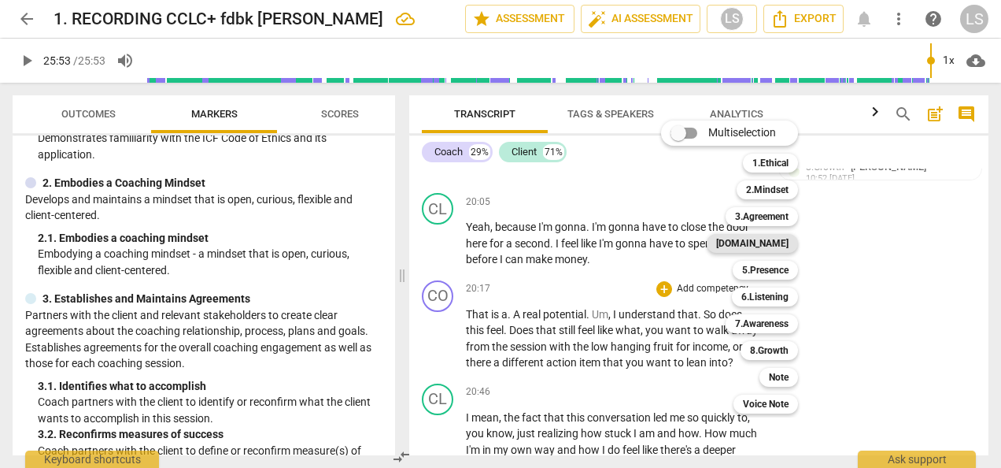
click at [773, 249] on b "[DOMAIN_NAME]" at bounding box center [752, 243] width 72 height 19
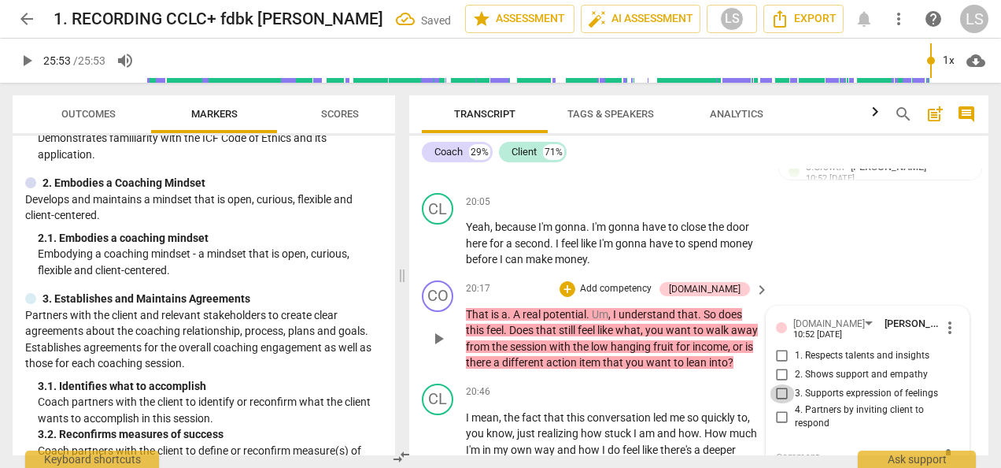
click at [776, 384] on input "3. Supports expression of feelings" at bounding box center [782, 393] width 25 height 19
click at [575, 281] on div "+" at bounding box center [568, 289] width 16 height 16
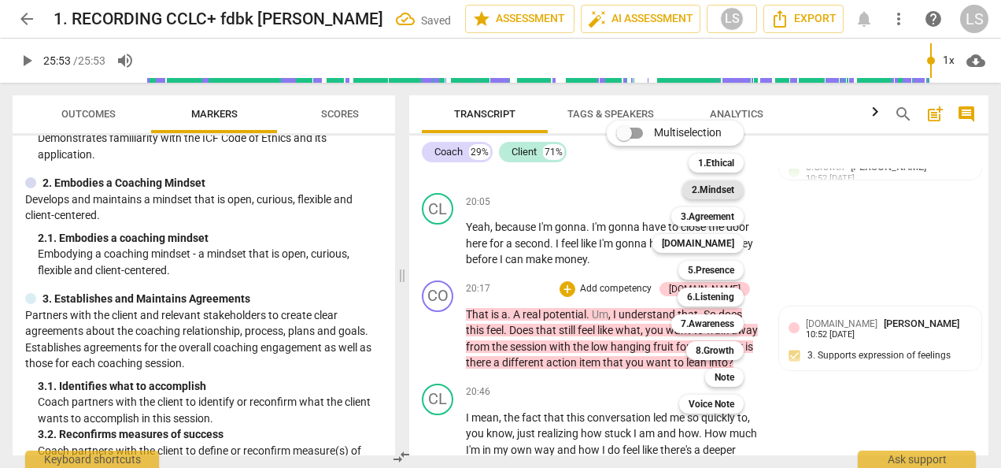
click at [731, 192] on b "2.Mindset" at bounding box center [713, 189] width 43 height 19
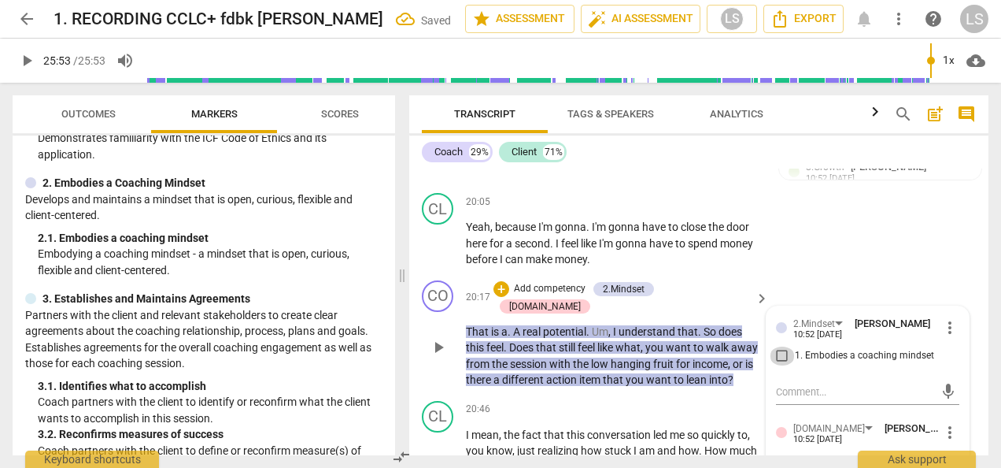
click at [782, 346] on input "1. Embodies a coaching mindset" at bounding box center [782, 355] width 25 height 19
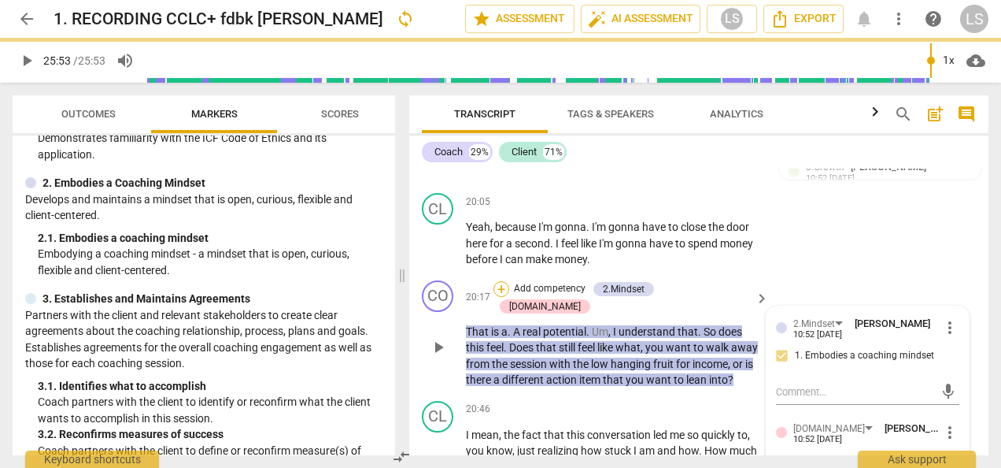
click at [509, 281] on div "+" at bounding box center [502, 289] width 16 height 16
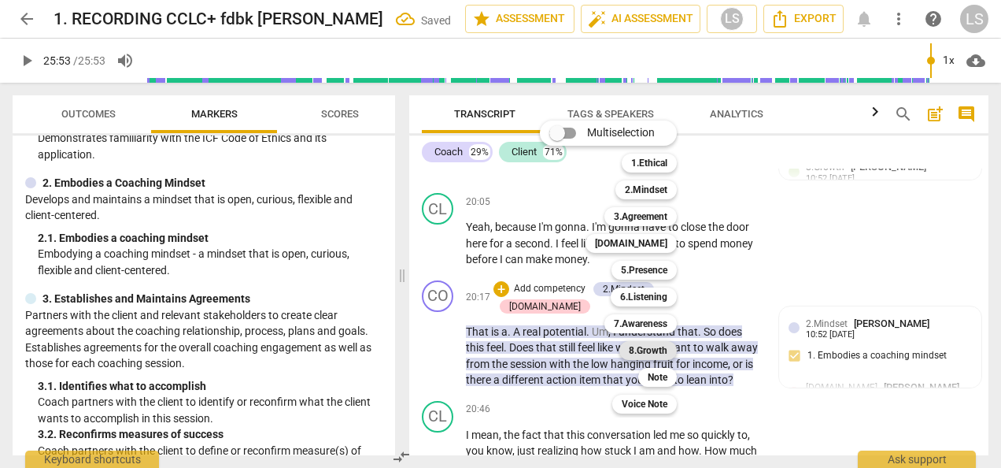
click at [642, 346] on b "8.Growth" at bounding box center [648, 350] width 39 height 19
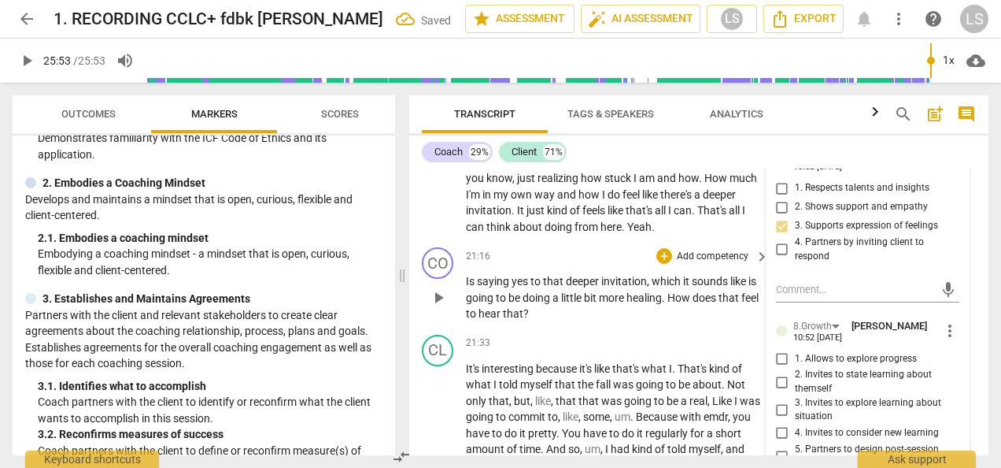
scroll to position [6654, 0]
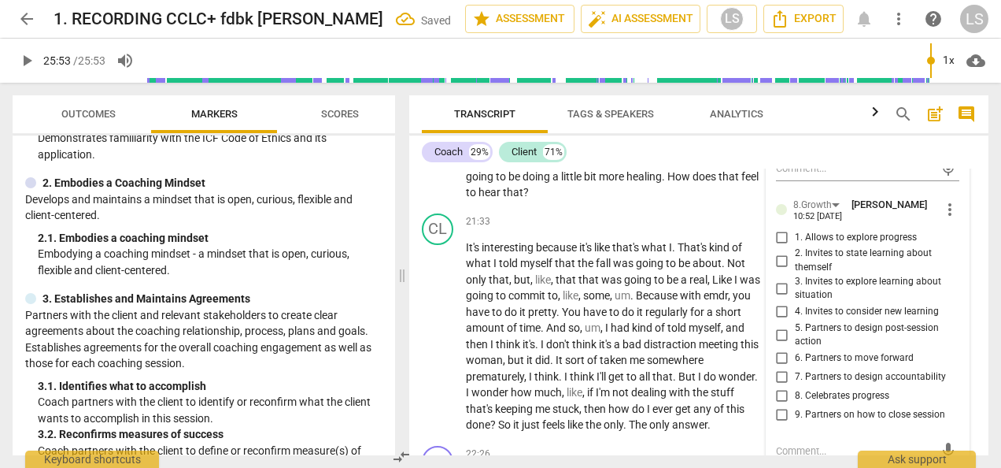
click at [781, 325] on input "5. Partners to design post-session action" at bounding box center [782, 334] width 25 height 19
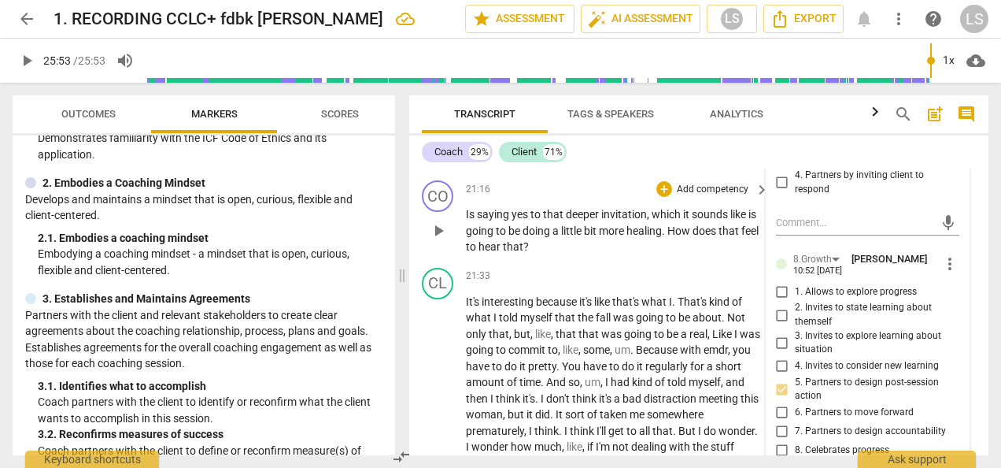
scroll to position [6576, 0]
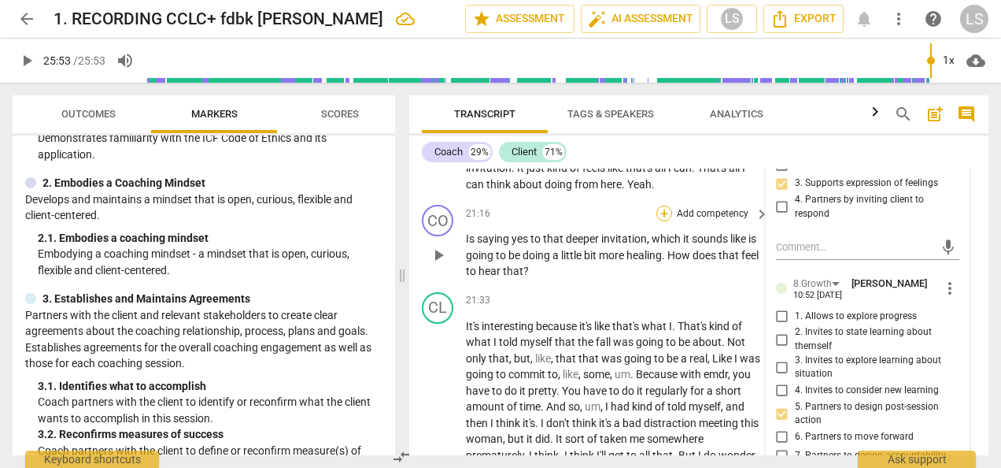
click at [664, 209] on div "+" at bounding box center [665, 213] width 16 height 16
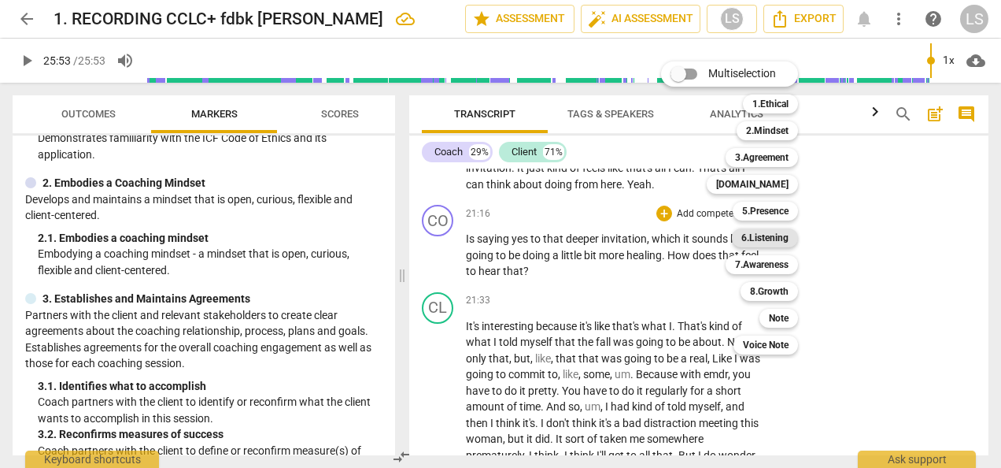
click at [756, 241] on b "6.Listening" at bounding box center [765, 237] width 47 height 19
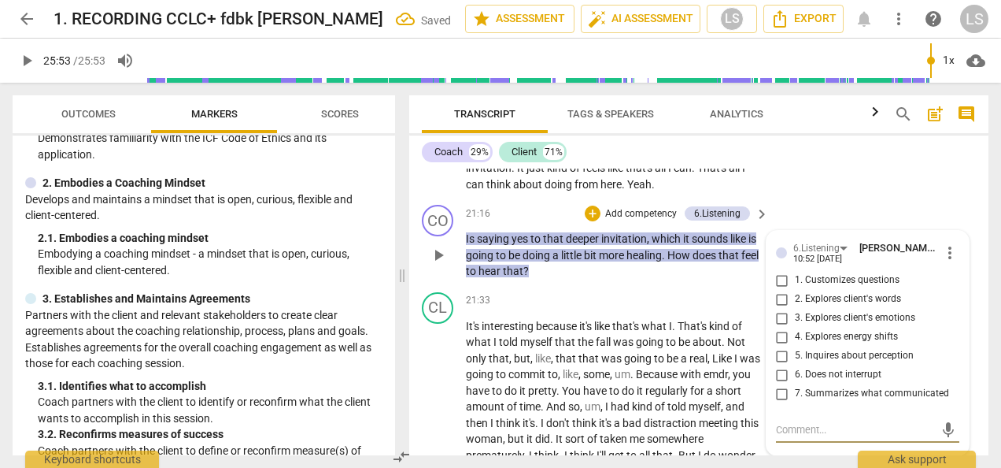
click at [780, 386] on input "7. Summarizes what communicated" at bounding box center [782, 393] width 25 height 19
click at [590, 213] on div "+" at bounding box center [593, 213] width 16 height 16
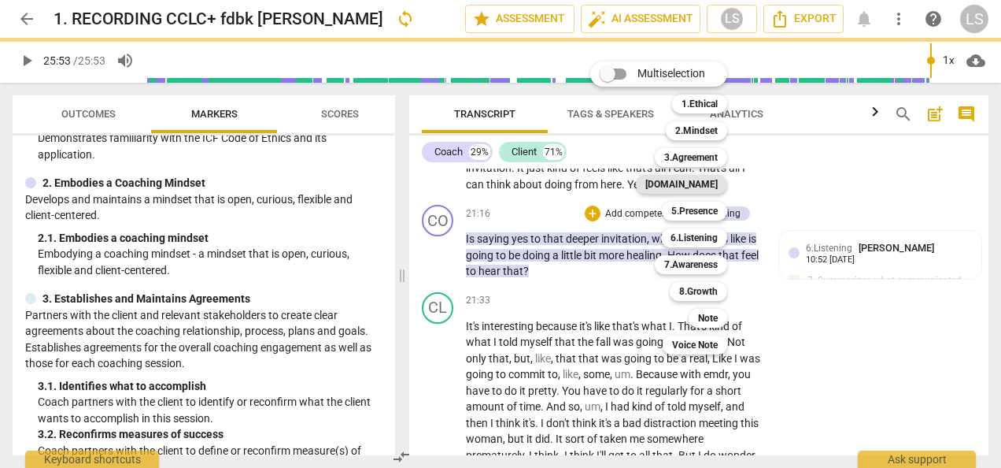
click at [701, 183] on b "[DOMAIN_NAME]" at bounding box center [682, 184] width 72 height 19
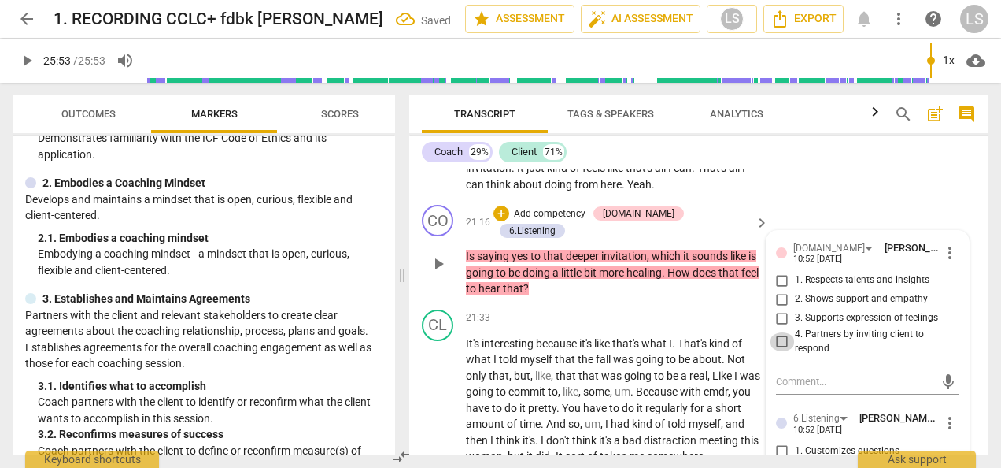
click at [778, 335] on input "4. Partners by inviting client to respond" at bounding box center [782, 341] width 25 height 19
click at [509, 205] on div "+" at bounding box center [502, 213] width 16 height 16
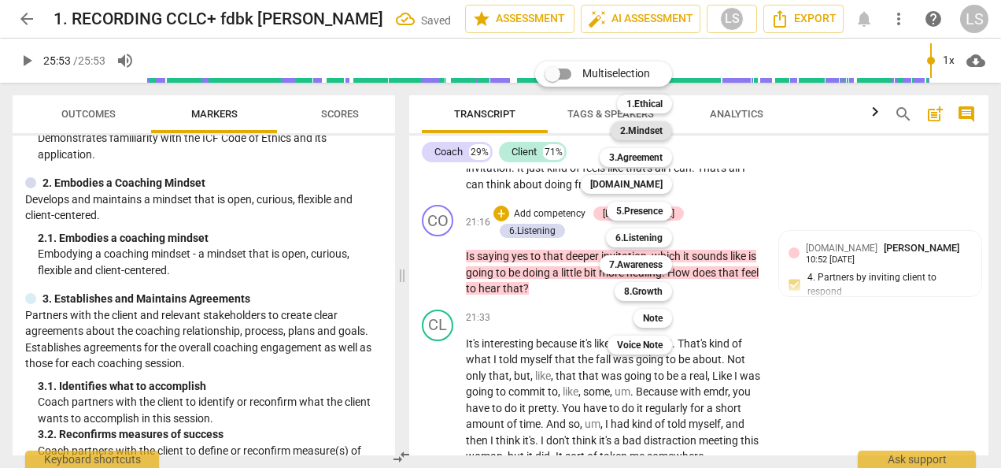
click at [647, 126] on b "2.Mindset" at bounding box center [641, 130] width 43 height 19
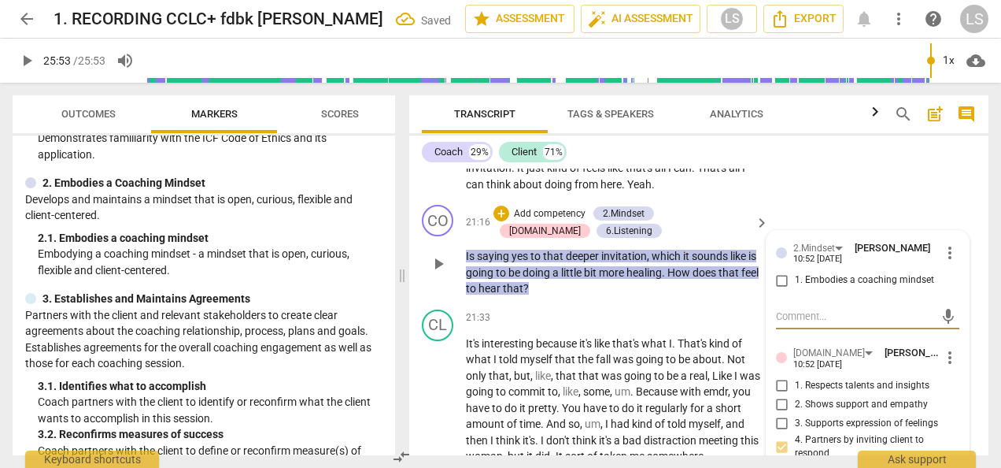
click at [778, 273] on input "1. Embodies a coaching mindset" at bounding box center [782, 280] width 25 height 19
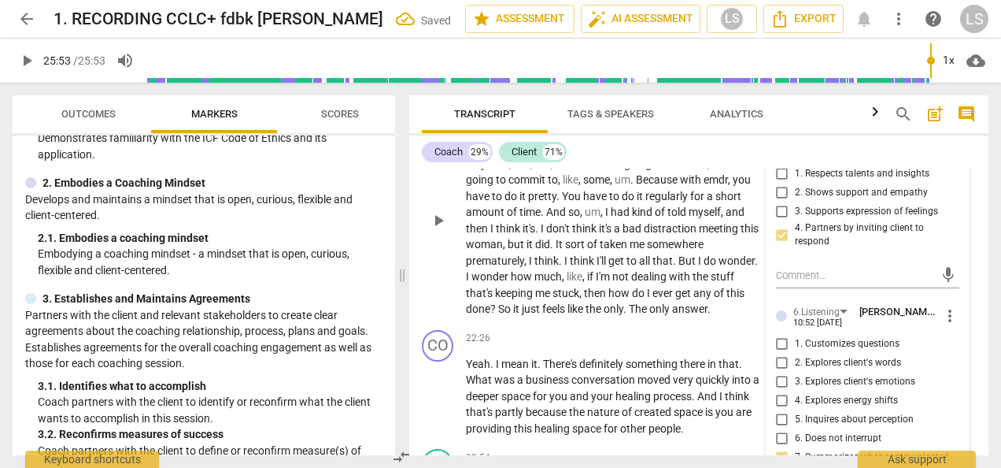
scroll to position [6812, 0]
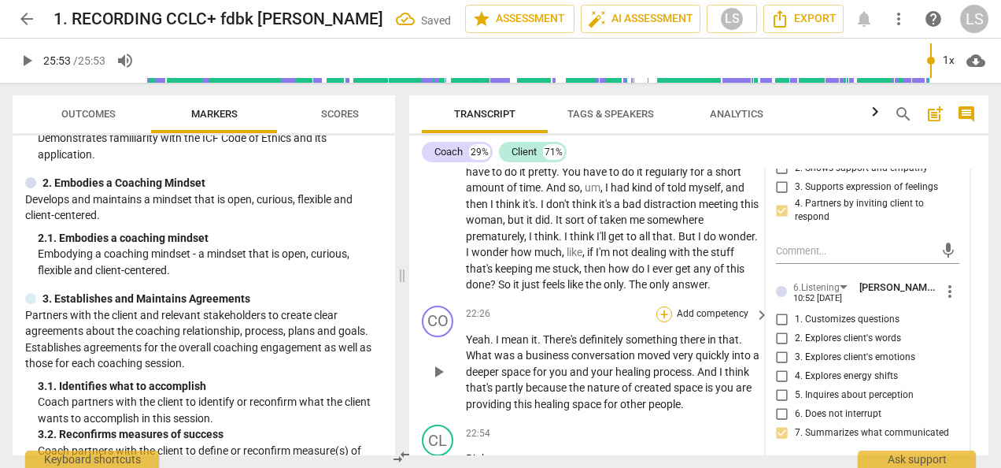
click at [661, 306] on div "+" at bounding box center [665, 314] width 16 height 16
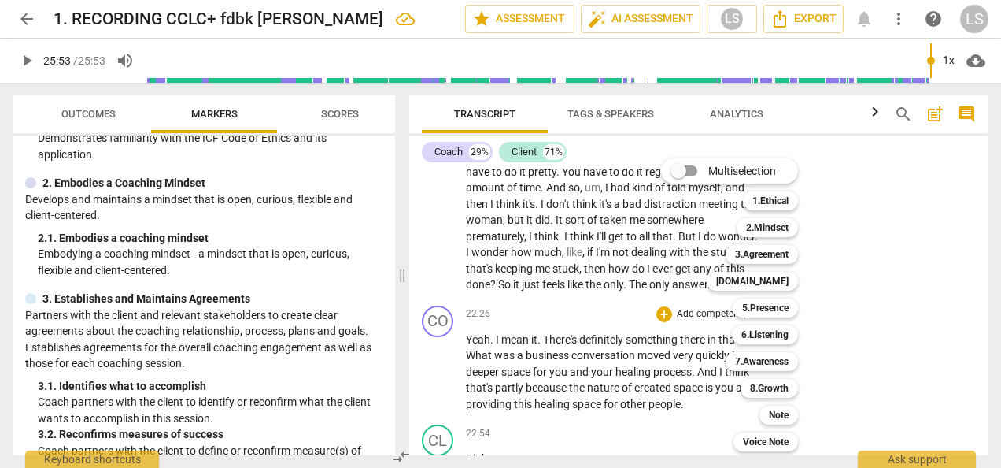
drag, startPoint x: 765, startPoint y: 228, endPoint x: 743, endPoint y: 242, distance: 26.2
click at [764, 228] on b "2.Mindset" at bounding box center [767, 227] width 43 height 19
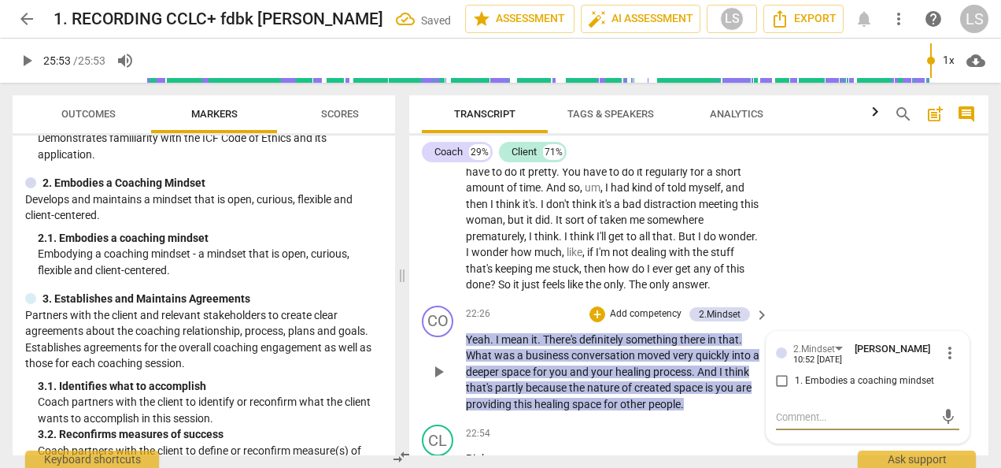
drag, startPoint x: 781, startPoint y: 373, endPoint x: 765, endPoint y: 361, distance: 20.2
click at [781, 372] on input "1. Embodies a coaching mindset" at bounding box center [782, 381] width 25 height 19
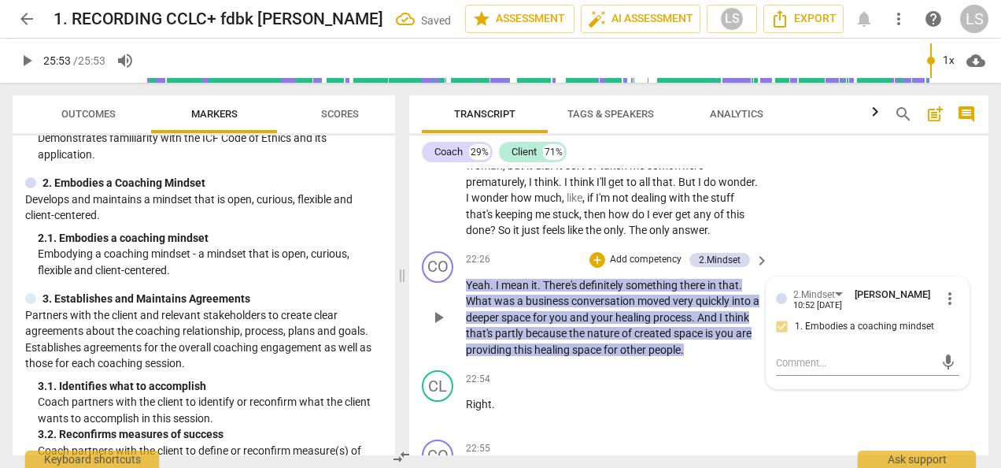
scroll to position [6890, 0]
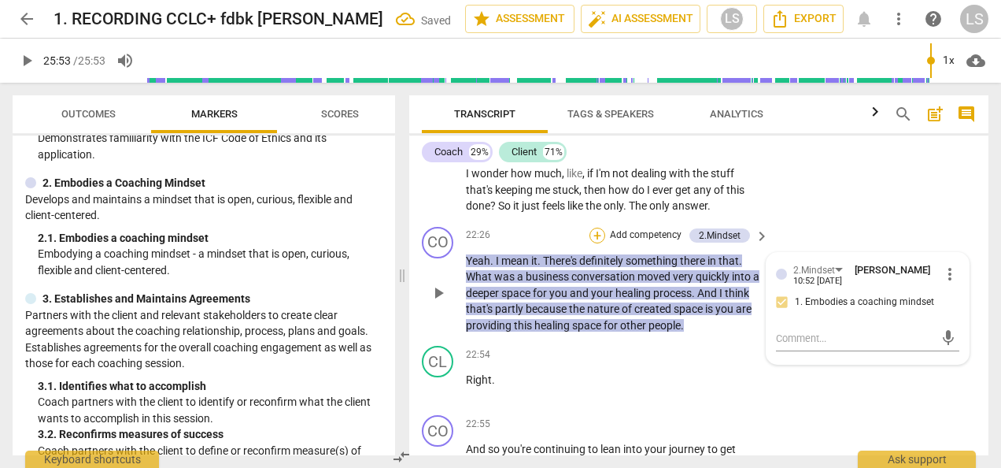
click at [595, 231] on div "+" at bounding box center [598, 236] width 16 height 16
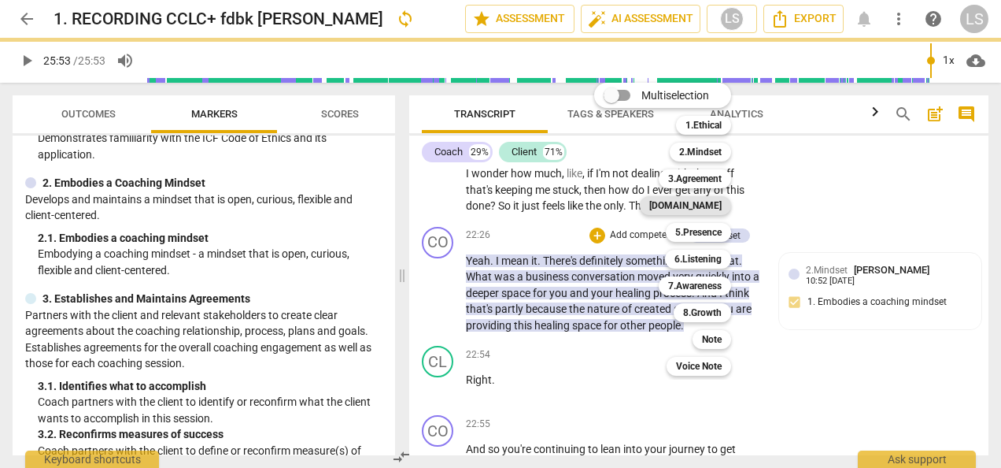
click at [703, 212] on b "[DOMAIN_NAME]" at bounding box center [685, 205] width 72 height 19
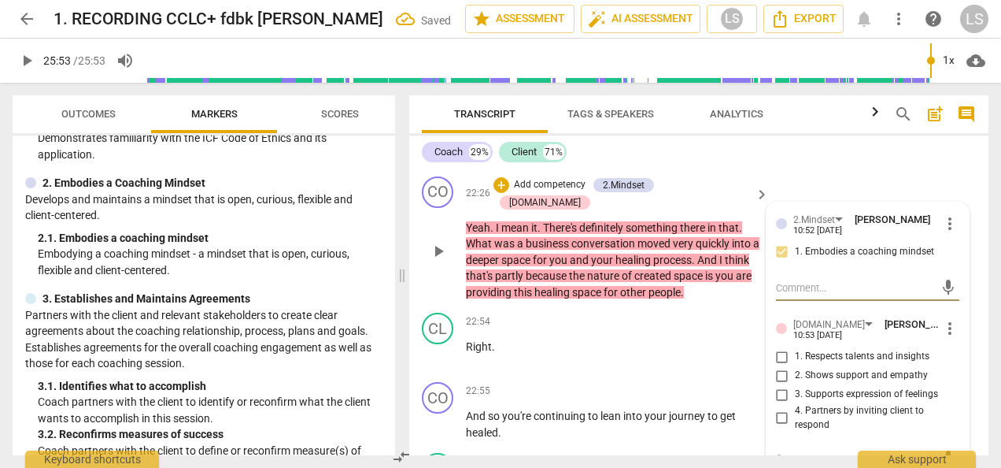
scroll to position [6969, 0]
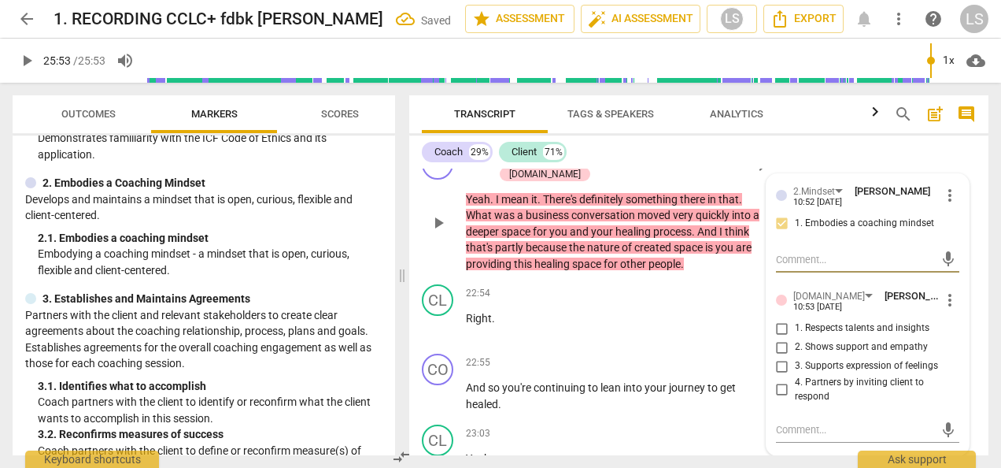
click at [778, 322] on input "1. Respects talents and insights" at bounding box center [782, 328] width 25 height 19
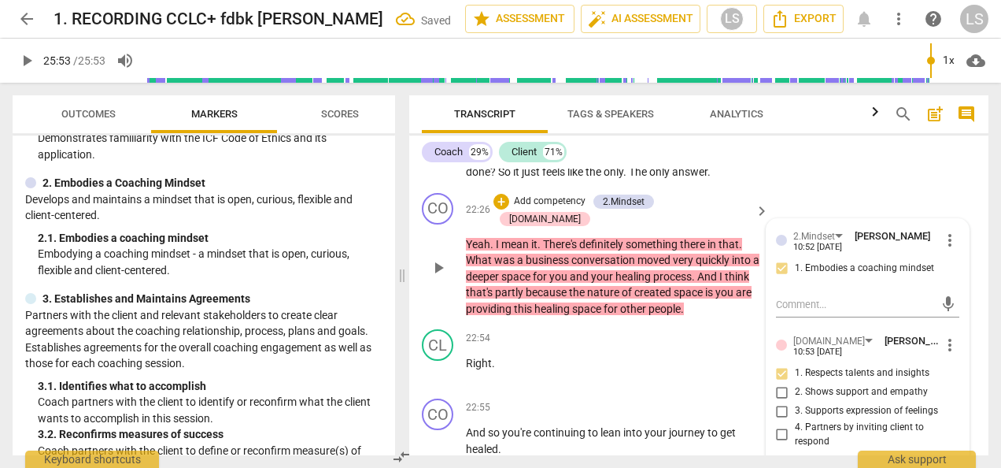
scroll to position [6890, 0]
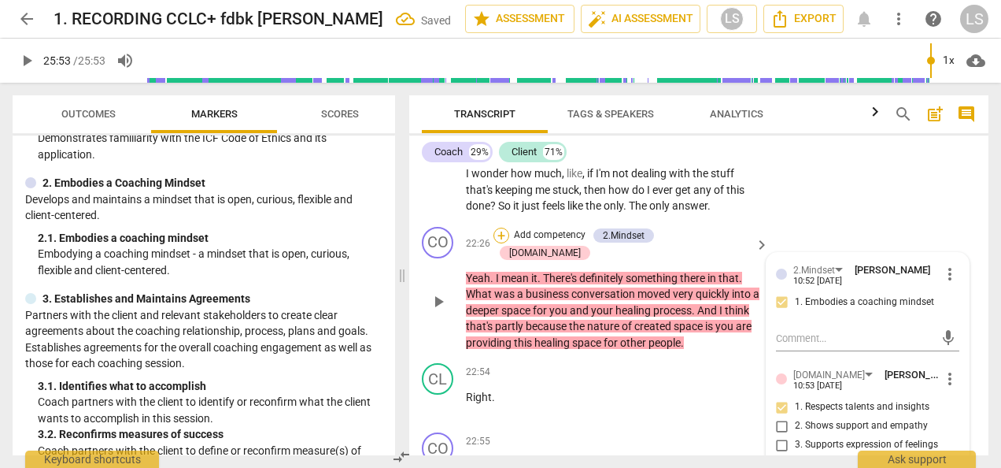
click at [509, 230] on div "+" at bounding box center [502, 236] width 16 height 16
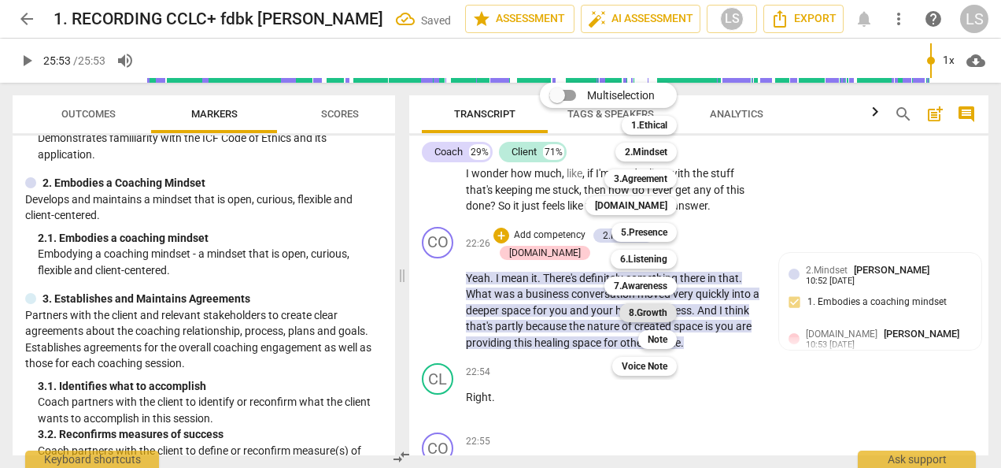
click at [657, 308] on b "8.Growth" at bounding box center [648, 312] width 39 height 19
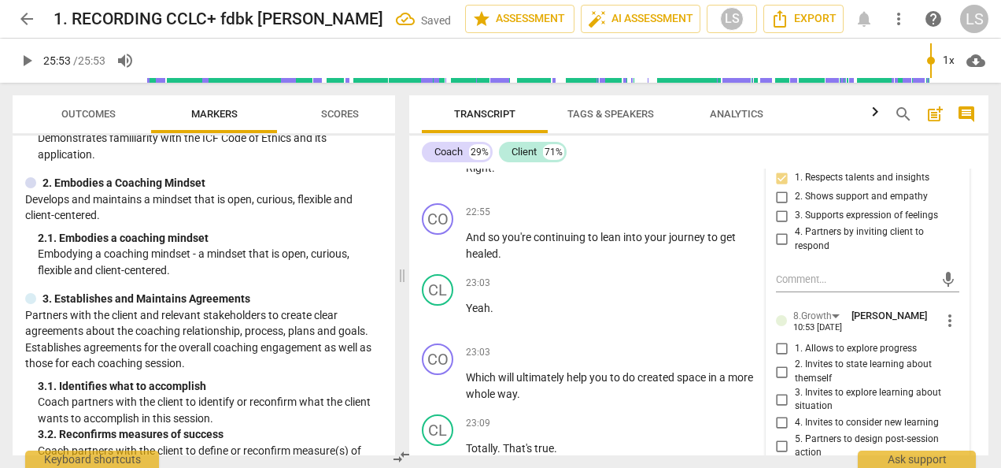
scroll to position [7205, 0]
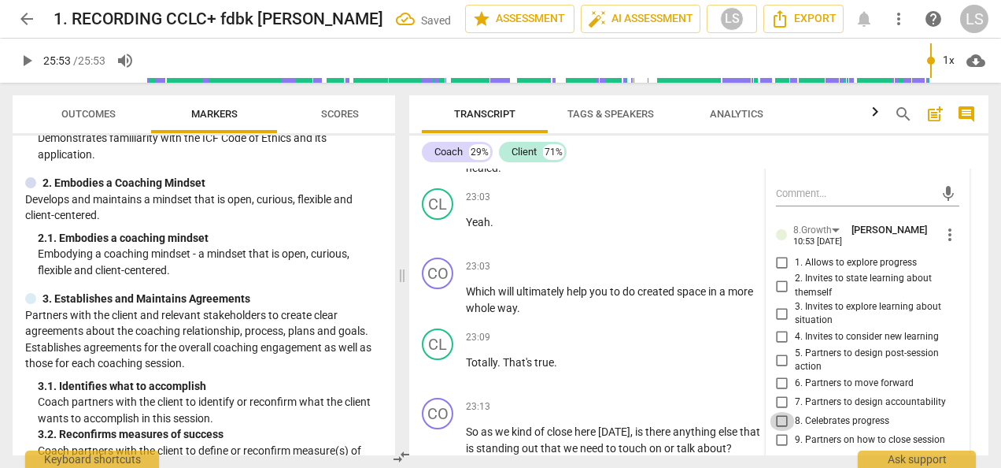
click at [778, 413] on input "8. Celebrates progress" at bounding box center [782, 421] width 25 height 19
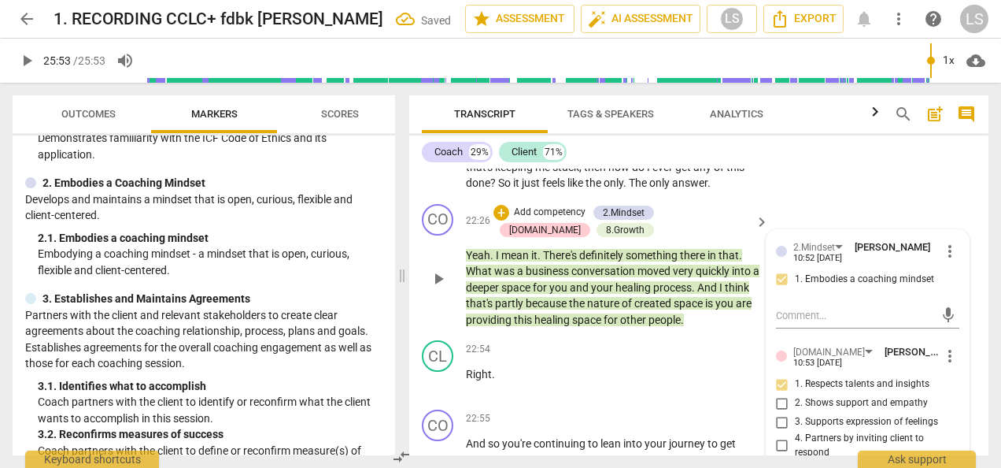
scroll to position [6890, 0]
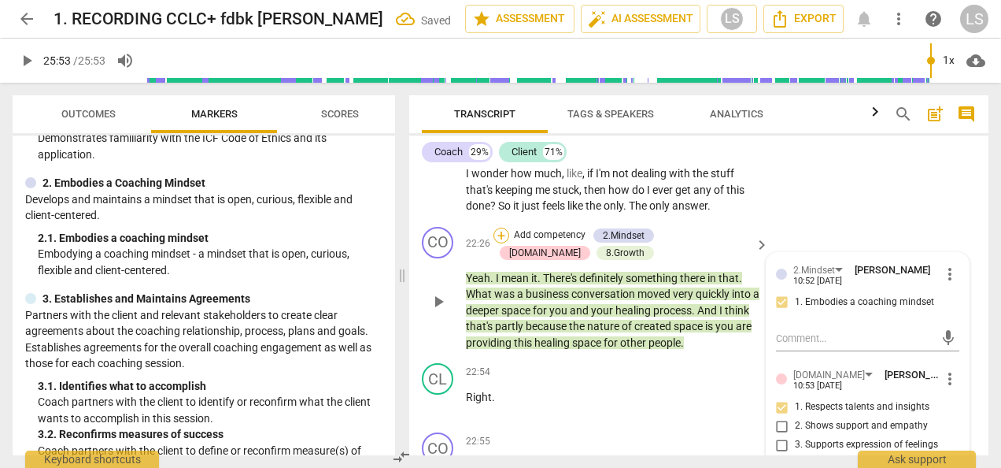
click at [499, 228] on div "+" at bounding box center [502, 236] width 16 height 16
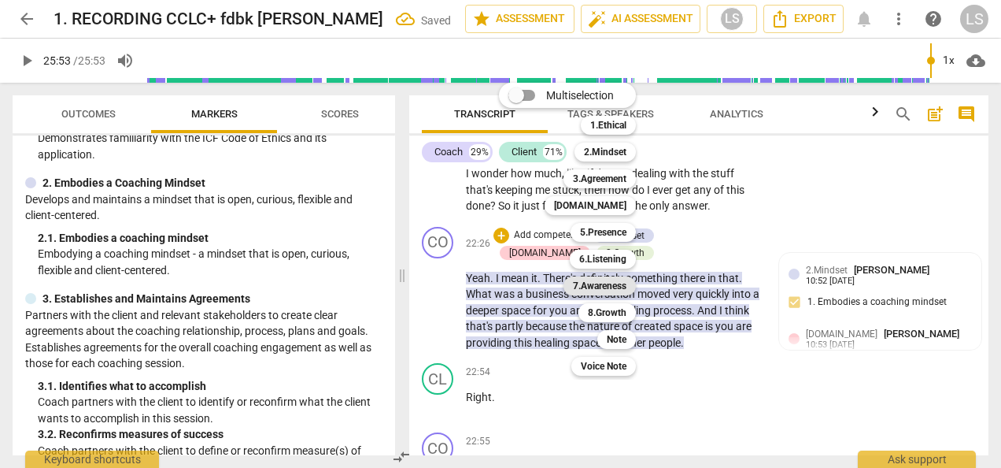
click at [595, 280] on b "7.Awareness" at bounding box center [600, 285] width 54 height 19
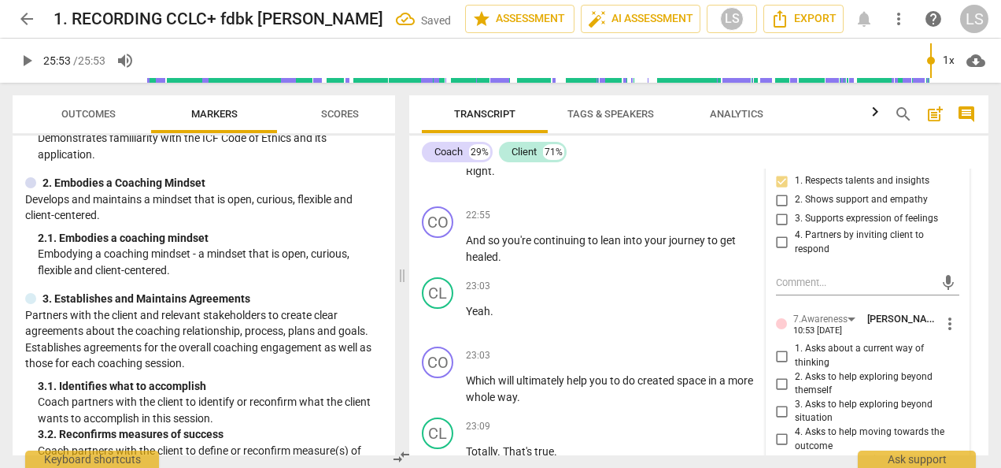
scroll to position [7205, 0]
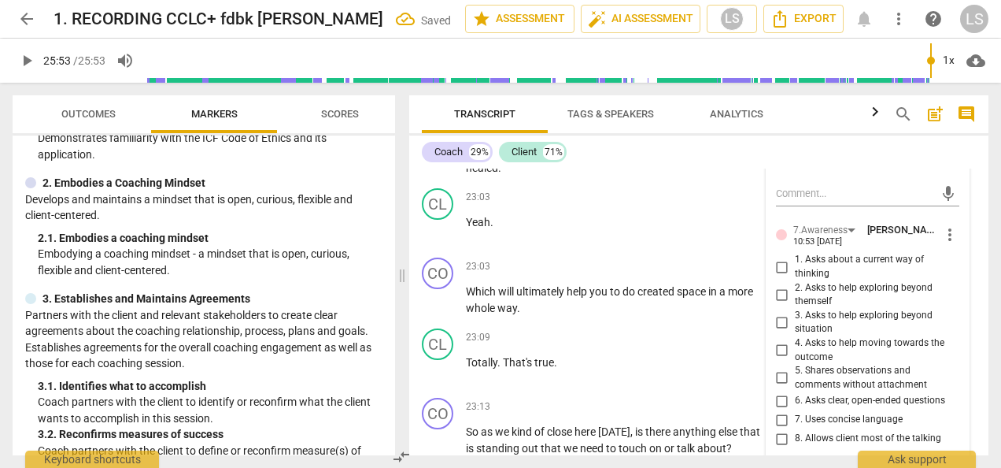
click at [779, 372] on input "5. Shares observations and comments without attachment" at bounding box center [782, 377] width 25 height 19
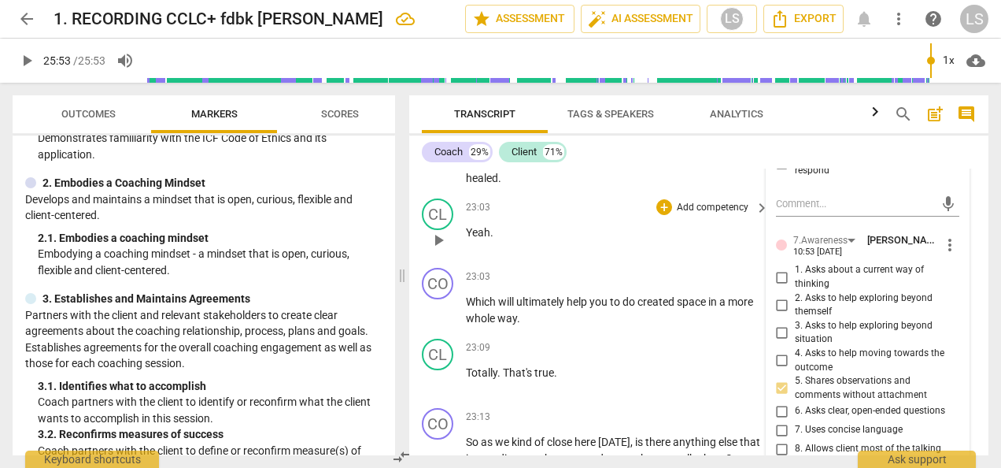
scroll to position [7363, 0]
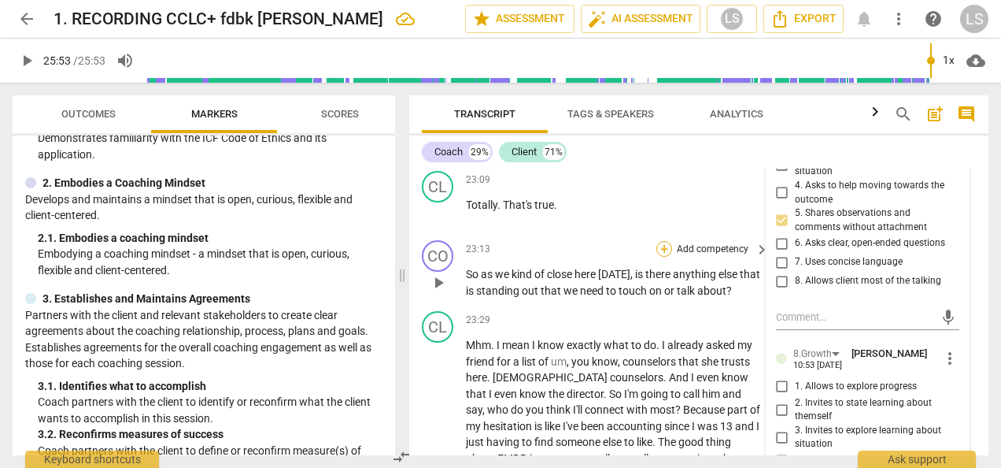
click at [661, 248] on div "+" at bounding box center [665, 249] width 16 height 16
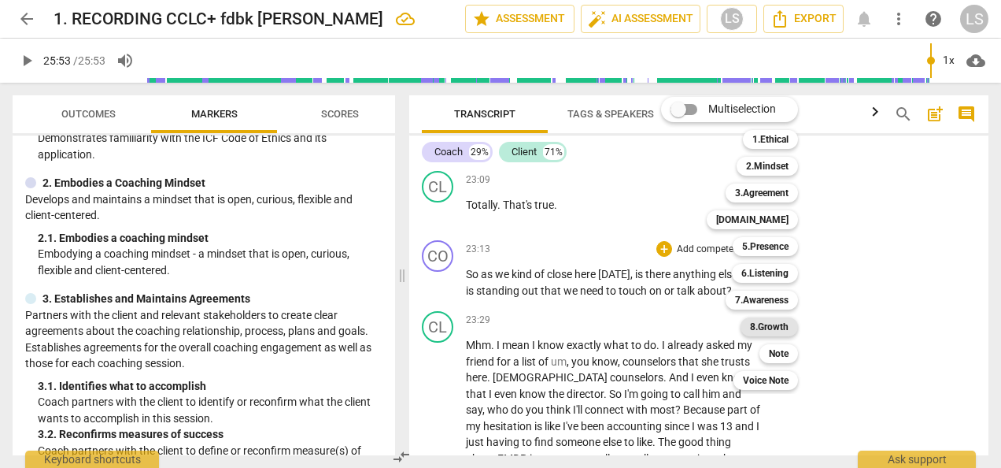
click at [782, 323] on b "8.Growth" at bounding box center [769, 326] width 39 height 19
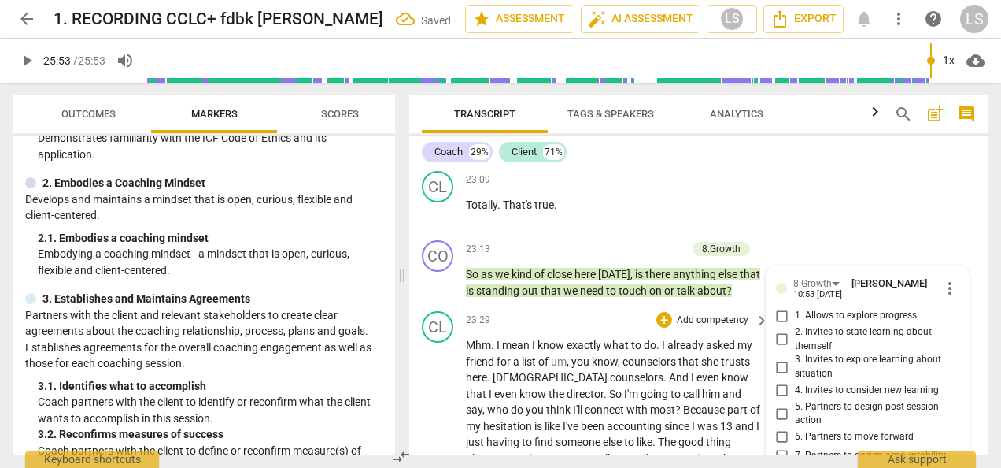
scroll to position [7574, 0]
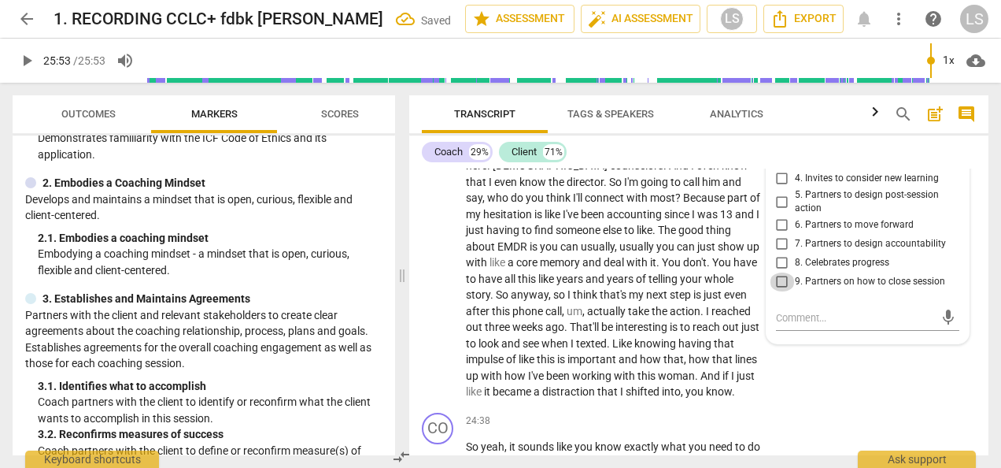
click at [780, 272] on input "9. Partners on how to close session" at bounding box center [782, 281] width 25 height 19
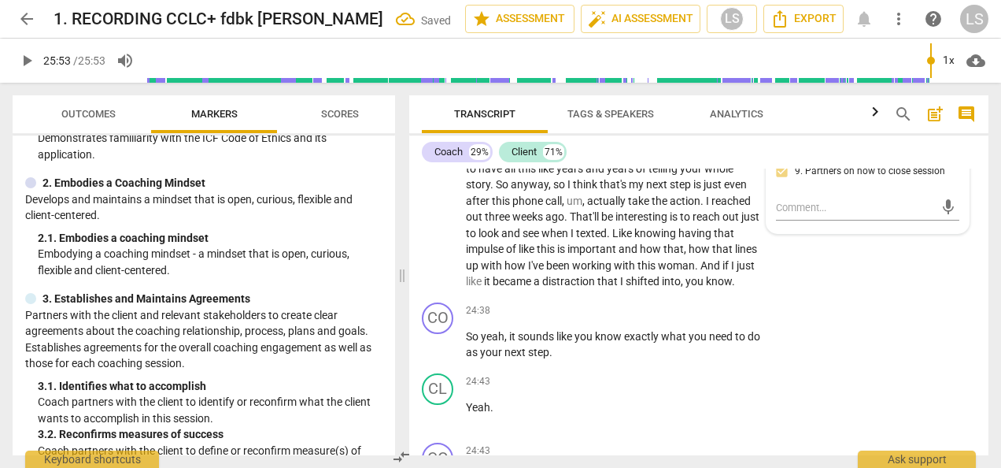
scroll to position [7732, 0]
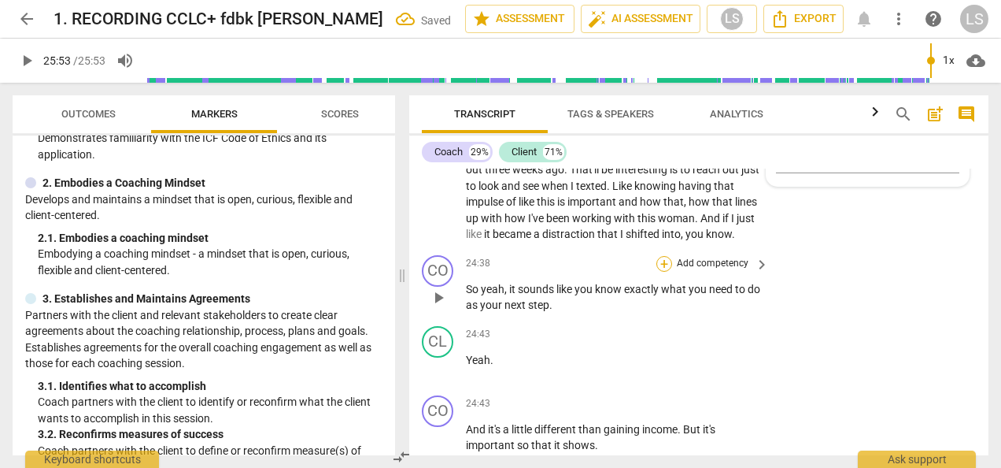
click at [665, 272] on div "+" at bounding box center [665, 264] width 16 height 16
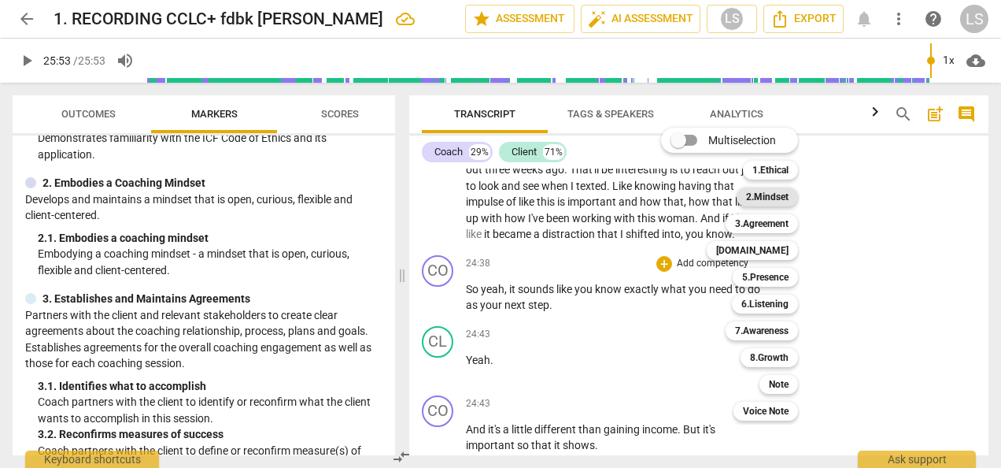
click at [767, 194] on b "2.Mindset" at bounding box center [767, 196] width 43 height 19
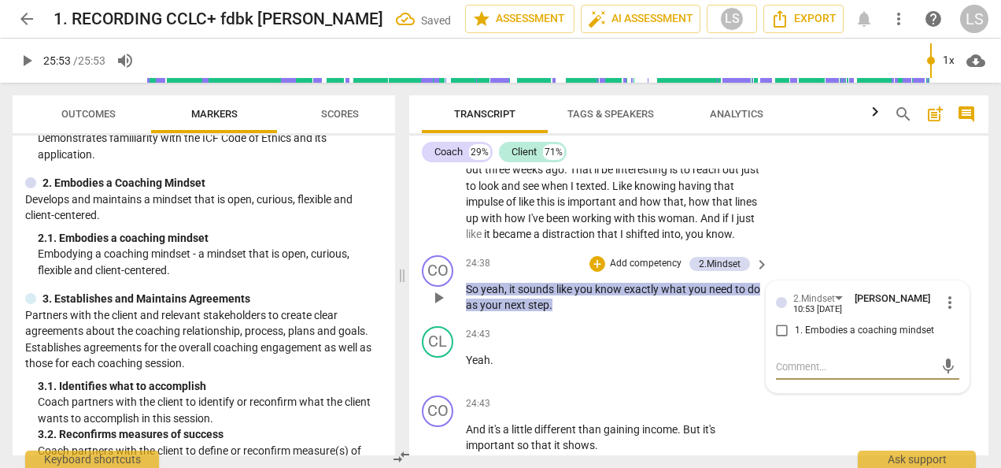
click at [776, 335] on input "1. Embodies a coaching mindset" at bounding box center [782, 330] width 25 height 19
click at [590, 272] on div "+" at bounding box center [598, 264] width 16 height 16
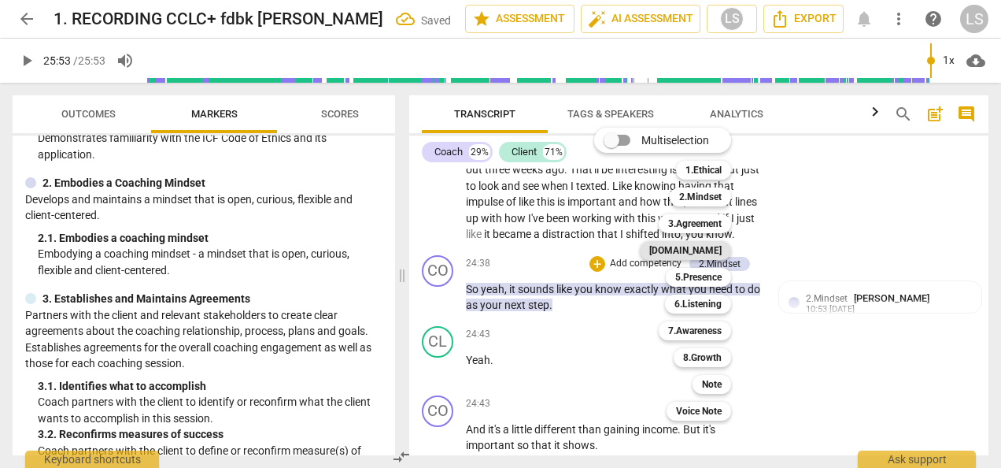
drag, startPoint x: 702, startPoint y: 252, endPoint x: 709, endPoint y: 248, distance: 8.1
click at [704, 251] on b "[DOMAIN_NAME]" at bounding box center [685, 250] width 72 height 19
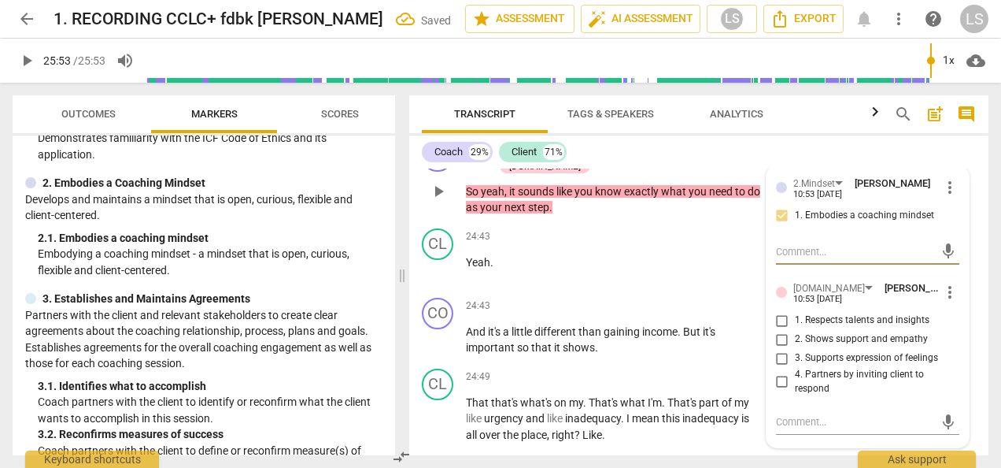
scroll to position [7889, 0]
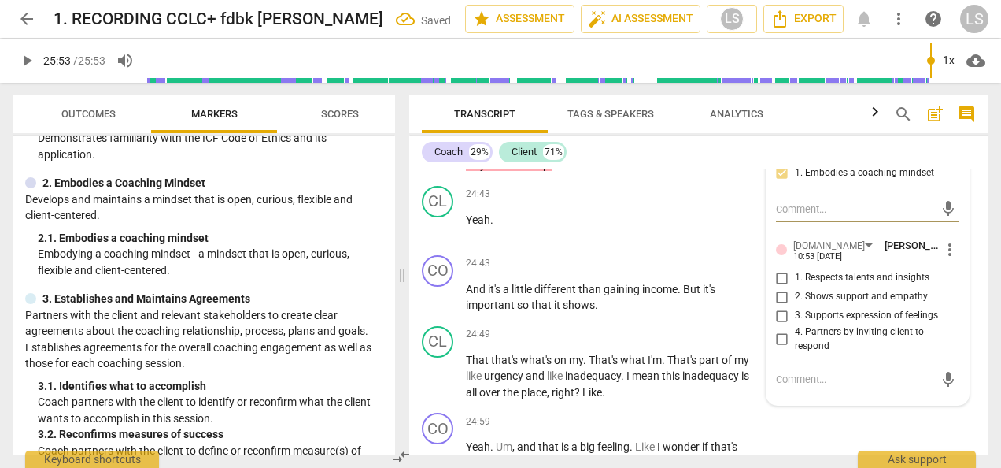
click at [779, 287] on input "1. Respects talents and insights" at bounding box center [782, 277] width 25 height 19
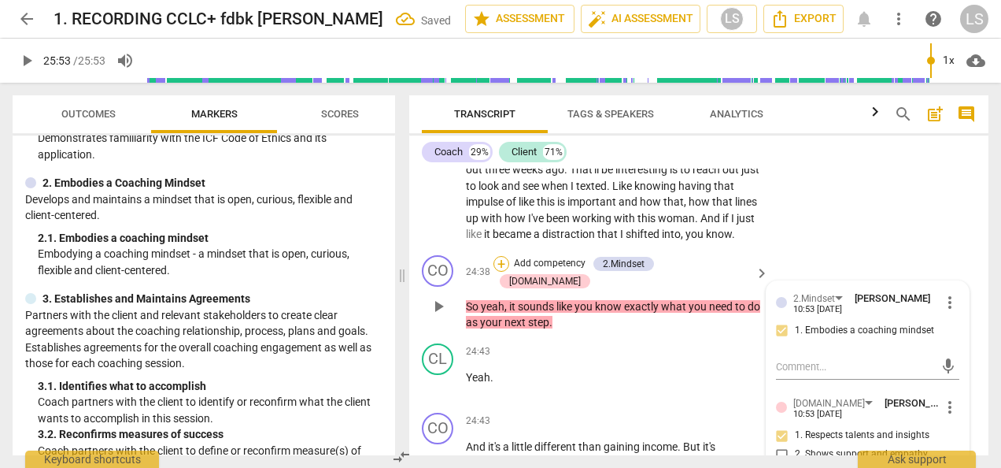
click at [509, 272] on div "+" at bounding box center [502, 264] width 16 height 16
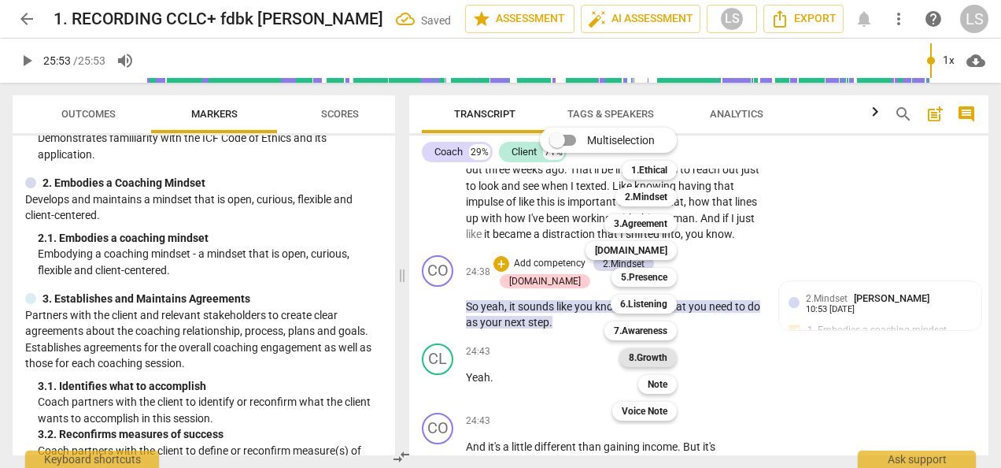
click at [643, 356] on b "8.Growth" at bounding box center [648, 357] width 39 height 19
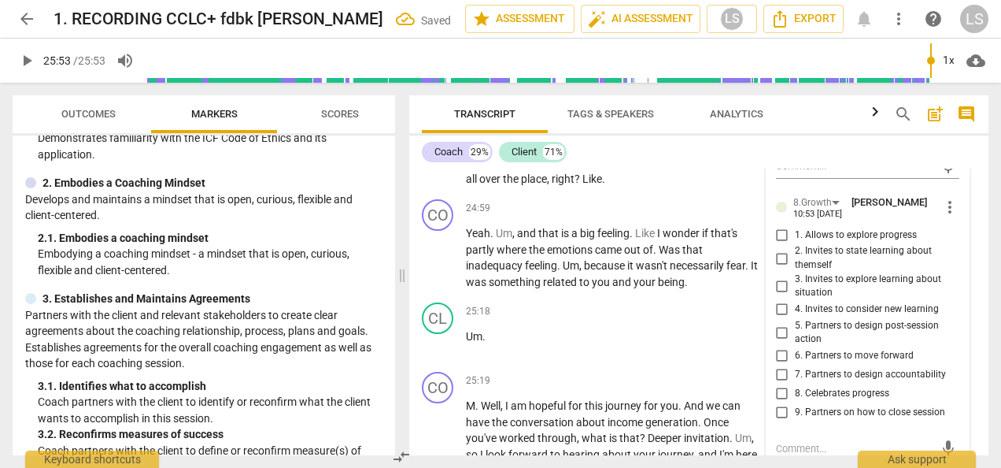
scroll to position [8126, 0]
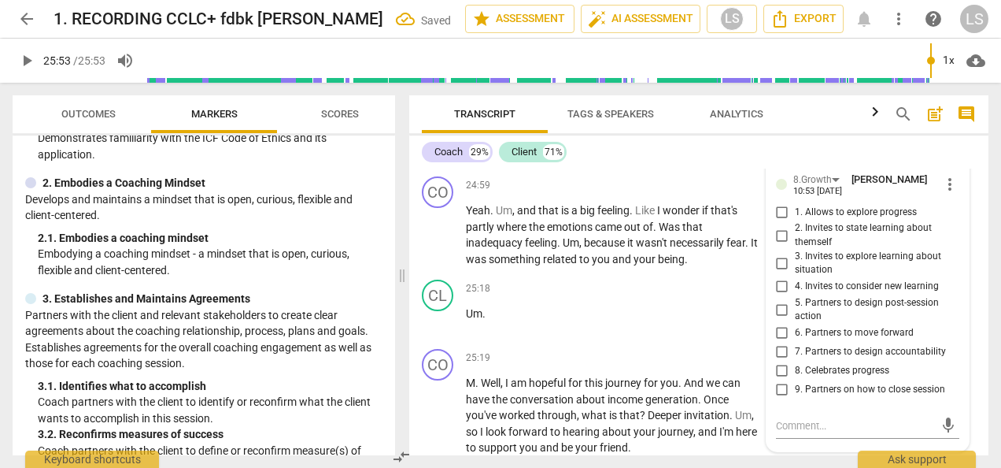
click at [779, 319] on input "5. Partners to design post-session action" at bounding box center [782, 309] width 25 height 19
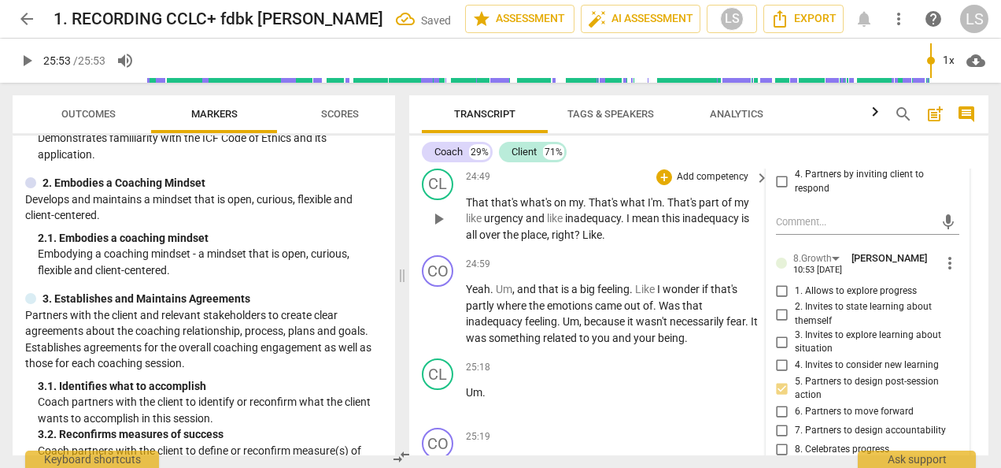
scroll to position [7968, 0]
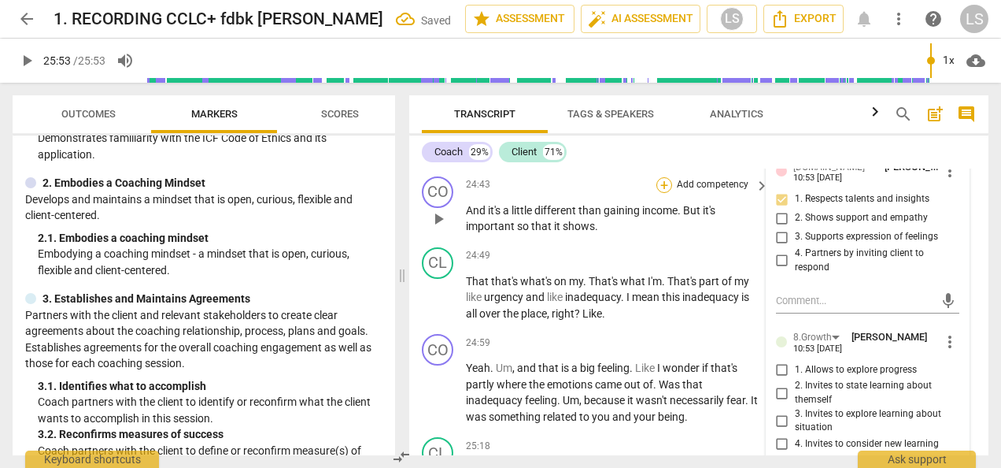
click at [660, 193] on div "+" at bounding box center [665, 185] width 16 height 16
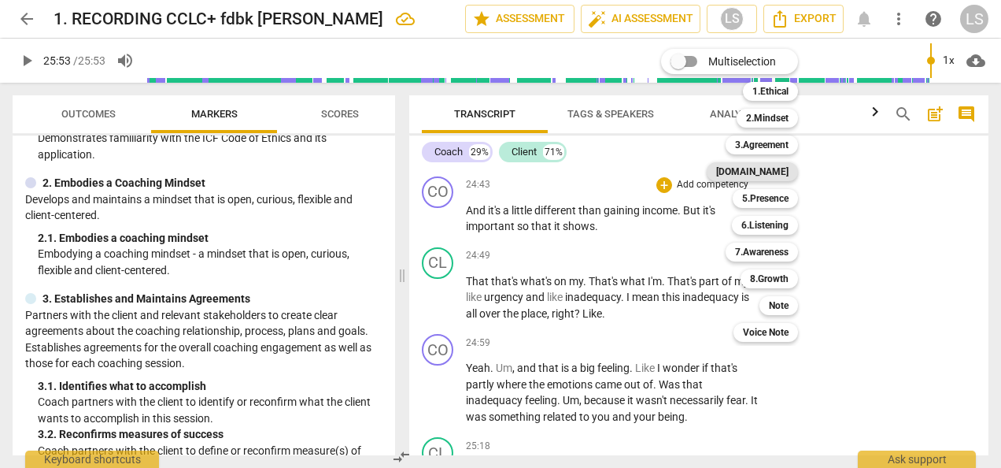
click at [768, 172] on b "[DOMAIN_NAME]" at bounding box center [752, 171] width 72 height 19
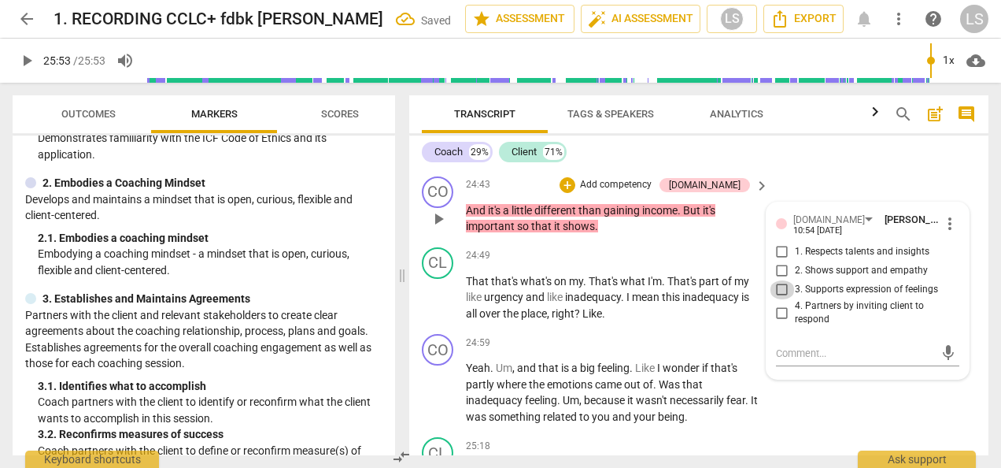
drag, startPoint x: 785, startPoint y: 299, endPoint x: 770, endPoint y: 285, distance: 20.6
click at [784, 298] on input "3. Supports expression of feelings" at bounding box center [782, 289] width 25 height 19
click at [575, 193] on div "+" at bounding box center [568, 185] width 16 height 16
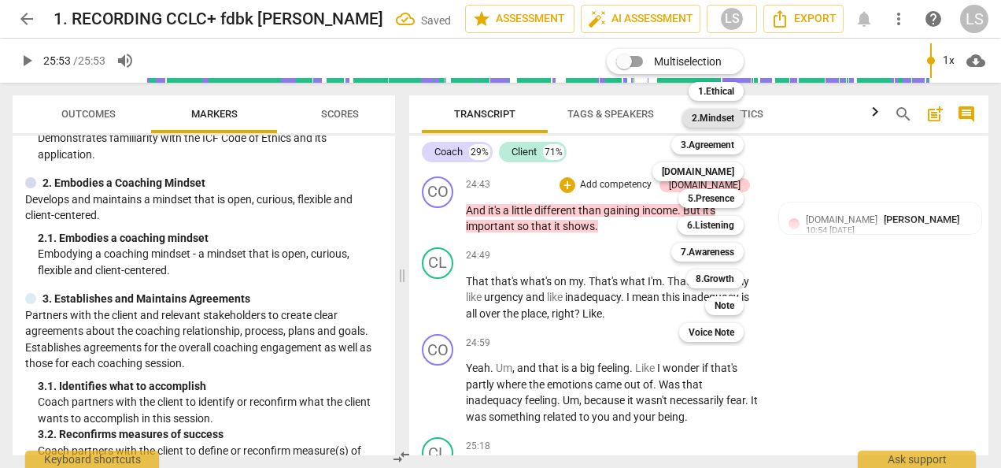
click at [709, 124] on b "2.Mindset" at bounding box center [713, 118] width 43 height 19
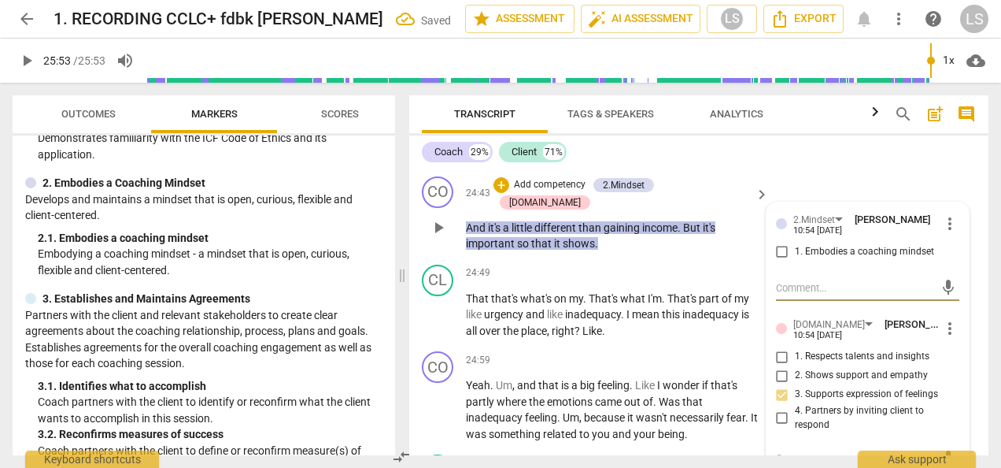
click at [780, 261] on input "1. Embodies a coaching mindset" at bounding box center [782, 251] width 25 height 19
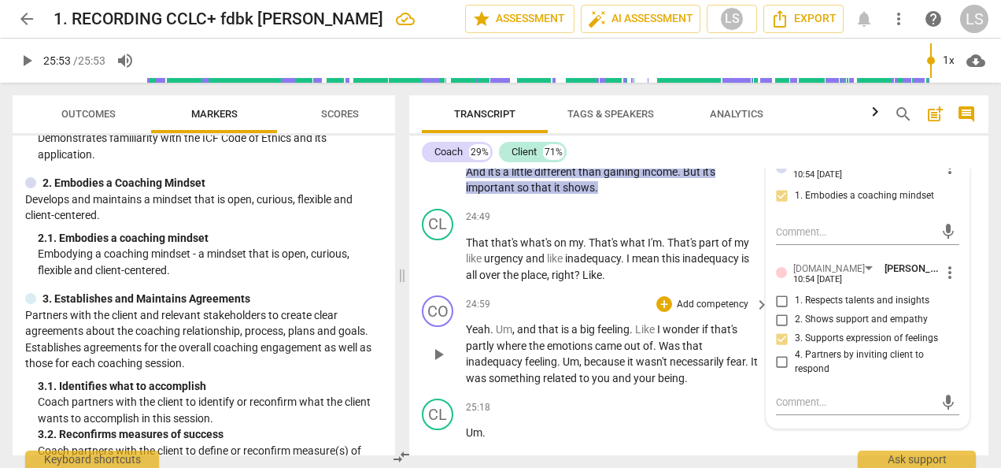
scroll to position [8047, 0]
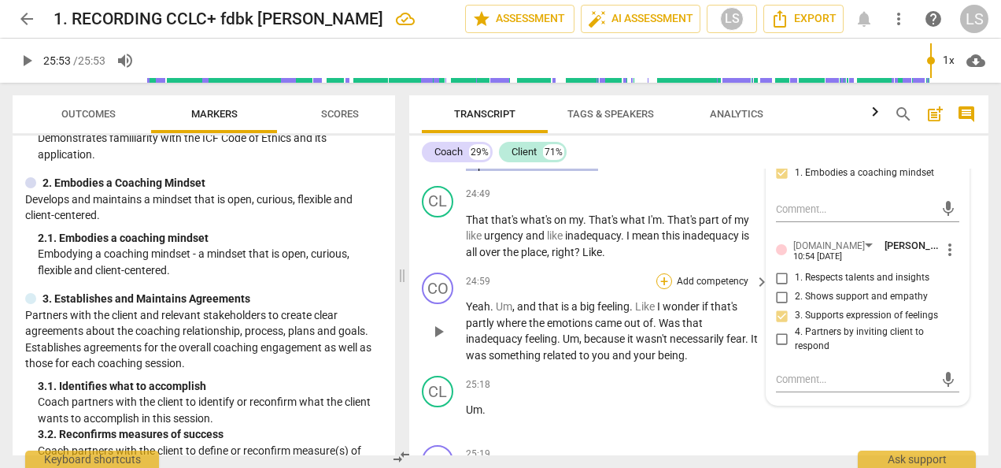
click at [663, 277] on div "+" at bounding box center [665, 281] width 16 height 16
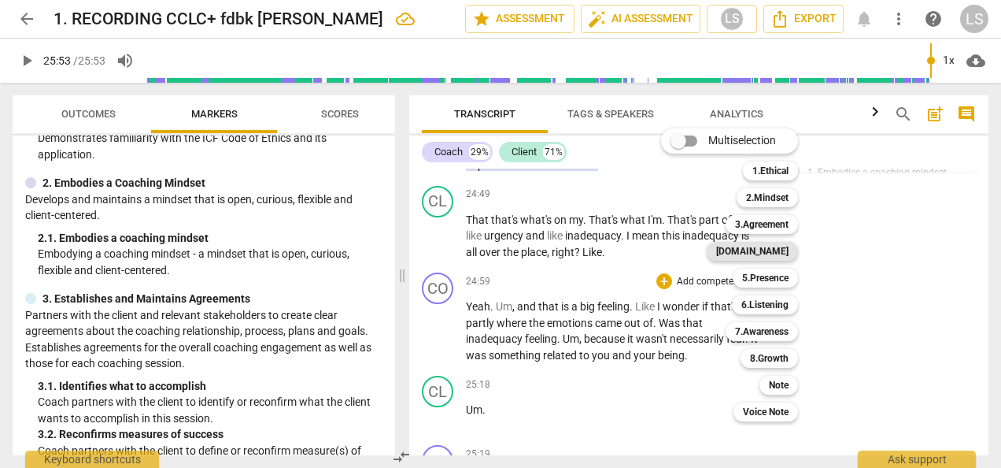
click at [773, 246] on b "[DOMAIN_NAME]" at bounding box center [752, 251] width 72 height 19
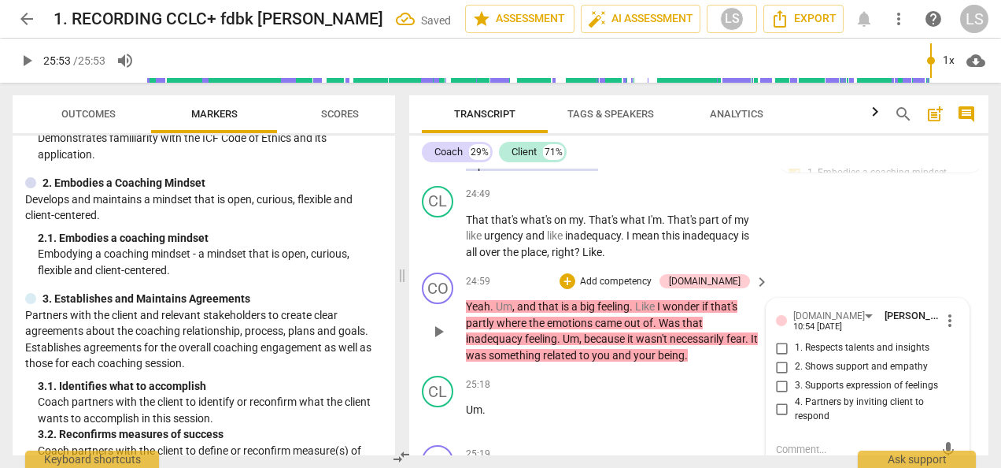
drag, startPoint x: 779, startPoint y: 359, endPoint x: 782, endPoint y: 350, distance: 9.2
click at [779, 359] on input "2. Shows support and empathy" at bounding box center [782, 366] width 25 height 19
click at [575, 273] on div "+" at bounding box center [568, 281] width 16 height 16
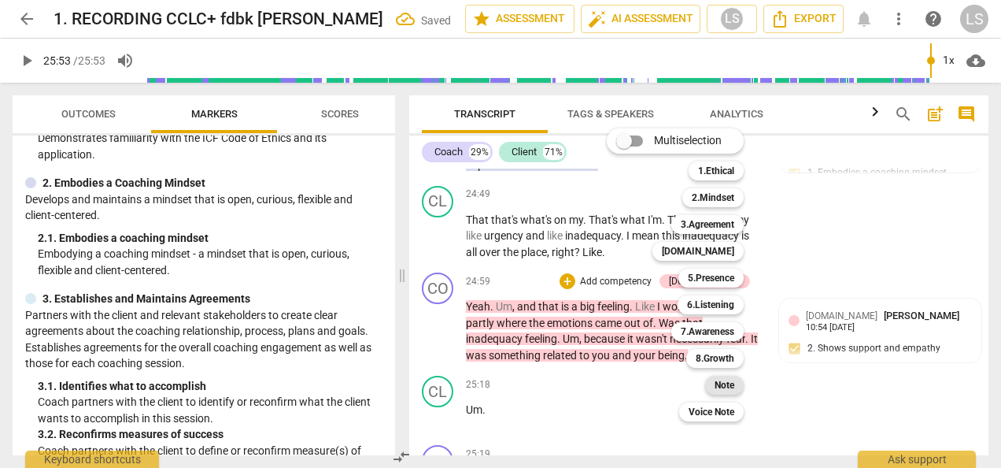
click at [729, 386] on b "Note" at bounding box center [725, 384] width 20 height 19
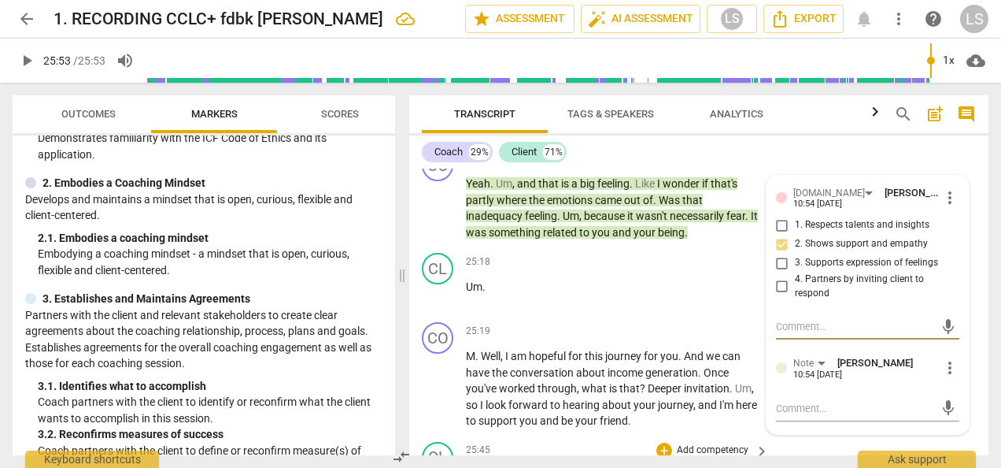
scroll to position [8204, 0]
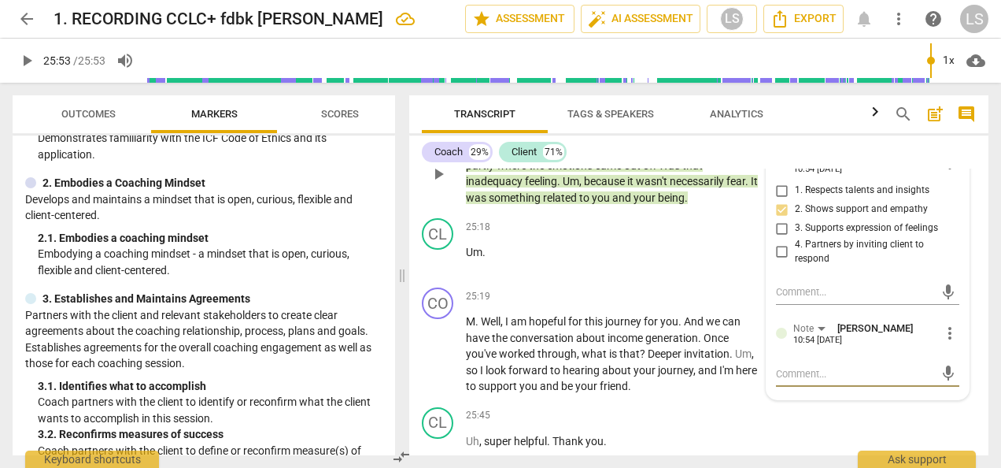
click at [814, 366] on textarea at bounding box center [855, 373] width 158 height 15
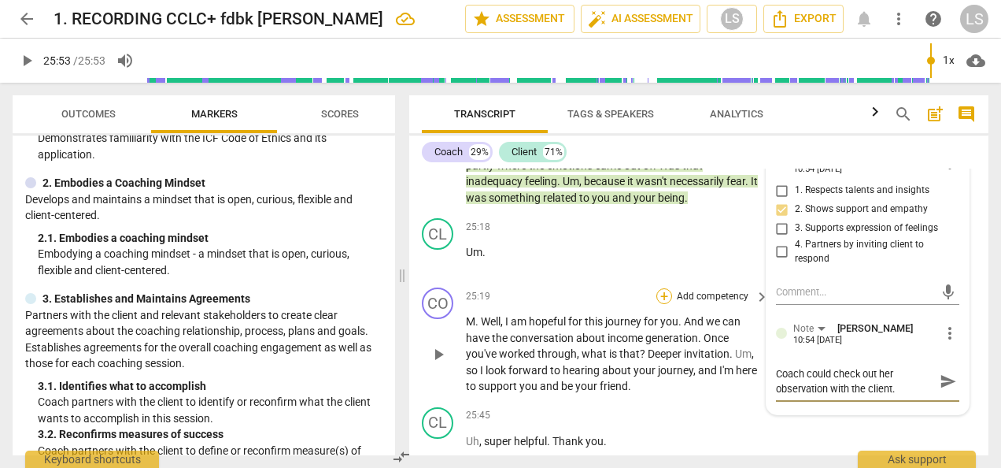
click at [658, 291] on div "+" at bounding box center [665, 296] width 16 height 16
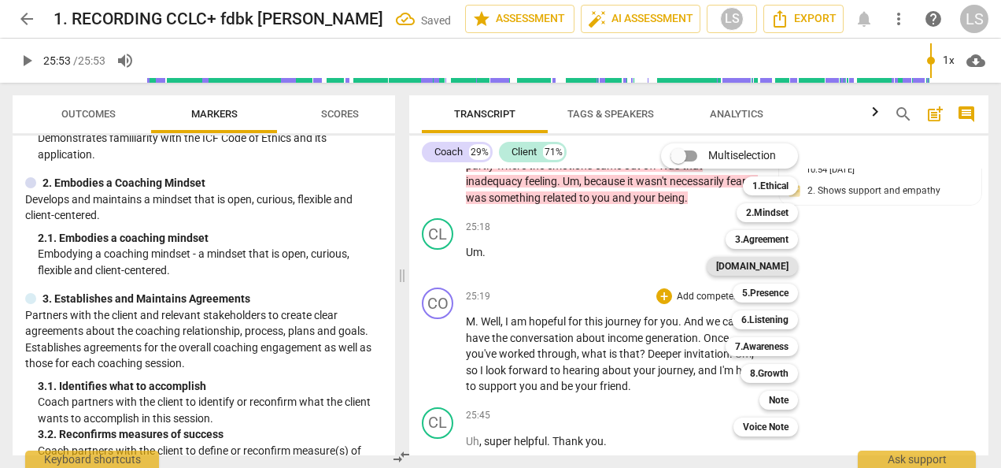
click at [768, 270] on b "[DOMAIN_NAME]" at bounding box center [752, 266] width 72 height 19
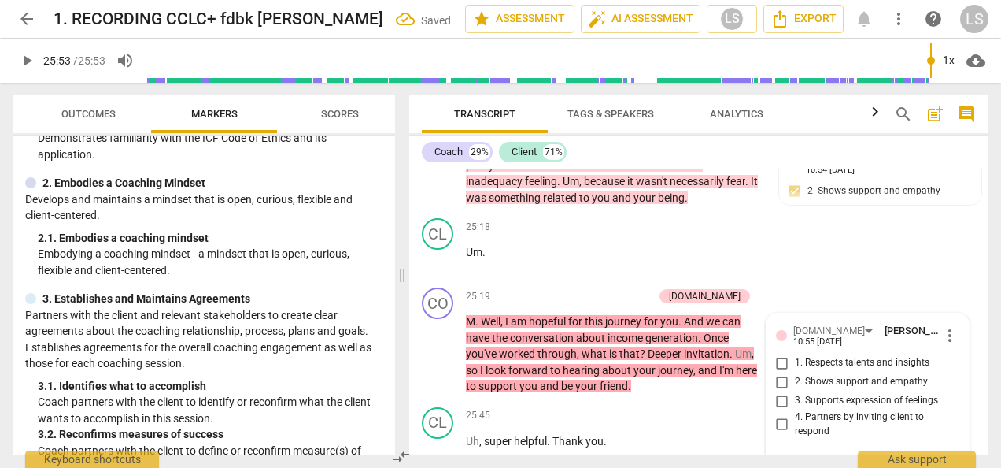
scroll to position [8213, 0]
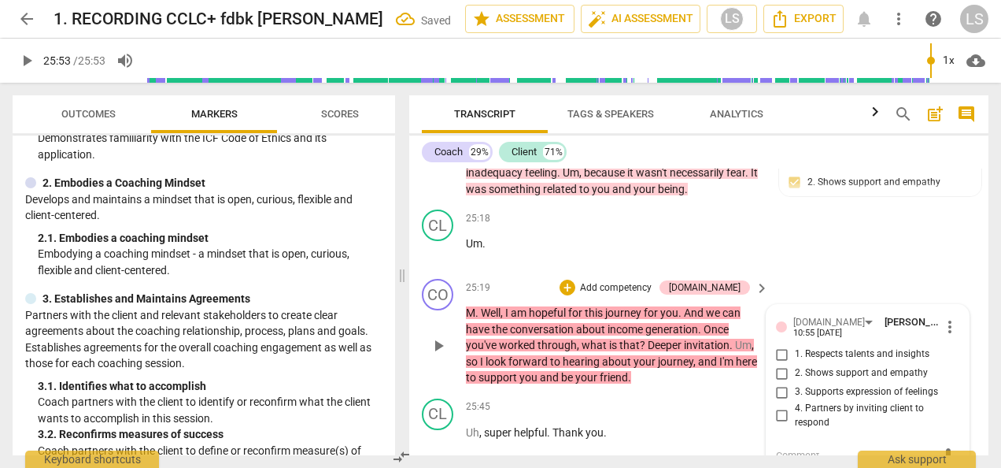
click at [776, 365] on input "2. Shows support and empathy" at bounding box center [782, 373] width 25 height 19
click at [811, 20] on span "Export" at bounding box center [804, 18] width 66 height 19
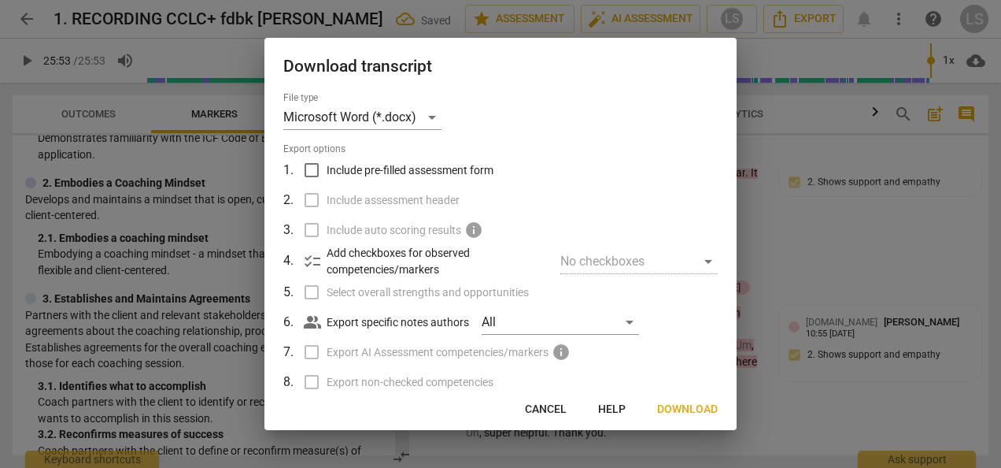
click at [318, 170] on input "Include pre-filled assessment form" at bounding box center [312, 170] width 30 height 30
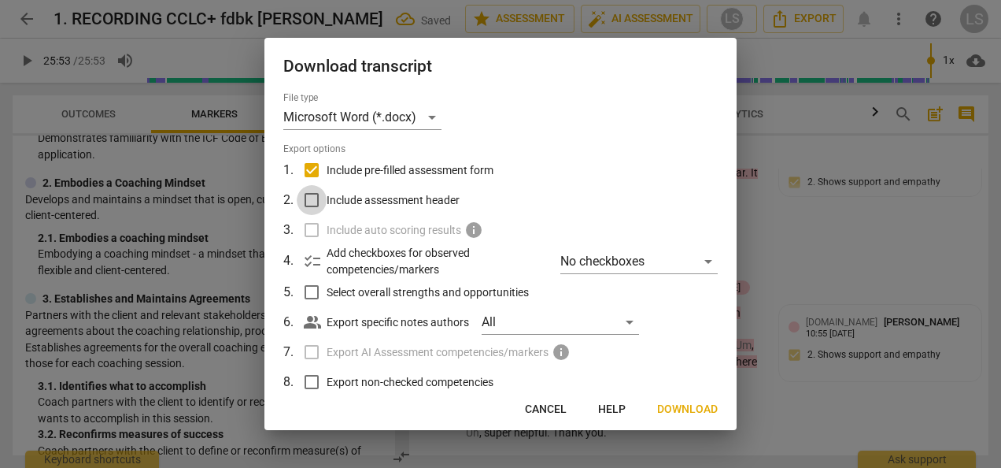
click at [320, 204] on input "Include assessment header" at bounding box center [312, 200] width 30 height 30
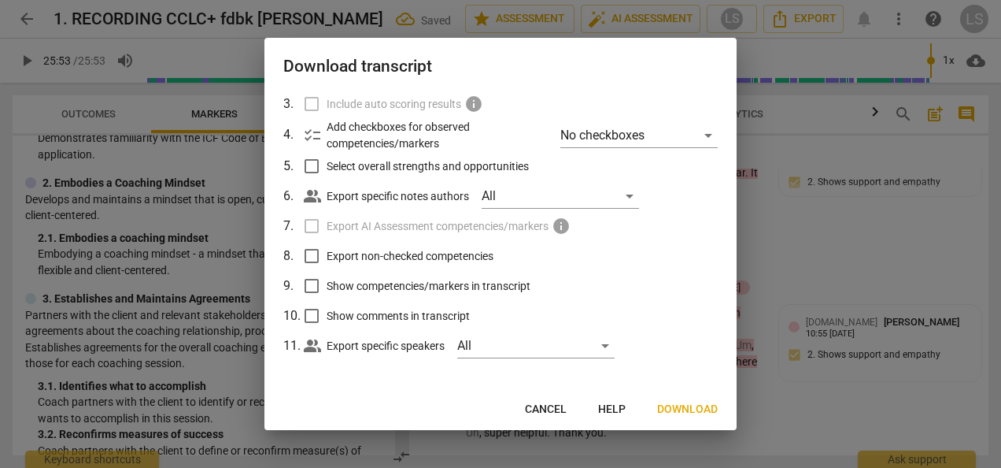
scroll to position [129, 0]
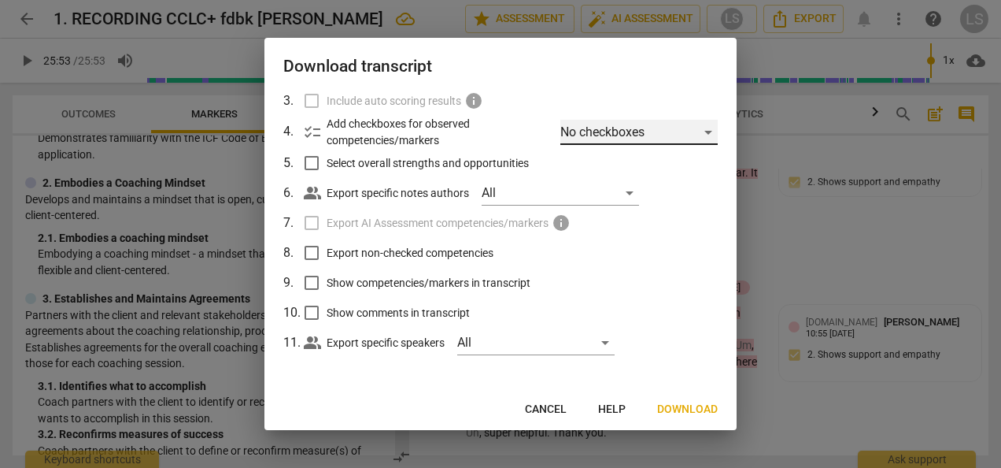
click at [695, 134] on div "No checkboxes" at bounding box center [638, 132] width 157 height 25
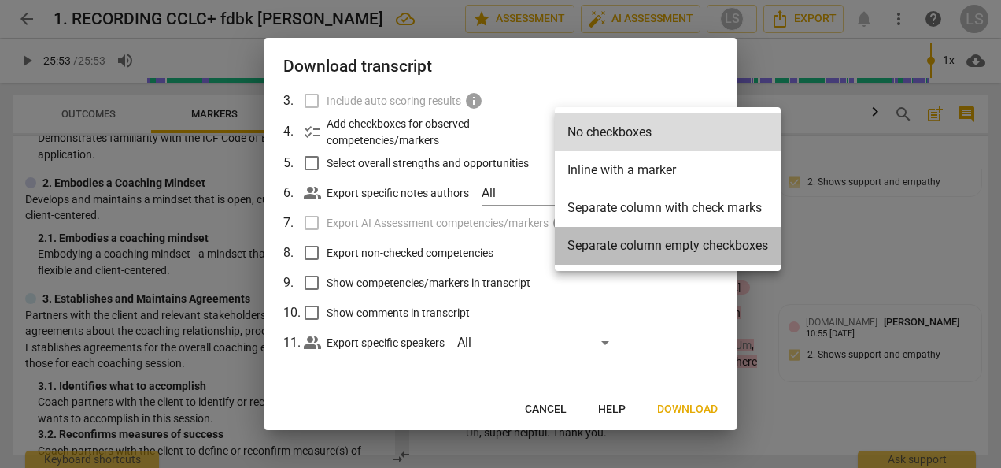
click at [677, 242] on li "Separate column empty checkboxes" at bounding box center [668, 246] width 226 height 38
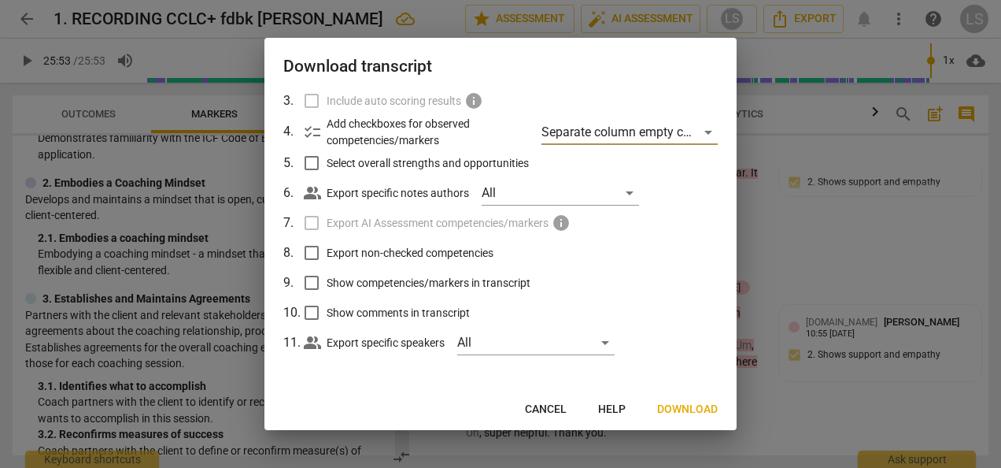
click at [315, 253] on input "Export non-checked competencies" at bounding box center [312, 253] width 30 height 30
click at [307, 282] on input "Show competencies/markers in transcript" at bounding box center [312, 283] width 30 height 30
click at [305, 309] on input "Show comments in transcript" at bounding box center [312, 313] width 30 height 30
click at [669, 406] on span "Download" at bounding box center [687, 409] width 61 height 16
